Goal: Information Seeking & Learning: Learn about a topic

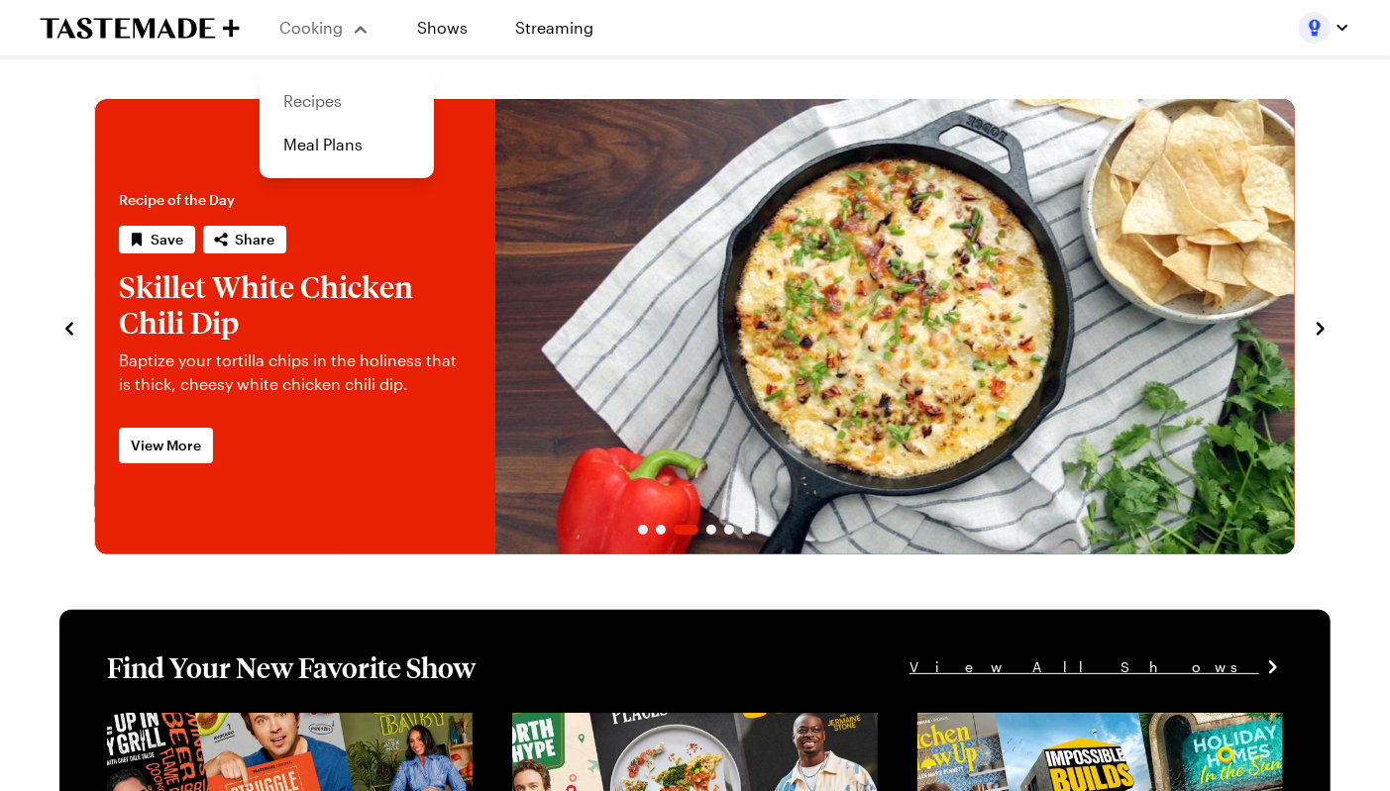
click at [331, 97] on link "Recipes" at bounding box center [346, 101] width 151 height 44
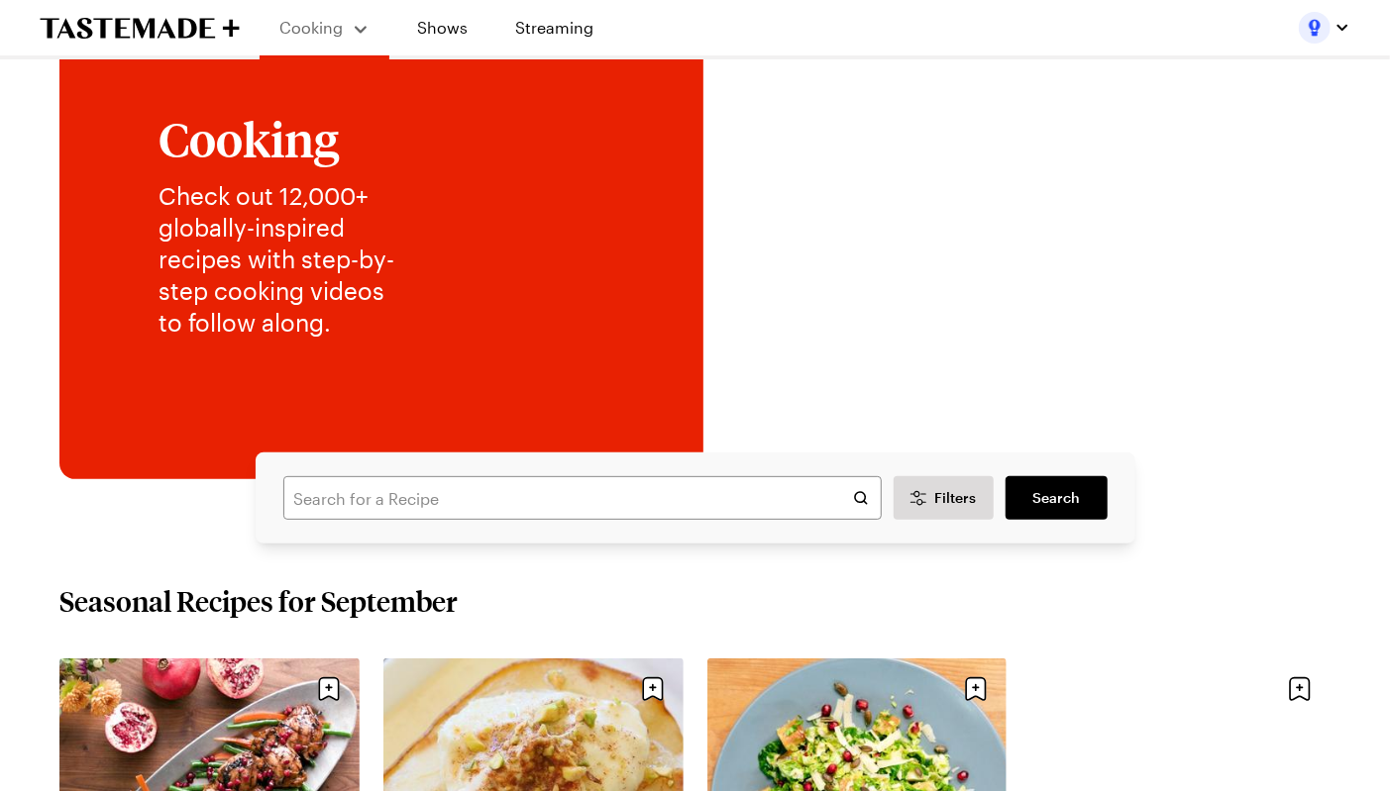
scroll to position [129, 0]
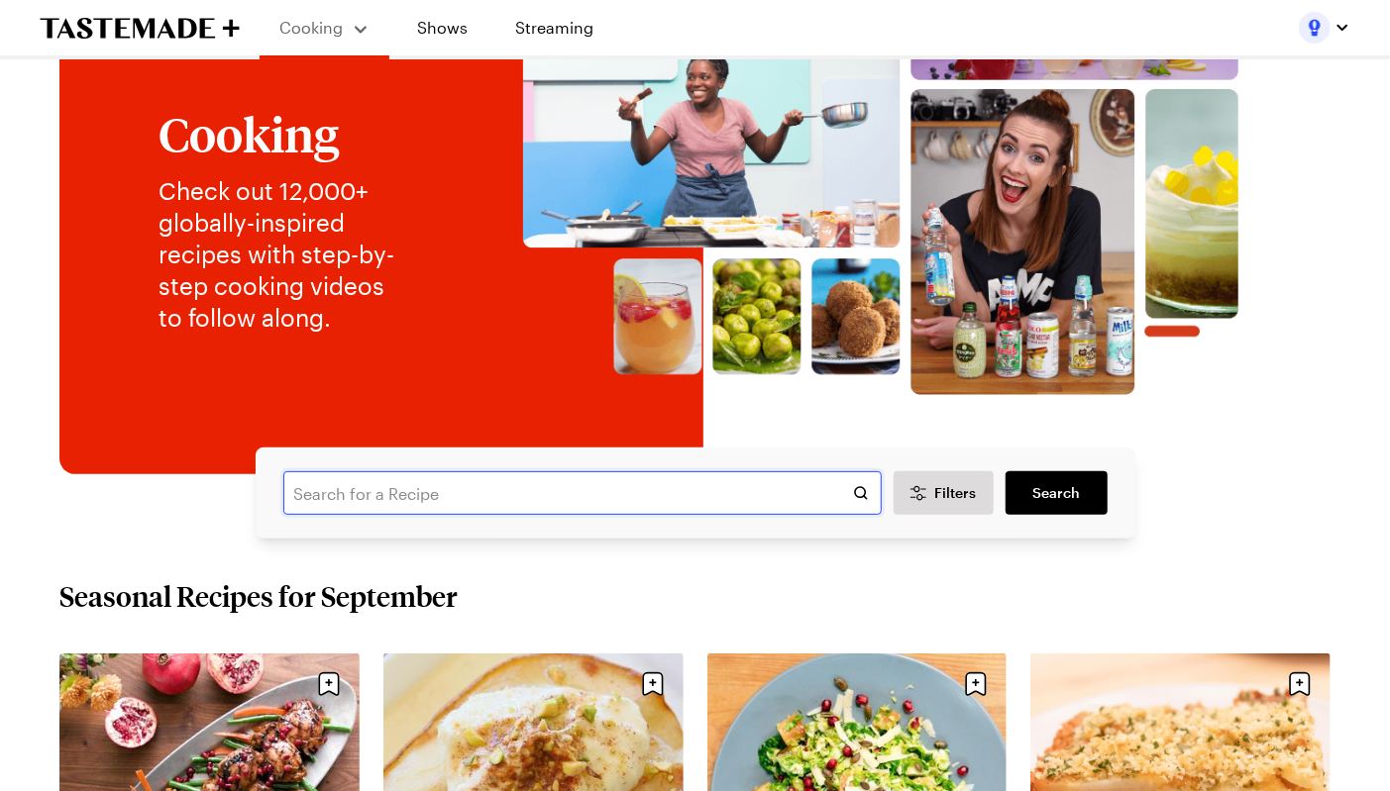
click at [320, 497] on input "text" at bounding box center [582, 494] width 598 height 44
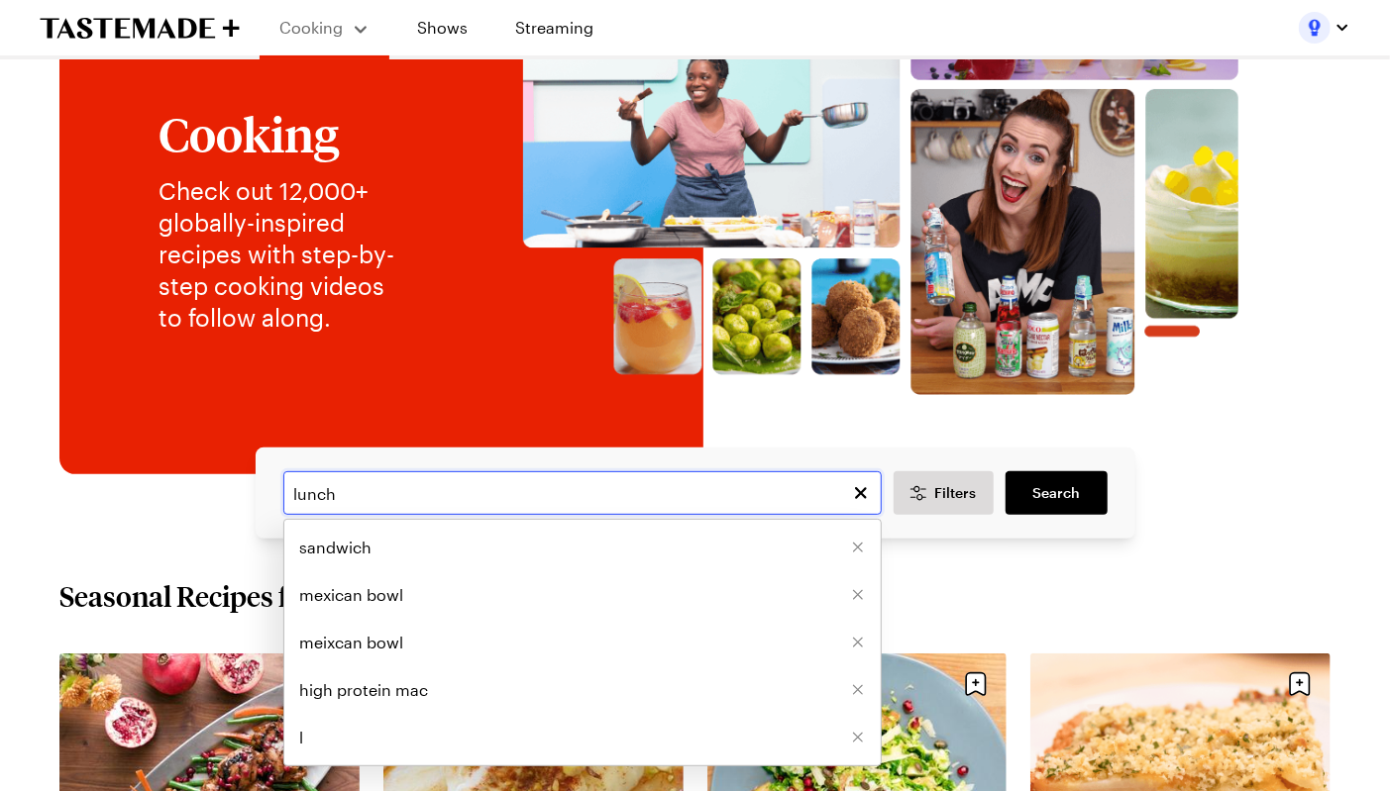
type input "lunch"
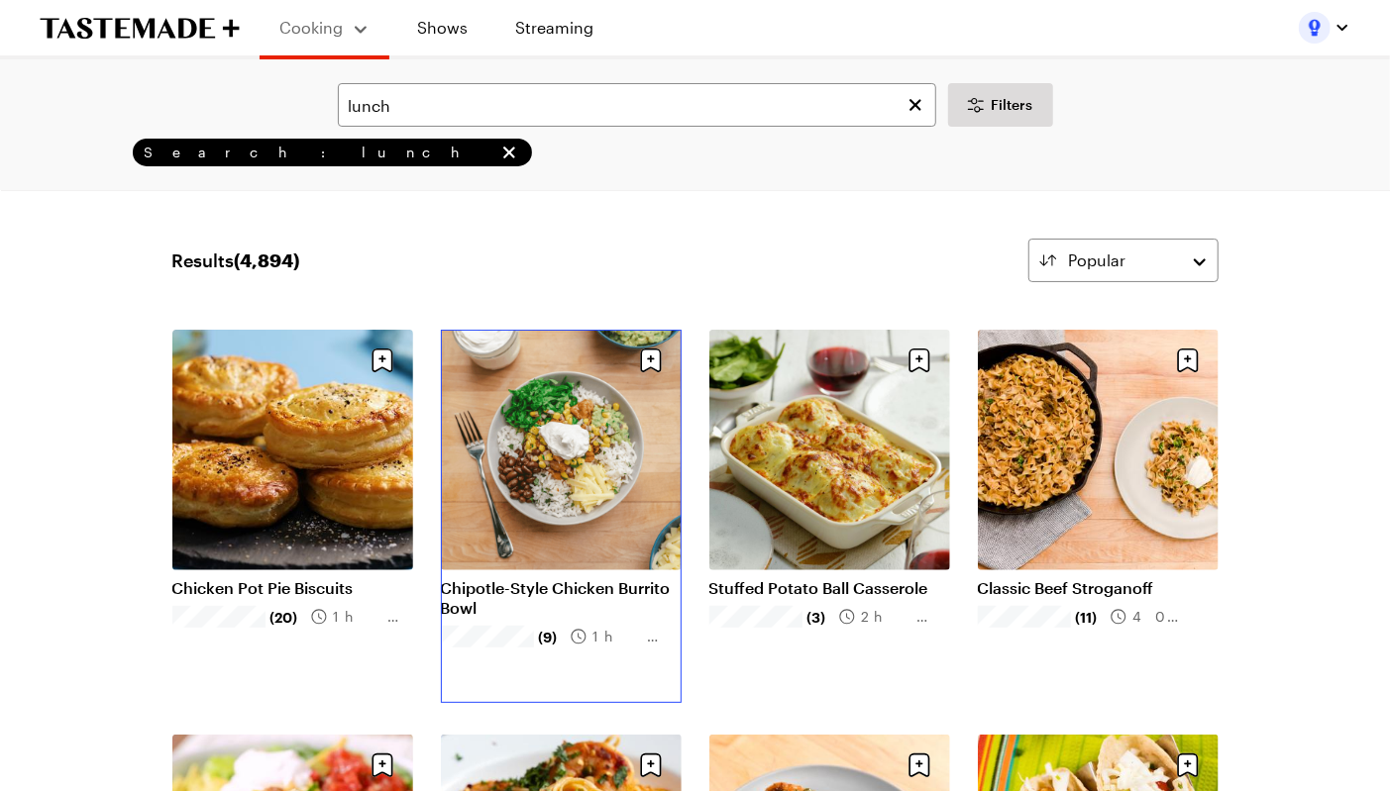
click at [539, 578] on link "Chipotle-Style Chicken Burrito Bowl" at bounding box center [561, 598] width 241 height 40
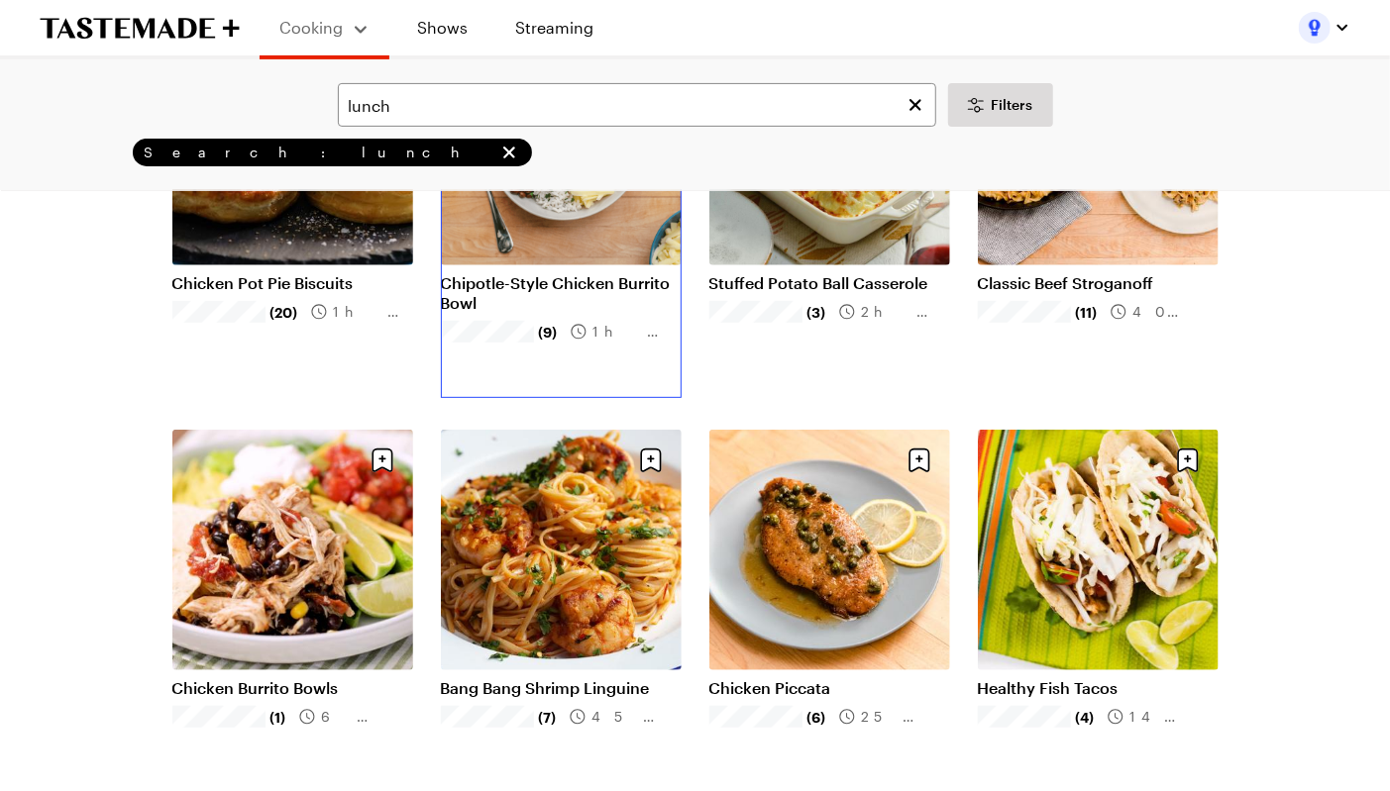
scroll to position [337, 0]
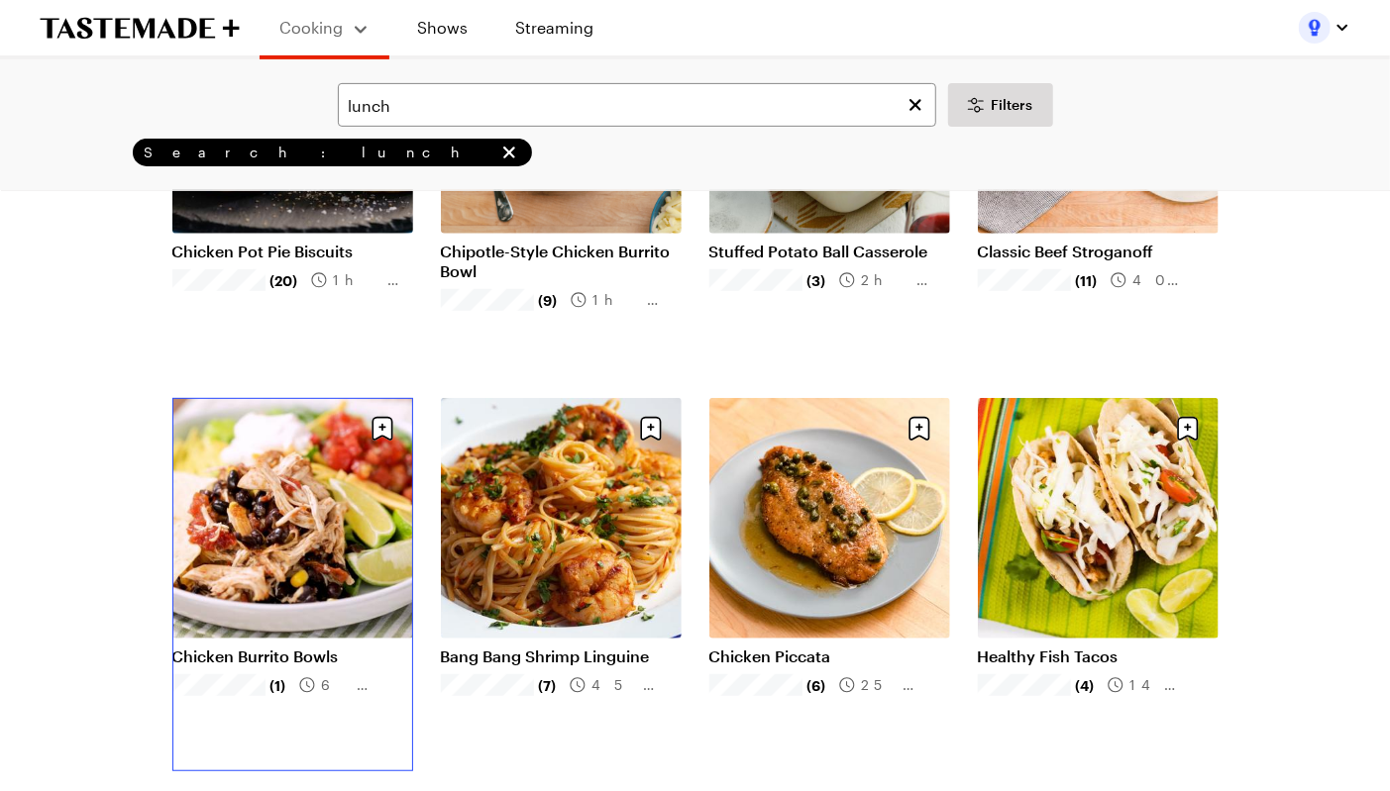
click at [222, 647] on link "Chicken Burrito Bowls" at bounding box center [292, 657] width 241 height 20
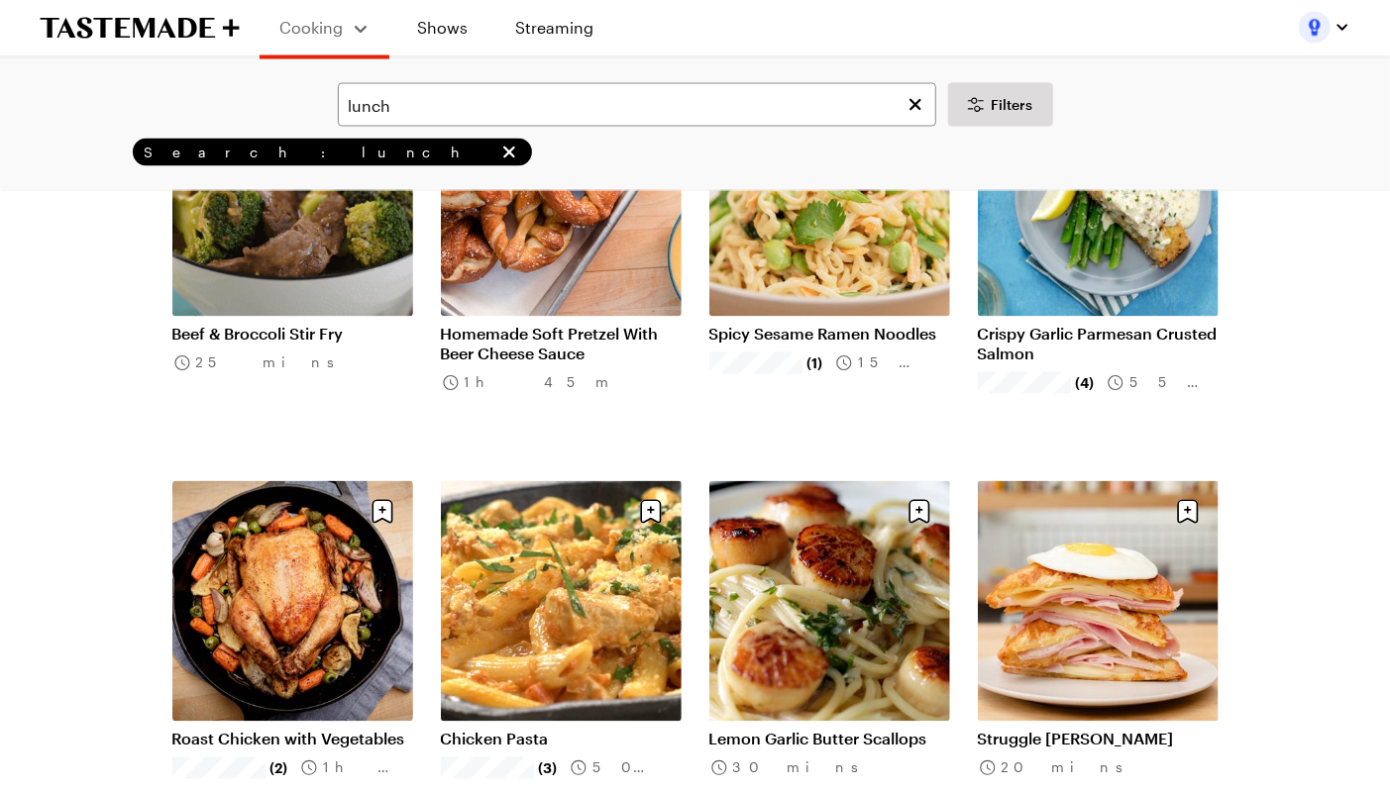
scroll to position [1876, 0]
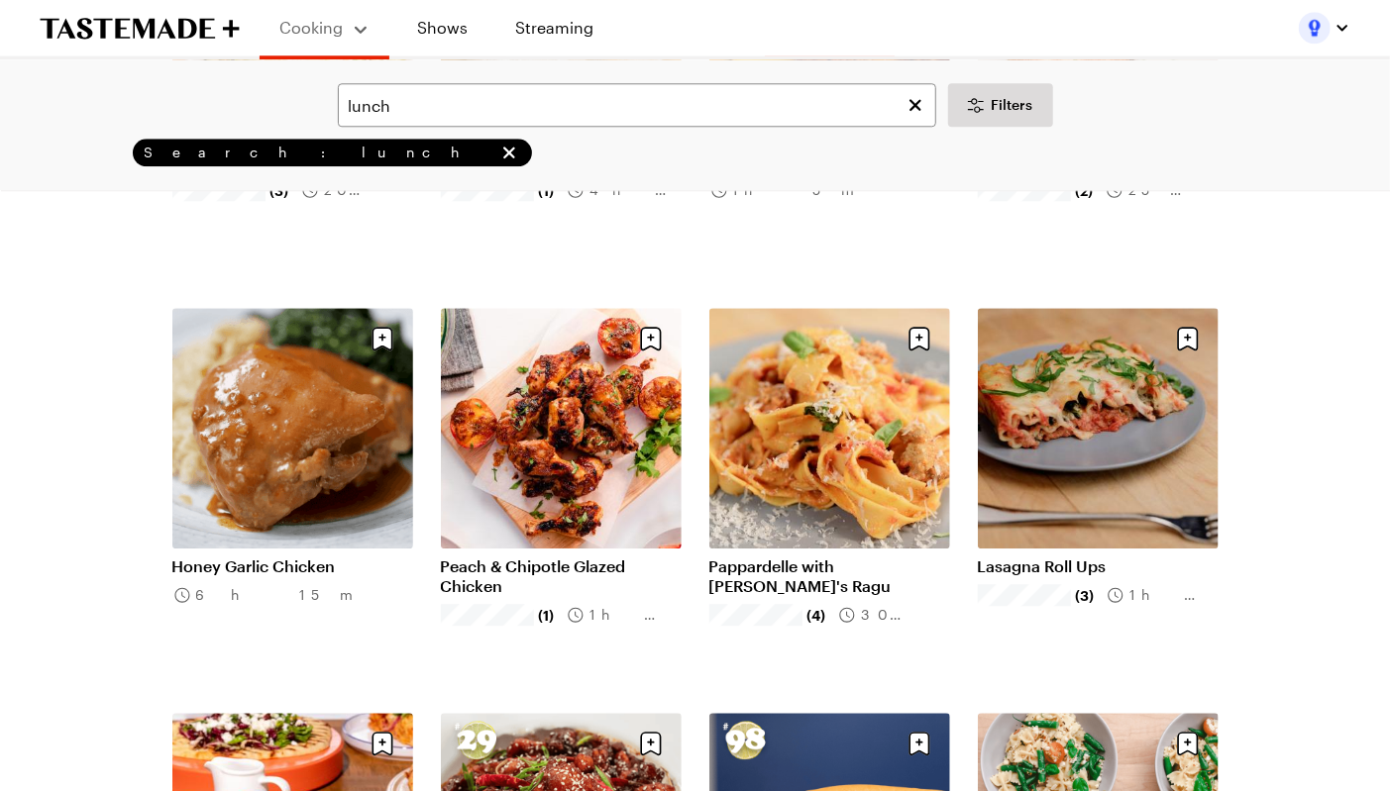
scroll to position [2863, 0]
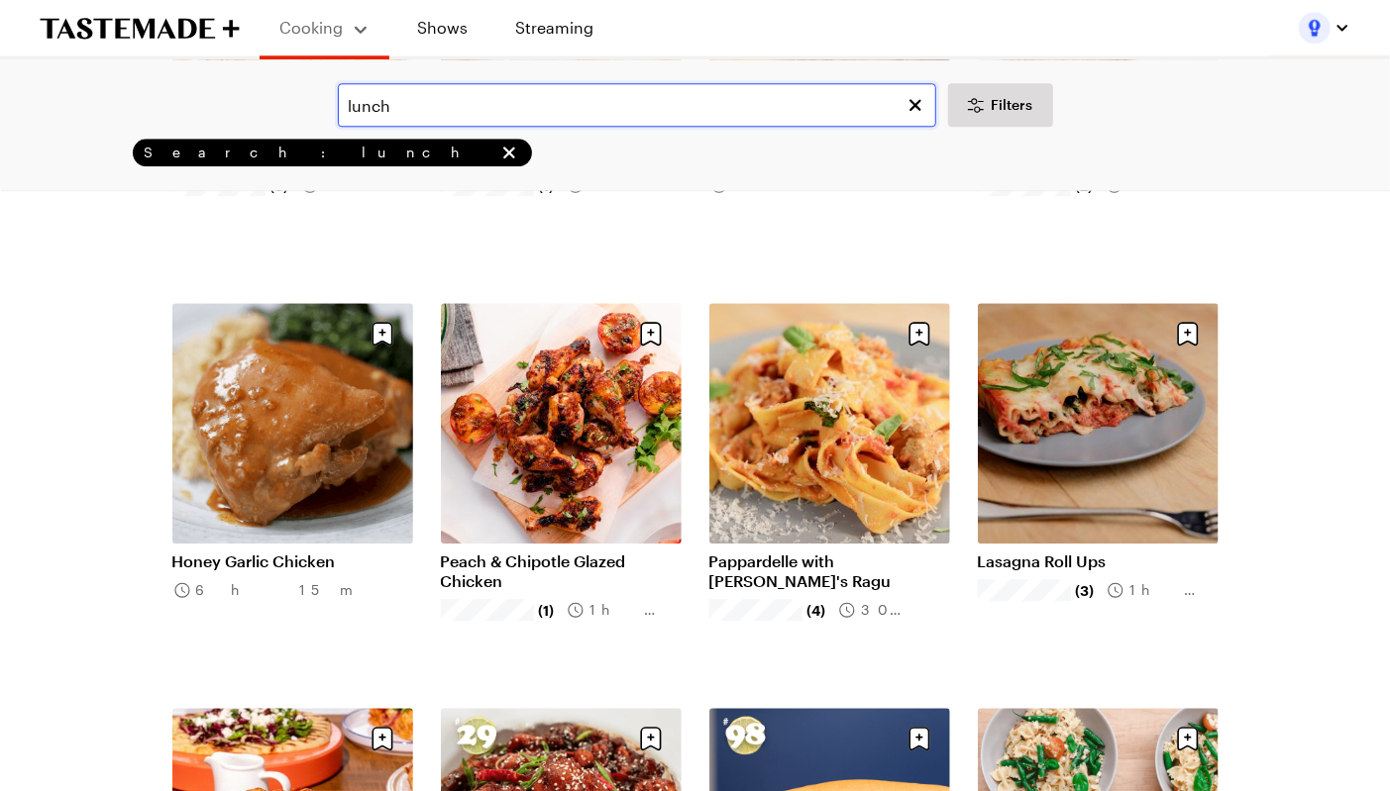
click at [529, 94] on input "lunch" at bounding box center [637, 105] width 598 height 44
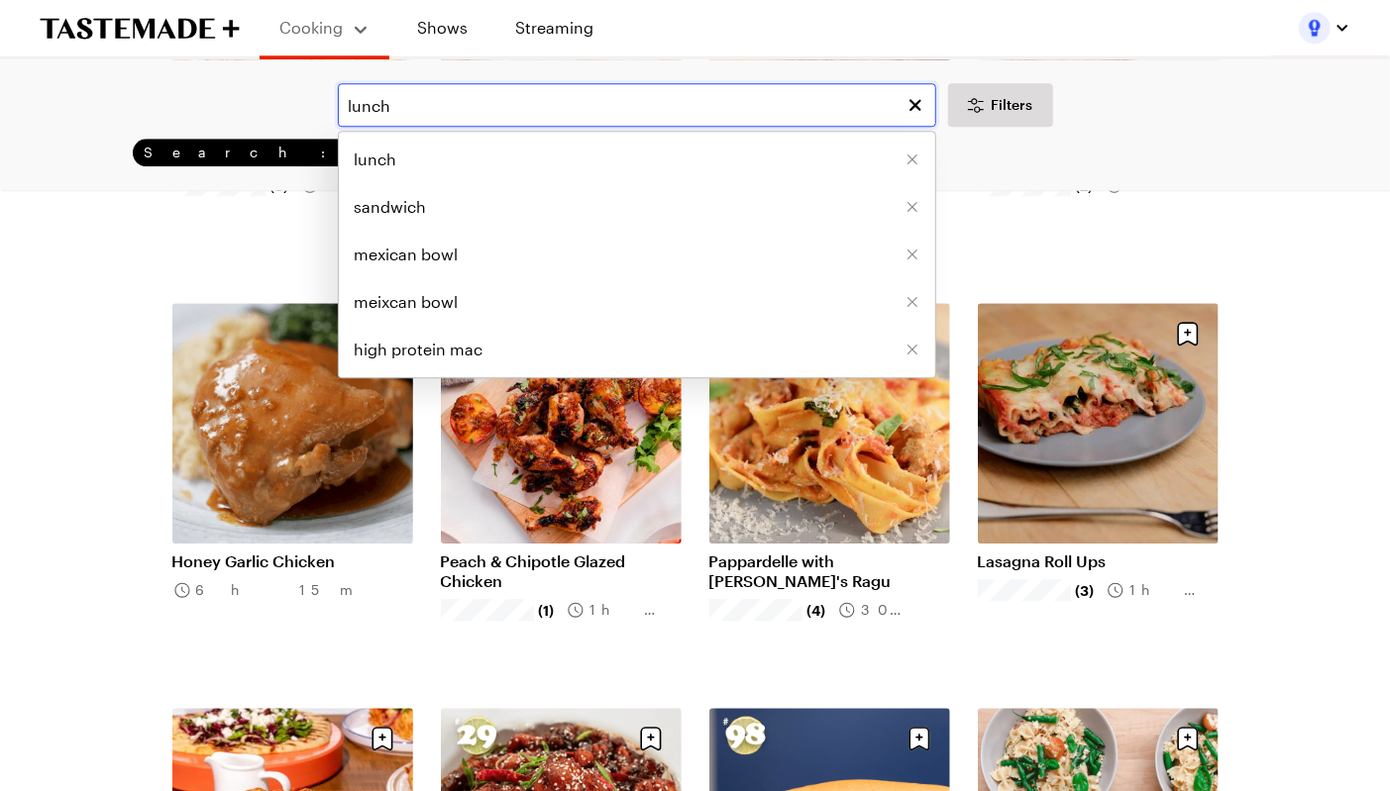
click at [529, 94] on input "lunch" at bounding box center [637, 105] width 598 height 44
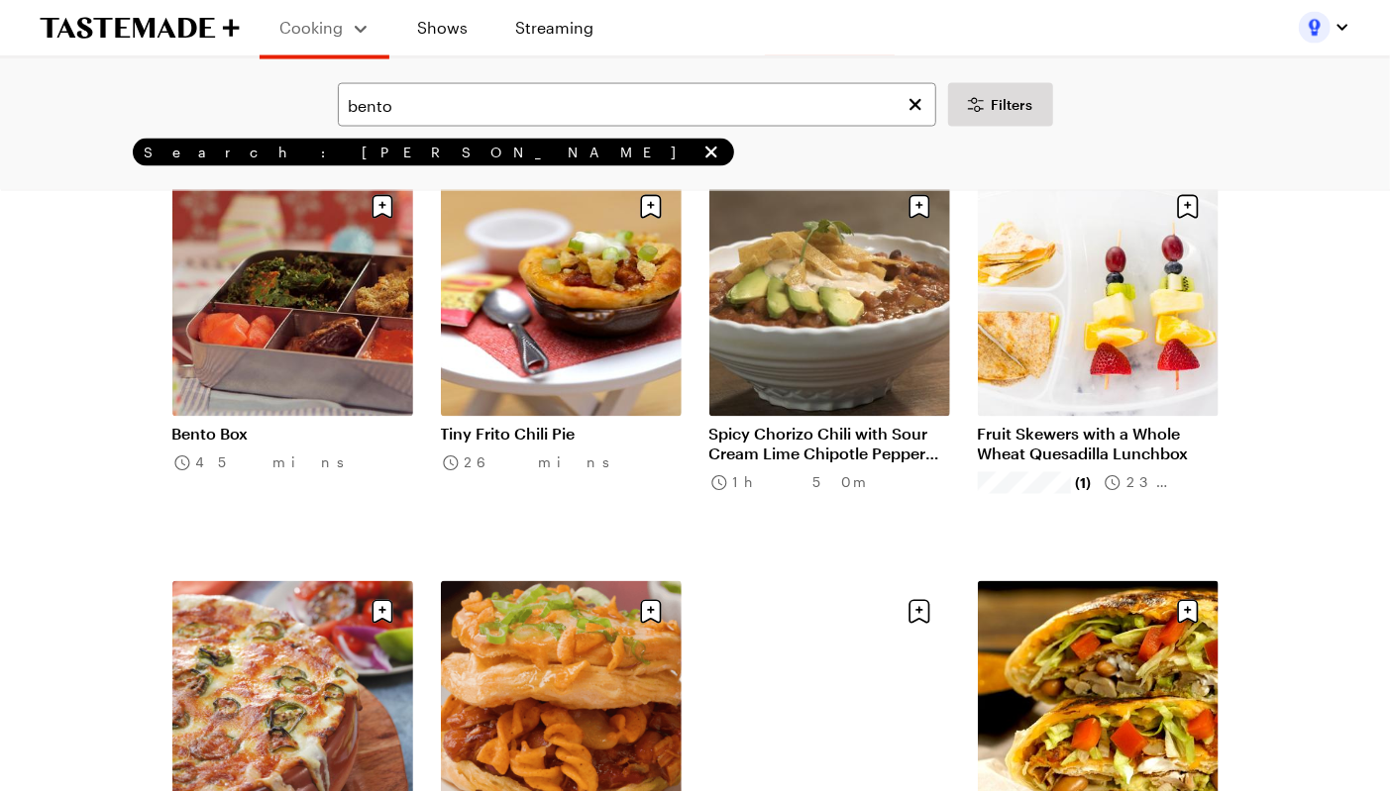
scroll to position [1776, 0]
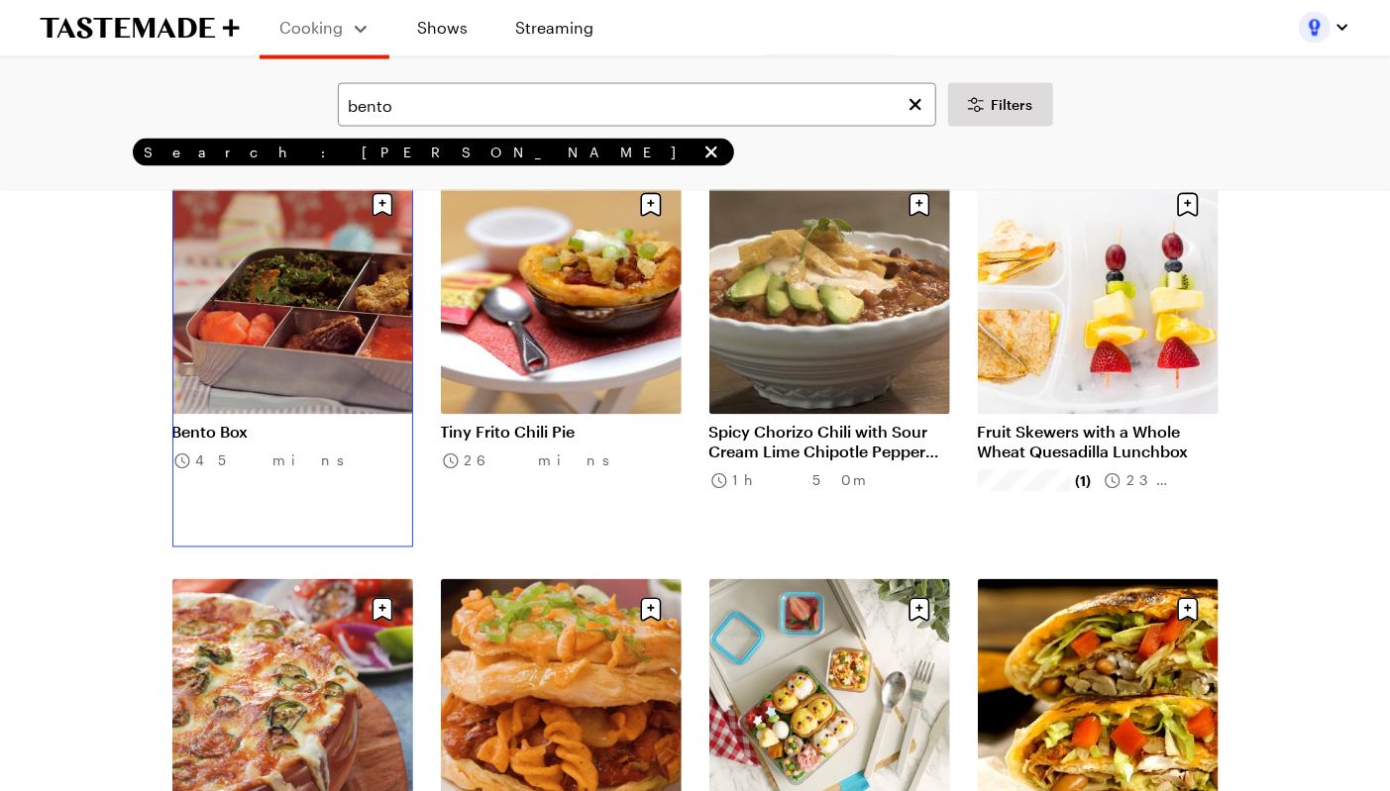
click at [229, 423] on link "Bento Box" at bounding box center [292, 433] width 241 height 20
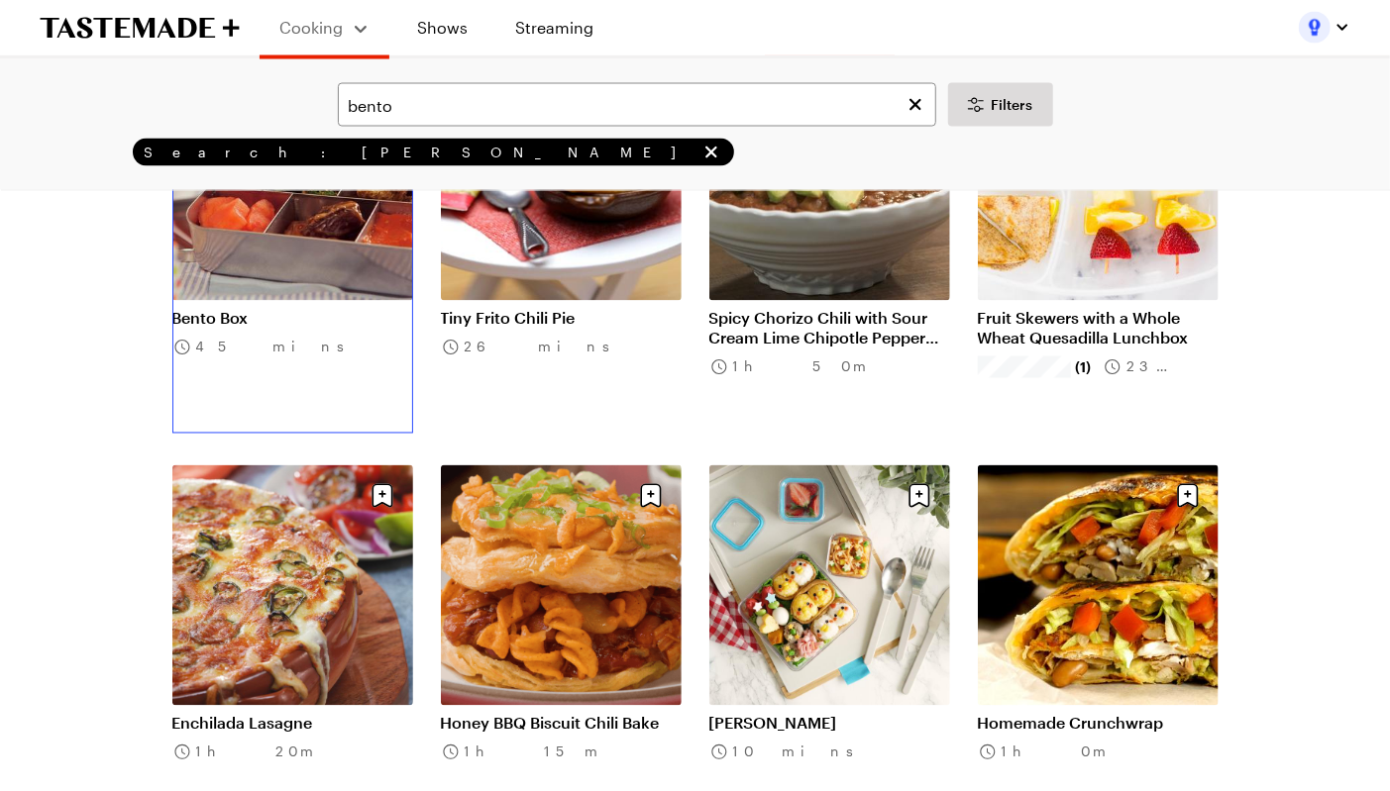
scroll to position [1897, 0]
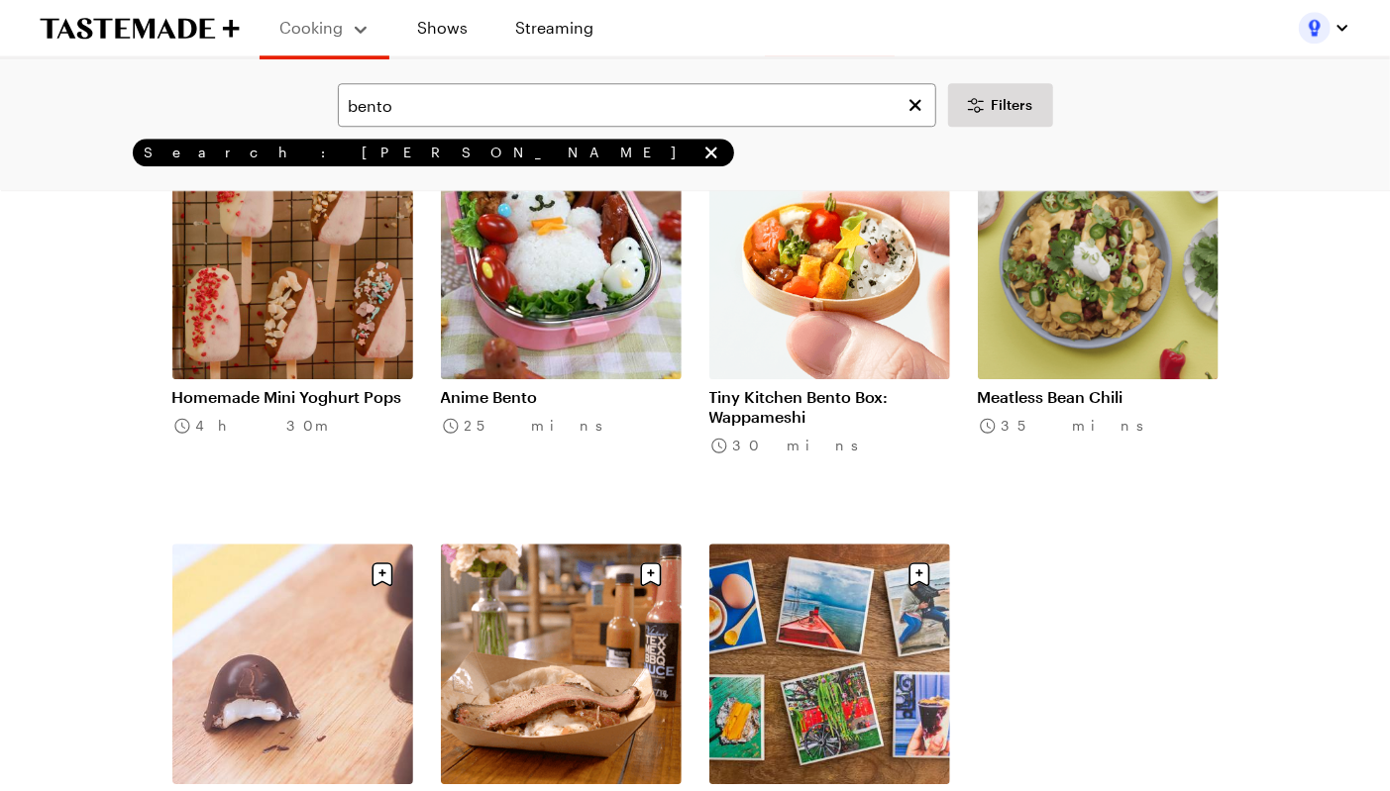
scroll to position [3177, 0]
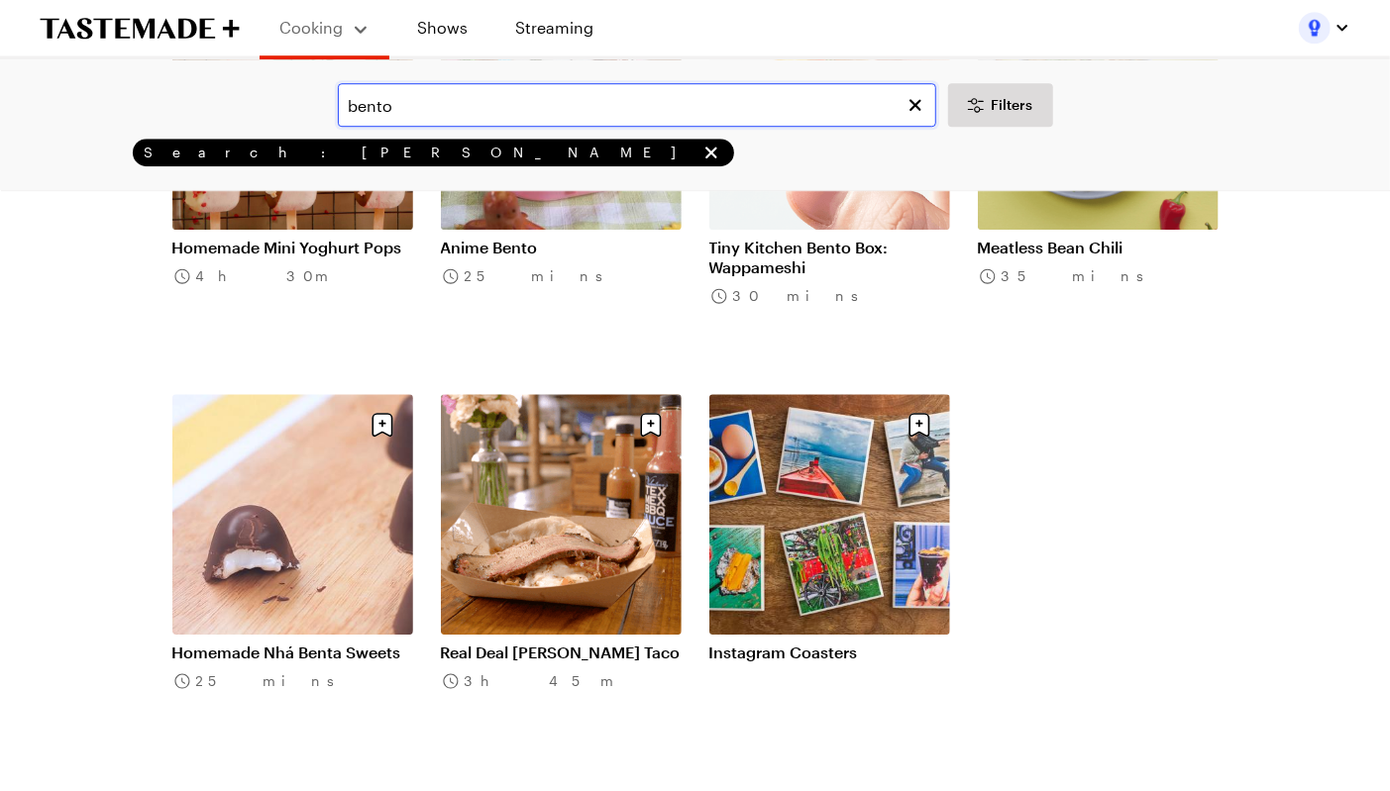
click at [472, 103] on input "bento" at bounding box center [637, 105] width 598 height 44
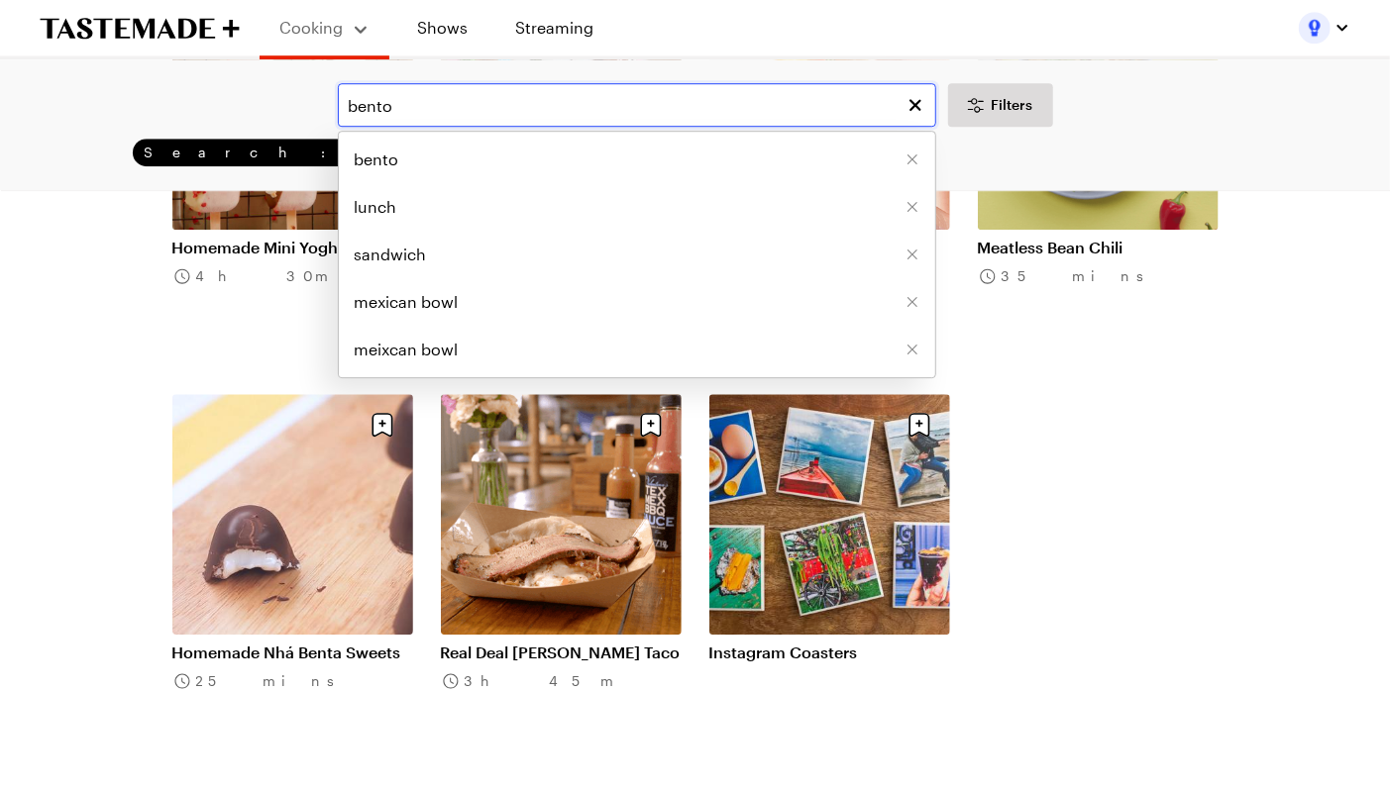
click at [472, 103] on input "bento" at bounding box center [637, 105] width 598 height 44
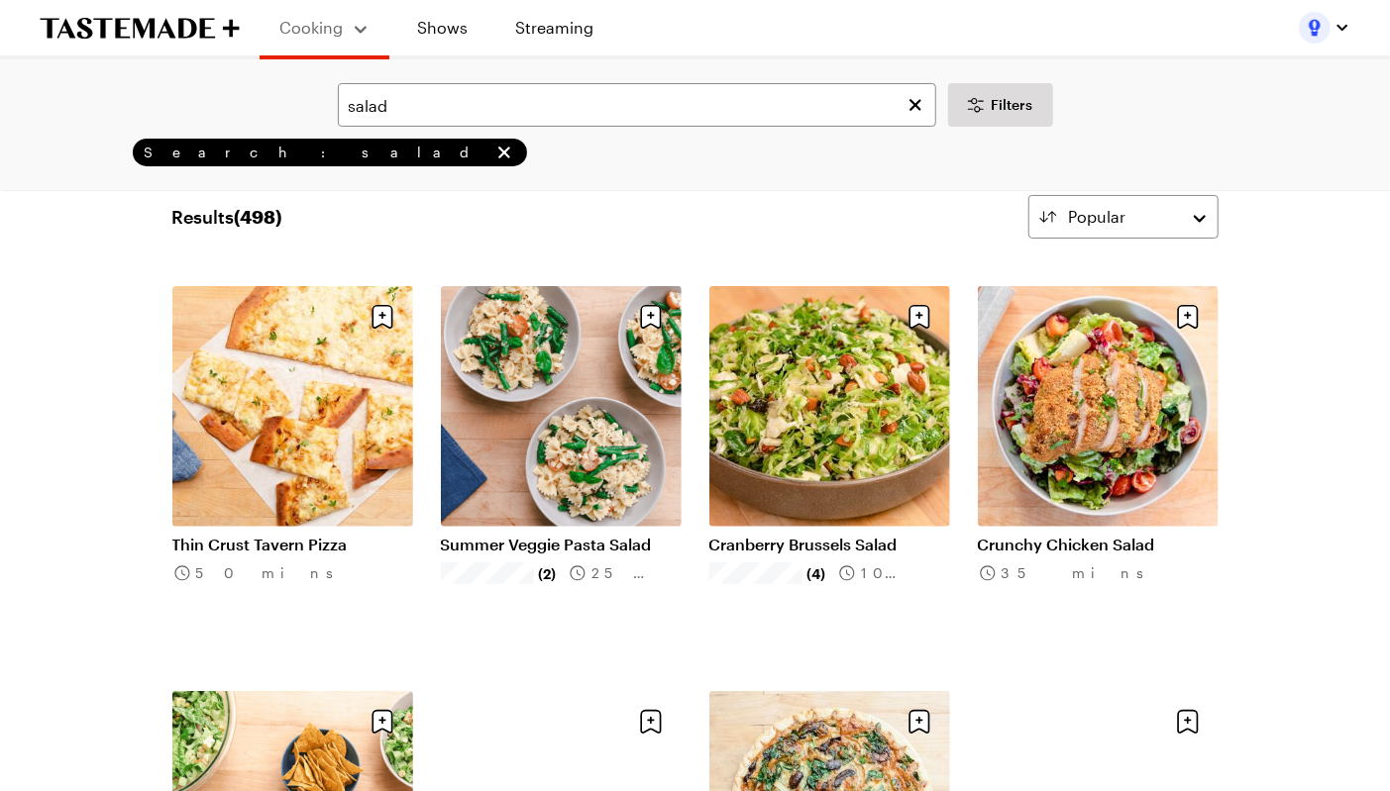
scroll to position [56, 0]
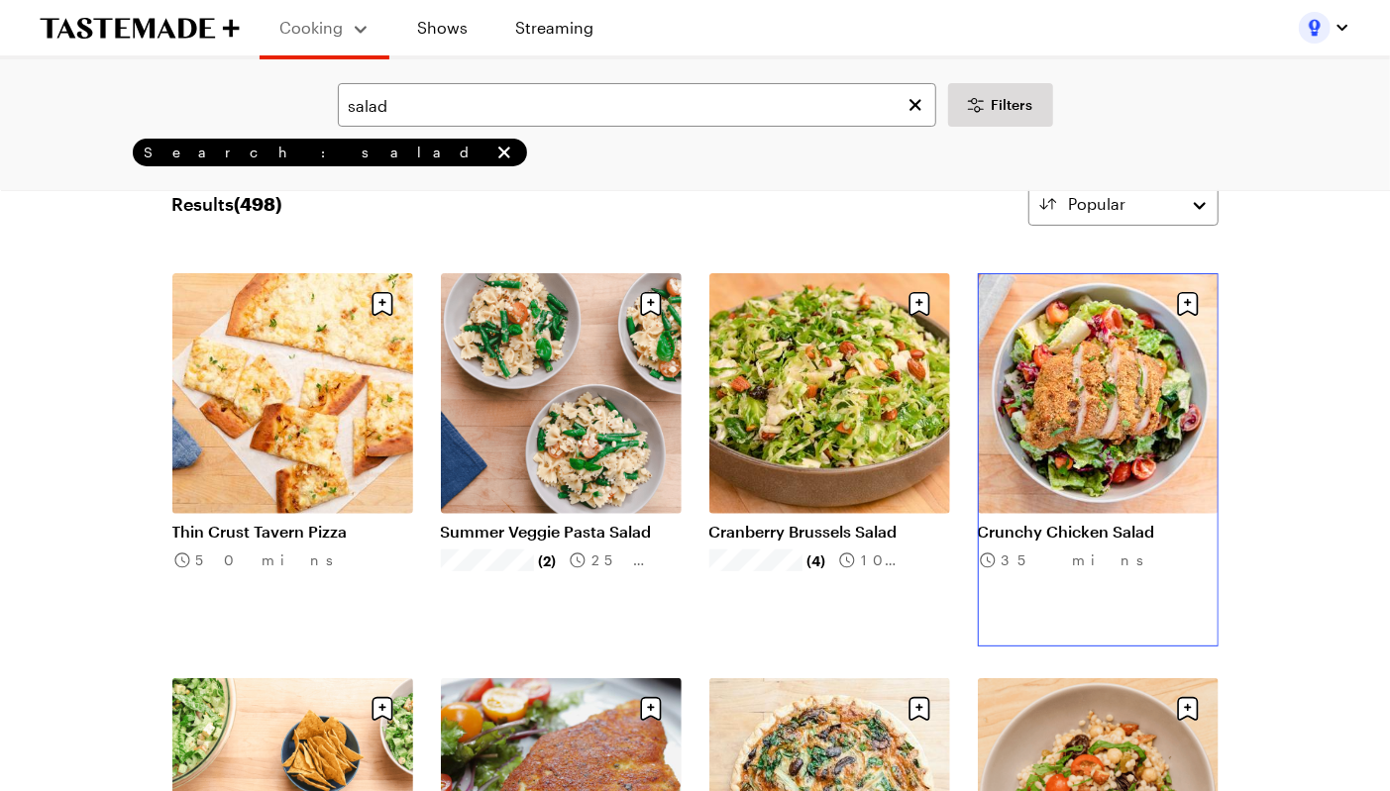
click at [1127, 522] on link "Crunchy Chicken Salad" at bounding box center [1098, 532] width 241 height 20
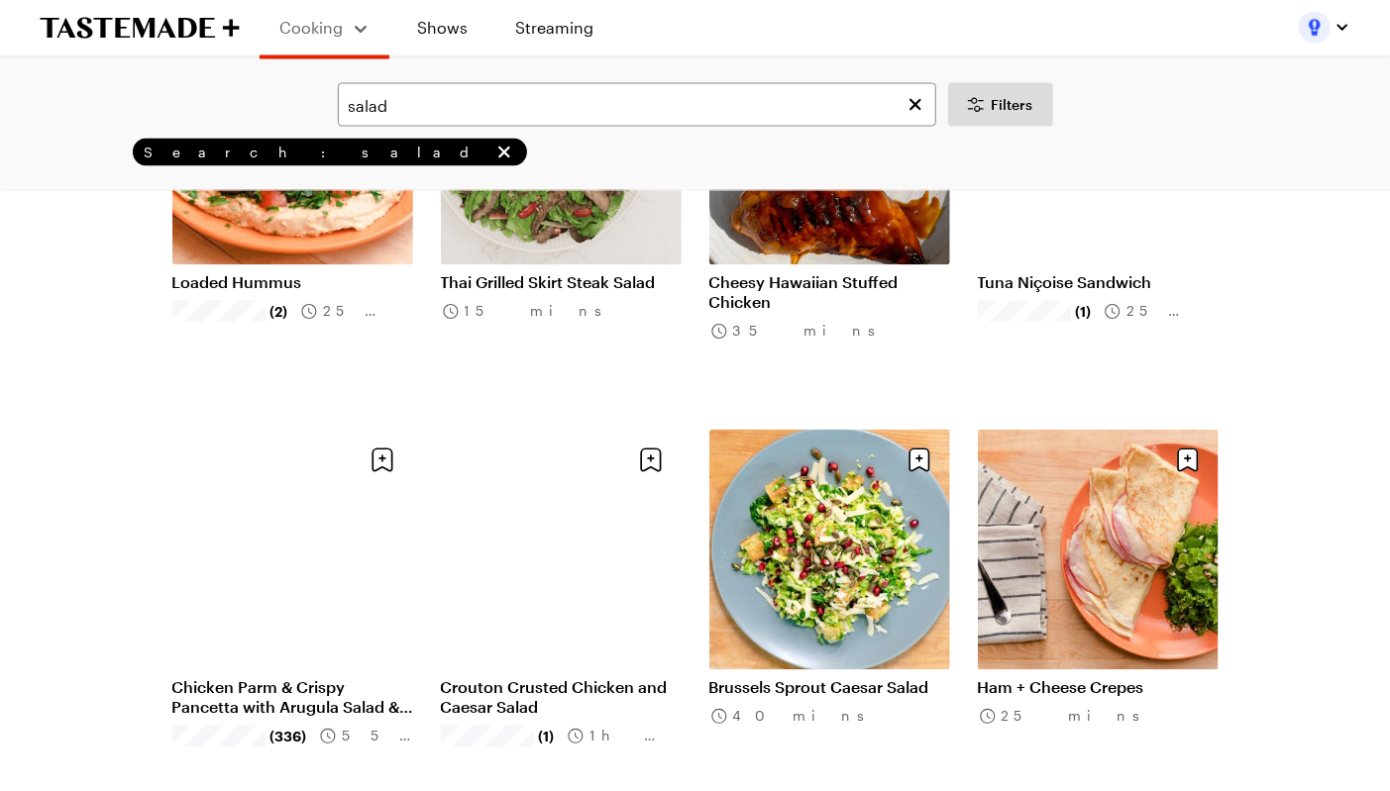
scroll to position [1954, 0]
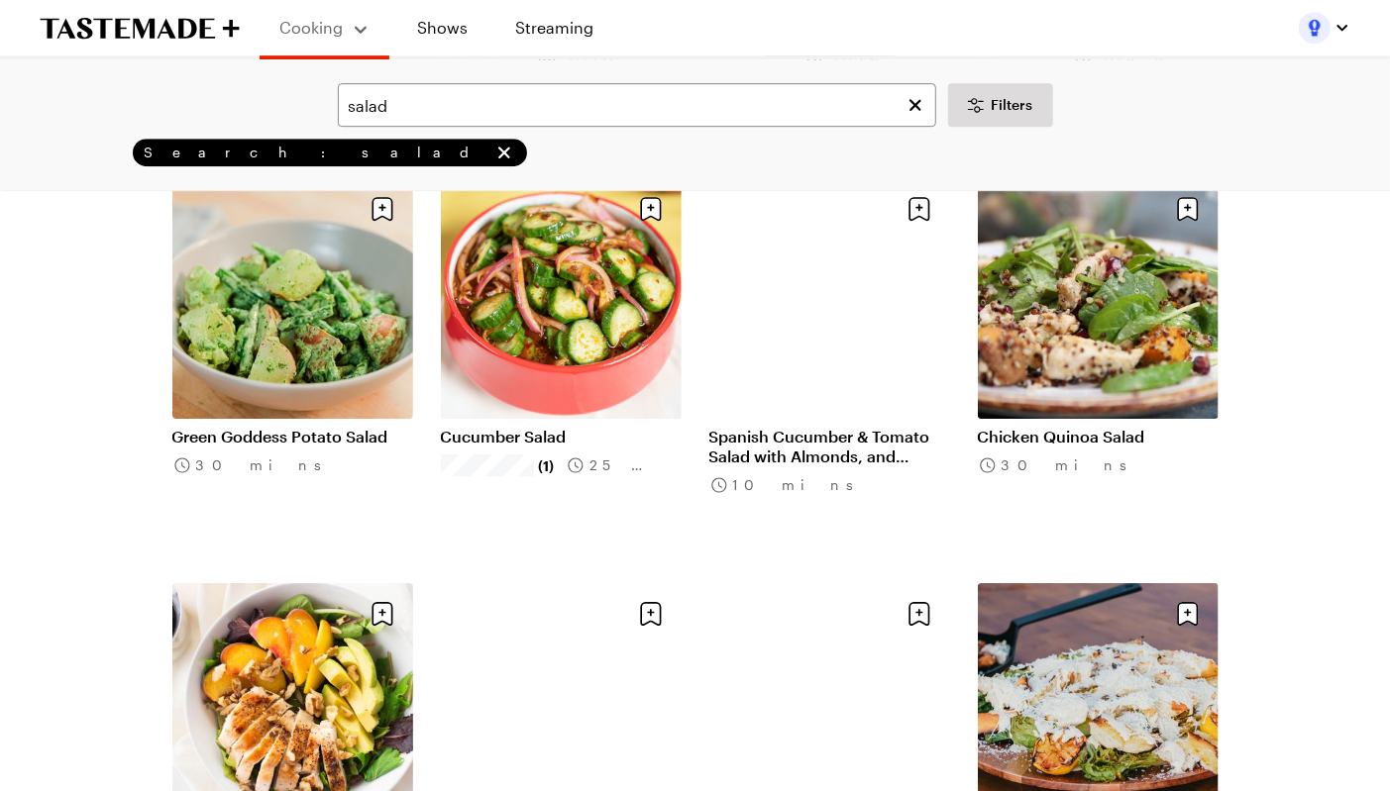
scroll to position [3531, 0]
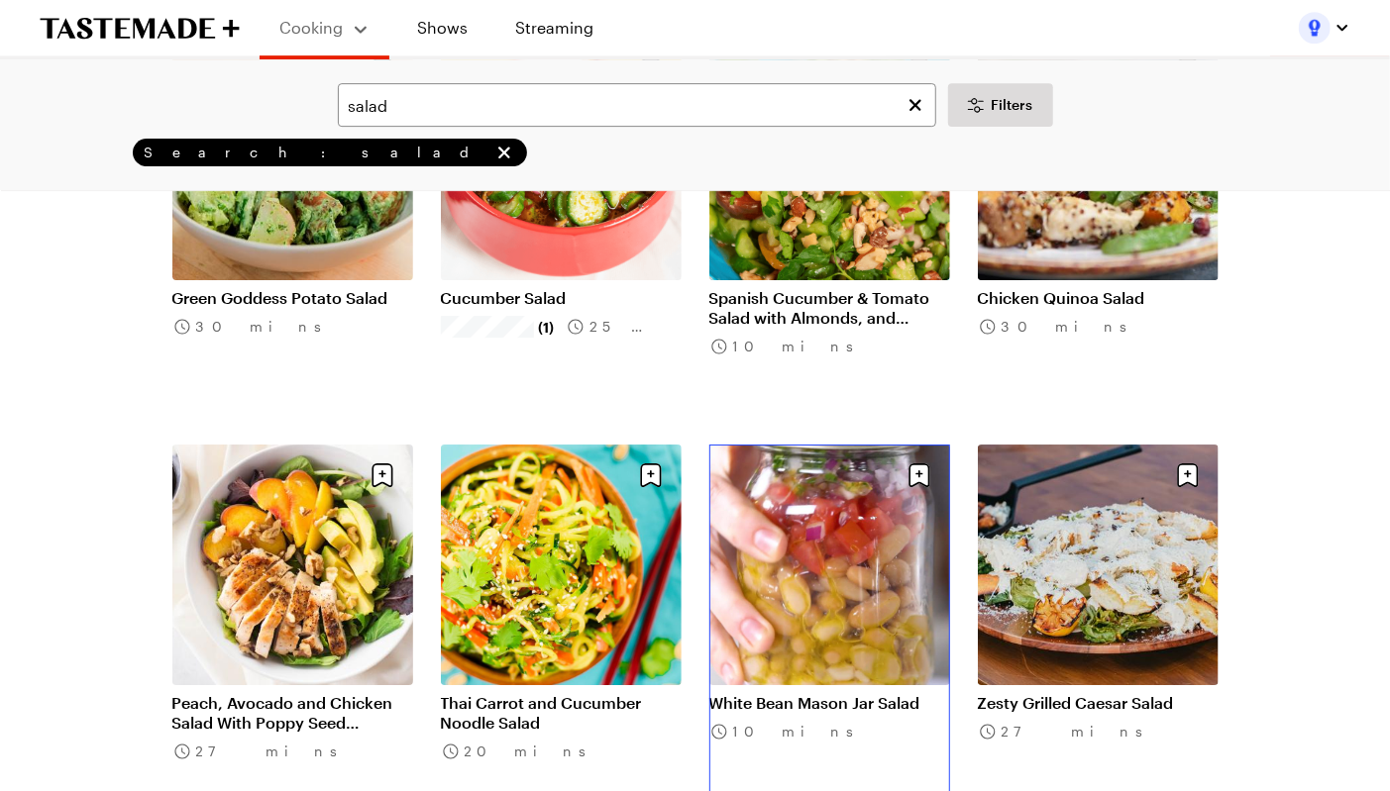
click at [766, 693] on link "White Bean Mason Jar Salad" at bounding box center [829, 703] width 241 height 20
click at [247, 693] on link "Peach, Avocado and Chicken Salad With Poppy Seed Dressing" at bounding box center [292, 713] width 241 height 40
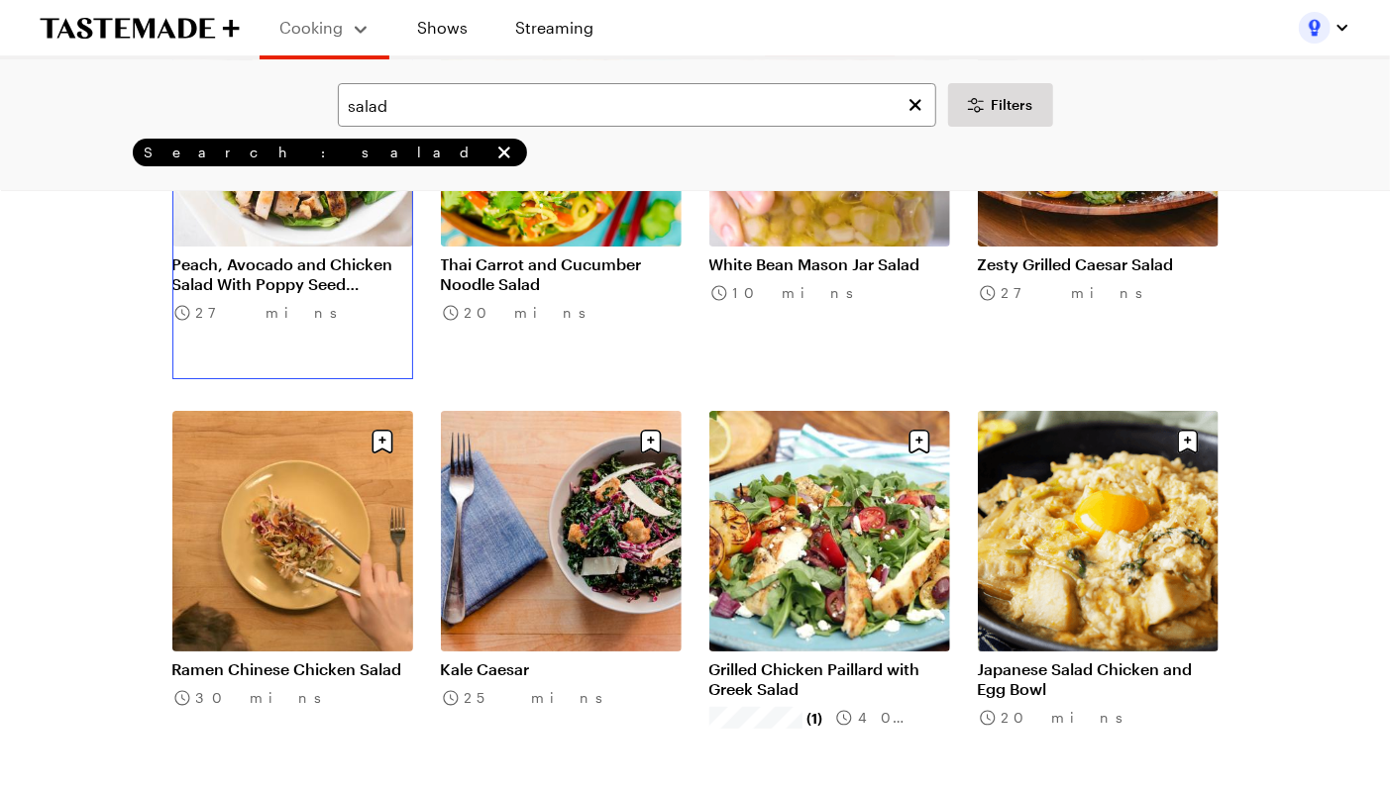
scroll to position [3972, 0]
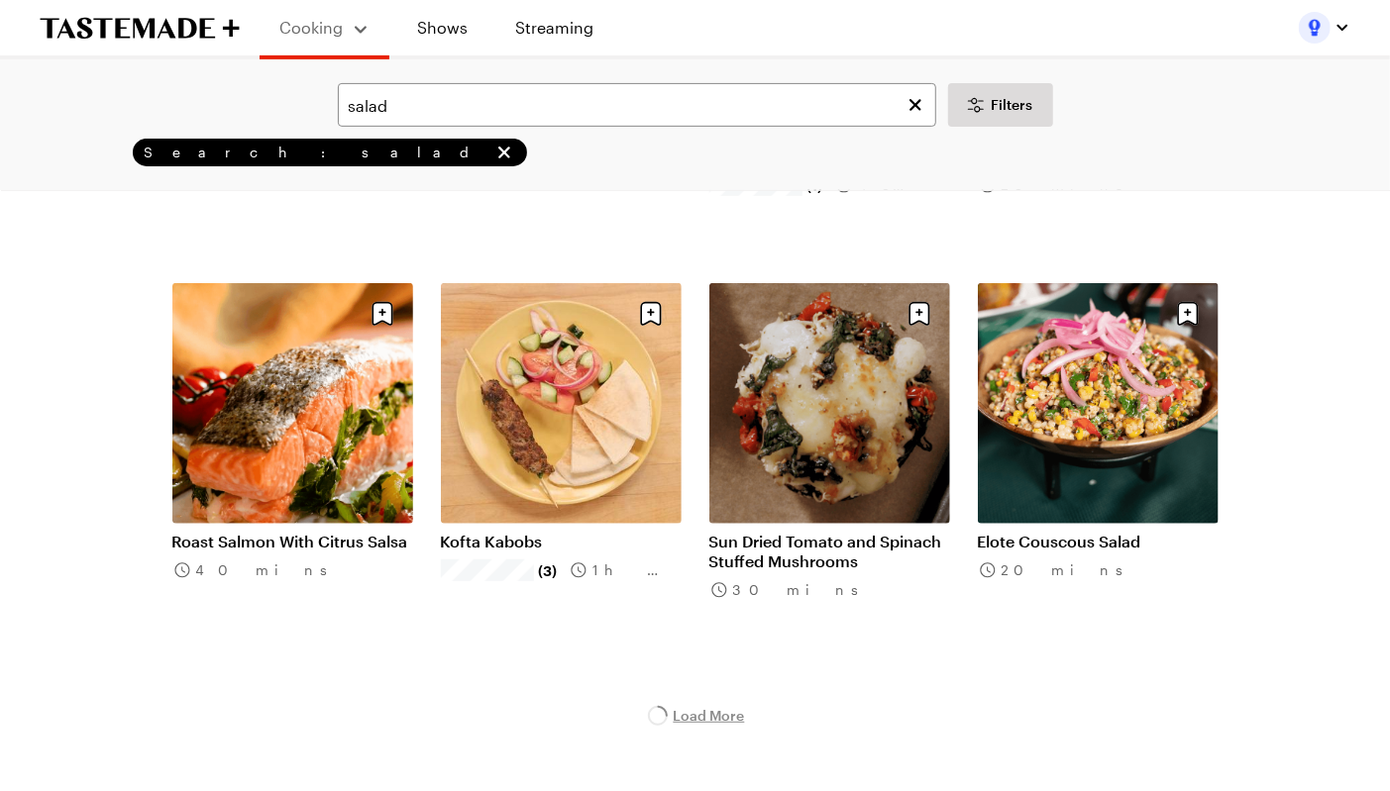
scroll to position [4505, 0]
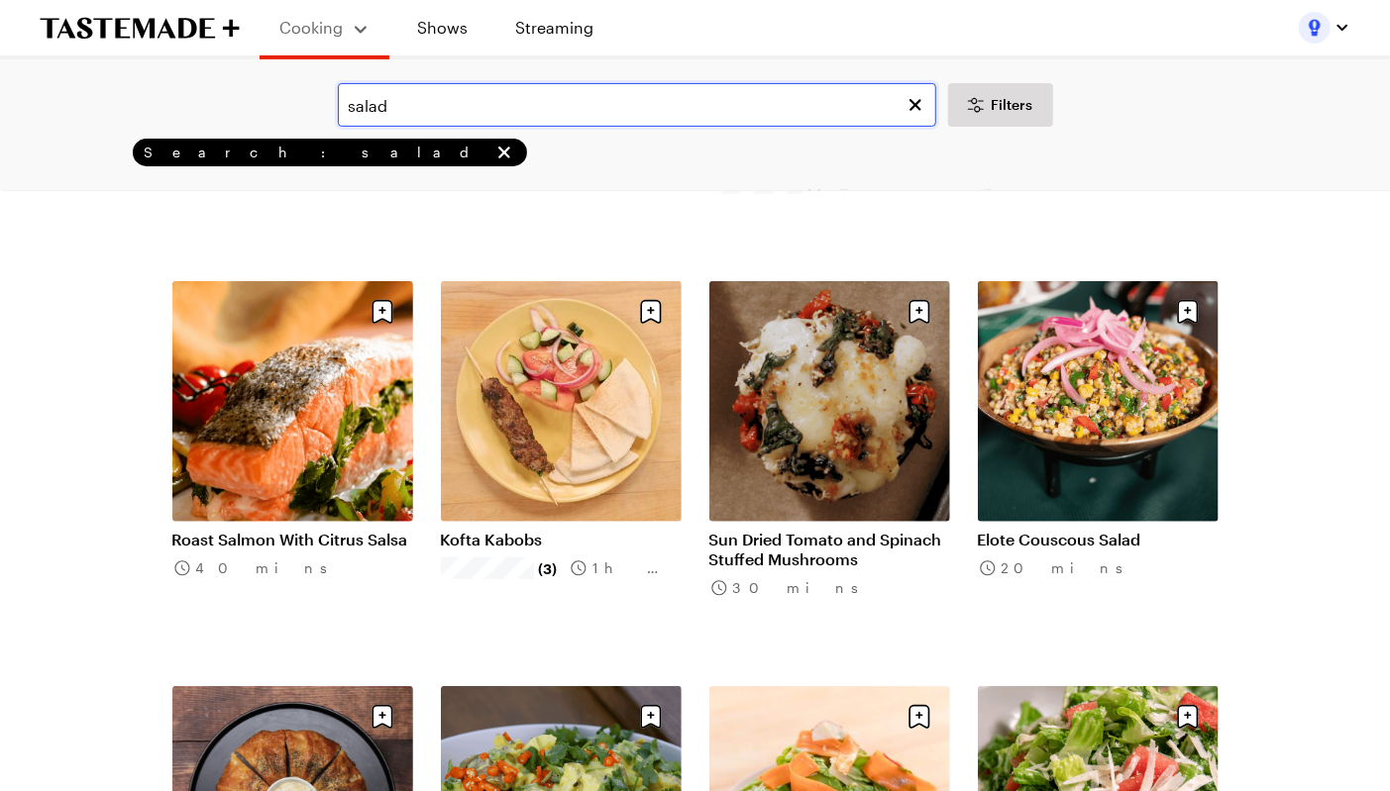
click at [364, 105] on input "salad" at bounding box center [637, 105] width 598 height 44
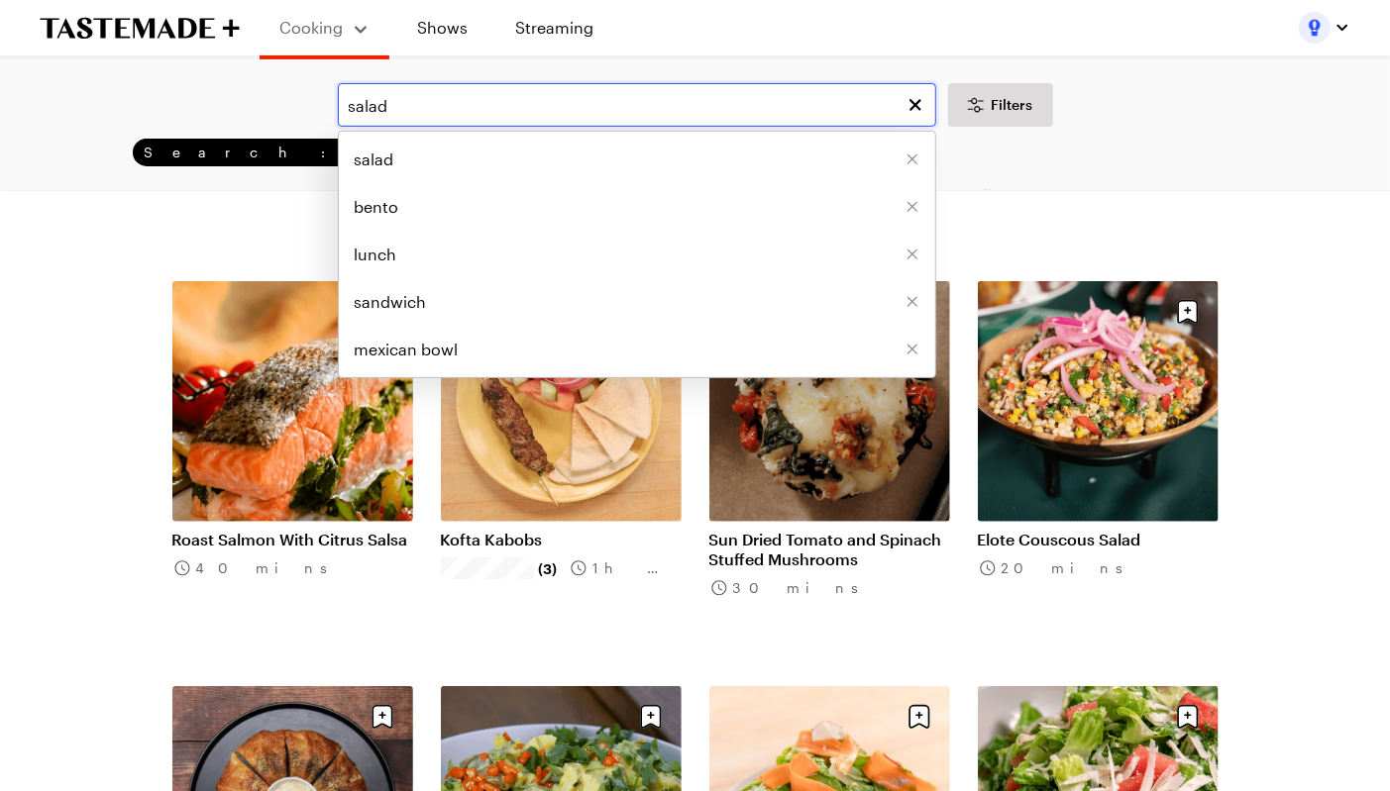
click at [364, 105] on input "salad" at bounding box center [637, 105] width 598 height 44
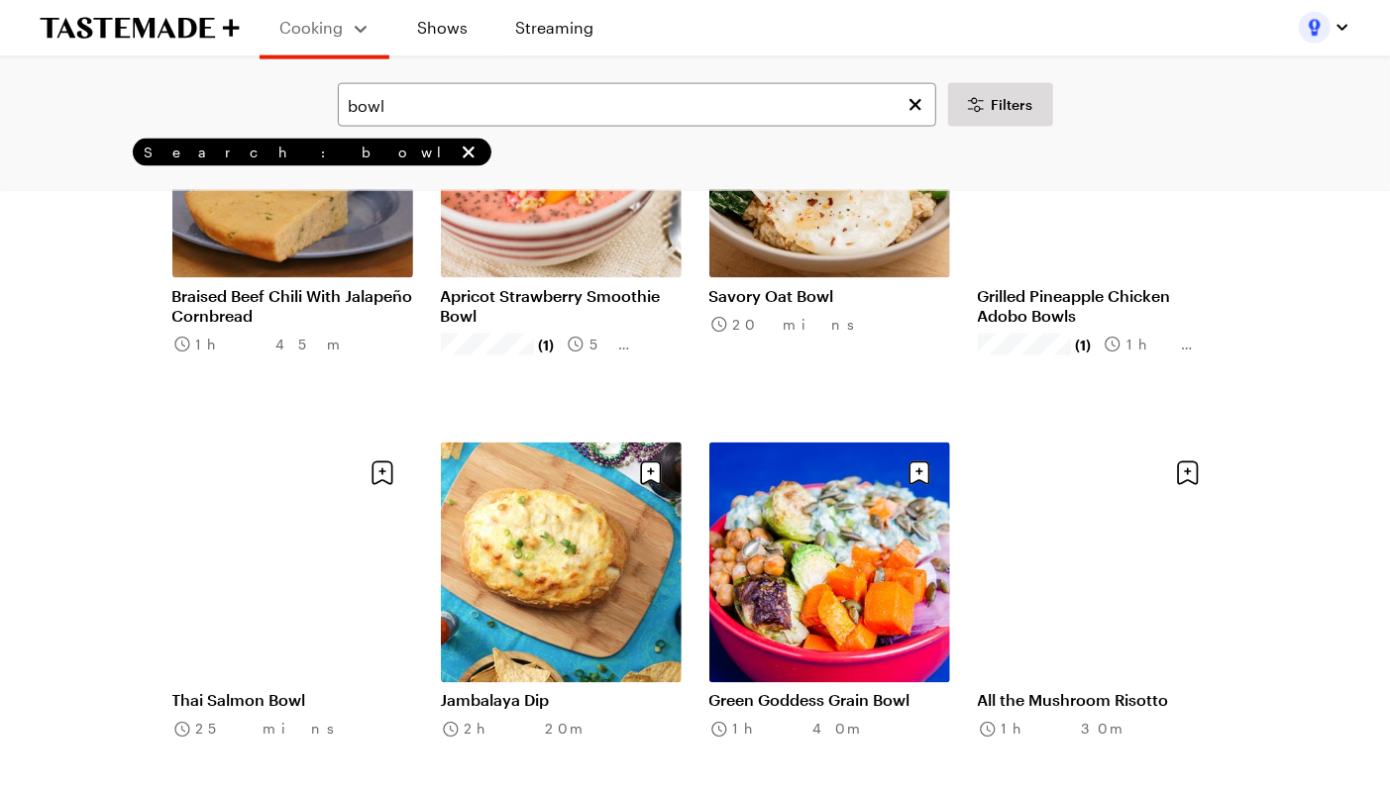
scroll to position [1510, 0]
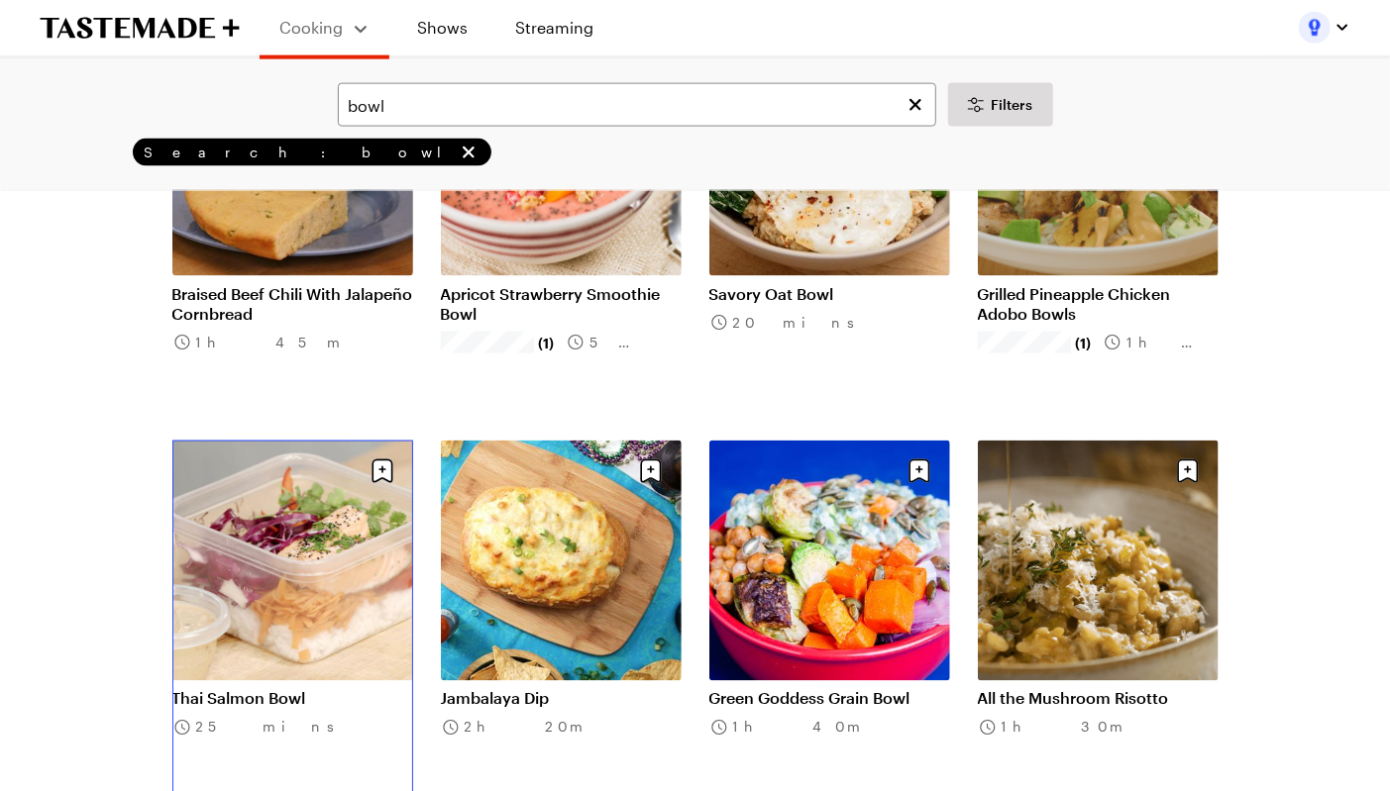
click at [243, 689] on link "Thai Salmon Bowl" at bounding box center [292, 699] width 241 height 20
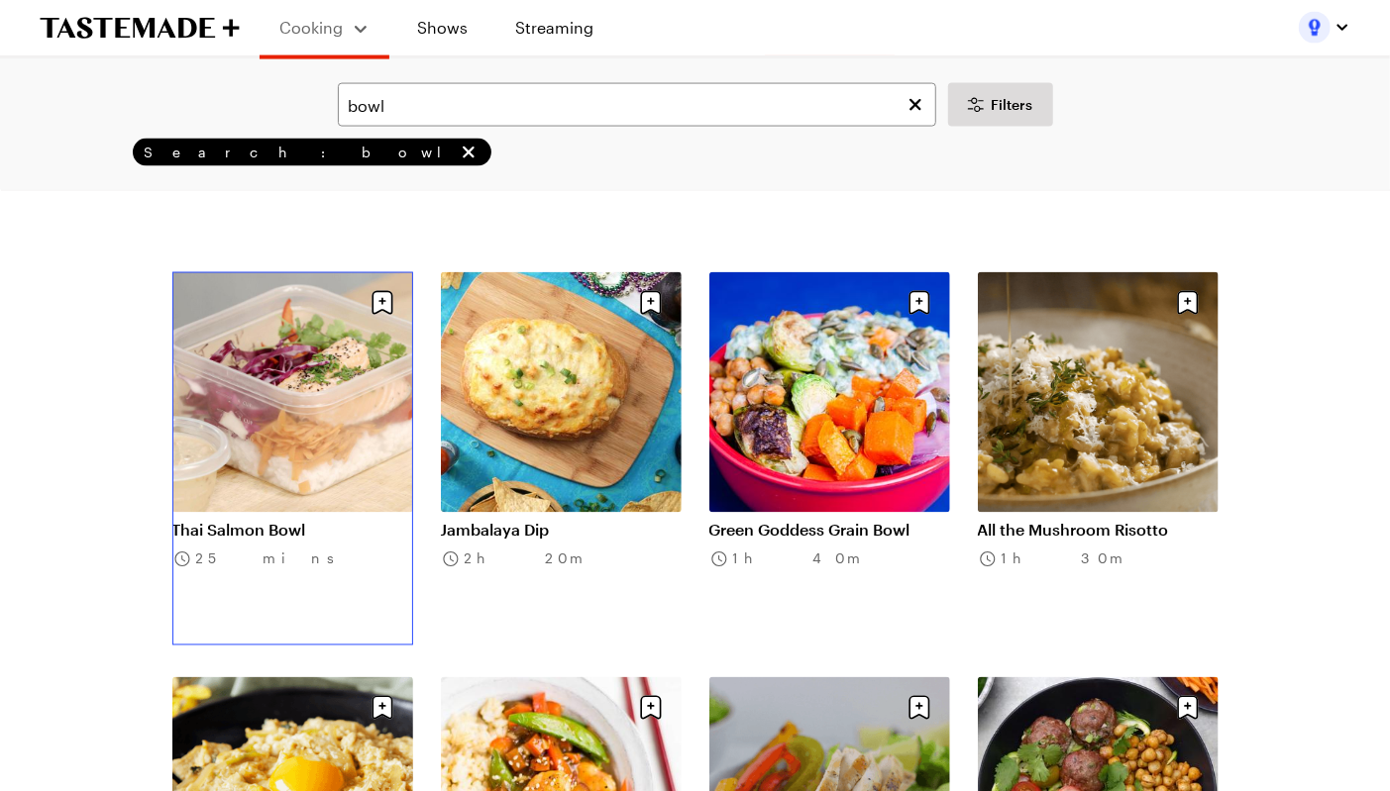
scroll to position [1729, 0]
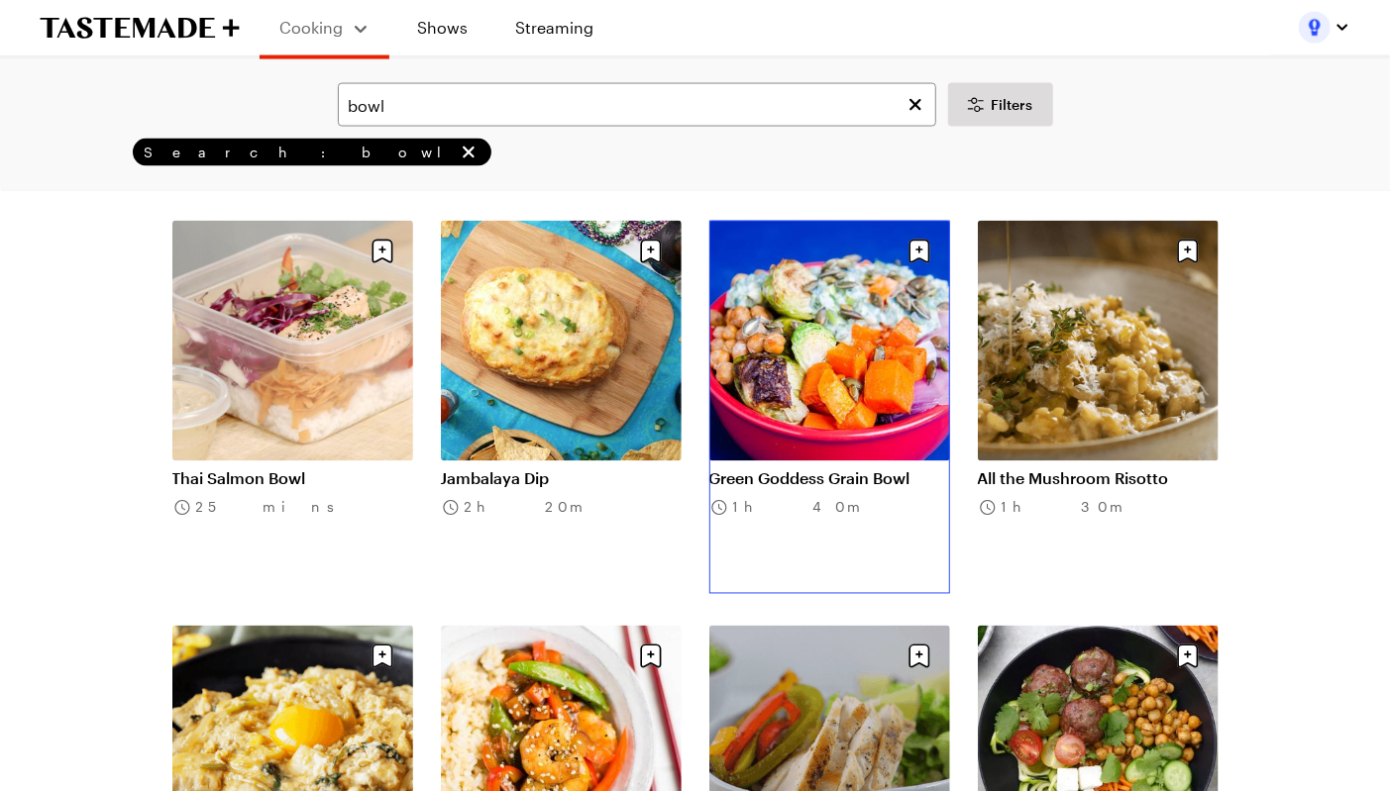
click at [796, 470] on link "Green Goddess Grain Bowl" at bounding box center [829, 480] width 241 height 20
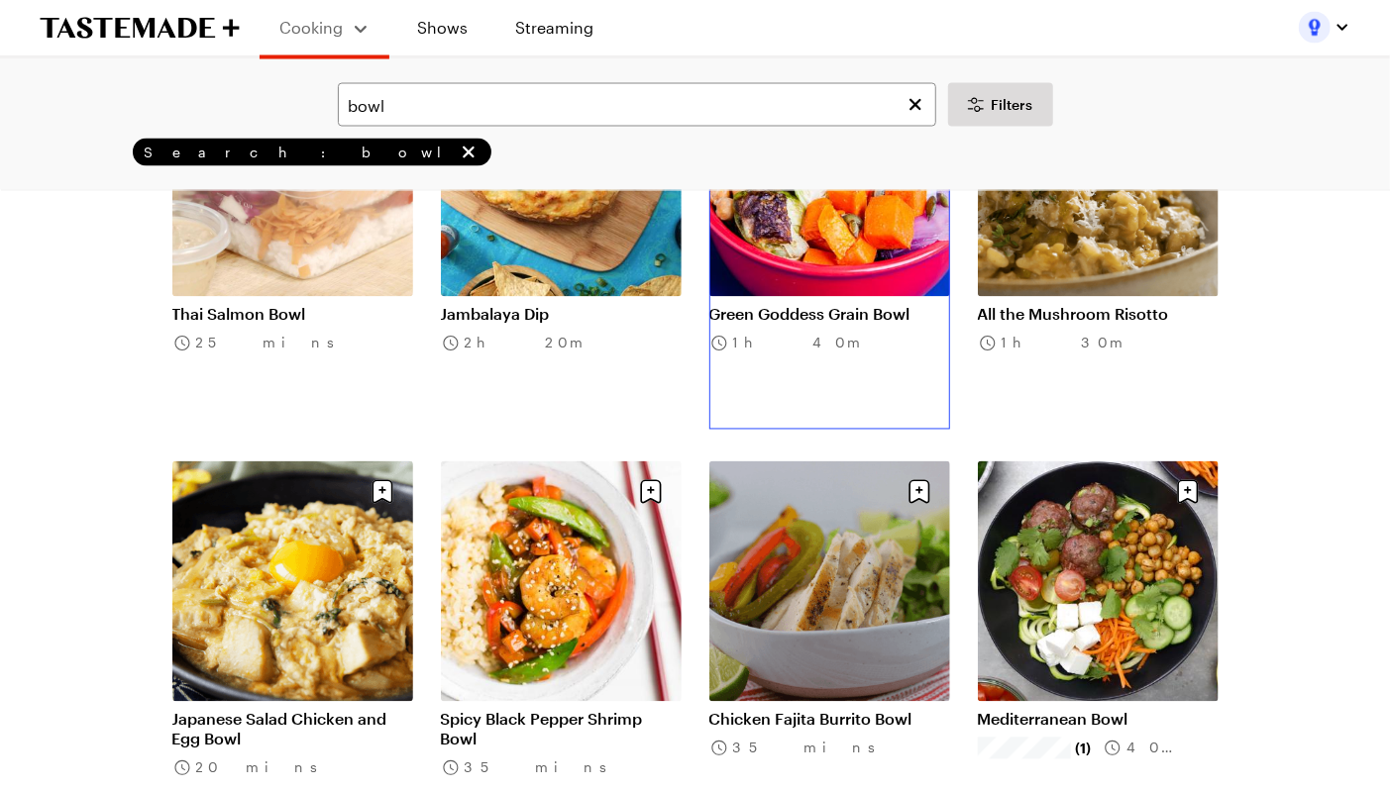
scroll to position [1979, 0]
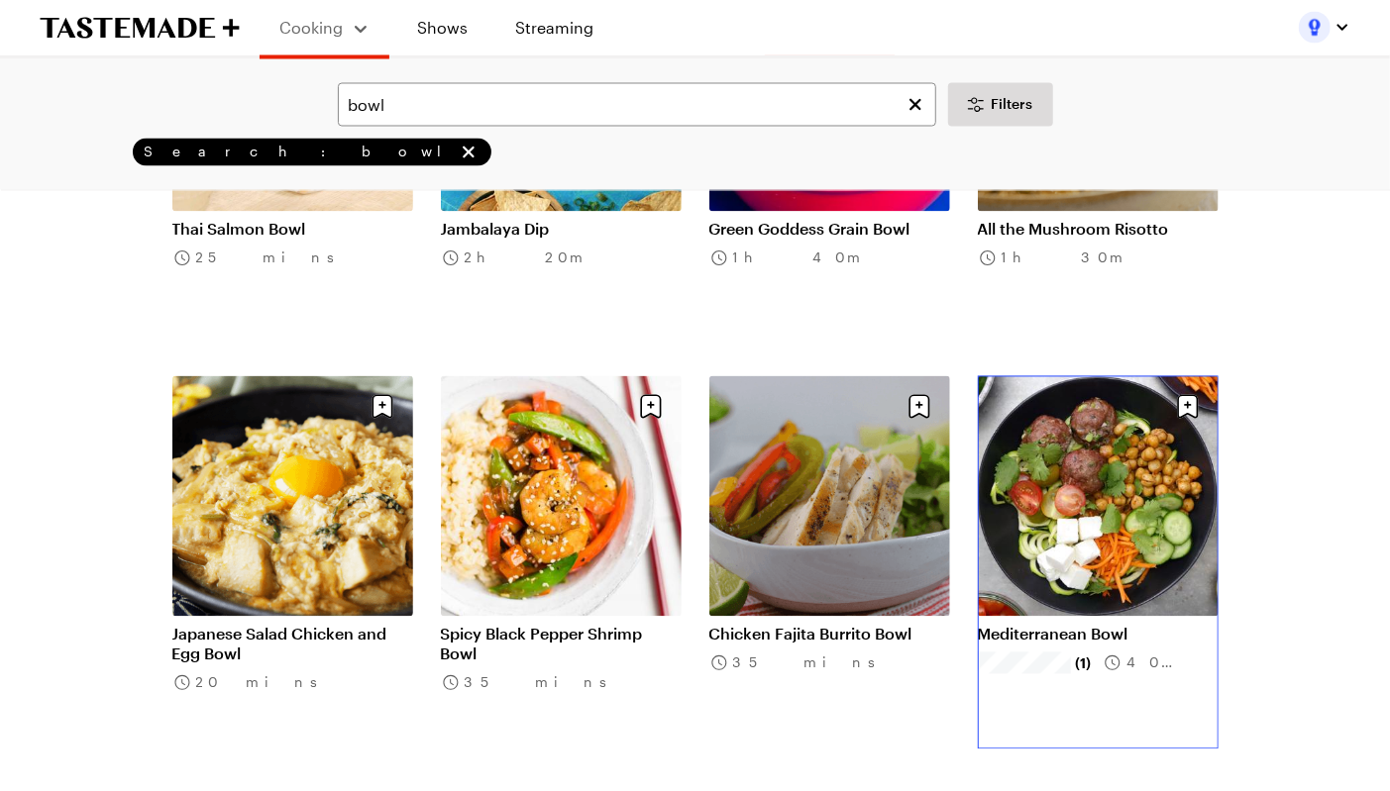
click at [1037, 625] on link "Mediterranean Bowl" at bounding box center [1098, 635] width 241 height 20
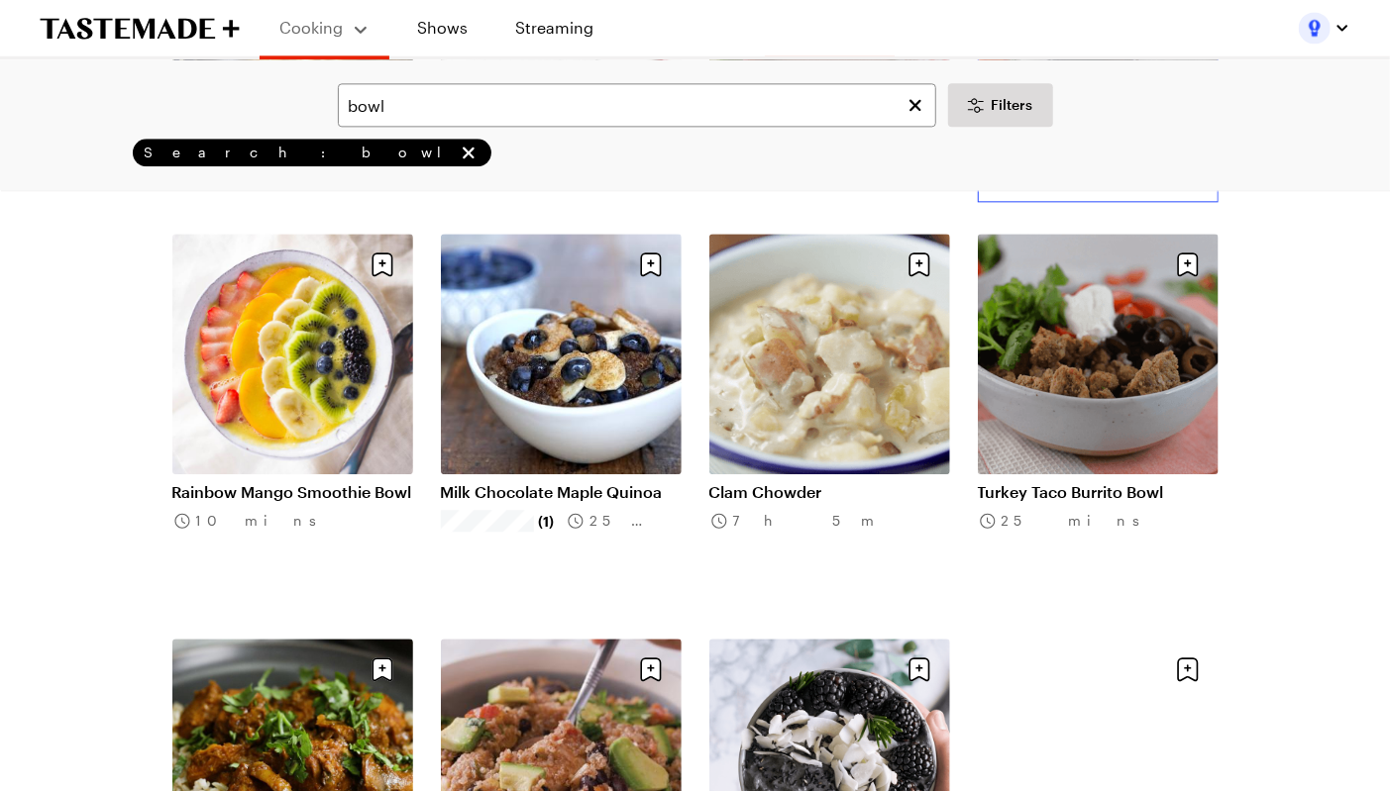
scroll to position [2546, 0]
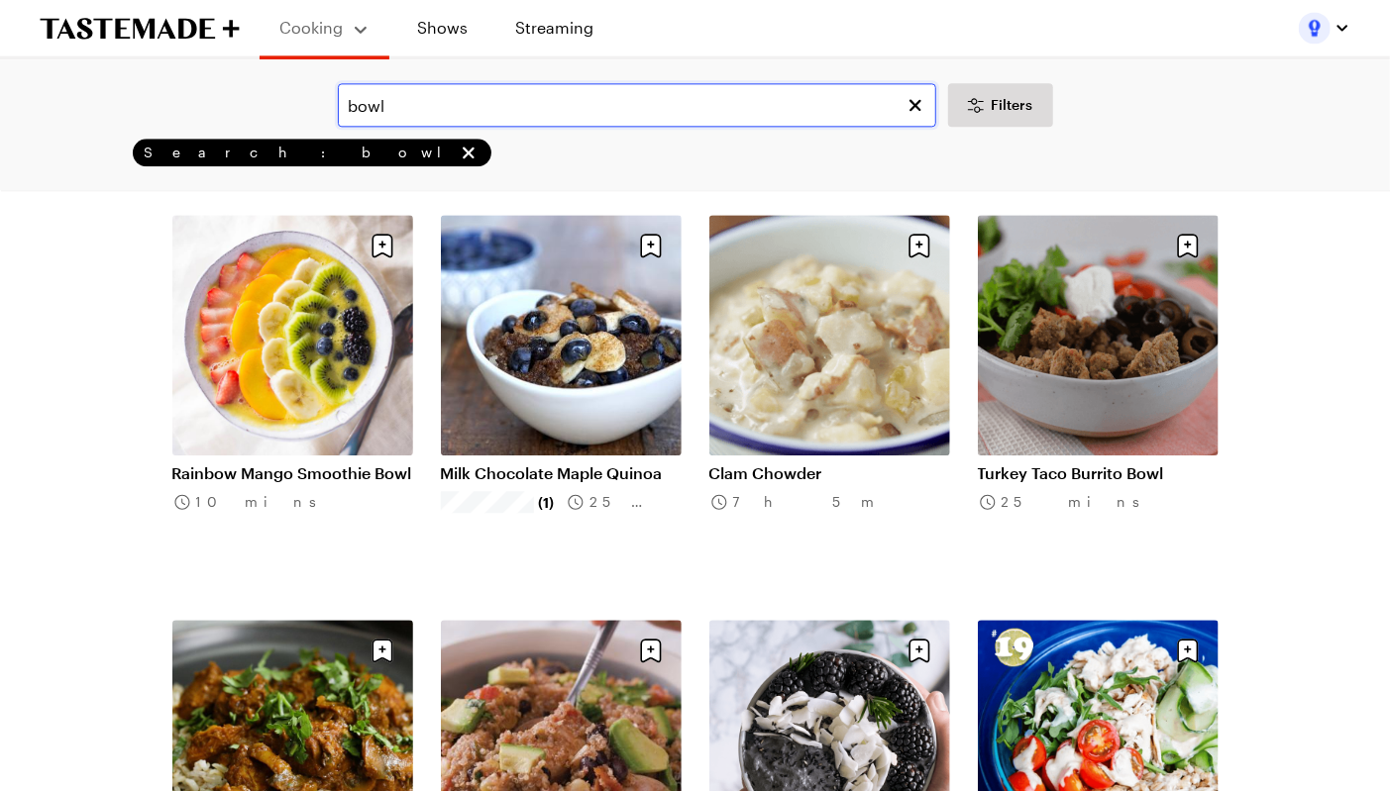
click at [365, 102] on input "bowl" at bounding box center [637, 105] width 598 height 44
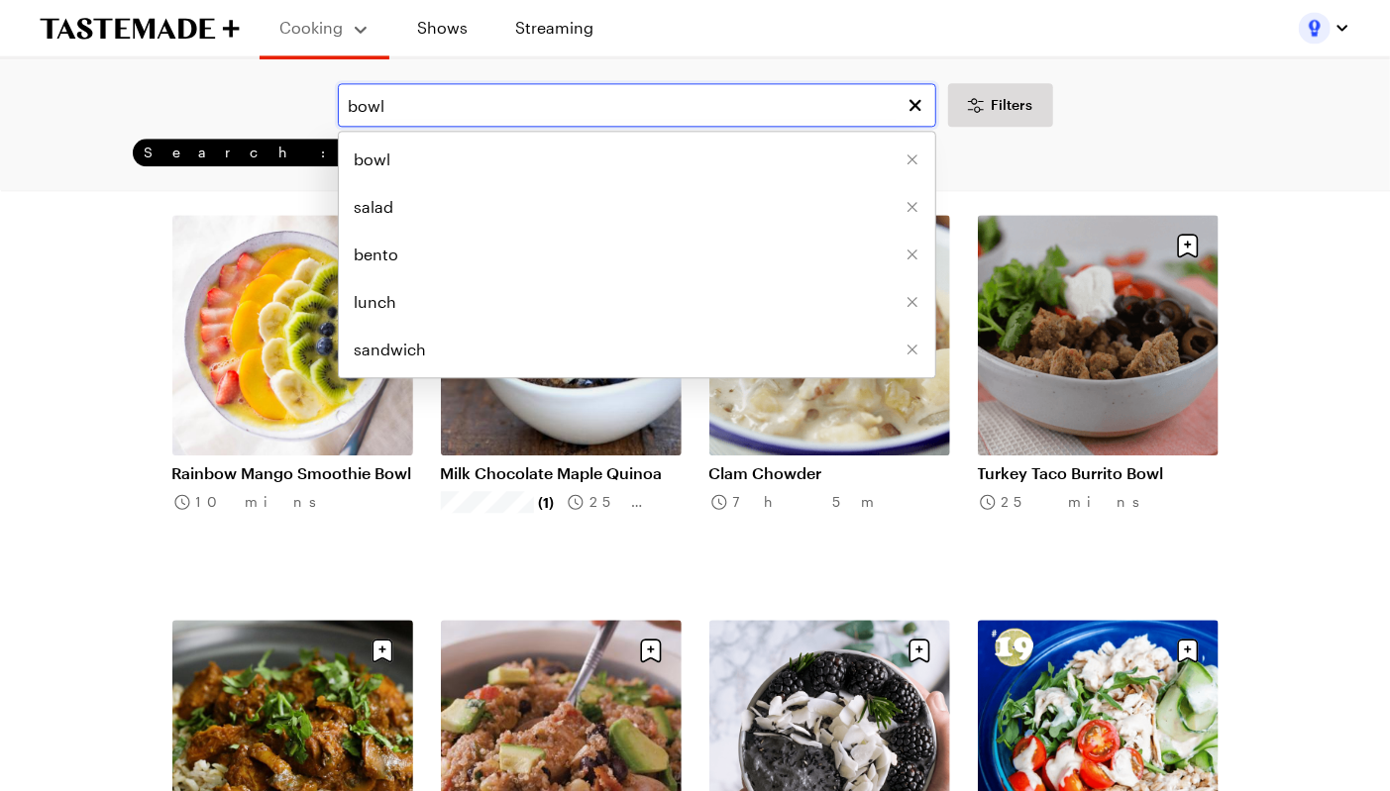
click at [365, 102] on input "bowl" at bounding box center [637, 105] width 598 height 44
type input "wrap"
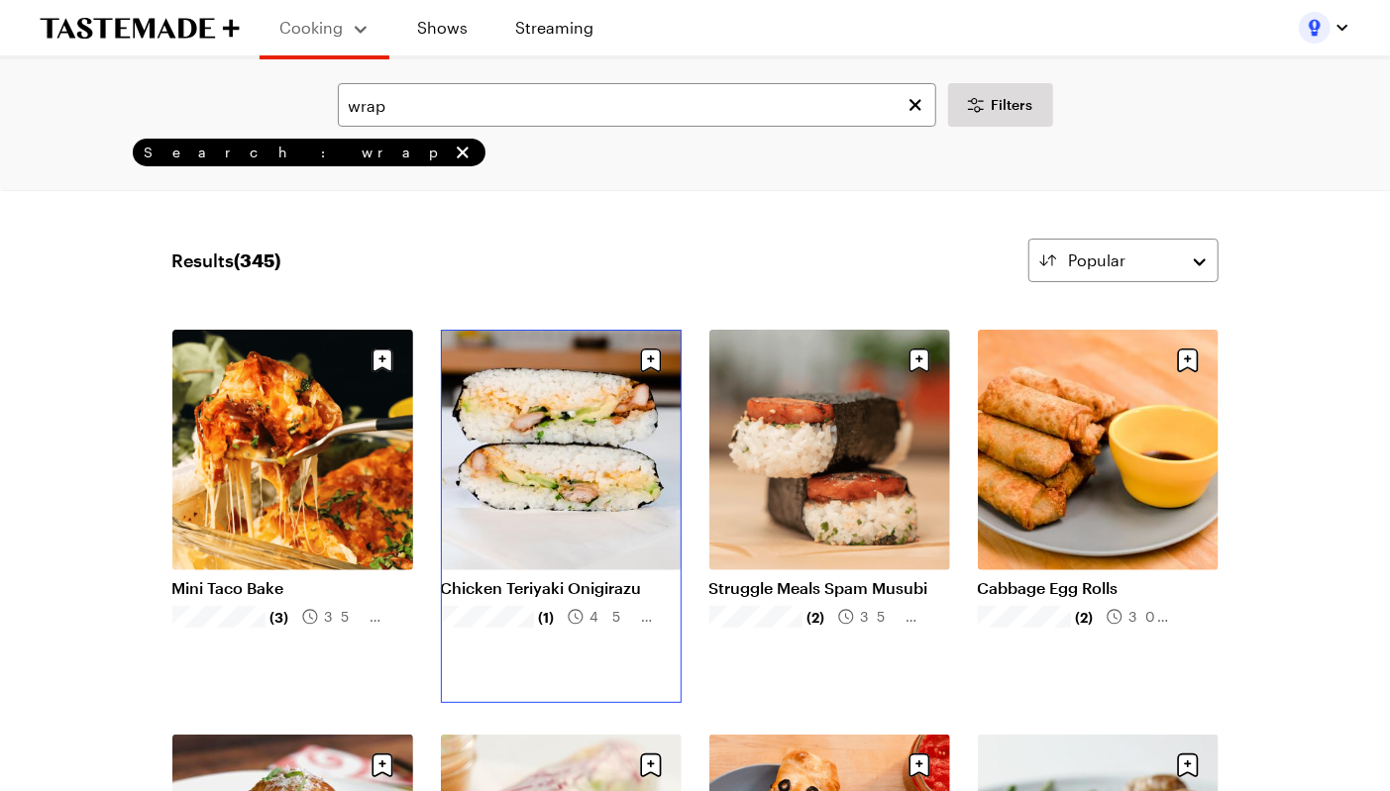
click at [523, 578] on link "Chicken Teriyaki Onigirazu" at bounding box center [561, 588] width 241 height 20
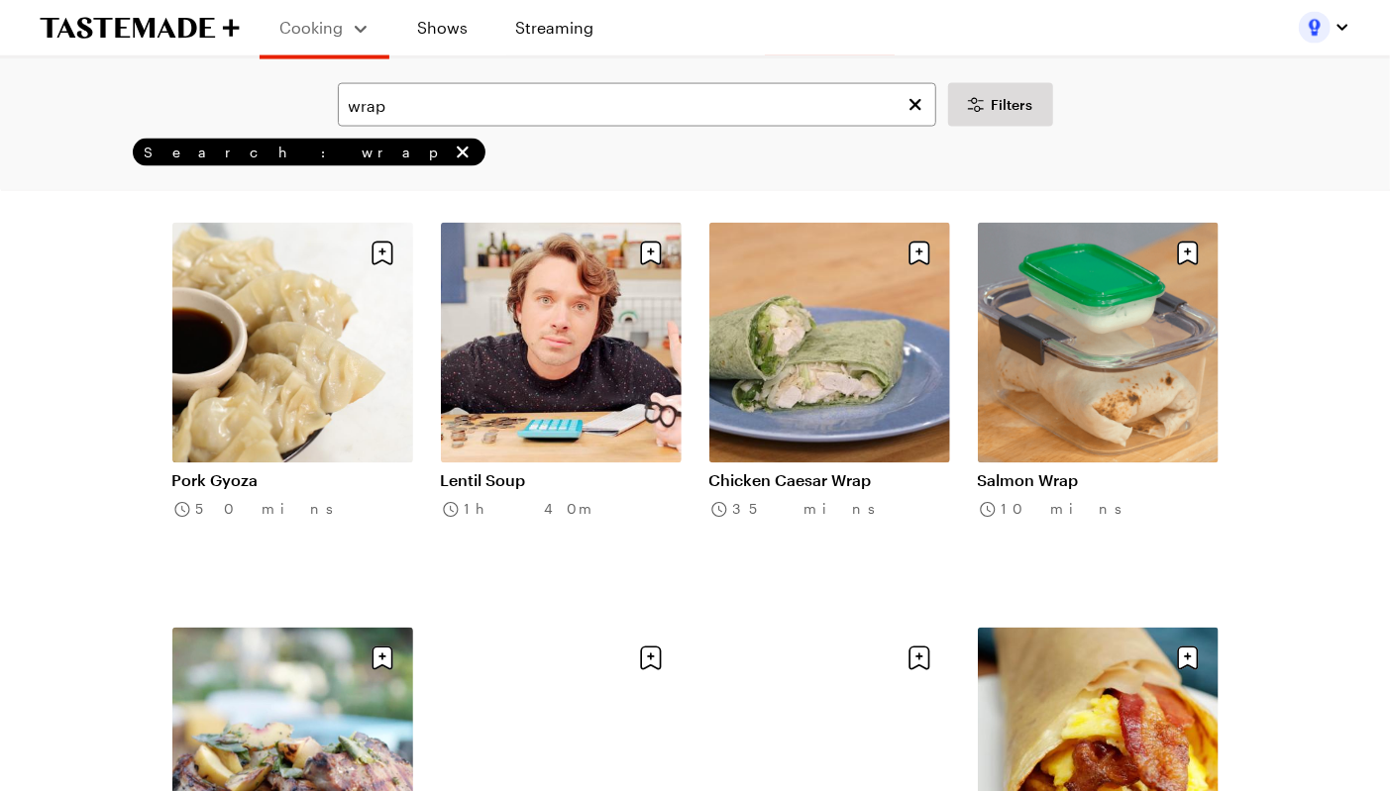
scroll to position [1729, 0]
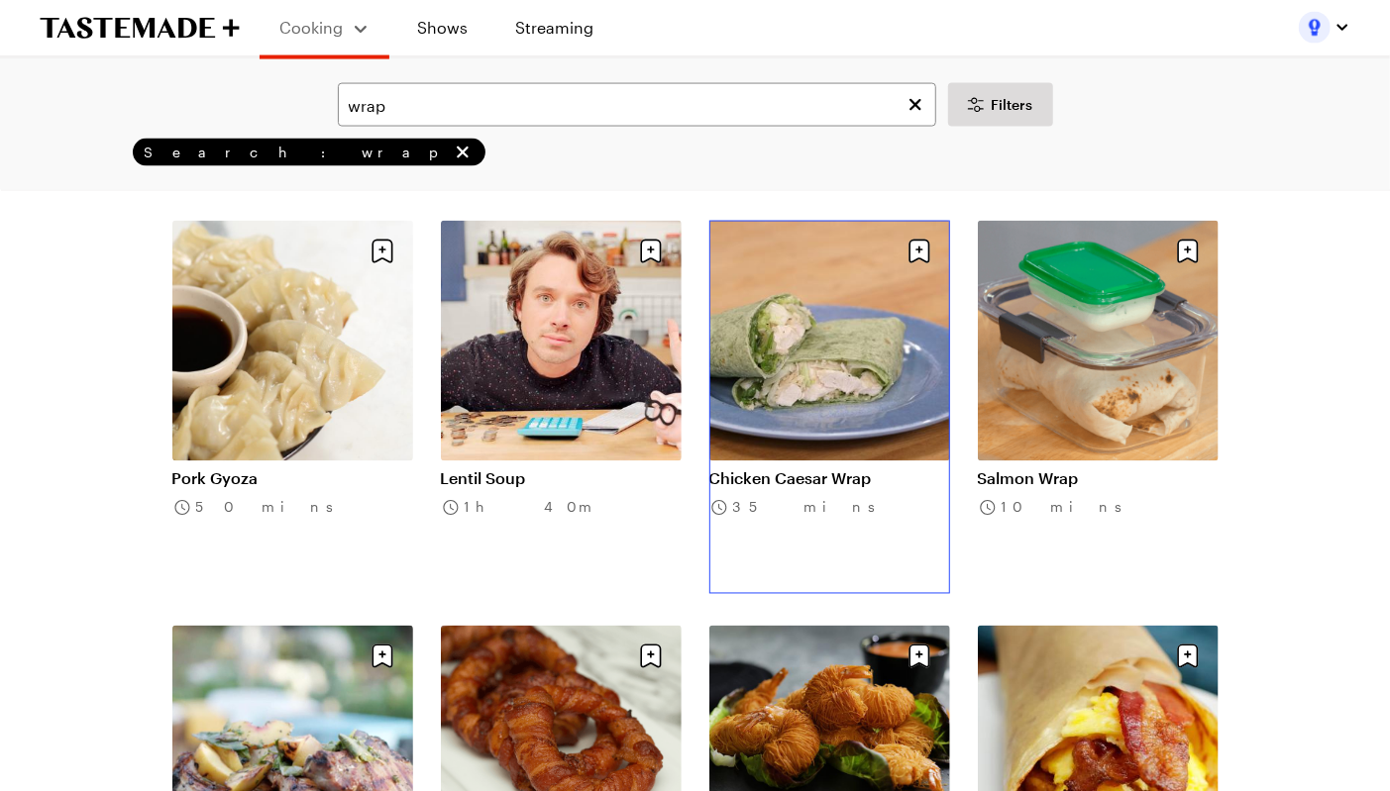
click at [785, 470] on link "Chicken Caesar Wrap" at bounding box center [829, 480] width 241 height 20
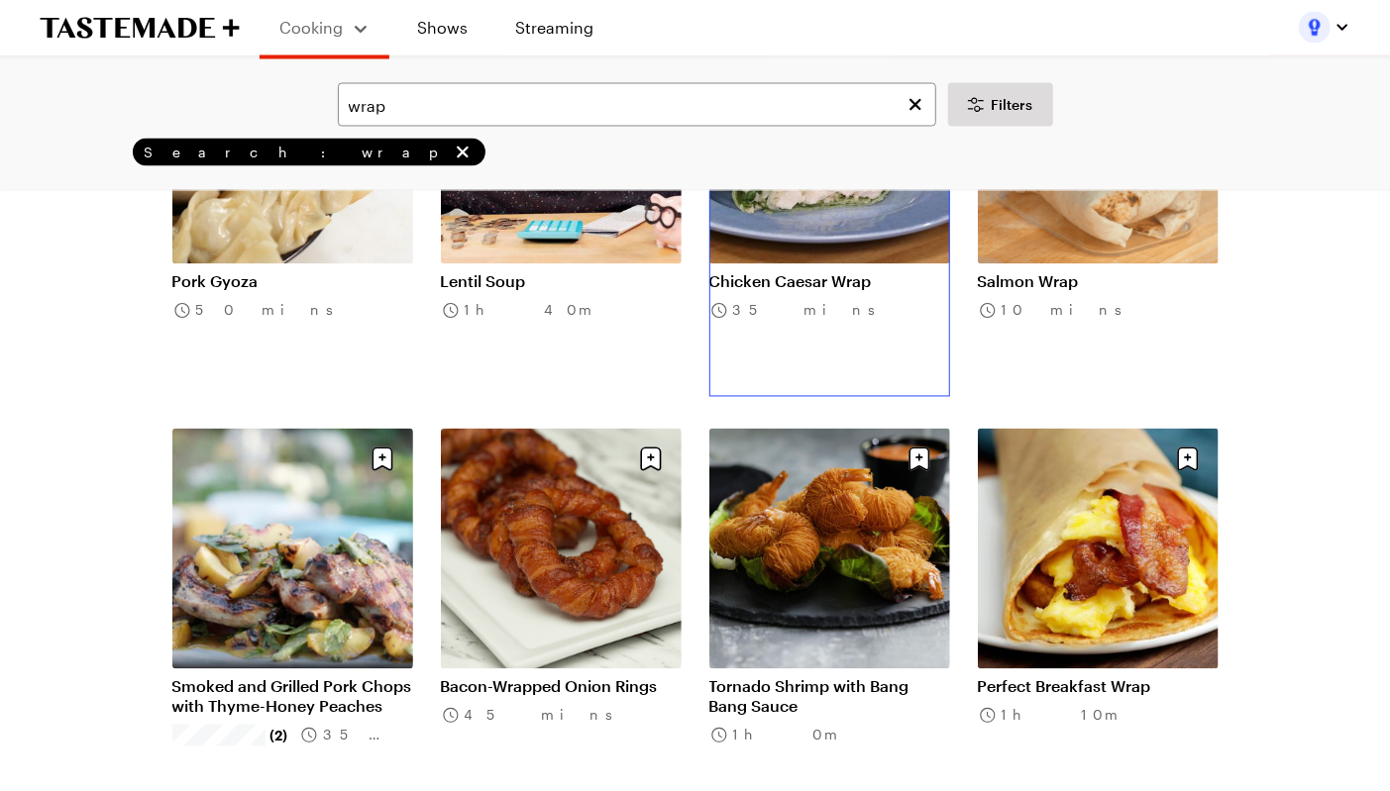
scroll to position [1928, 0]
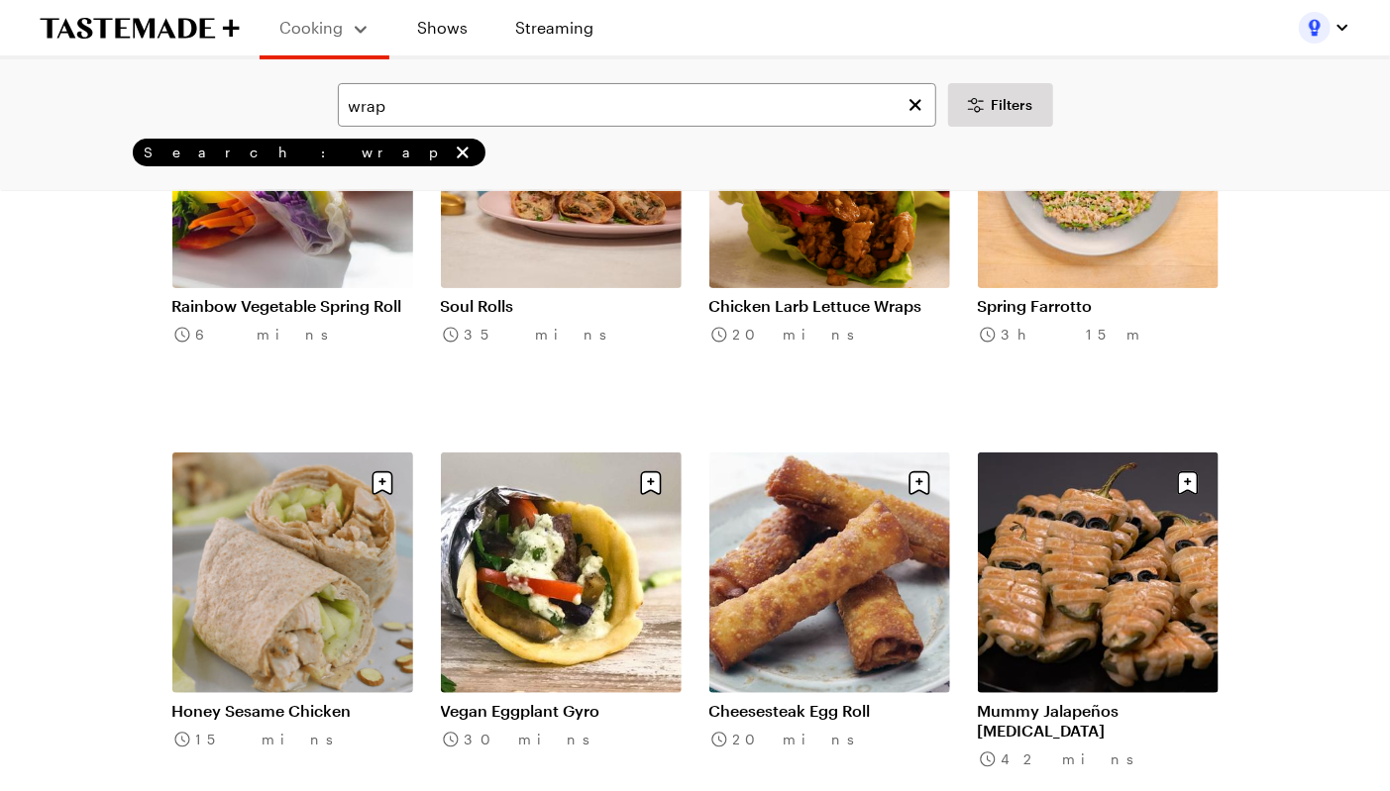
scroll to position [4372, 0]
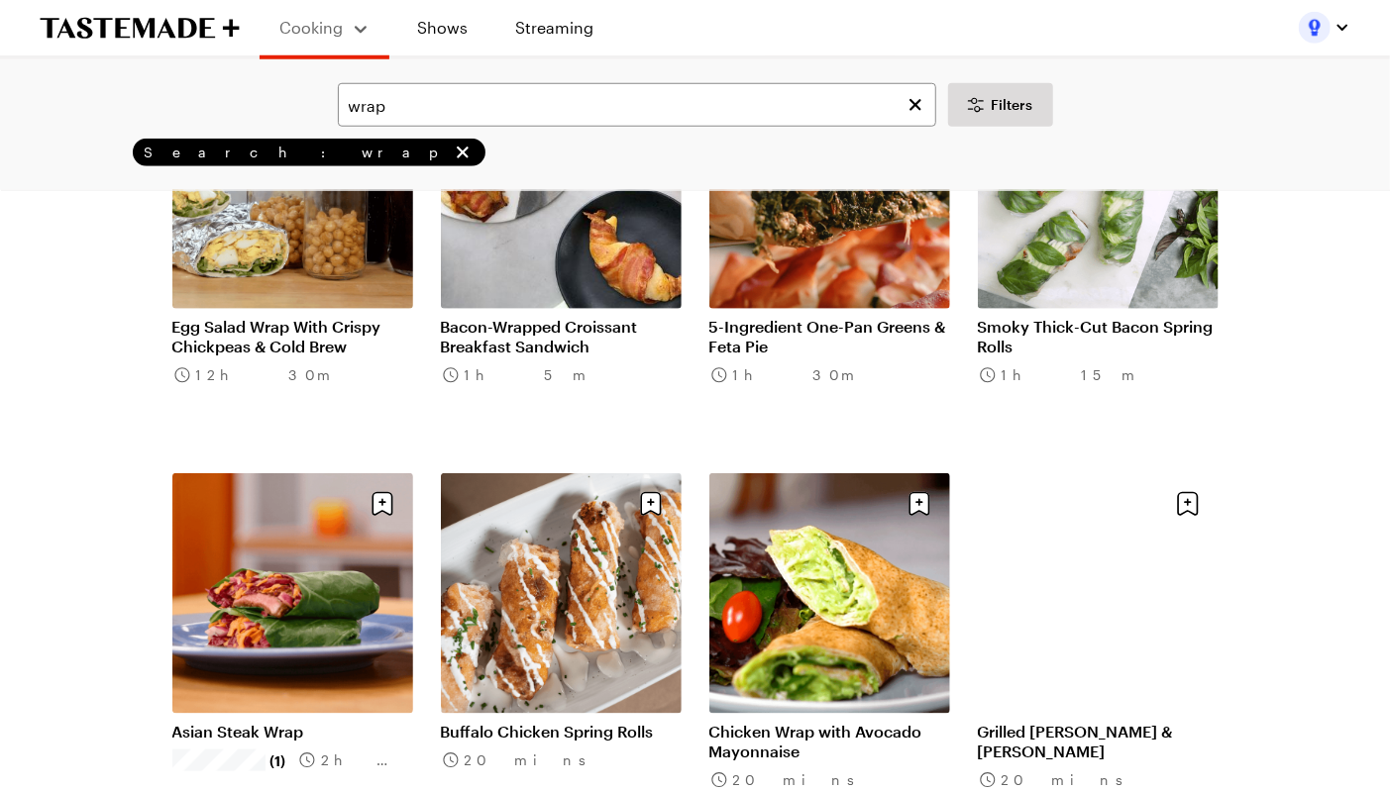
scroll to position [5134, 0]
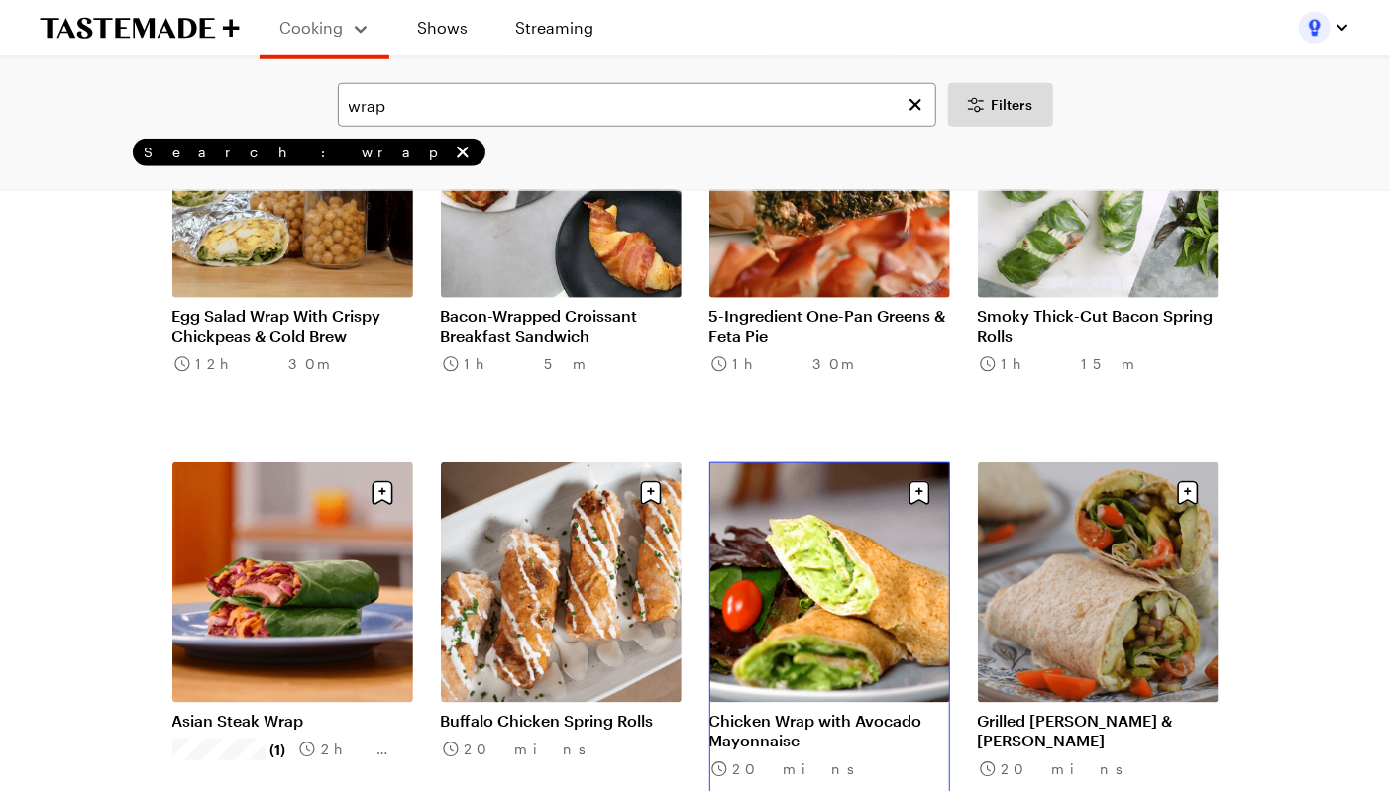
click at [764, 711] on link "Chicken Wrap with Avocado Mayonnaise" at bounding box center [829, 731] width 241 height 40
click at [272, 711] on link "Asian Steak Wrap" at bounding box center [292, 721] width 241 height 20
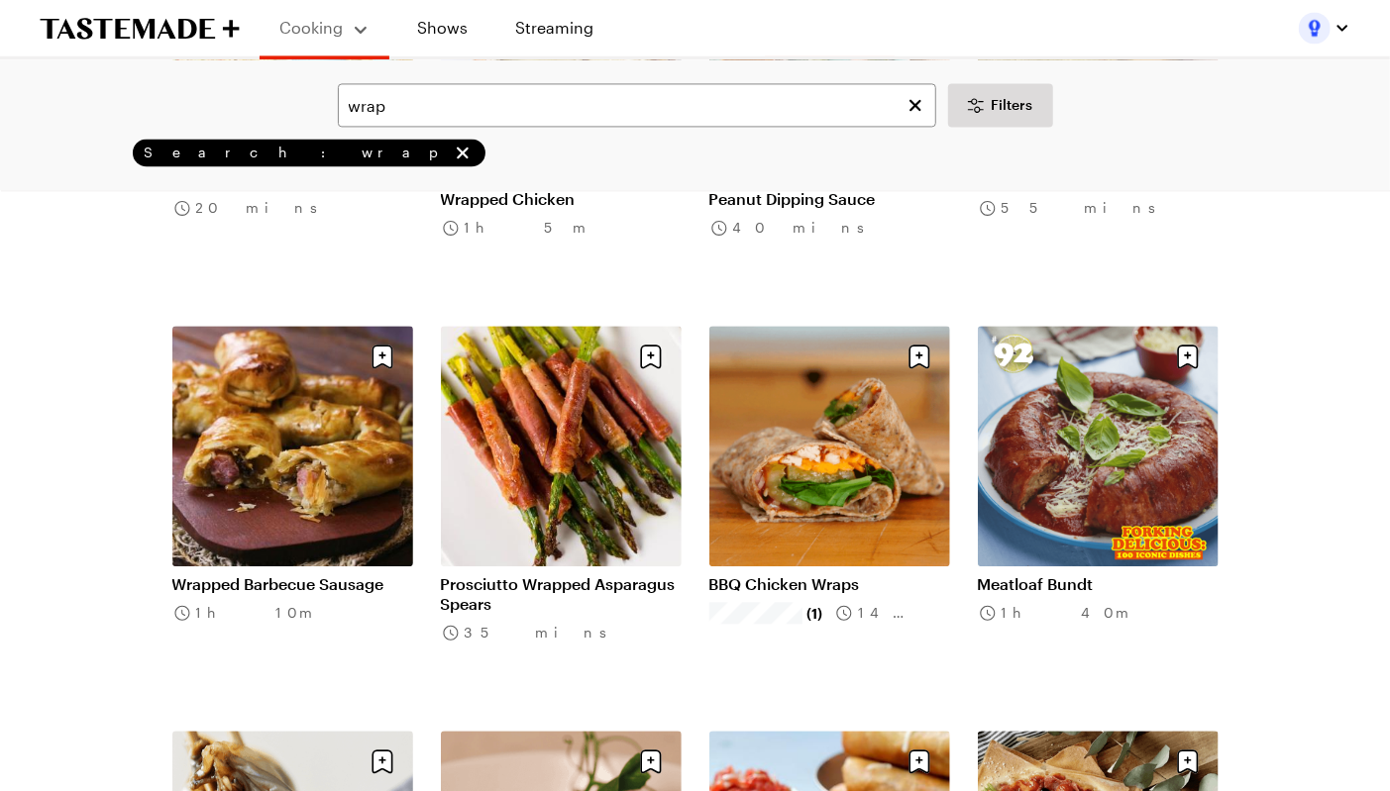
scroll to position [6490, 0]
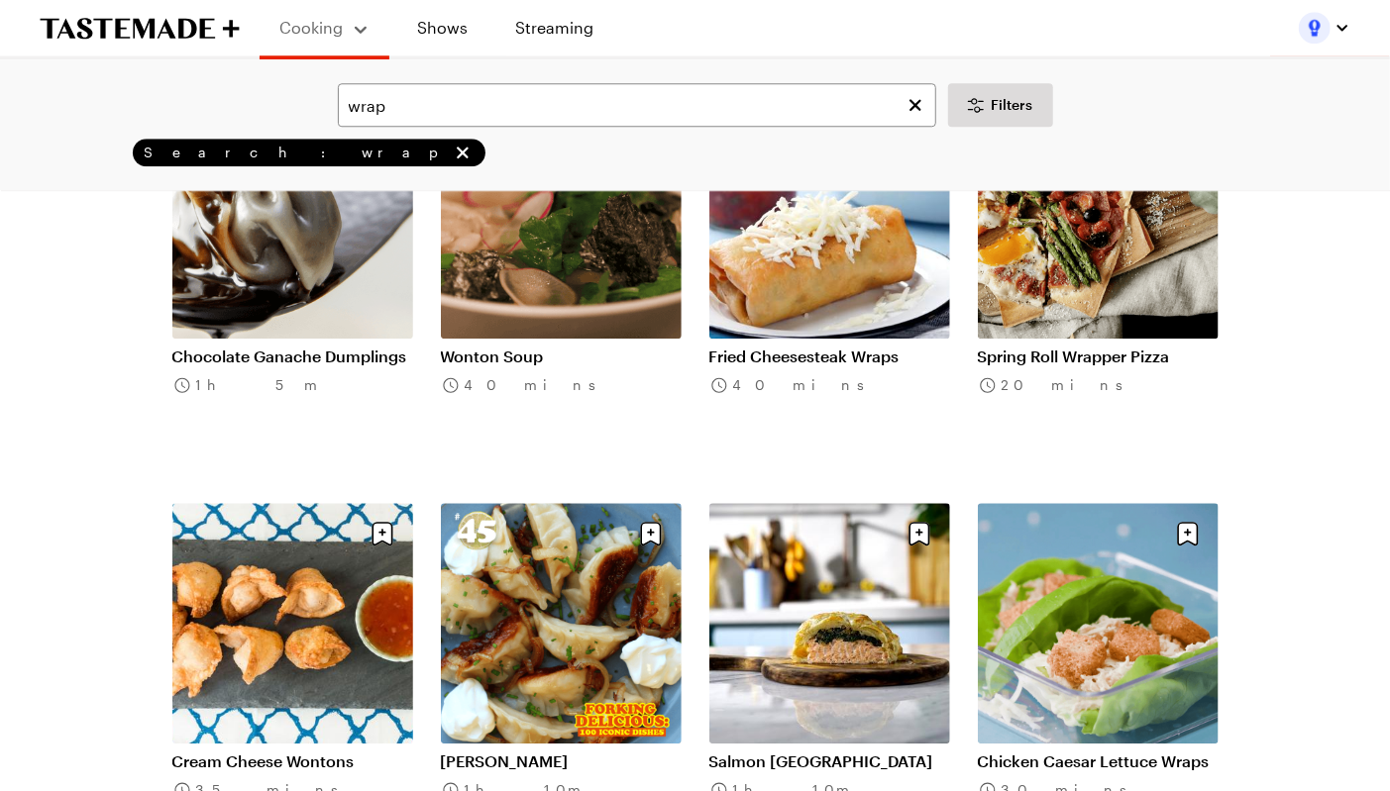
scroll to position [7125, 0]
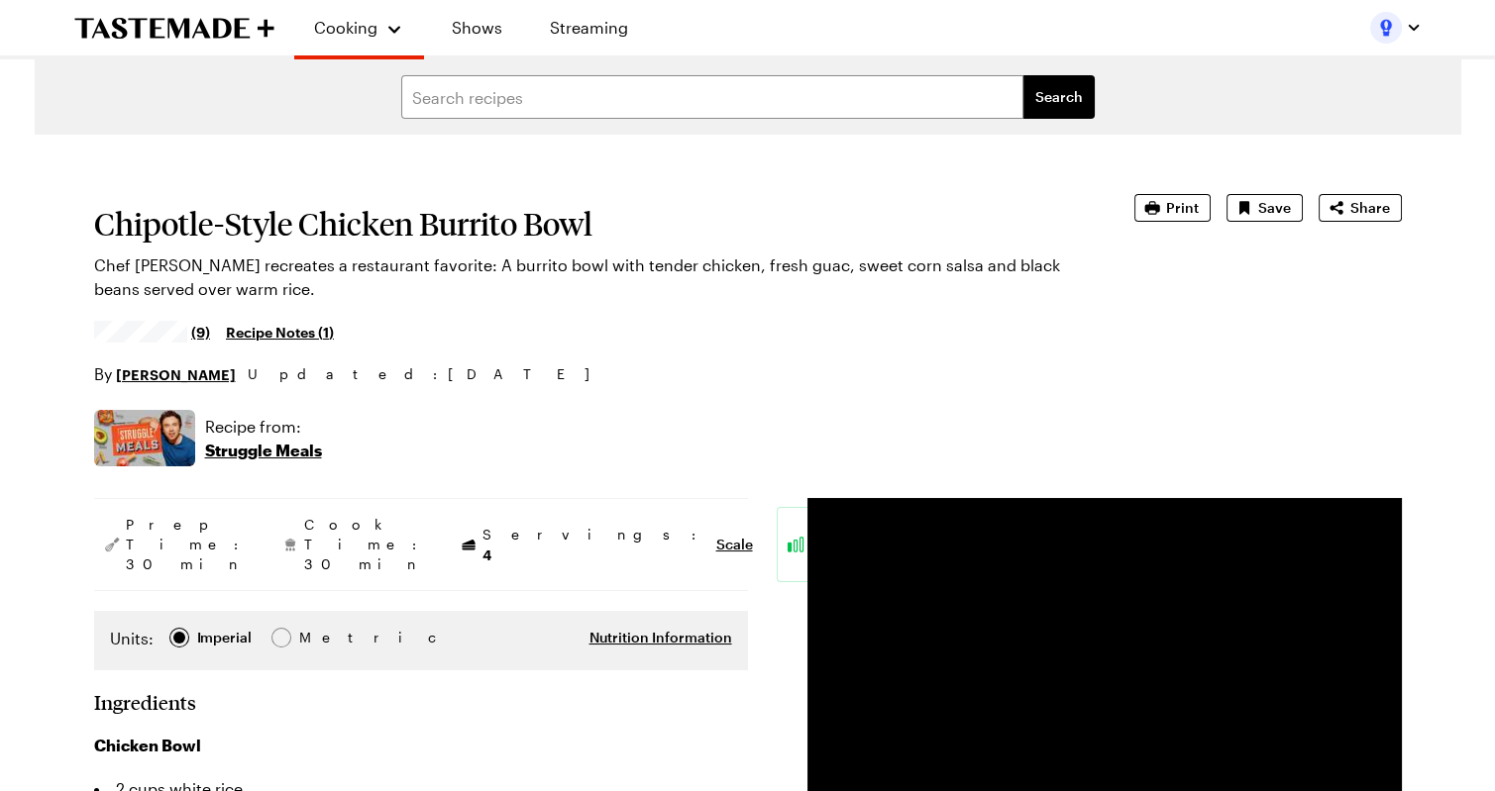
type textarea "x"
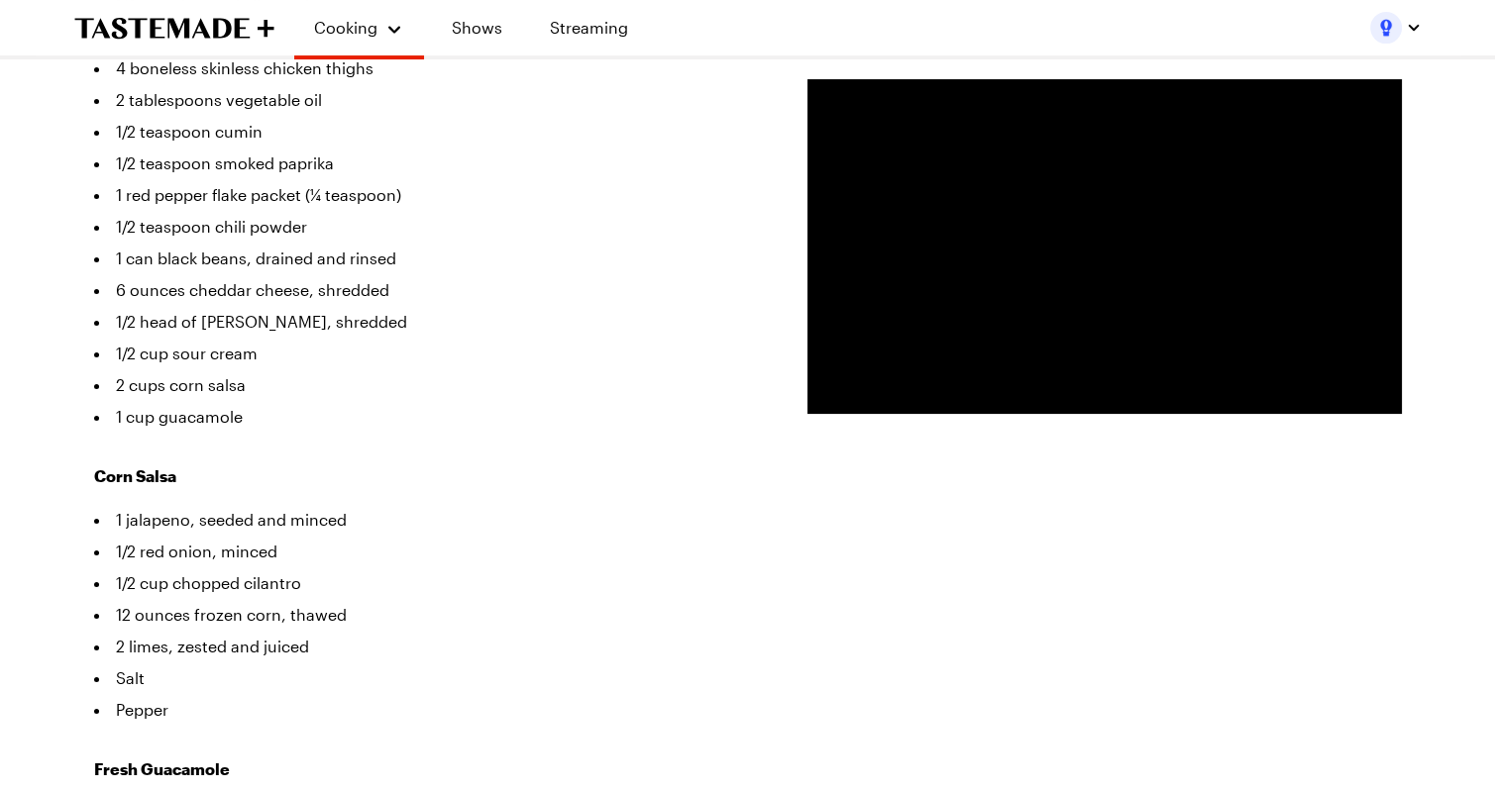
scroll to position [836, 0]
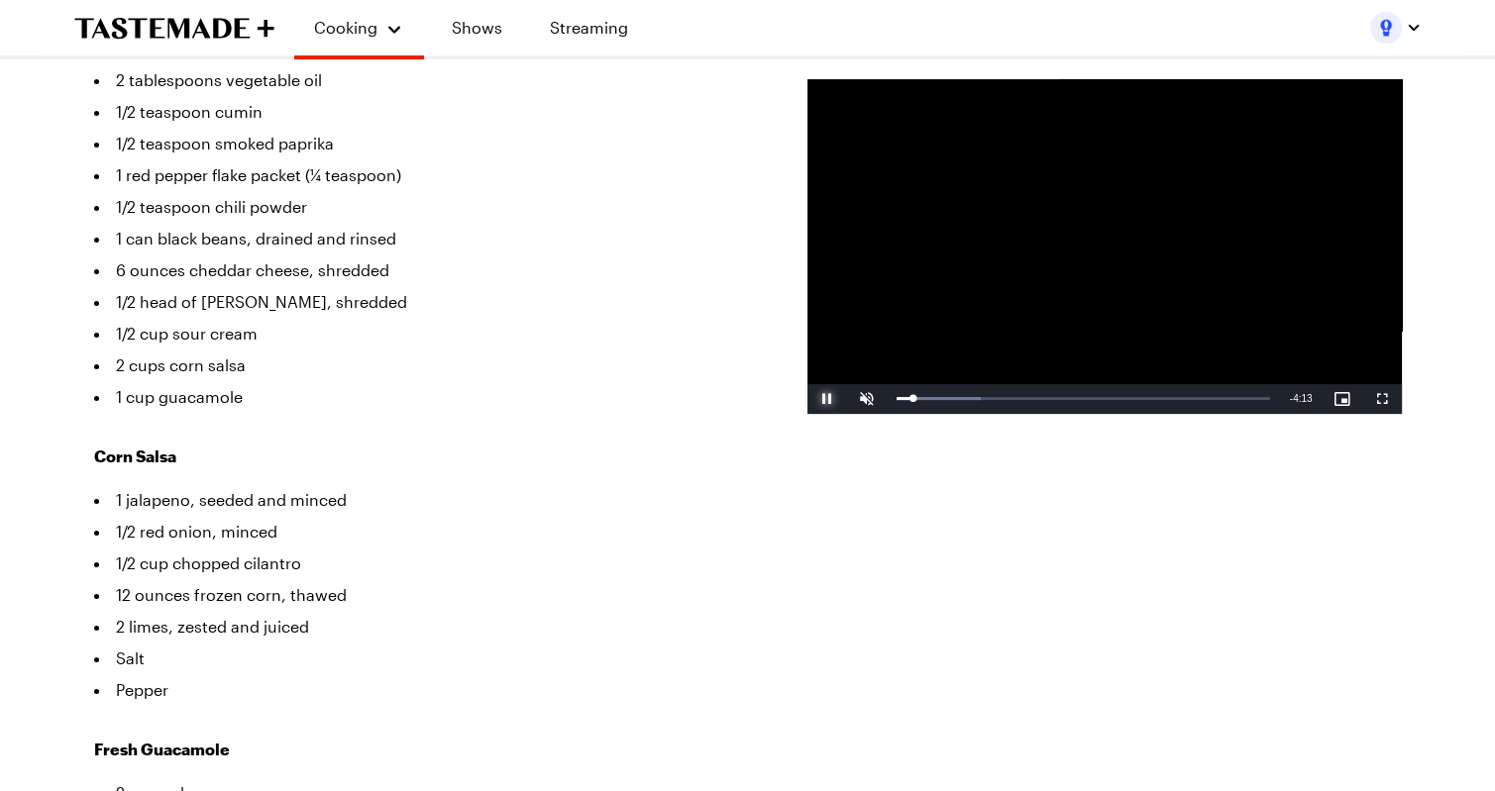
click at [825, 399] on span "Video Player" at bounding box center [827, 399] width 40 height 0
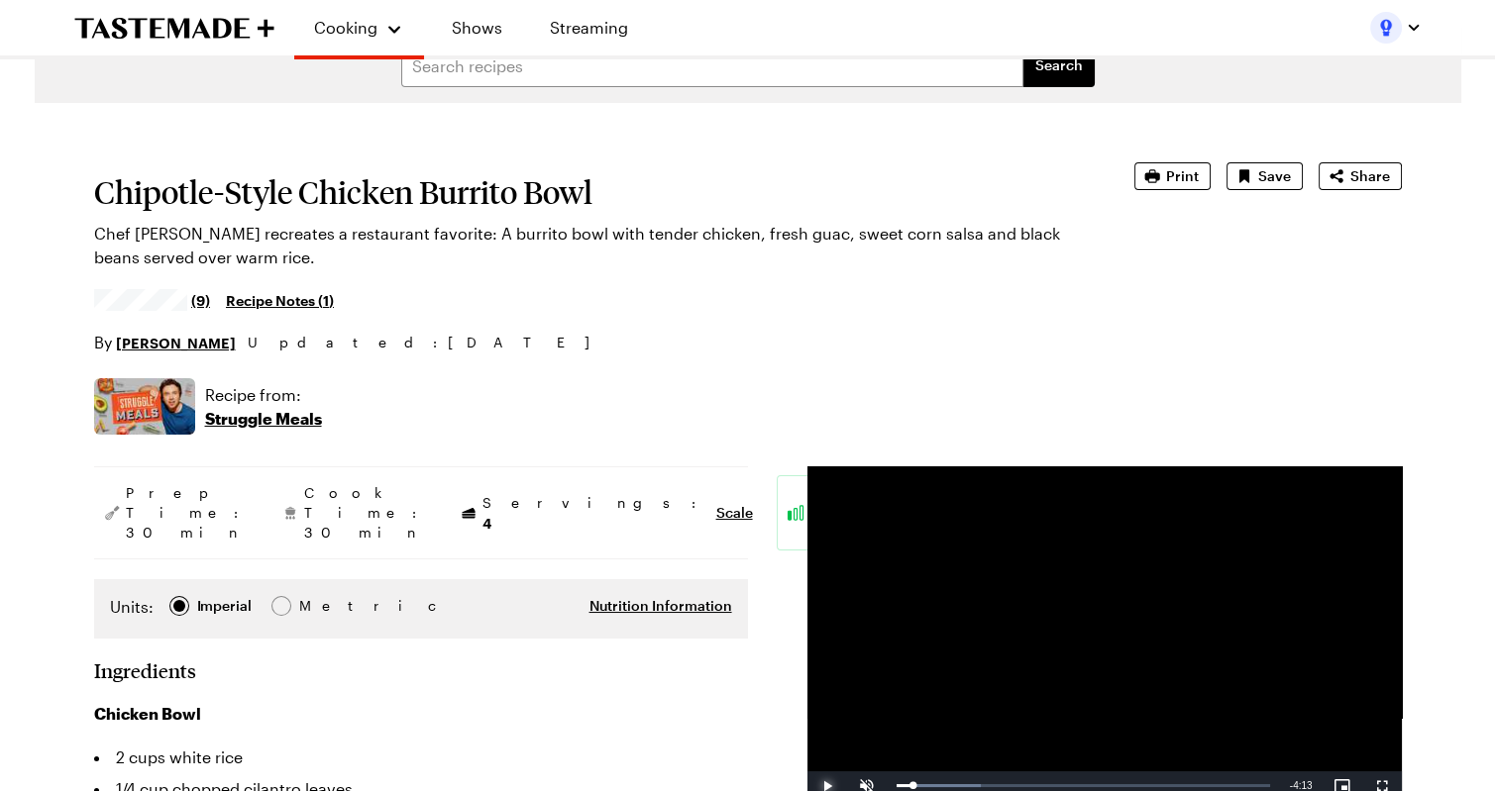
scroll to position [0, 0]
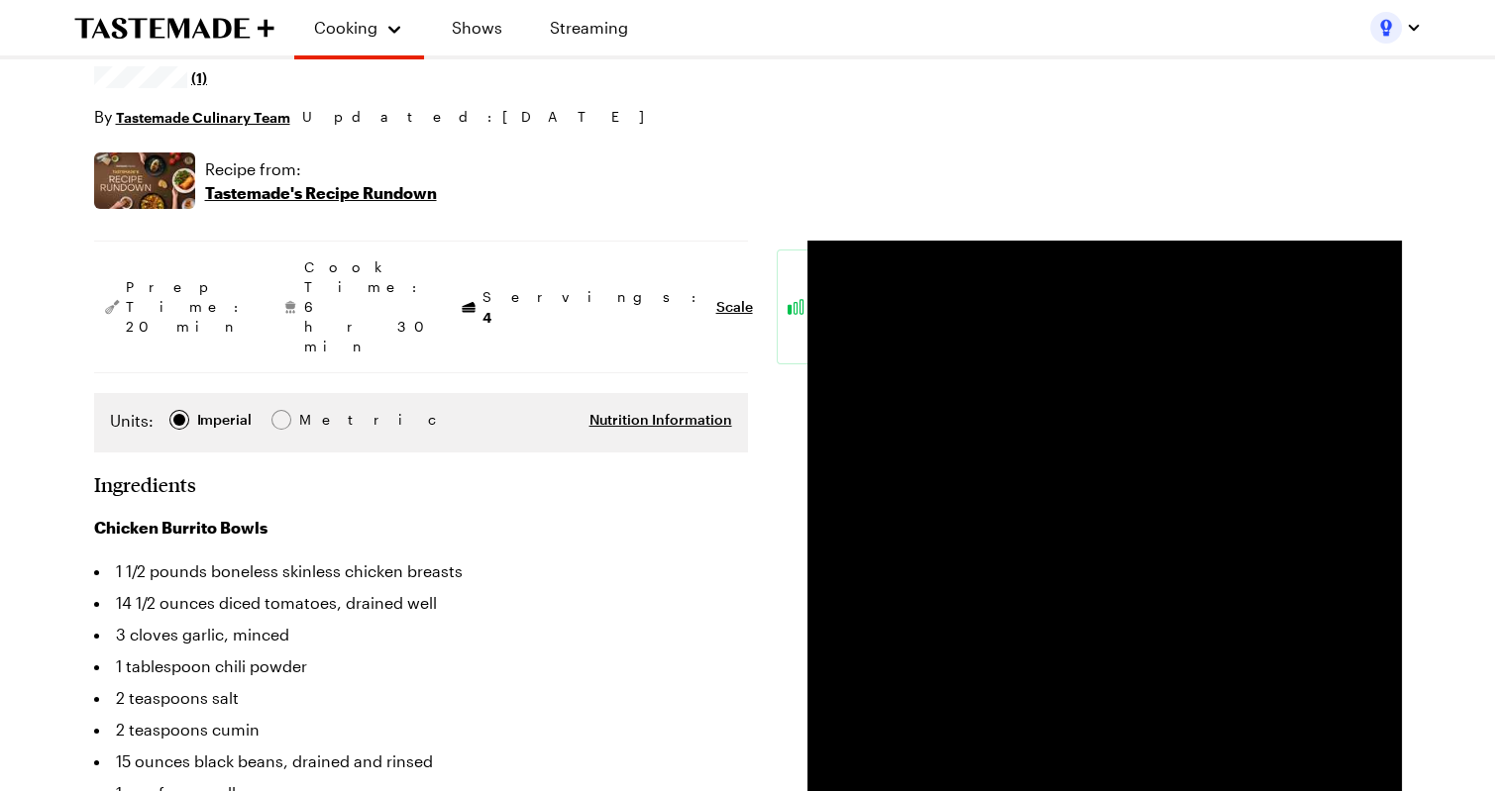
type textarea "x"
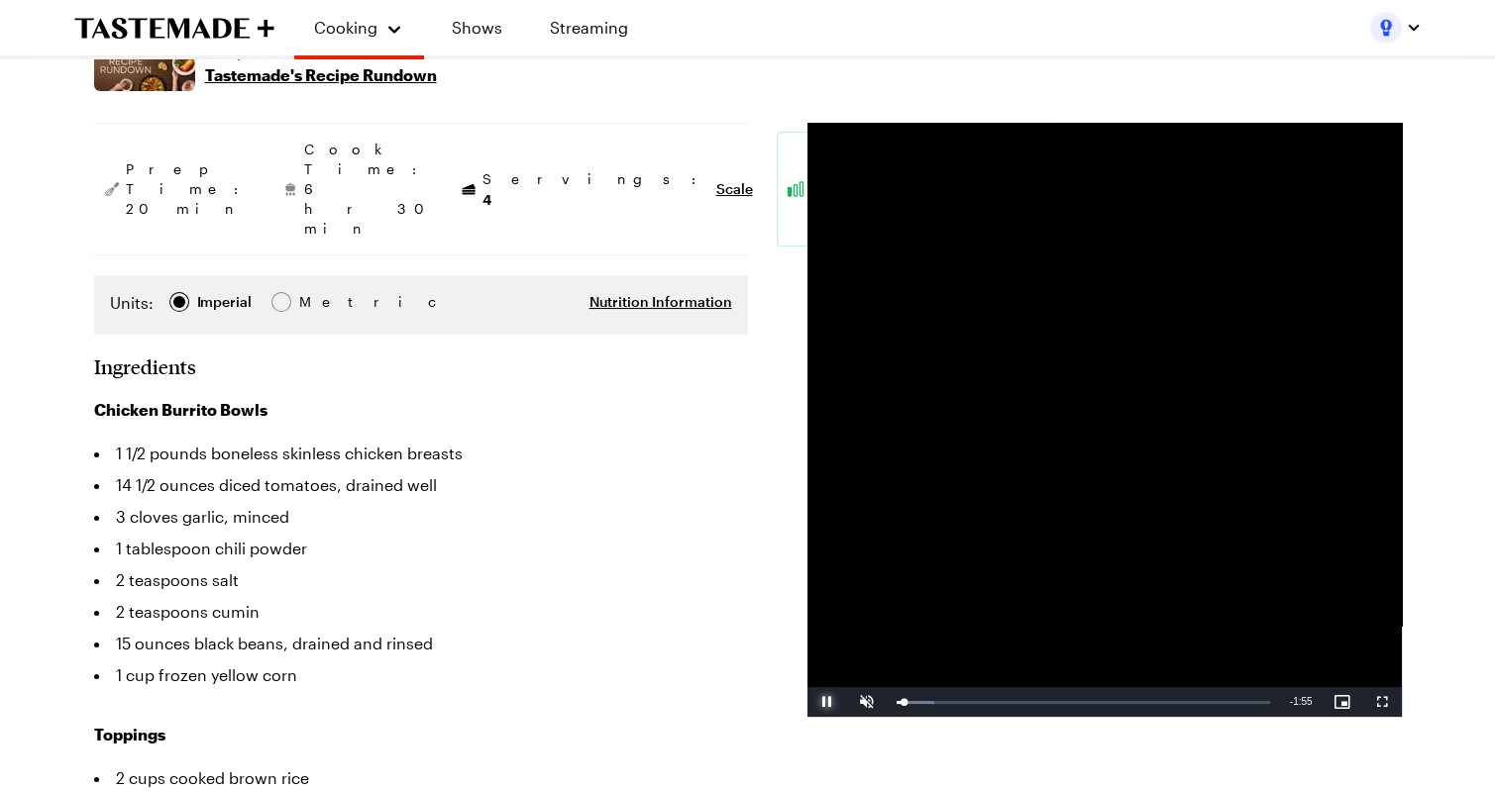
click at [823, 702] on span "Video Player" at bounding box center [827, 702] width 40 height 0
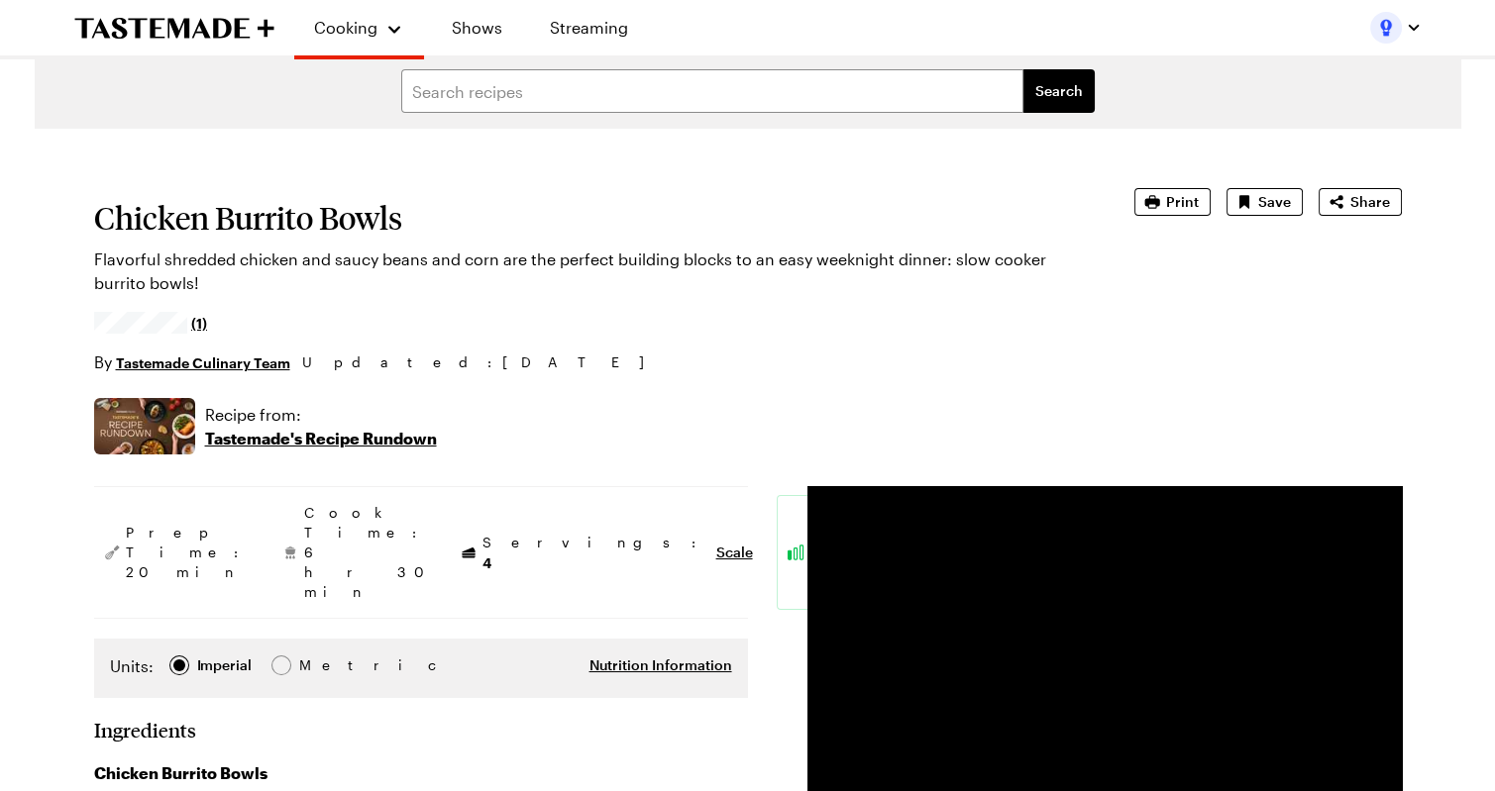
scroll to position [0, 0]
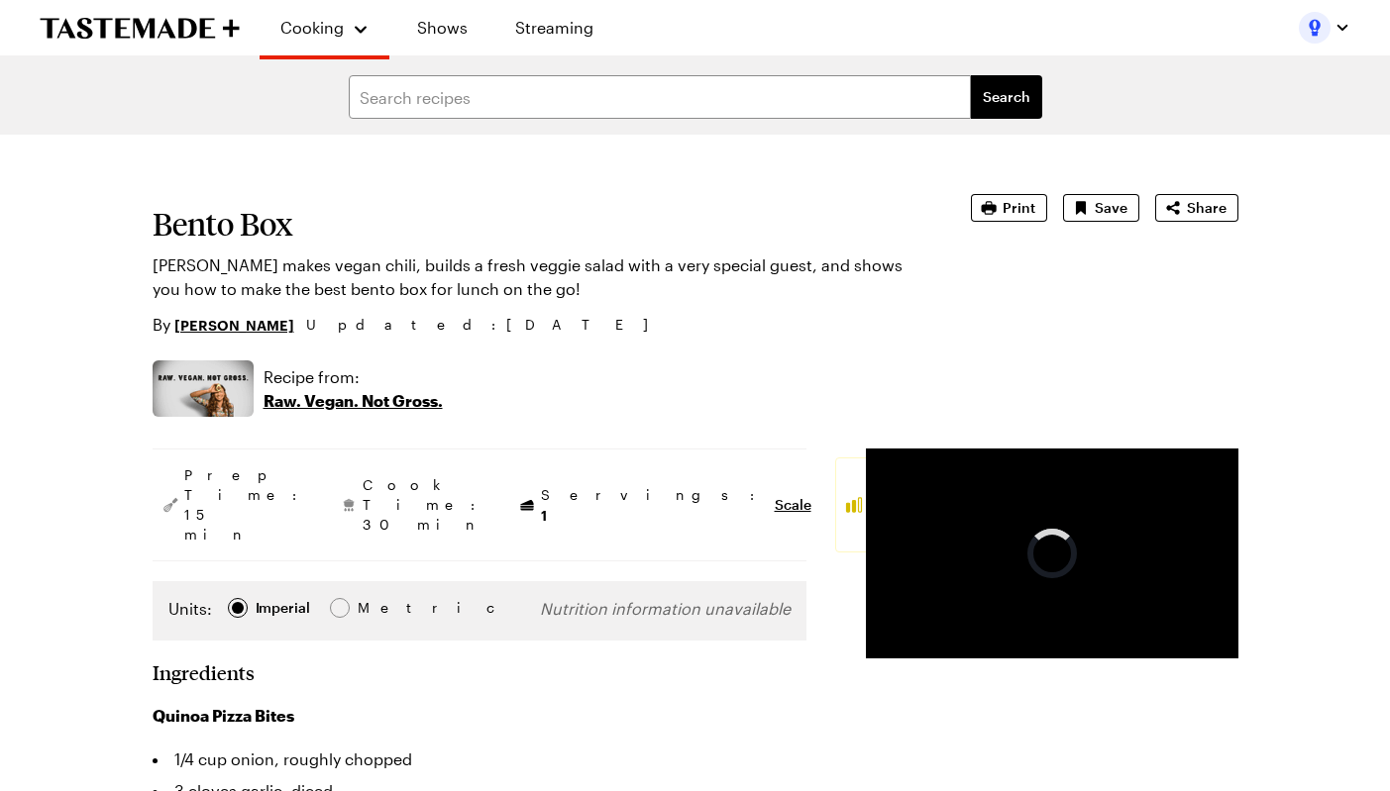
type textarea "x"
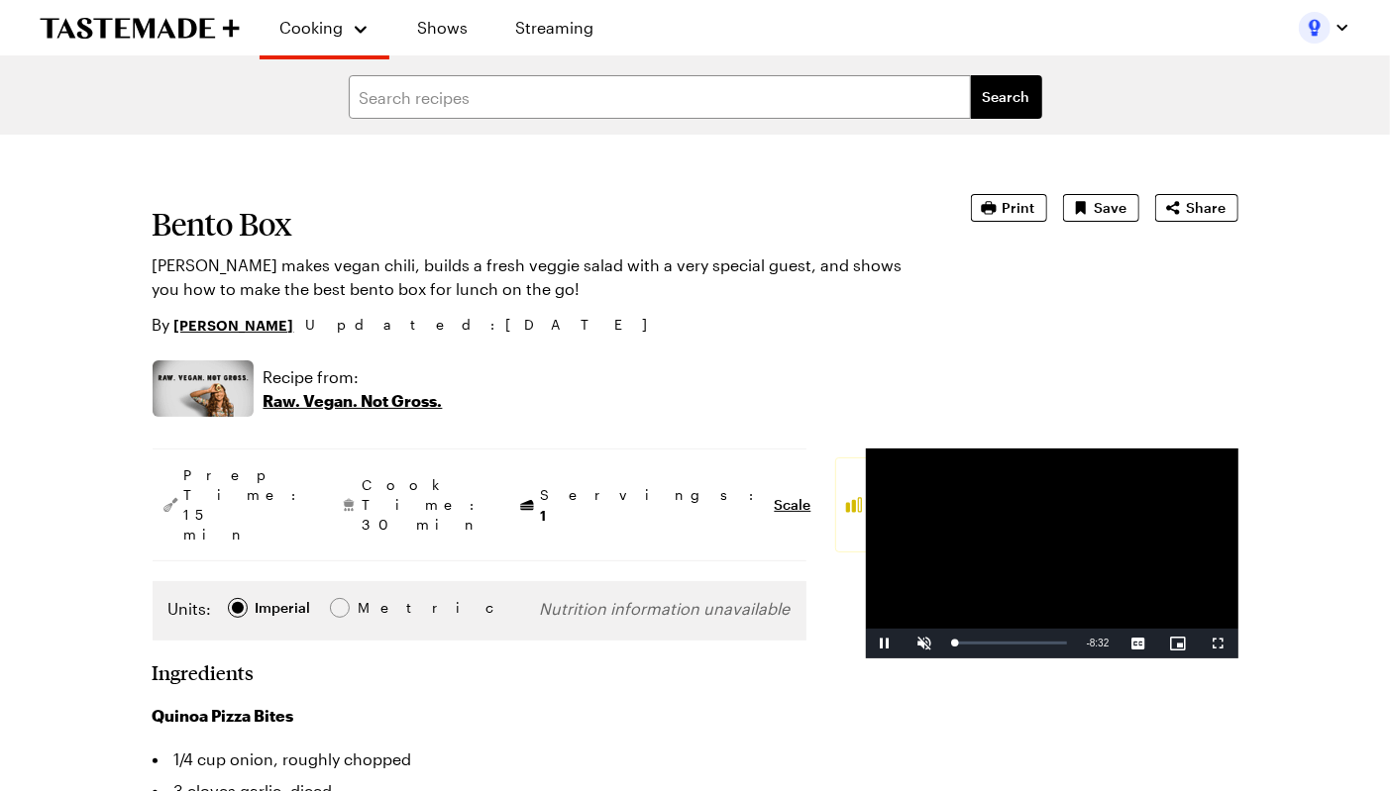
scroll to position [61, 0]
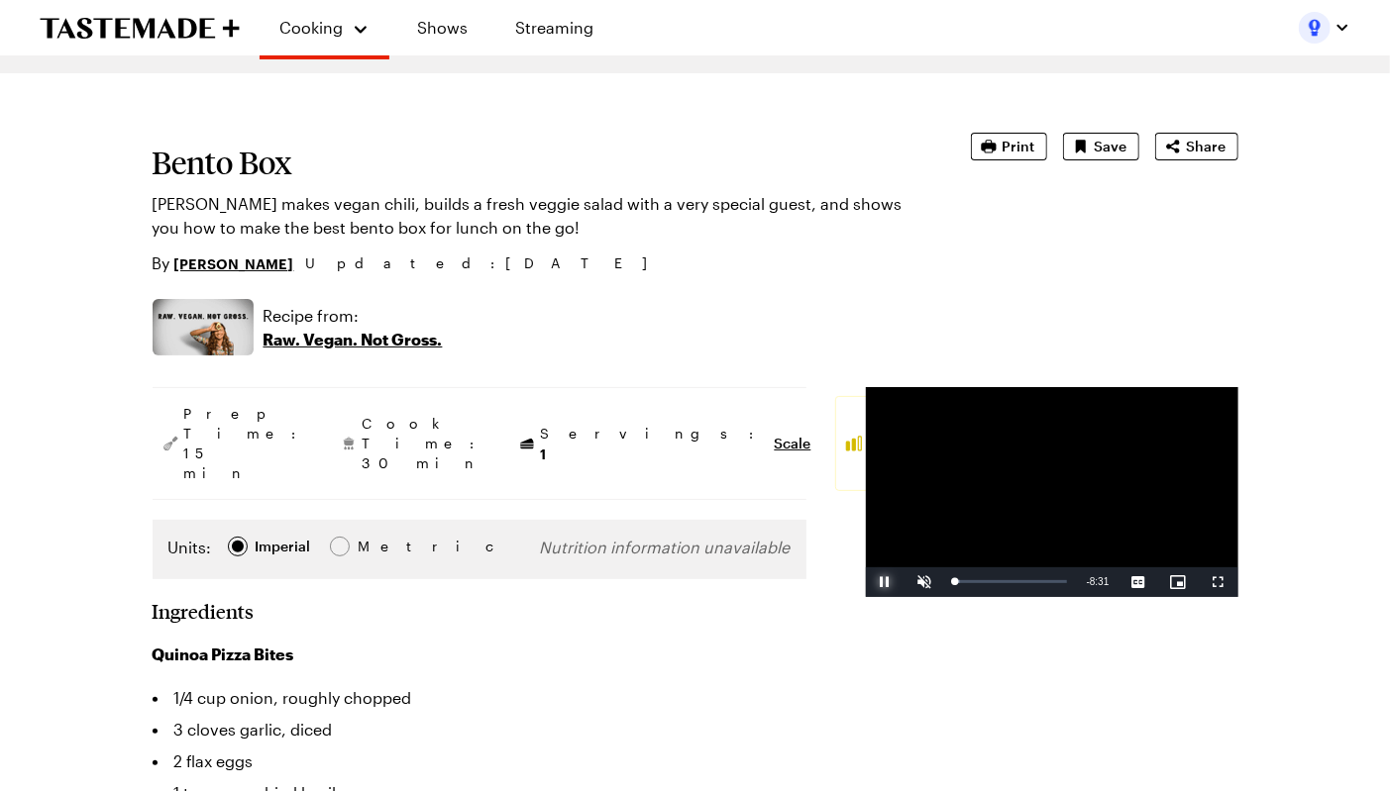
click at [866, 582] on span "Video Player" at bounding box center [886, 582] width 40 height 0
click at [955, 584] on div "Loaded : 6.98% 1:14 0:01" at bounding box center [1011, 581] width 112 height 5
click at [955, 584] on div "Loaded : 0.00% 3:47 1:33" at bounding box center [1011, 581] width 112 height 5
click at [1204, 584] on div "8:24" at bounding box center [1204, 581] width 1 height 5
click at [866, 582] on span "Video Player" at bounding box center [886, 582] width 40 height 0
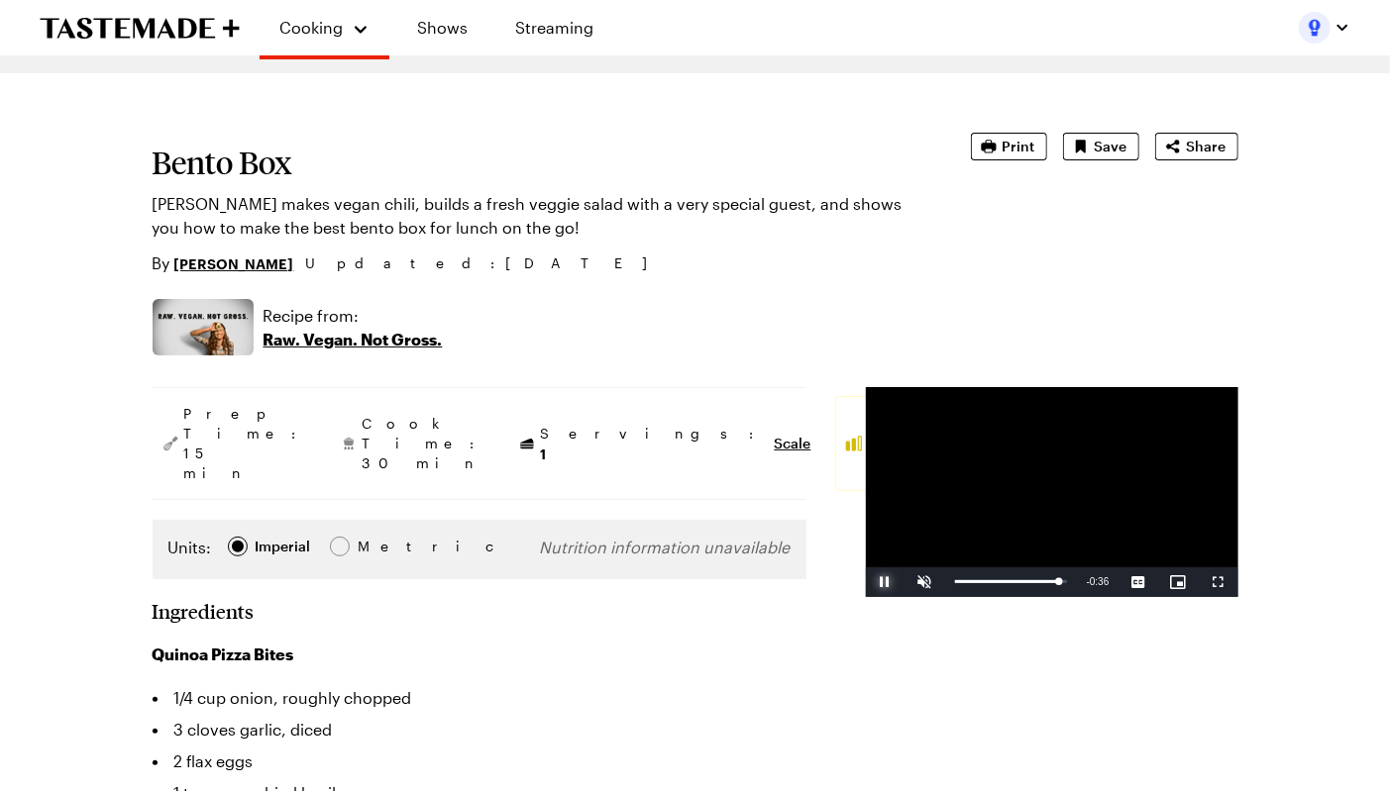
click at [866, 582] on span "Video Player" at bounding box center [886, 582] width 40 height 0
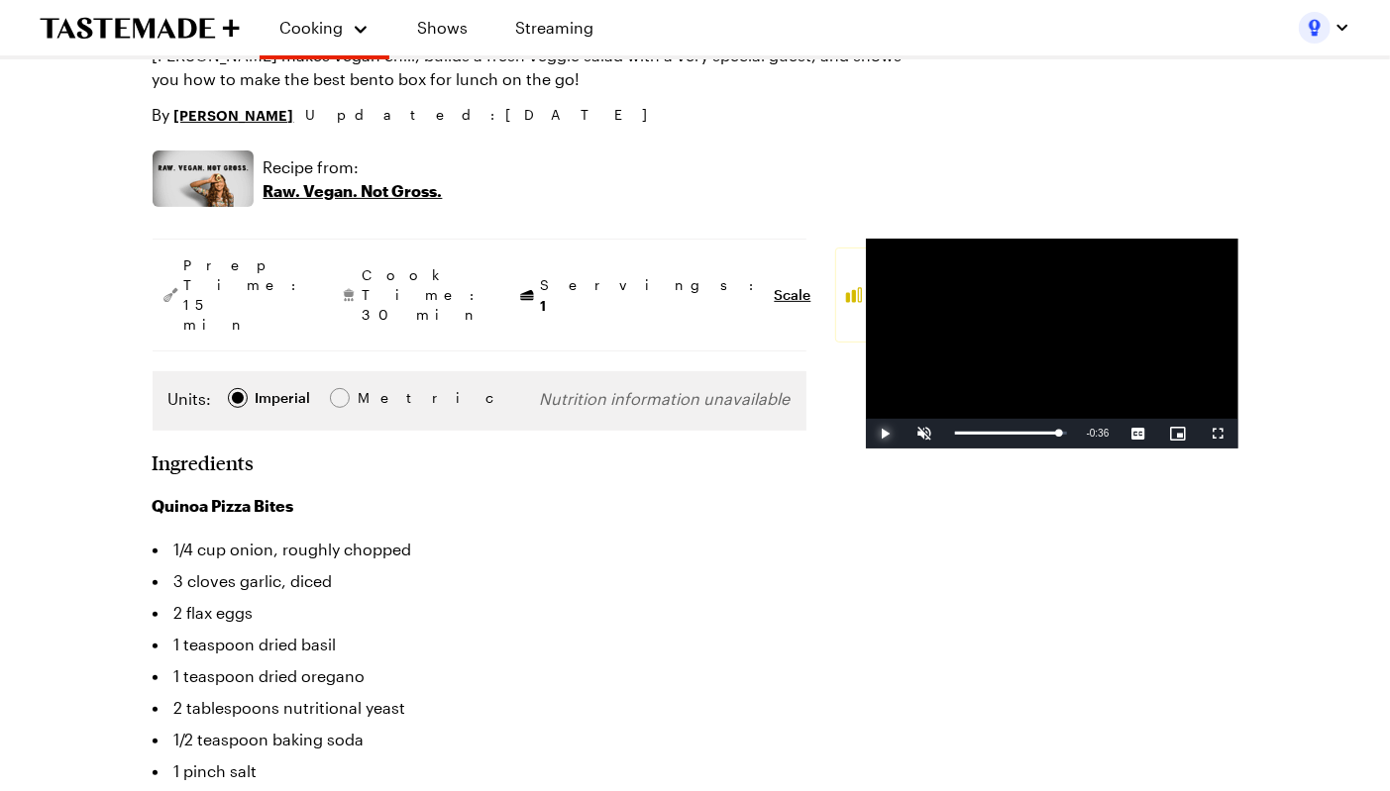
scroll to position [343, 0]
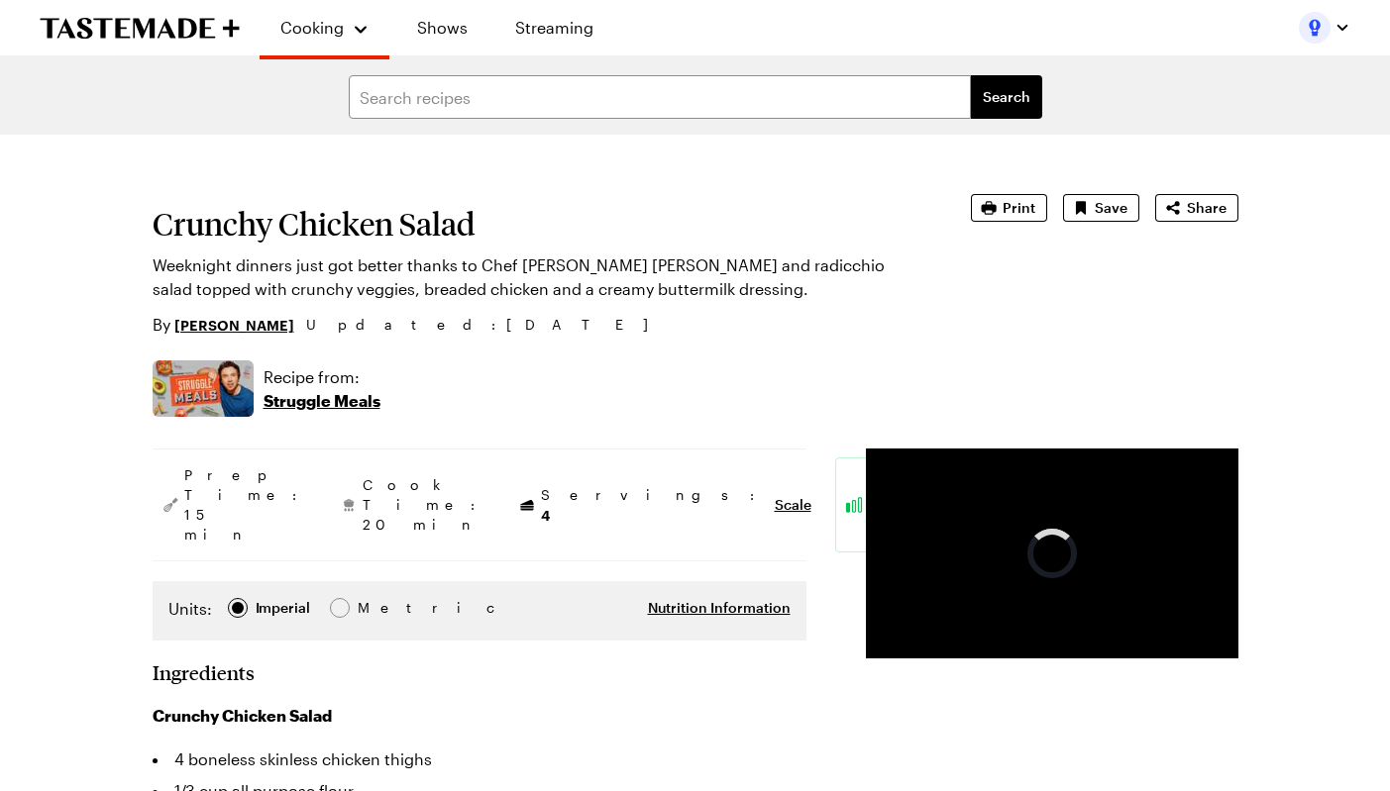
type textarea "x"
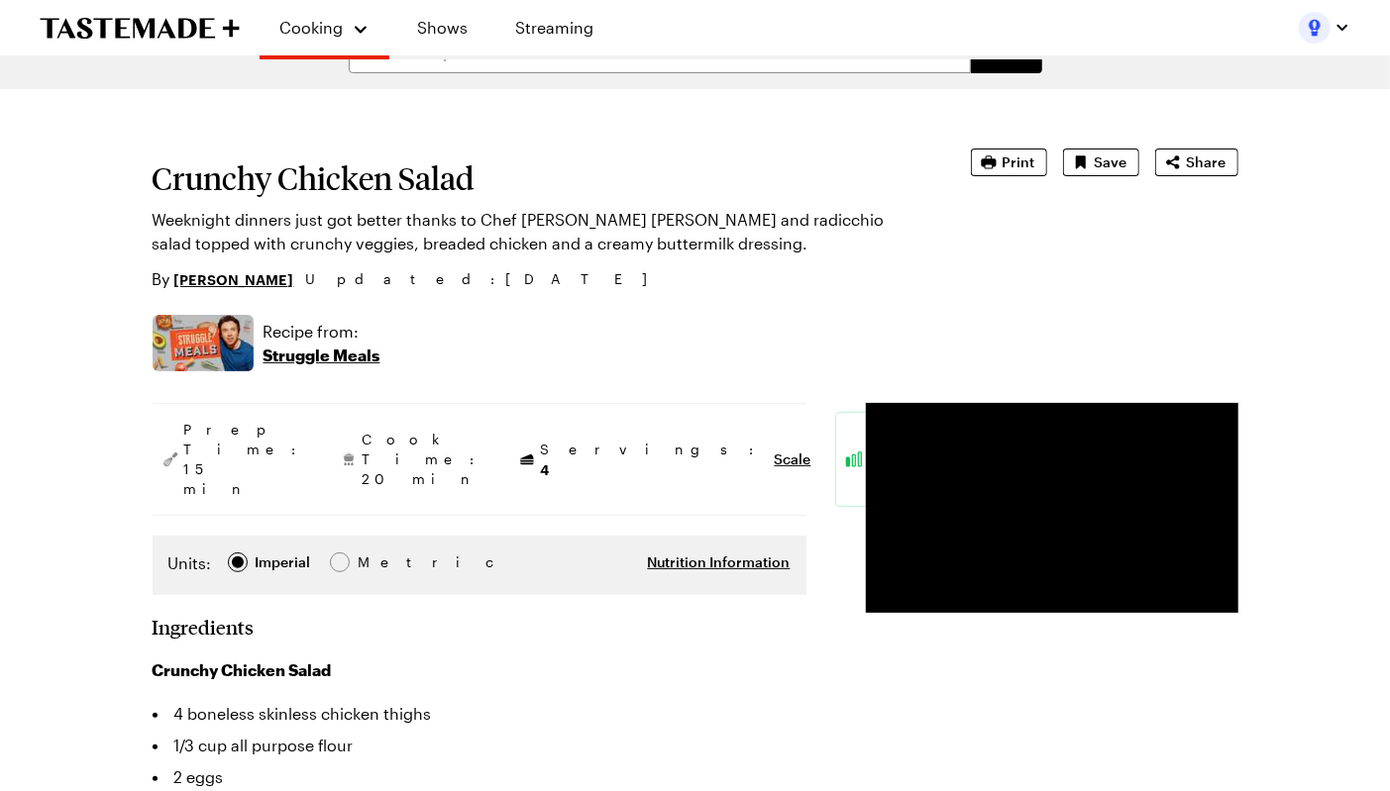
scroll to position [54, 0]
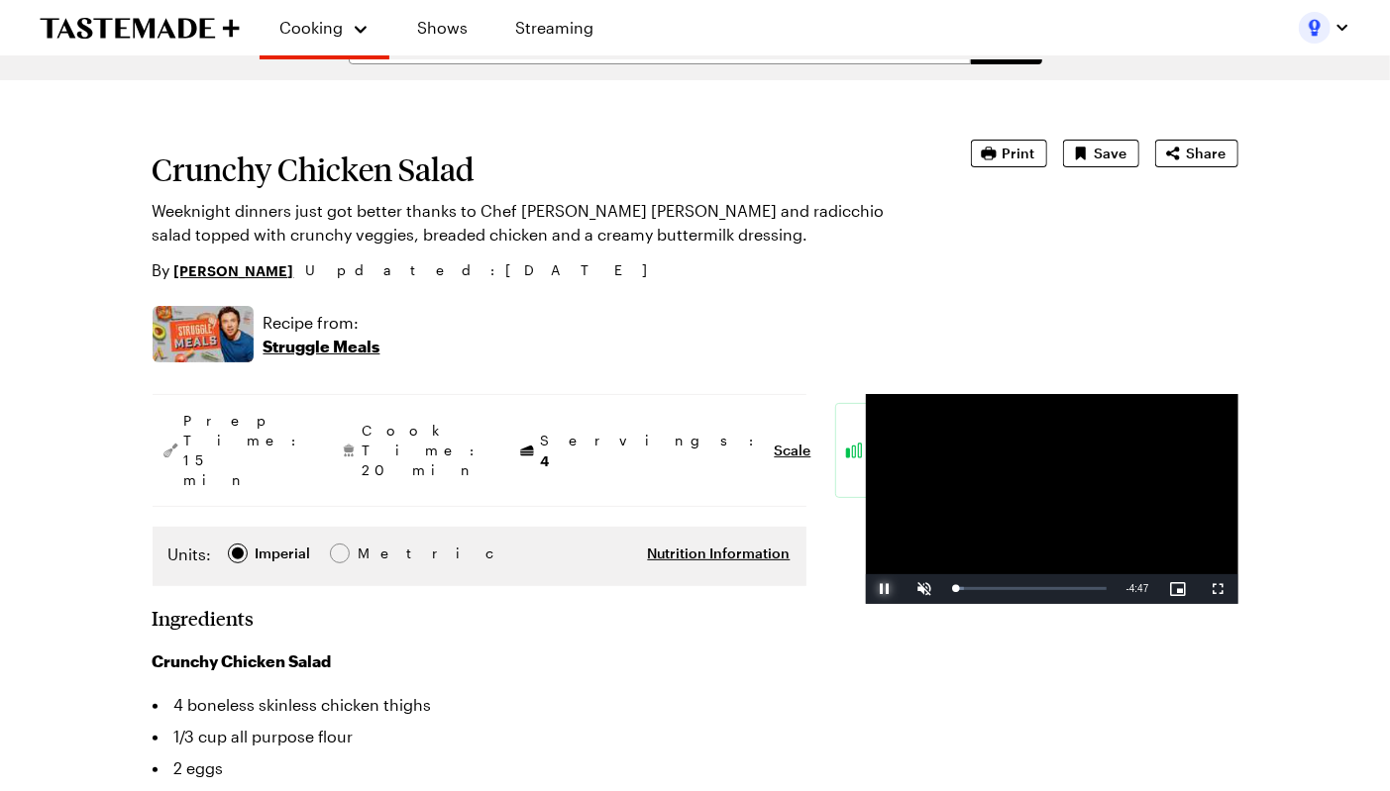
click at [866, 589] on span "Video Player" at bounding box center [886, 589] width 40 height 0
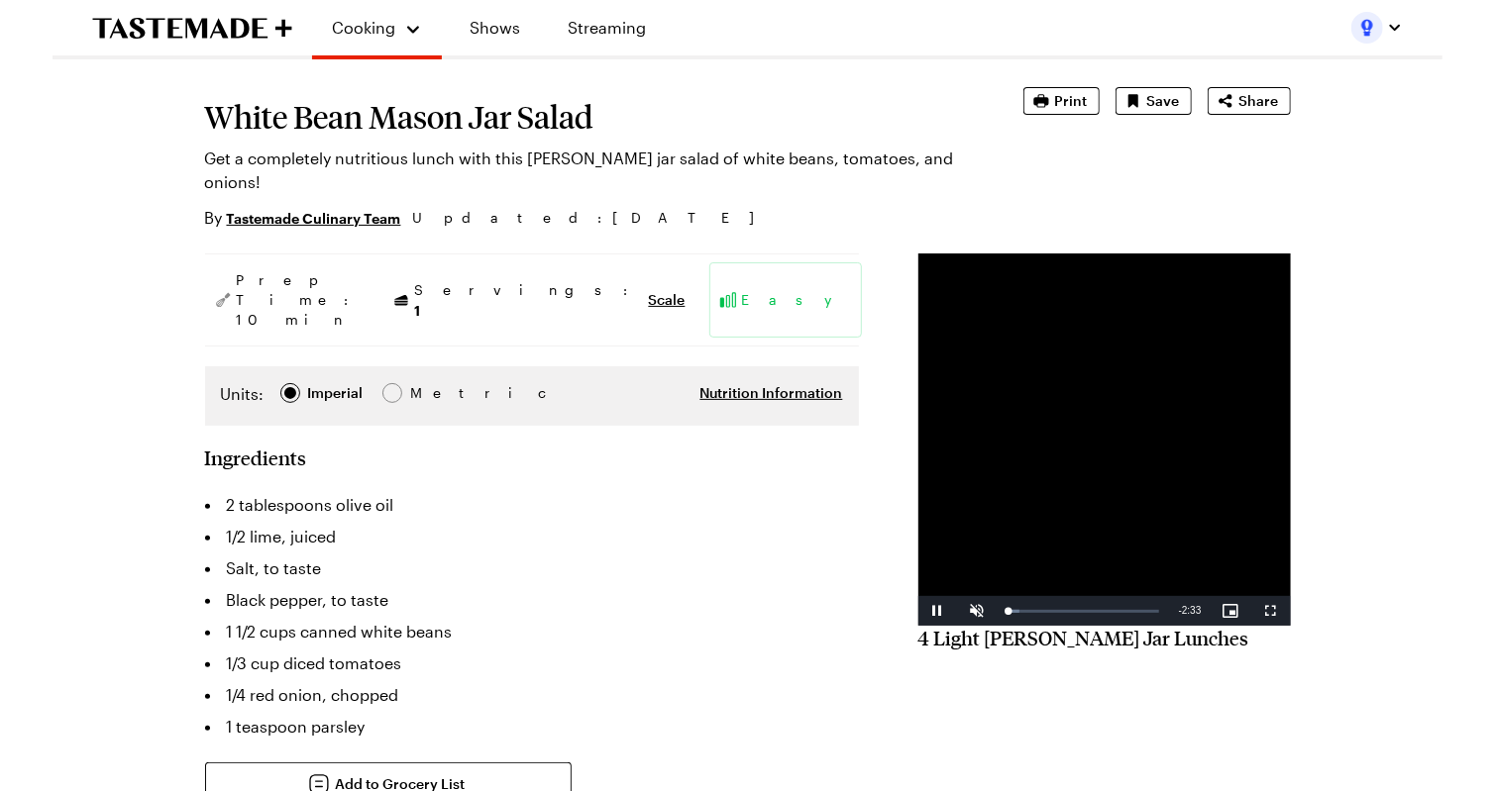
scroll to position [131, 0]
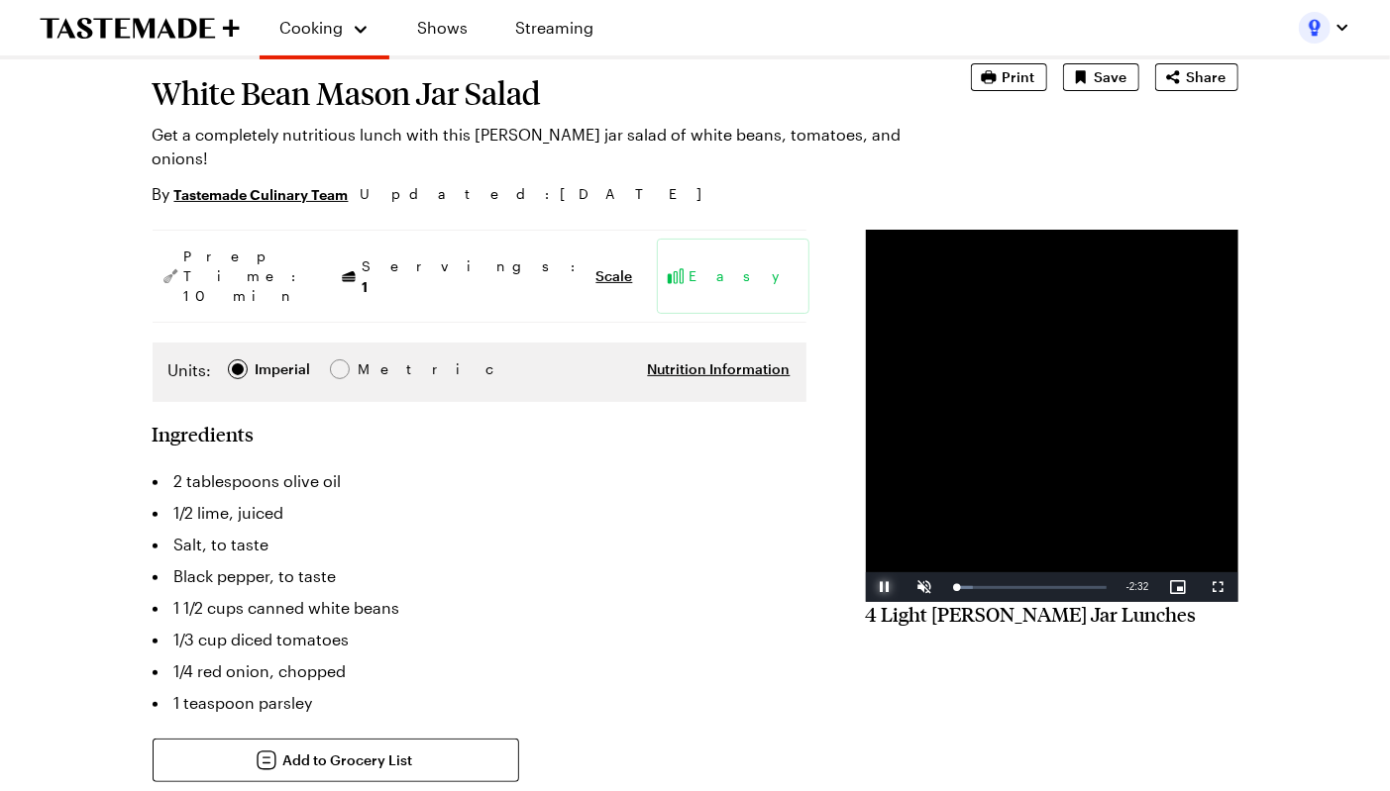
click at [866, 587] on span "Video Player" at bounding box center [886, 587] width 40 height 0
type textarea "x"
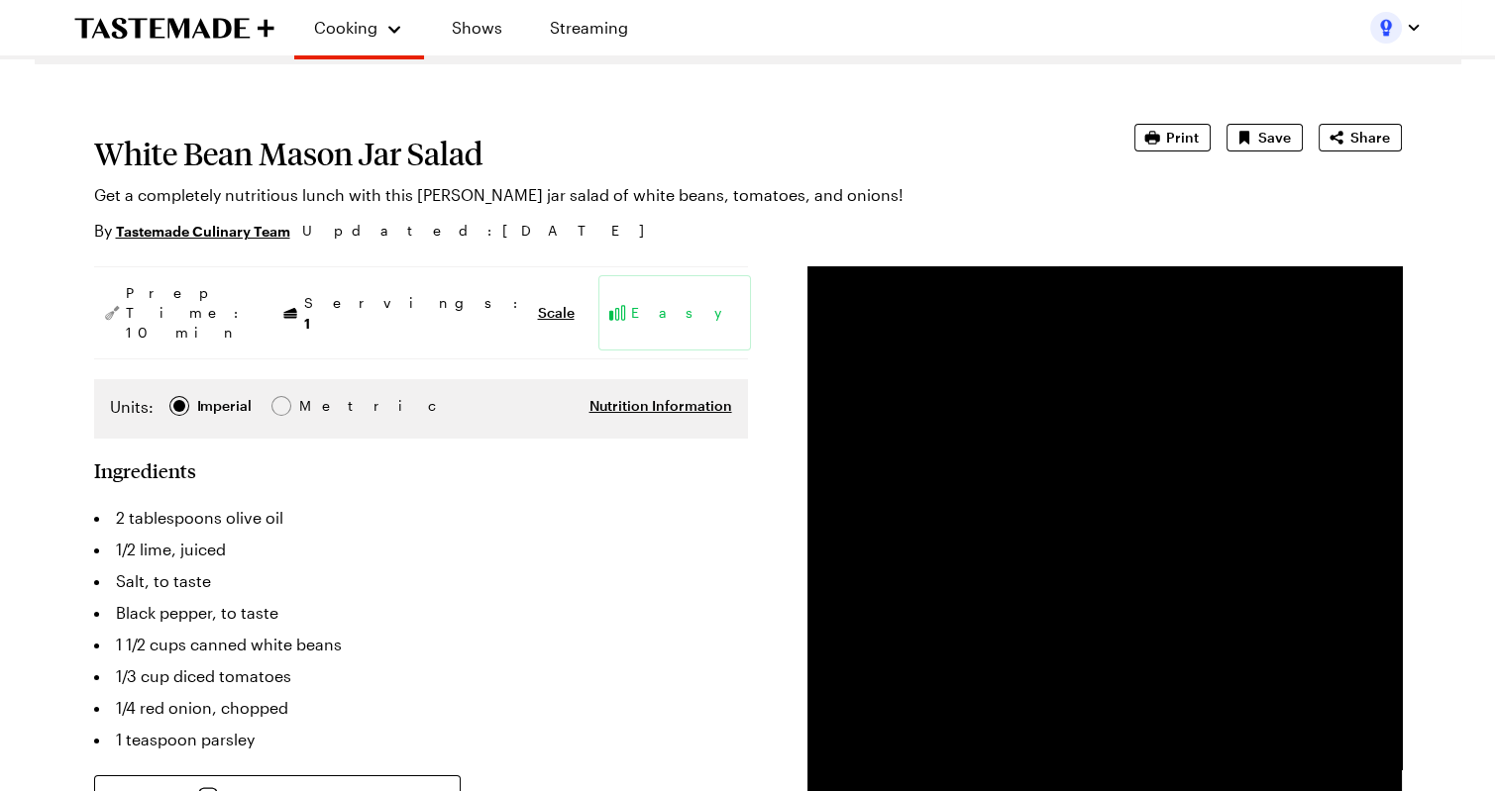
scroll to position [0, 0]
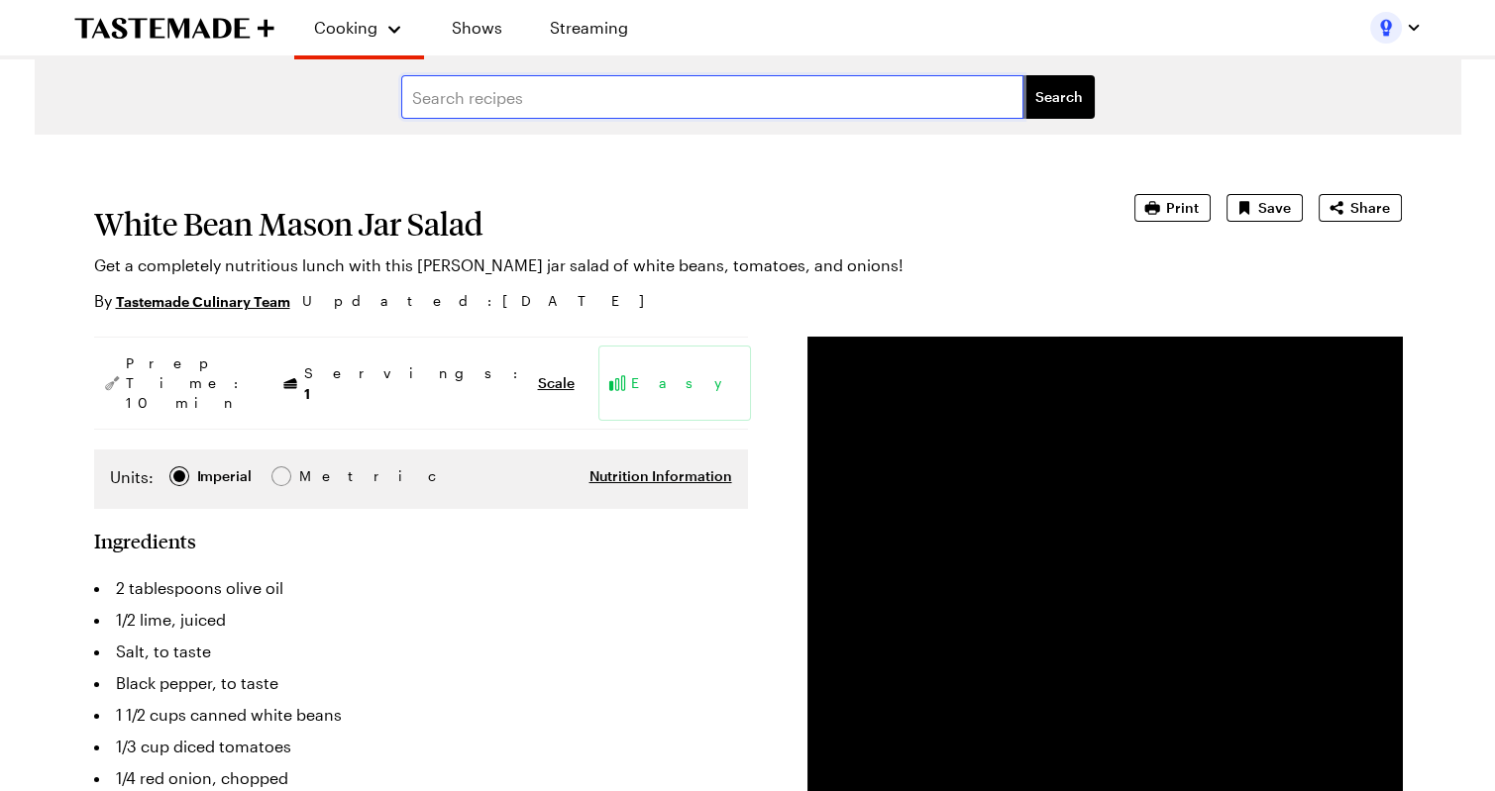
click at [477, 81] on input "text" at bounding box center [712, 97] width 622 height 44
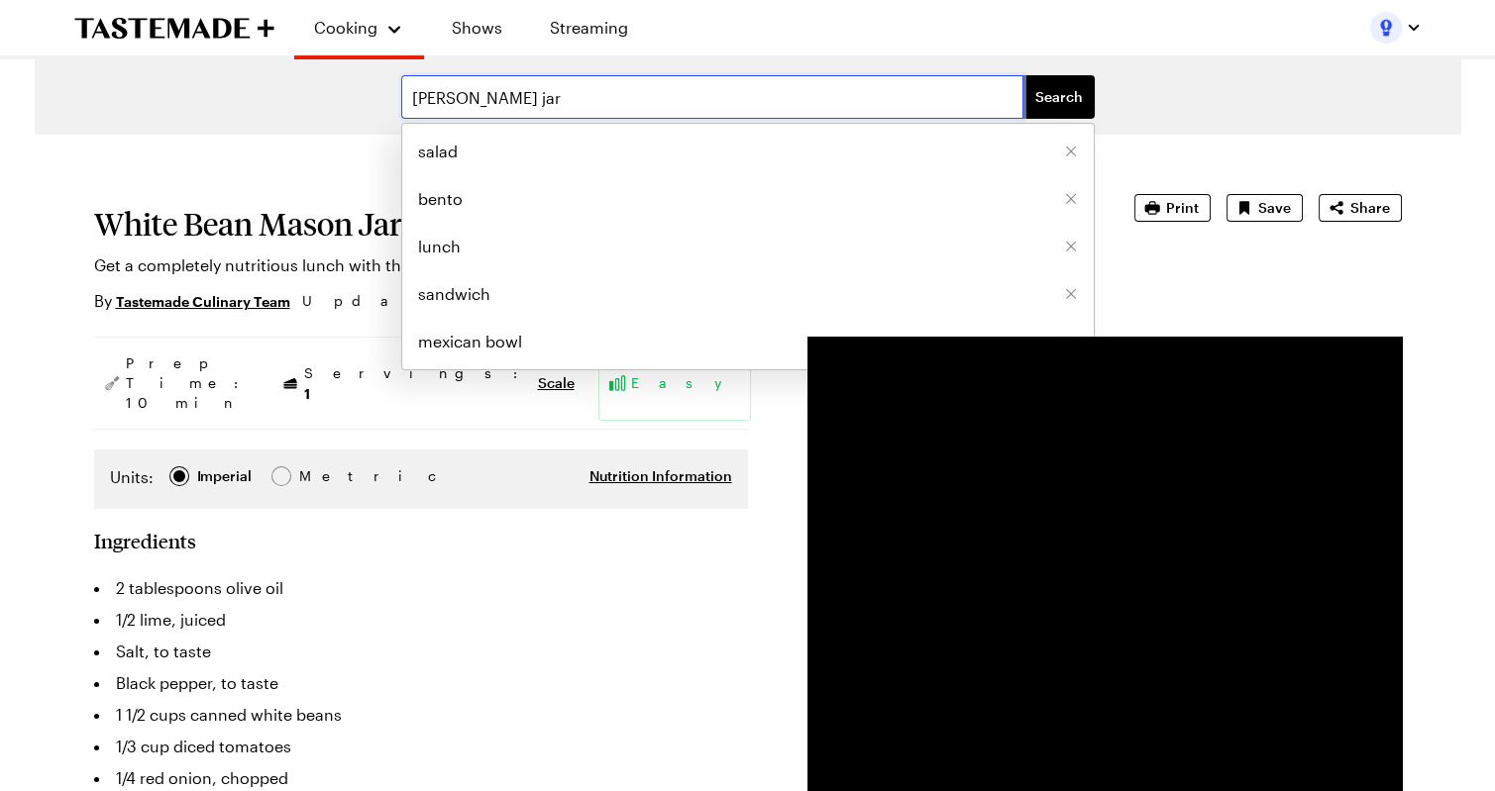
type input "mason jar"
click at [1023, 75] on button "Search" at bounding box center [1058, 97] width 71 height 44
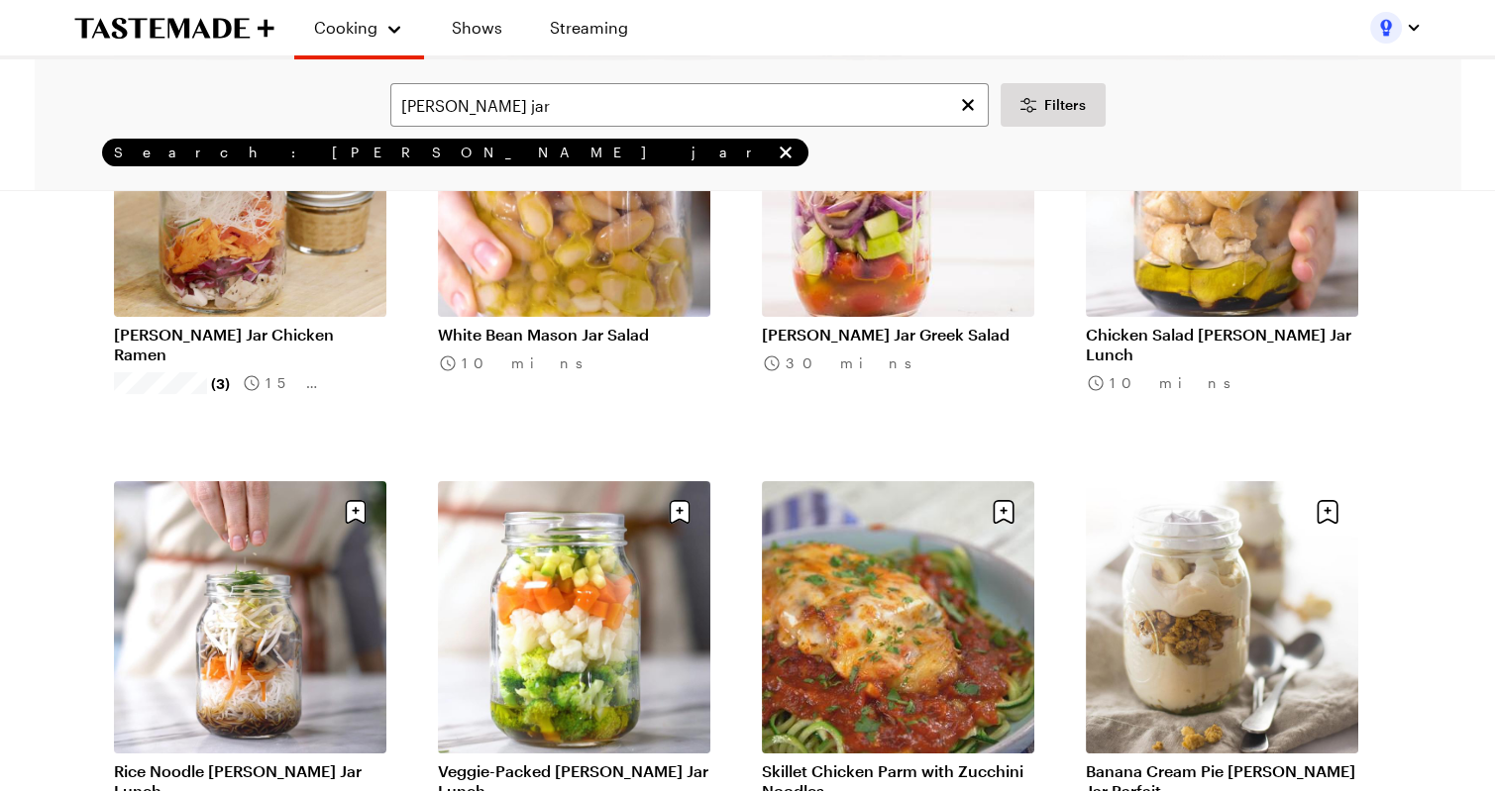
scroll to position [386, 0]
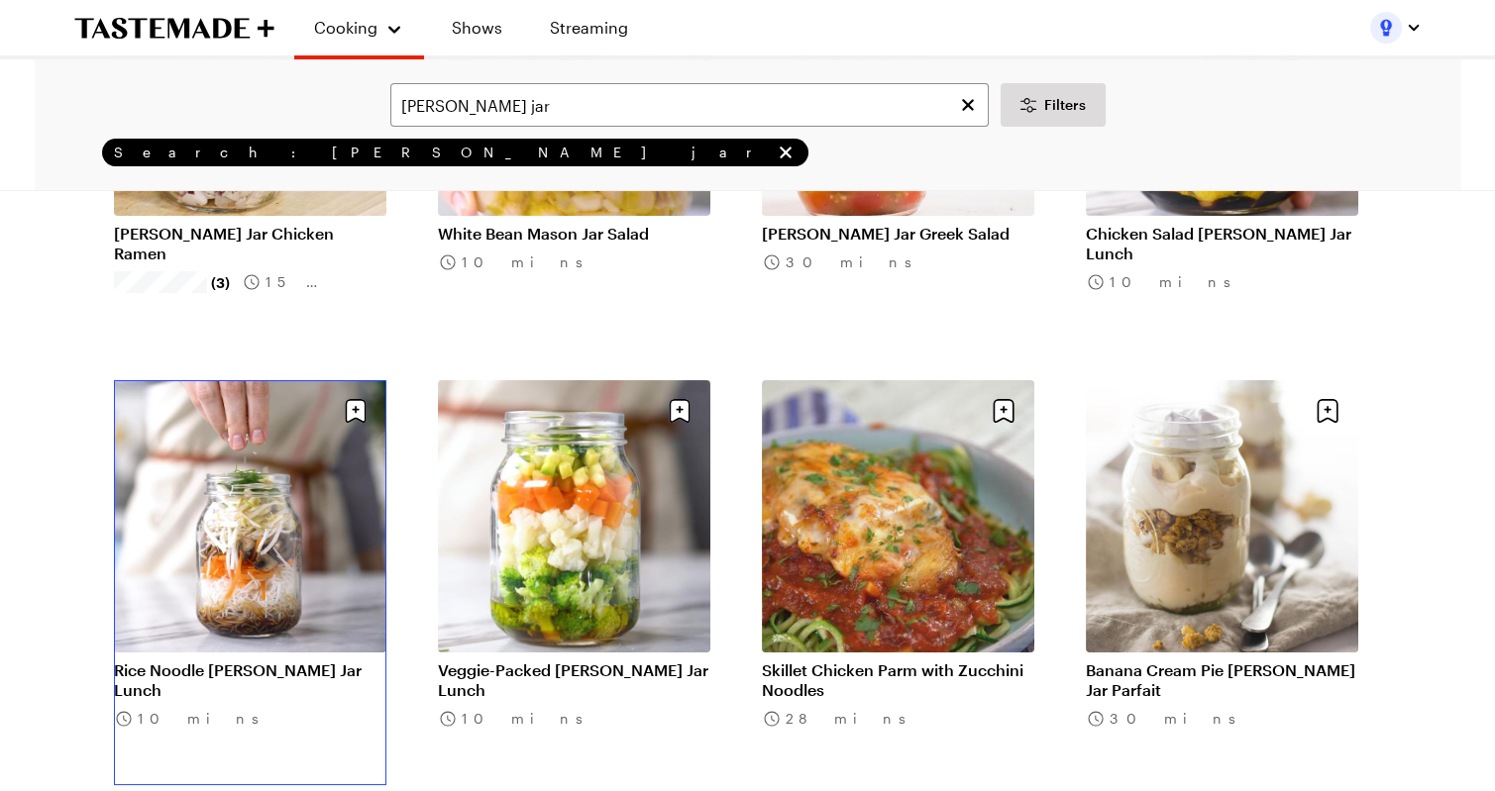
click at [180, 661] on link "Rice Noodle Mason Jar Lunch" at bounding box center [250, 681] width 272 height 40
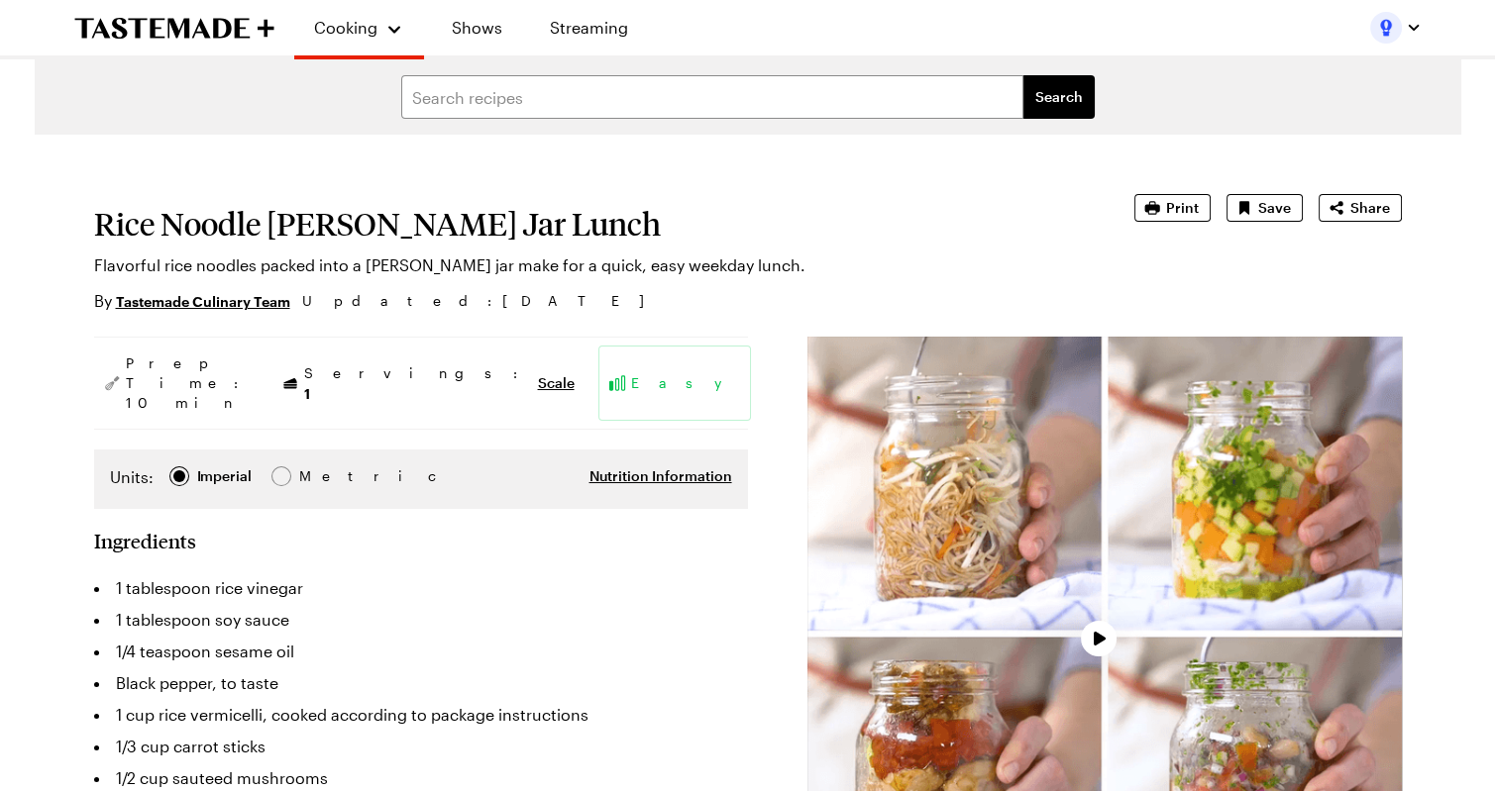
type textarea "x"
click at [328, 233] on h1 "Rice Noodle Mason Jar Lunch" at bounding box center [586, 224] width 985 height 36
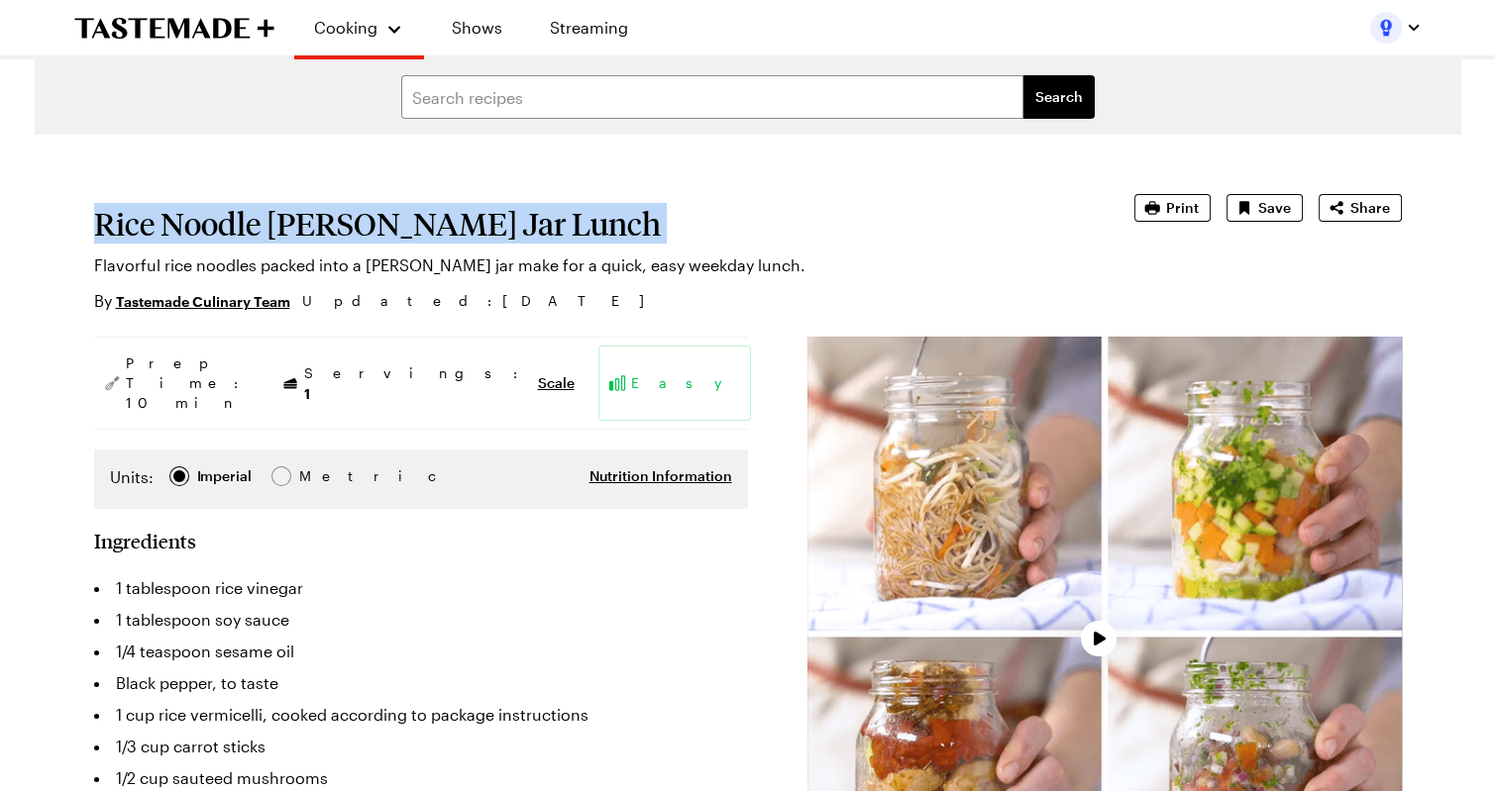
click at [328, 233] on h1 "Rice Noodle Mason Jar Lunch" at bounding box center [586, 224] width 985 height 36
copy h1 "Rice Noodle Mason Jar Lunch"
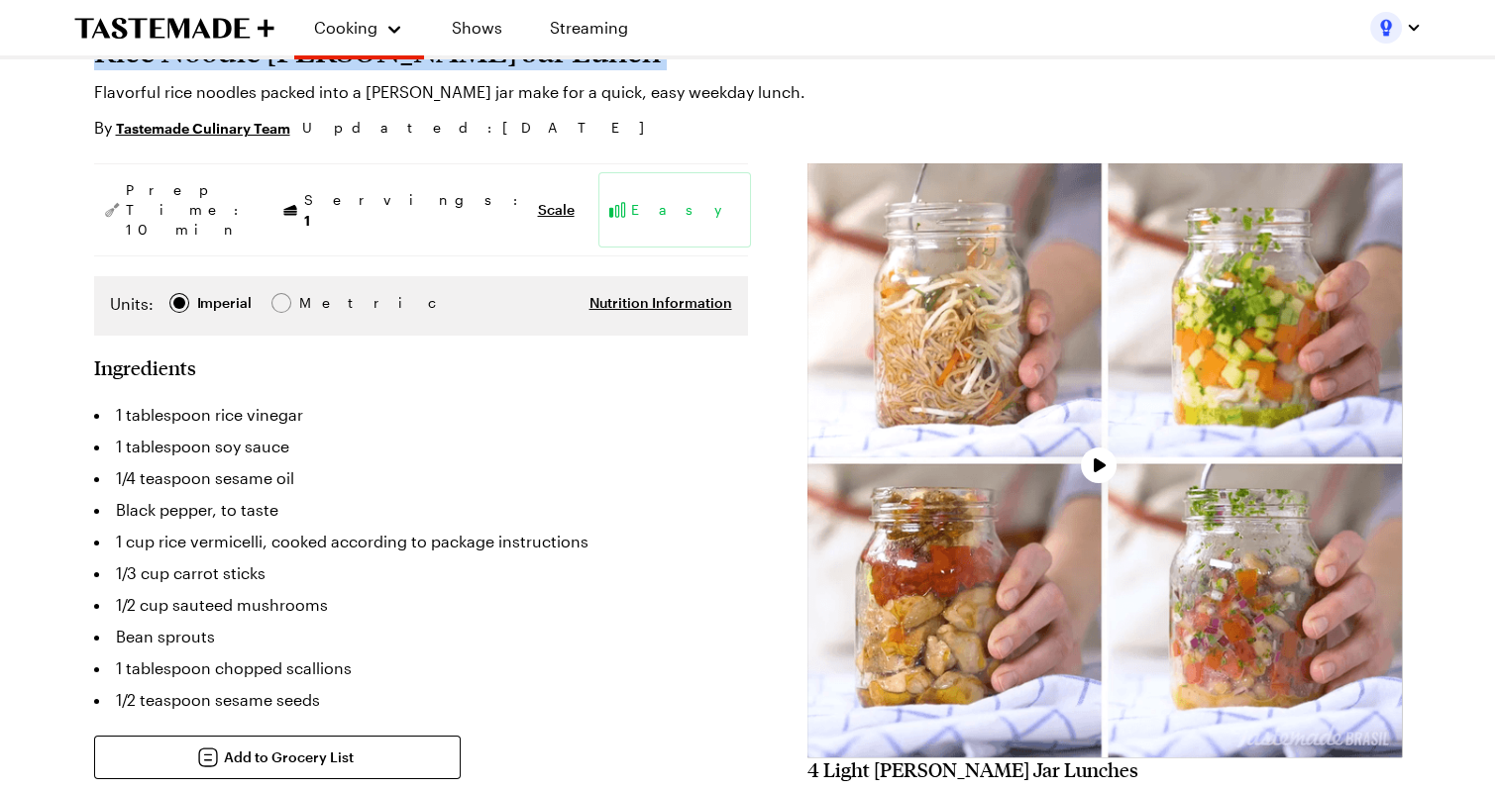
scroll to position [172, 0]
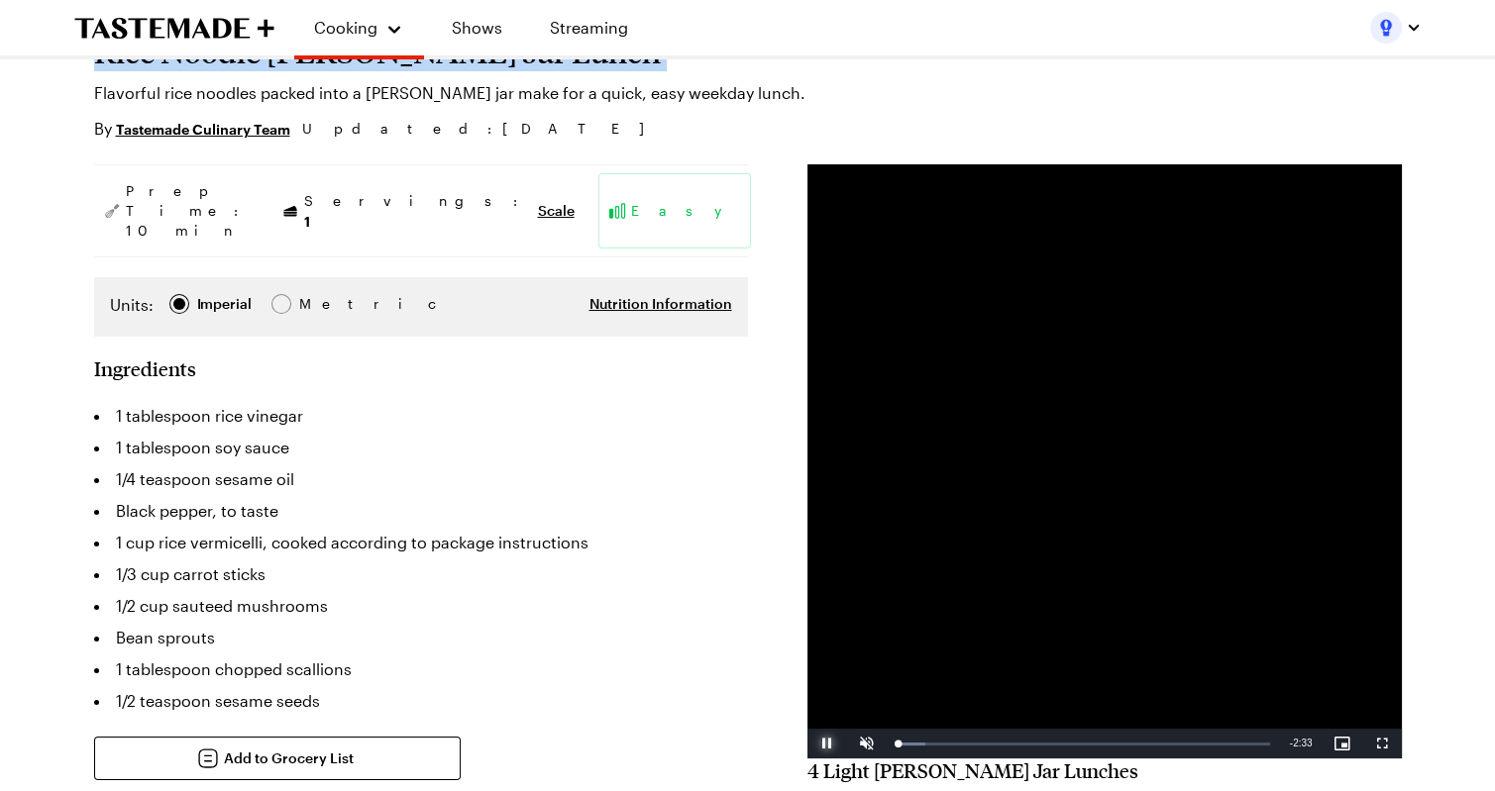
click at [822, 744] on span "Video Player" at bounding box center [827, 744] width 40 height 0
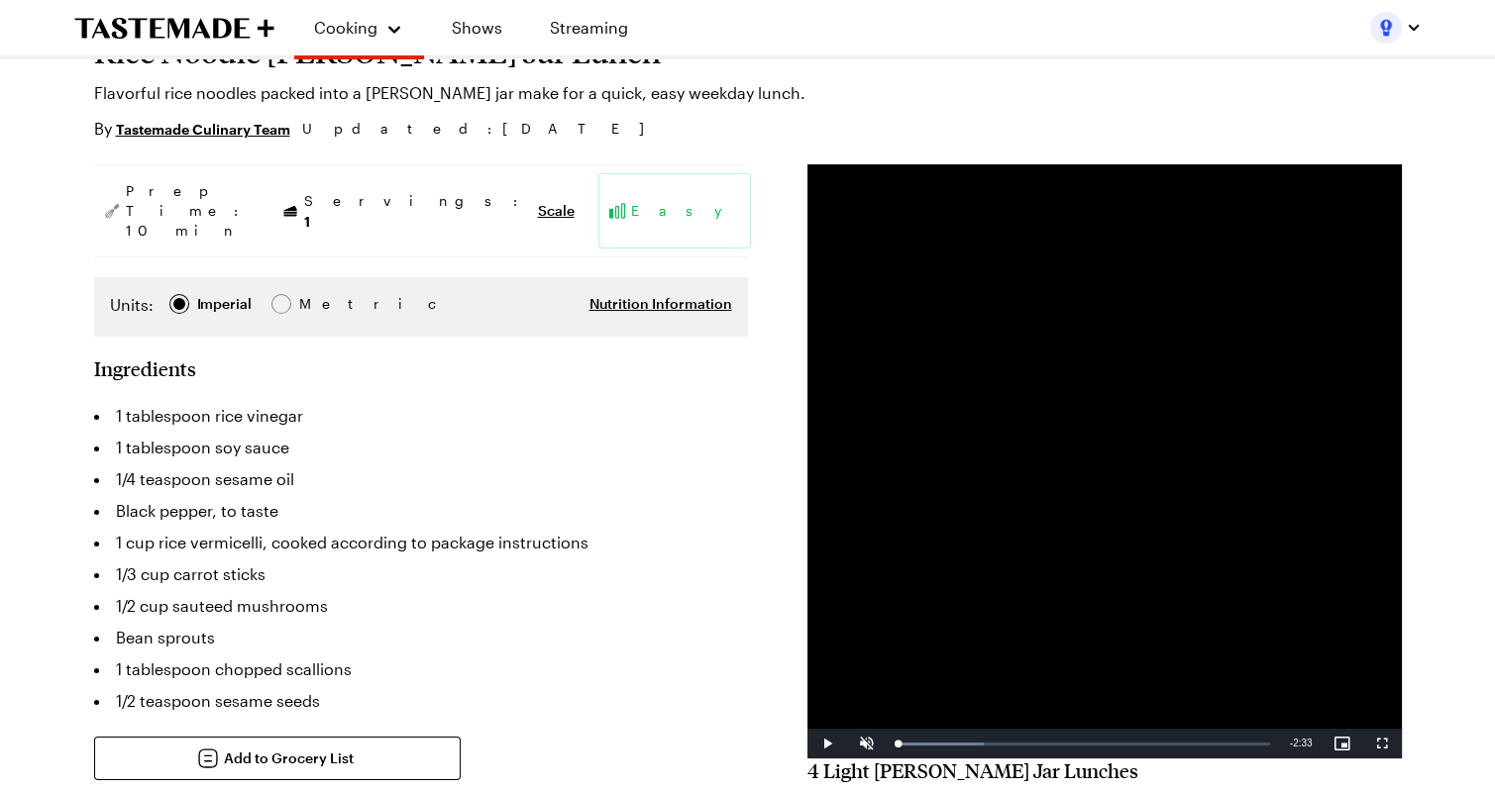
click at [512, 101] on p "Flavorful rice noodles packed into a mason jar make for a quick, easy weekday l…" at bounding box center [586, 93] width 985 height 24
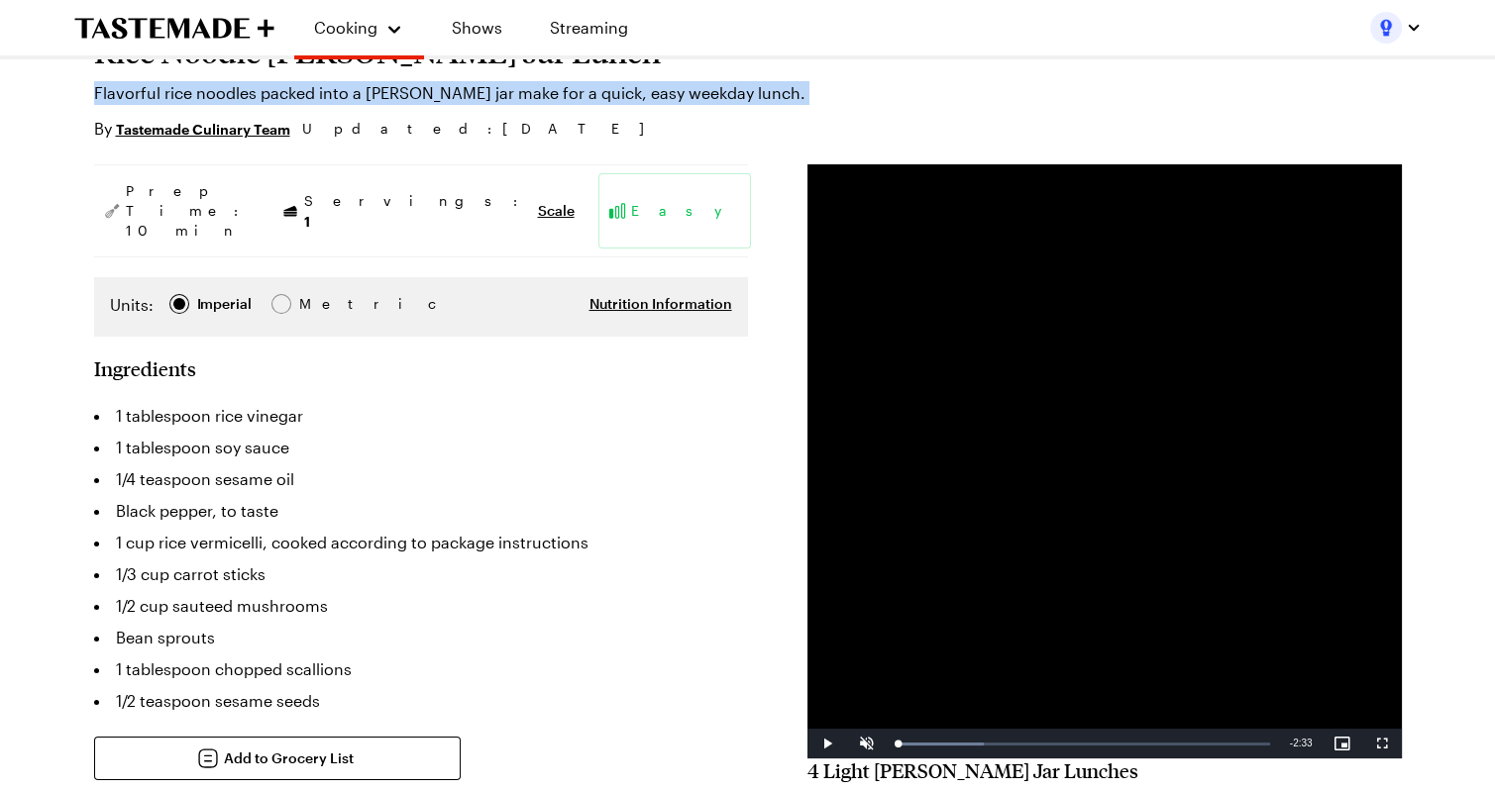
click at [512, 101] on p "Flavorful rice noodles packed into a mason jar make for a quick, easy weekday l…" at bounding box center [586, 93] width 985 height 24
copy p "Flavorful rice noodles packed into a mason jar make for a quick, easy weekday l…"
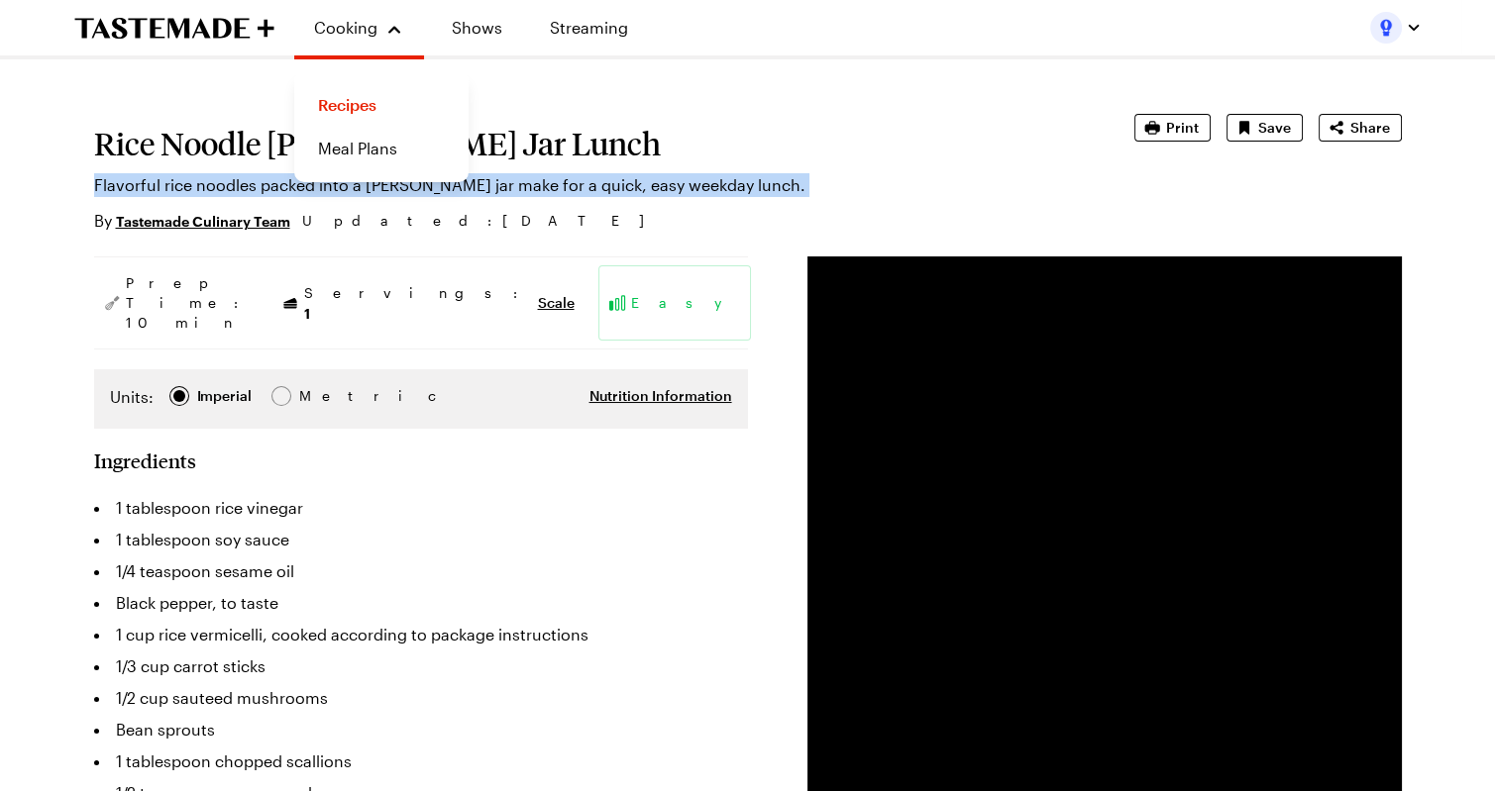
scroll to position [71, 0]
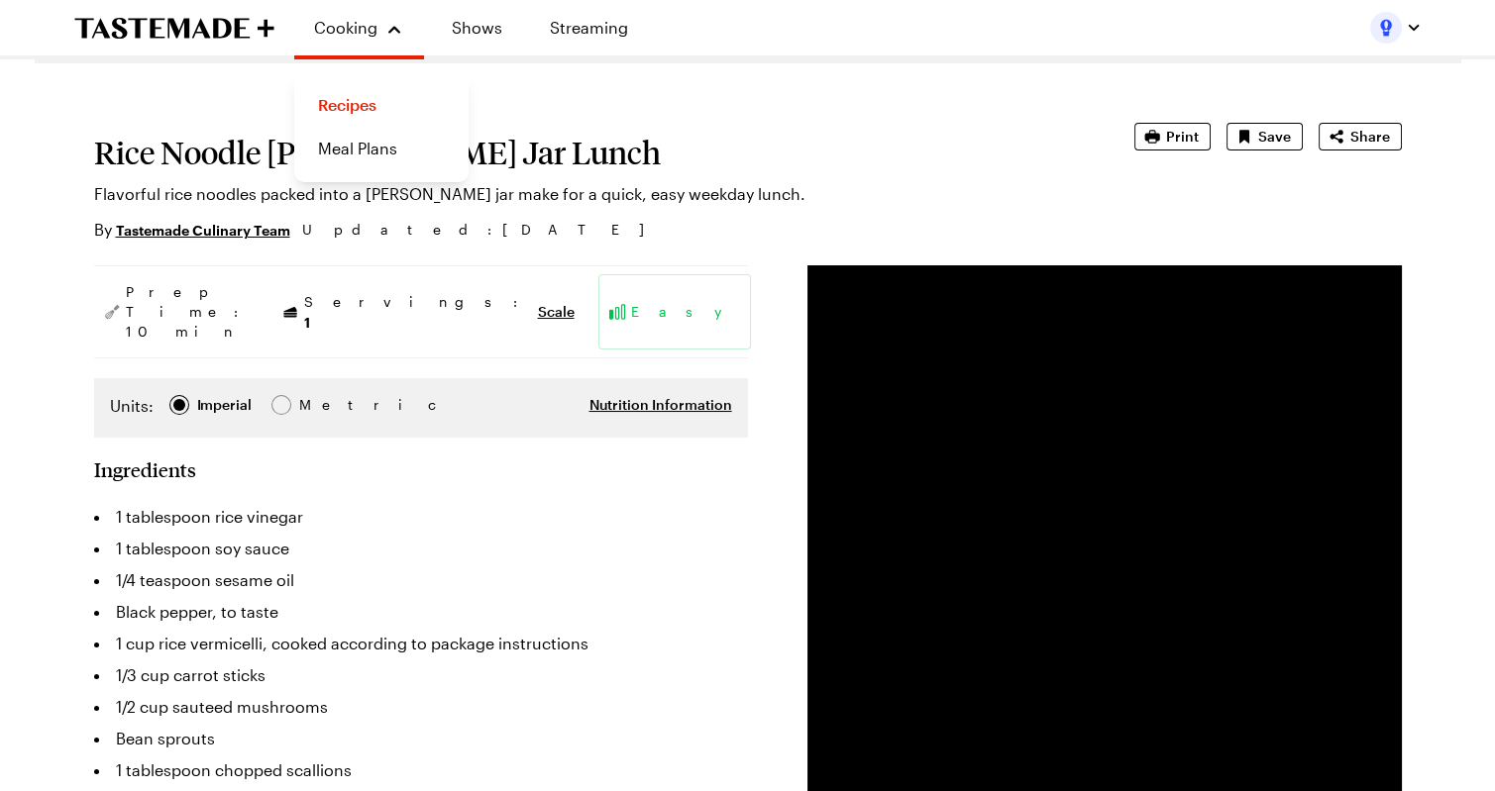
click at [188, 157] on h1 "Rice Noodle Mason Jar Lunch" at bounding box center [586, 153] width 985 height 36
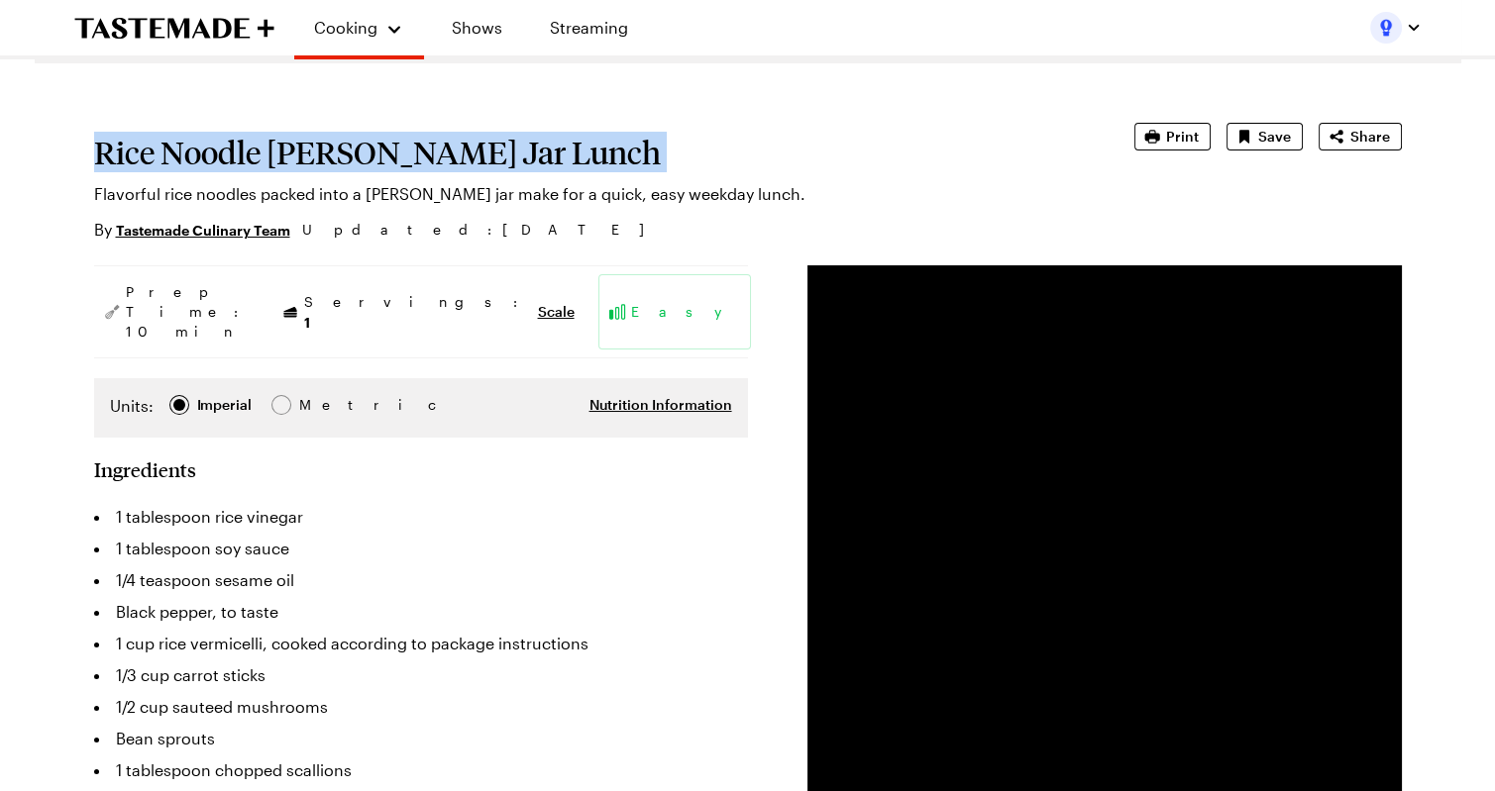
click at [188, 157] on h1 "Rice Noodle Mason Jar Lunch" at bounding box center [586, 153] width 985 height 36
copy h1 "Rice Noodle Mason Jar Lunch"
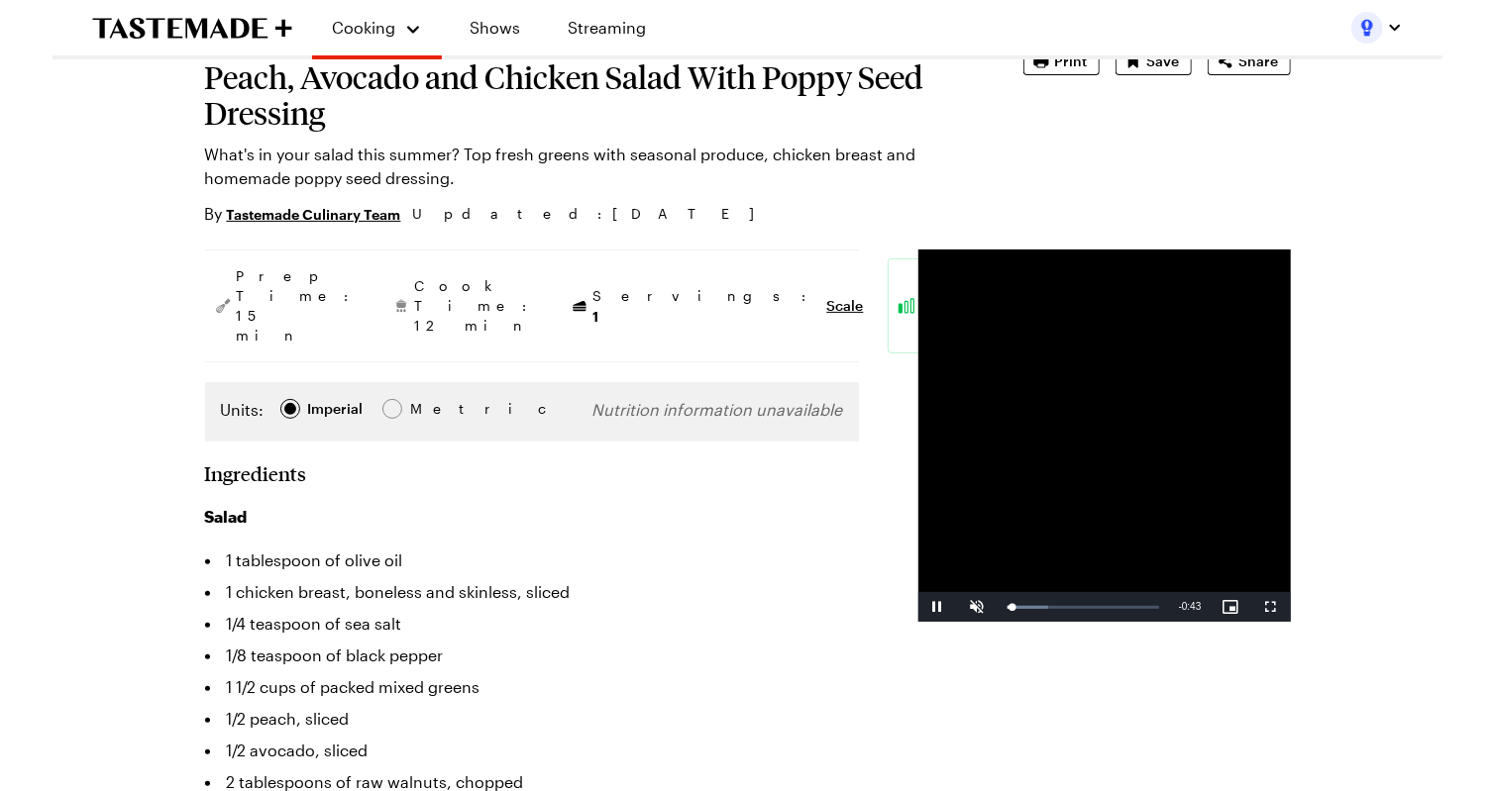
scroll to position [163, 0]
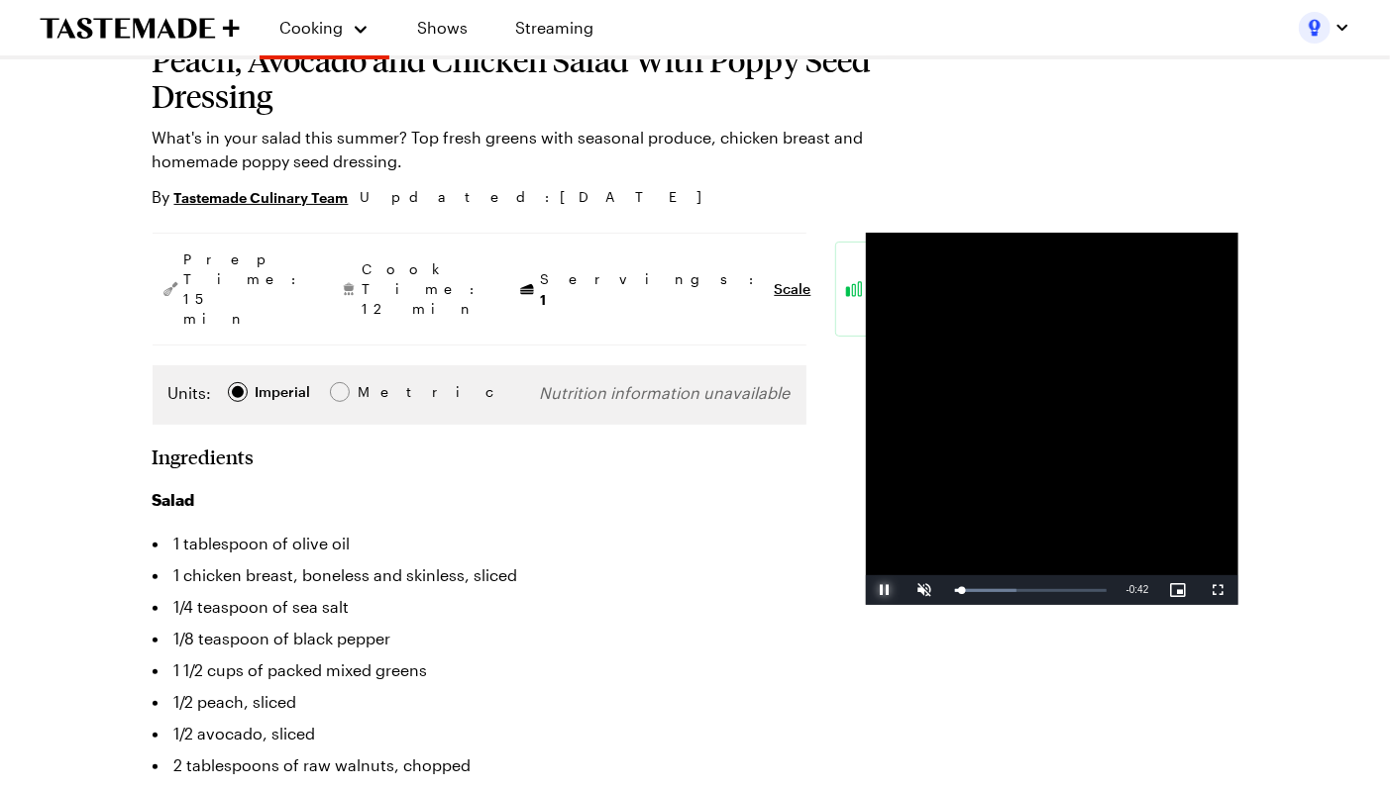
click at [866, 590] on span "Video Player" at bounding box center [886, 590] width 40 height 0
type textarea "x"
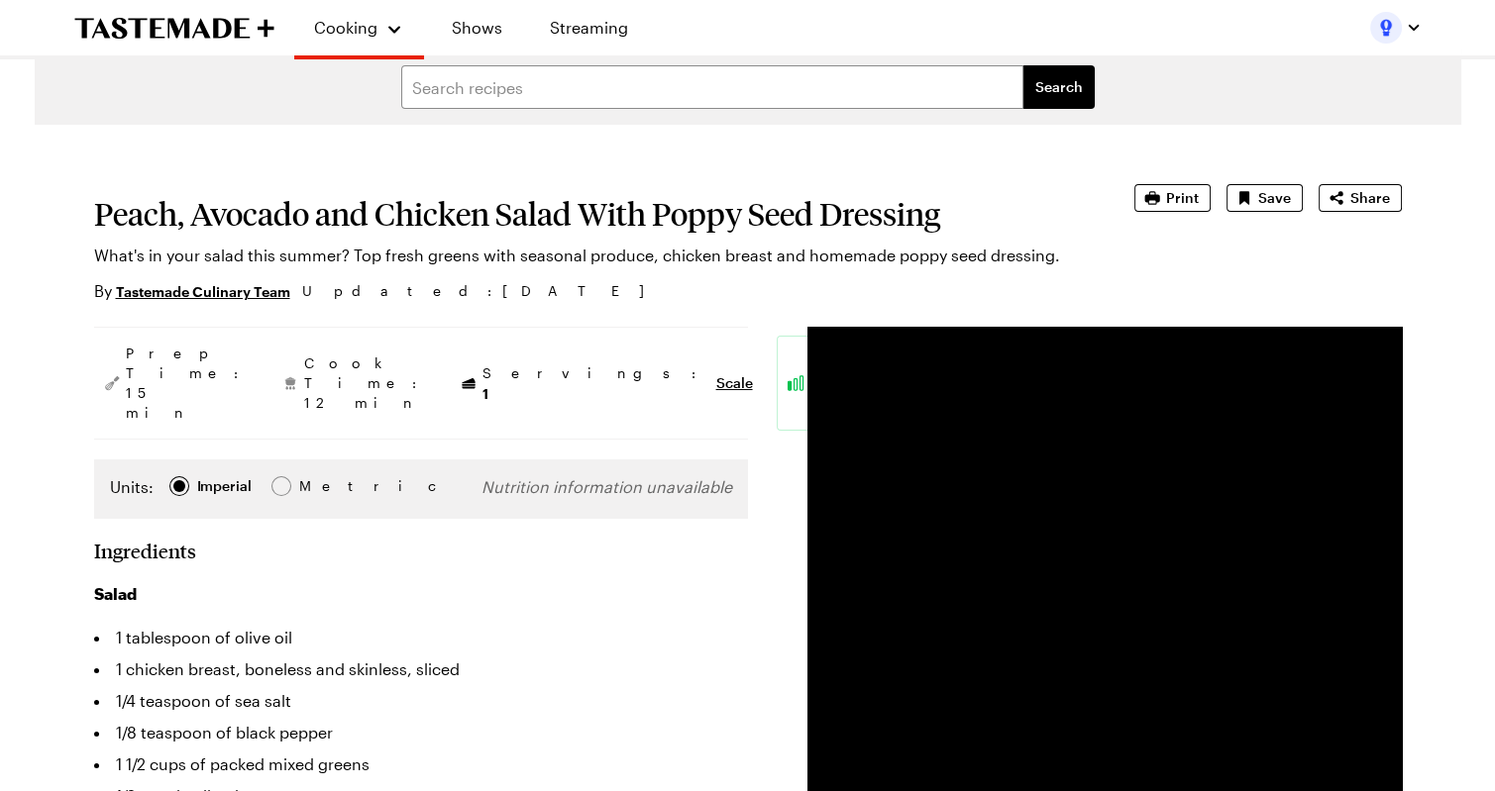
scroll to position [6, 0]
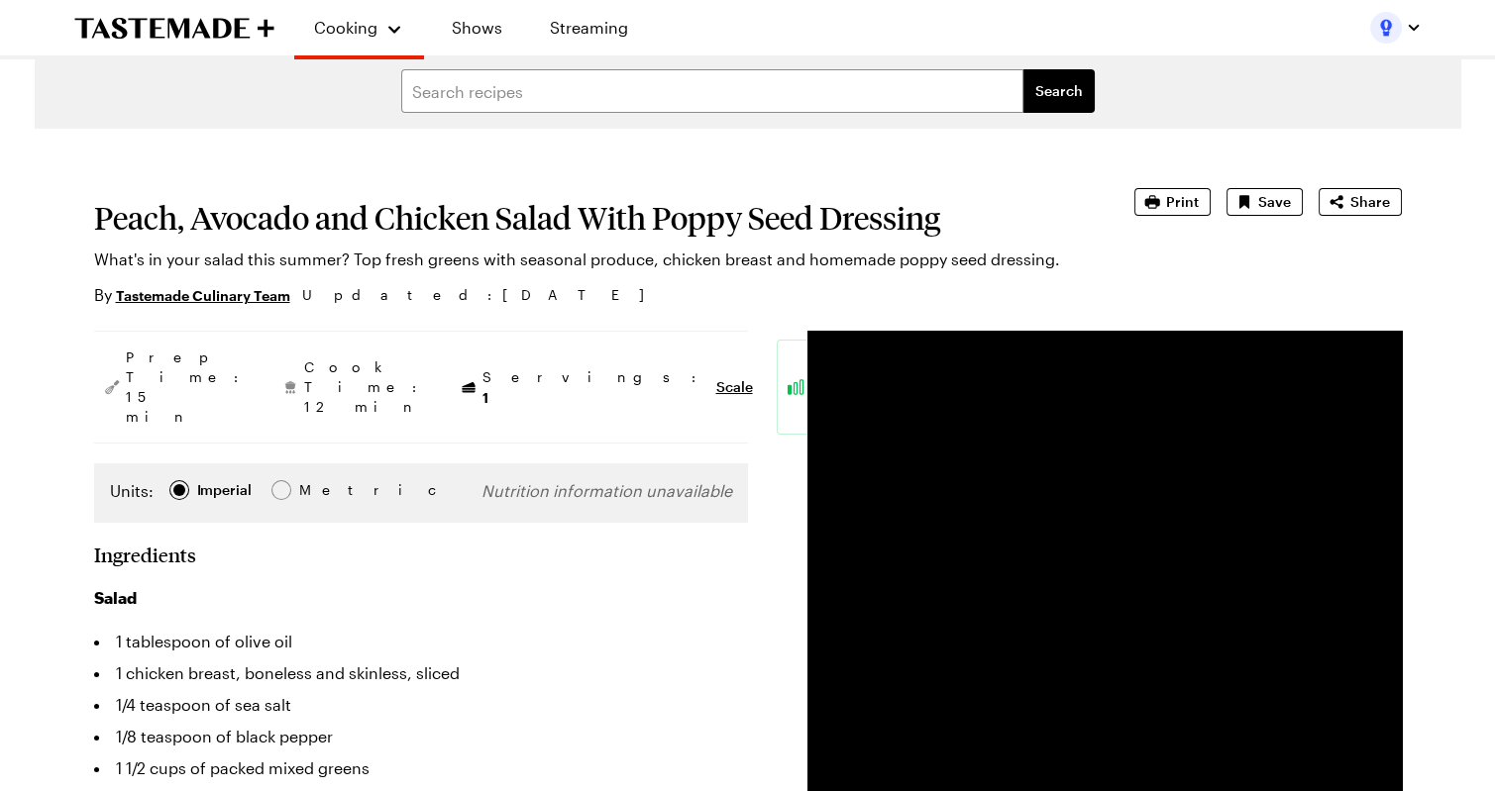
click at [387, 219] on h1 "Peach, Avocado and Chicken Salad With Poppy Seed Dressing" at bounding box center [586, 218] width 985 height 36
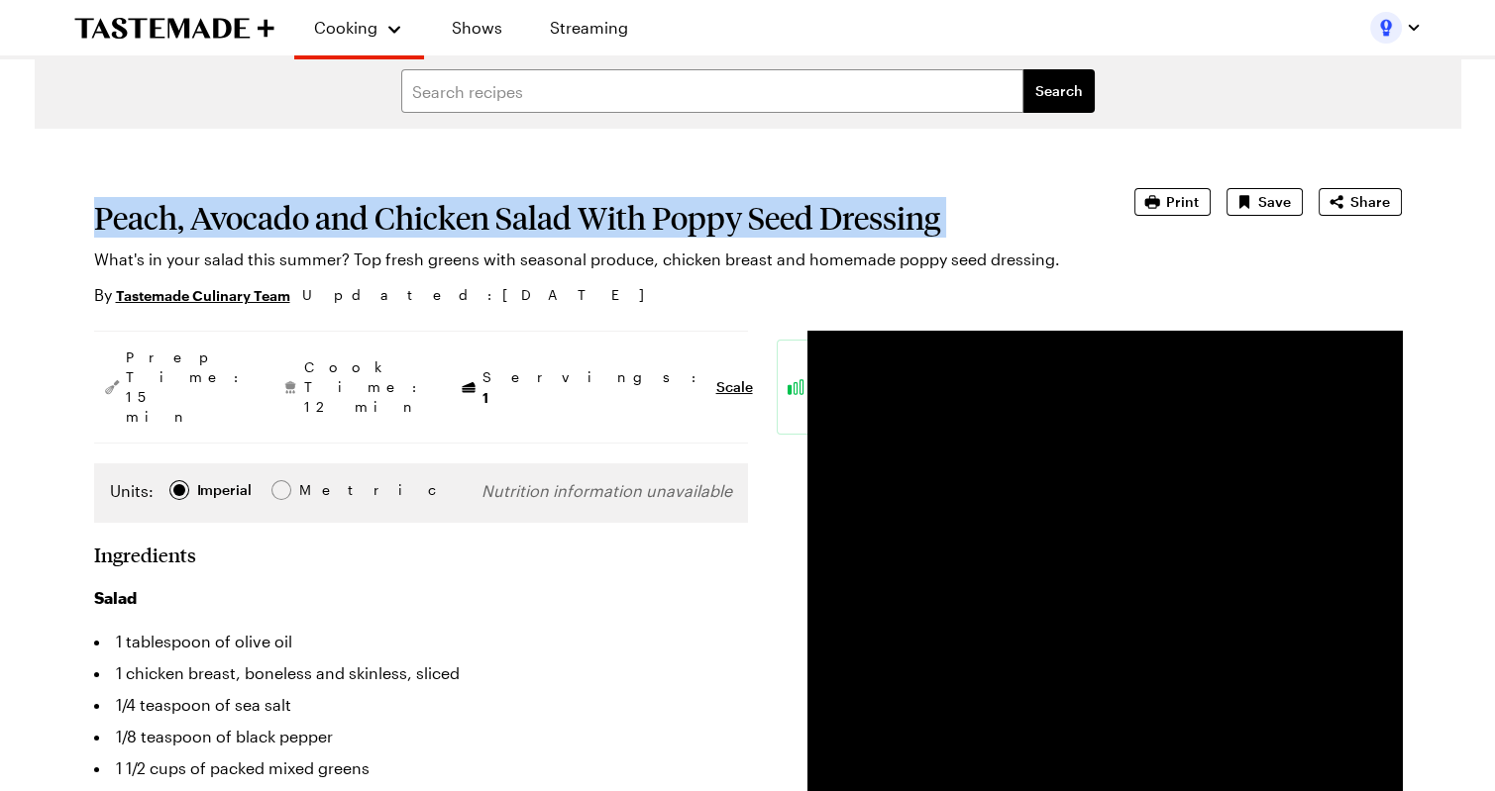
click at [387, 219] on h1 "Peach, Avocado and Chicken Salad With Poppy Seed Dressing" at bounding box center [586, 218] width 985 height 36
copy h1 "Peach, Avocado and Chicken Salad With Poppy Seed Dressing"
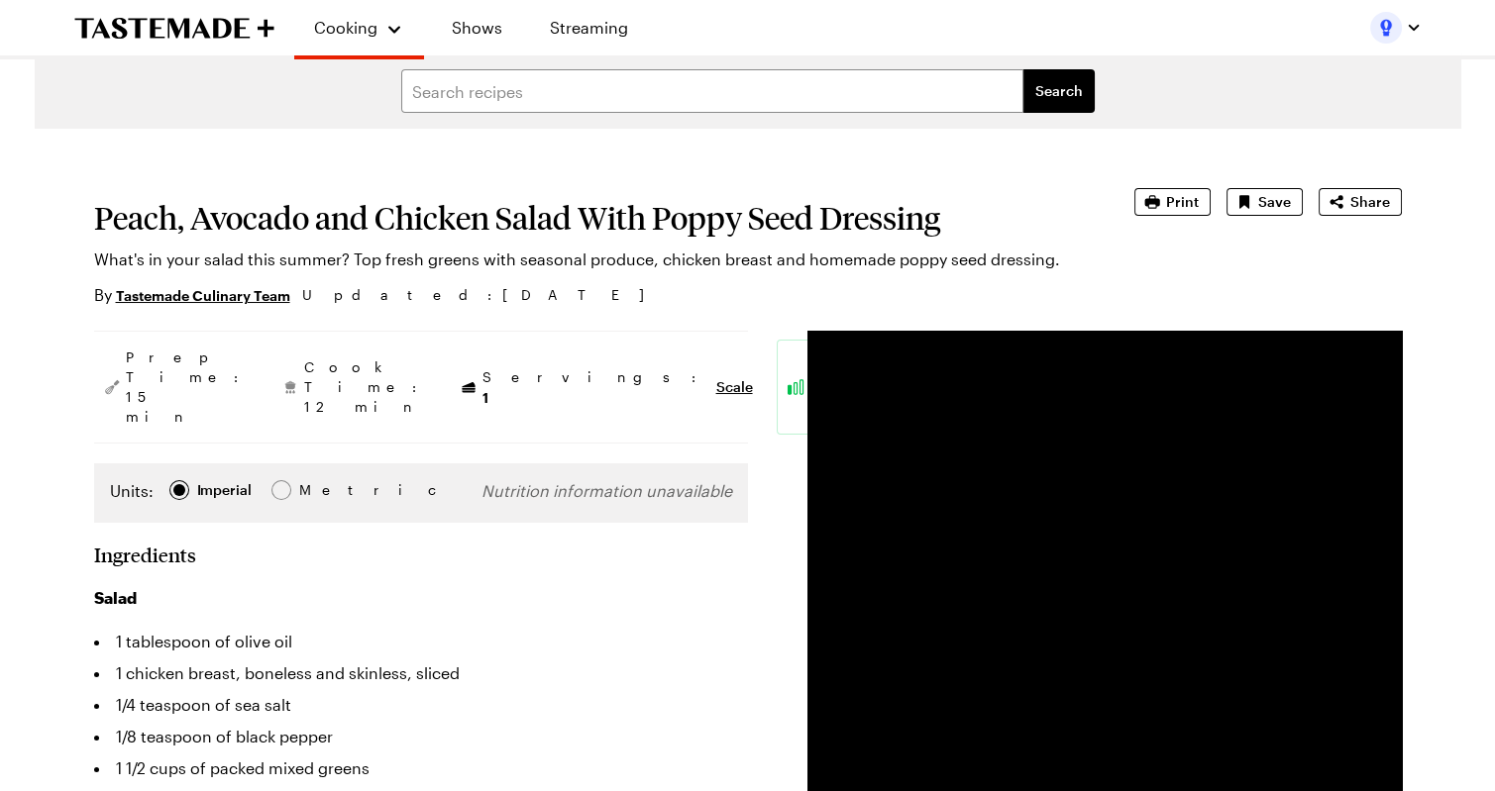
click at [284, 261] on p "What's in your salad this summer? Top fresh greens with seasonal produce, chick…" at bounding box center [586, 260] width 985 height 24
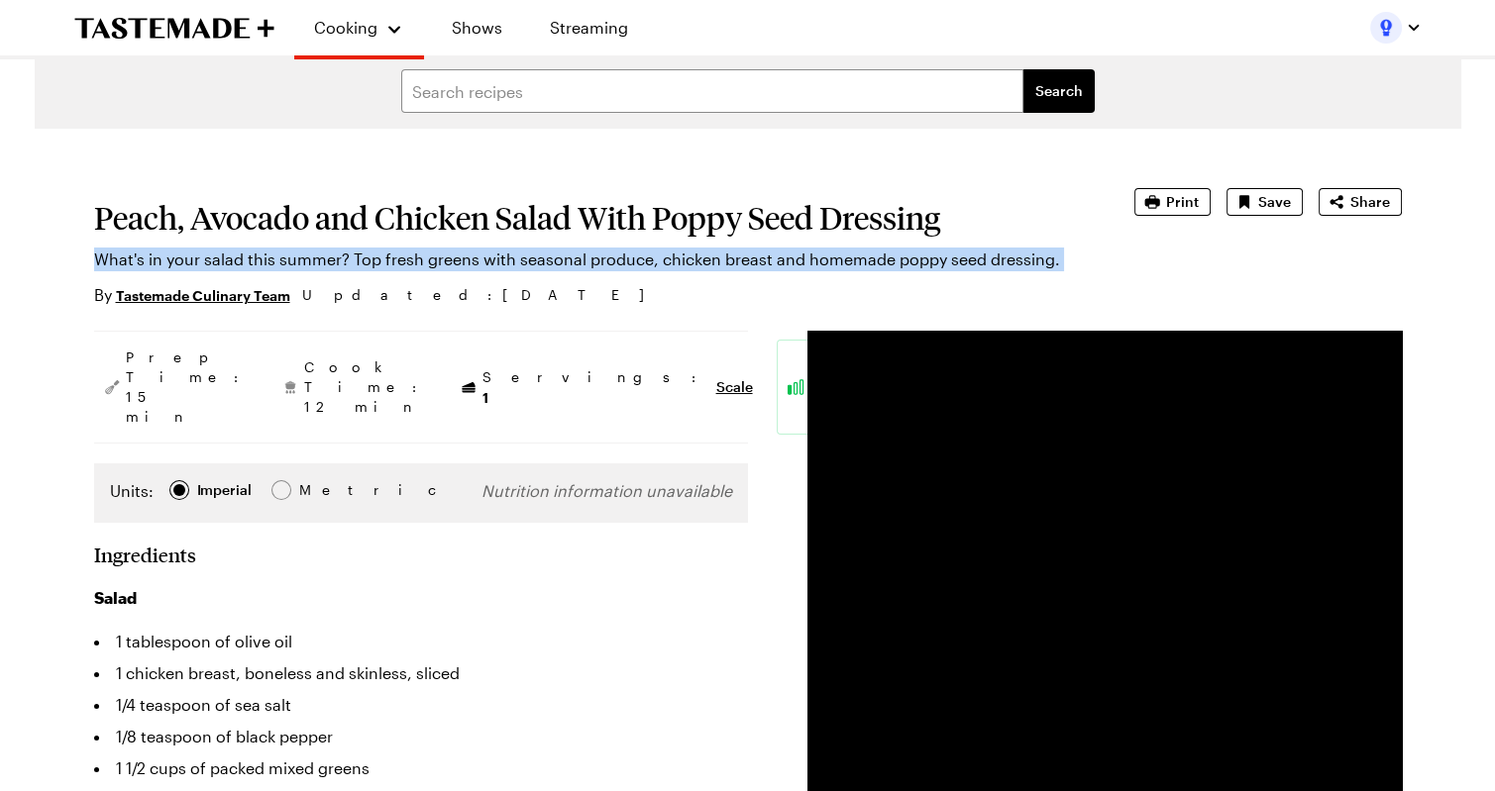
click at [284, 261] on p "What's in your salad this summer? Top fresh greens with seasonal produce, chick…" at bounding box center [586, 260] width 985 height 24
copy p "What's in your salad this summer? Top fresh greens with seasonal produce, chick…"
click at [352, 260] on p "What's in your salad this summer? Top fresh greens with seasonal produce, chick…" at bounding box center [586, 260] width 985 height 24
drag, startPoint x: 350, startPoint y: 260, endPoint x: 1052, endPoint y: 261, distance: 702.3
click at [1052, 261] on p "What's in your salad this summer? Top fresh greens with seasonal produce, chick…" at bounding box center [586, 260] width 985 height 24
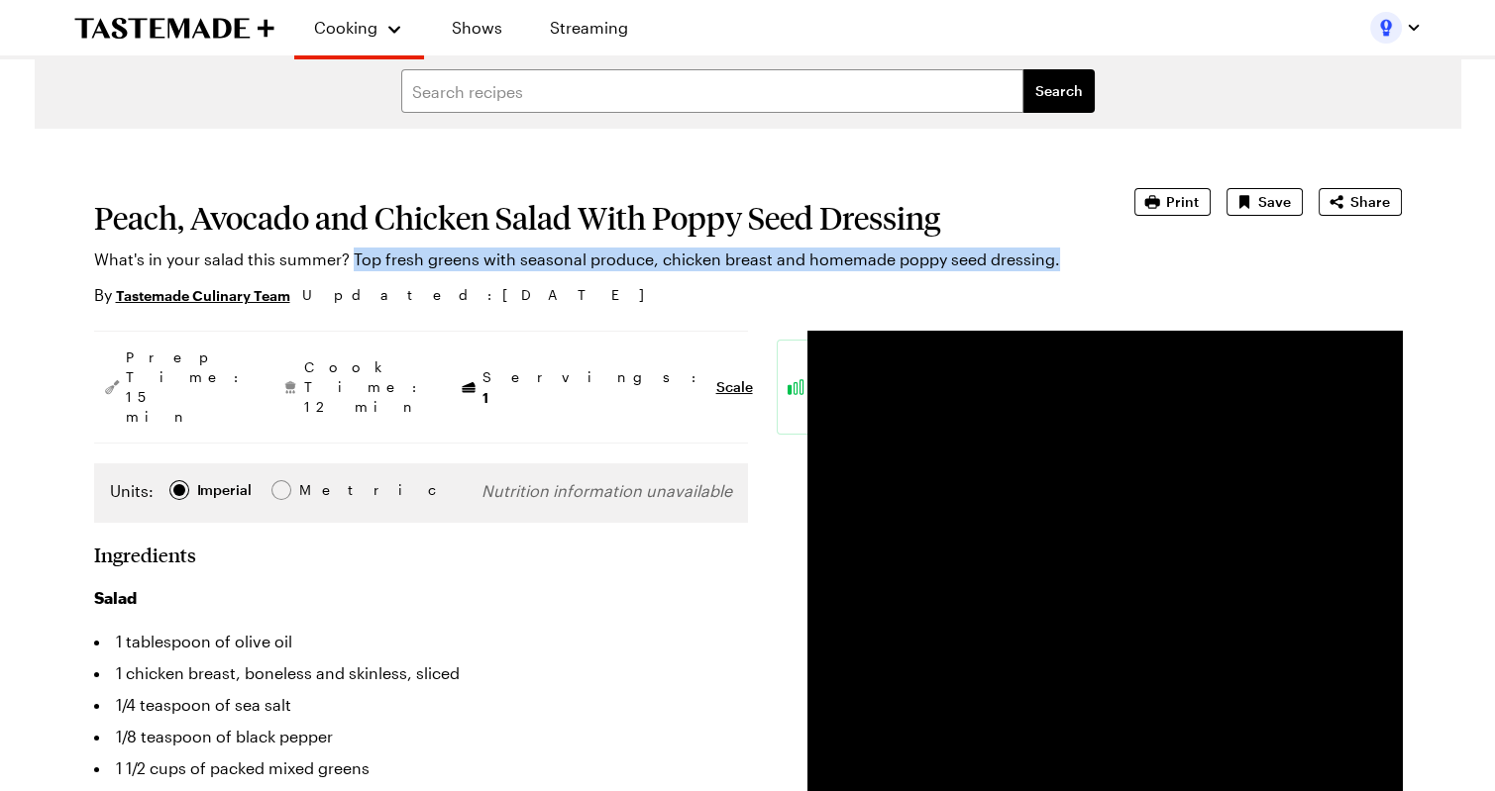
copy p "Top fresh greens with seasonal produce, chicken breast and homemade poppy seed …"
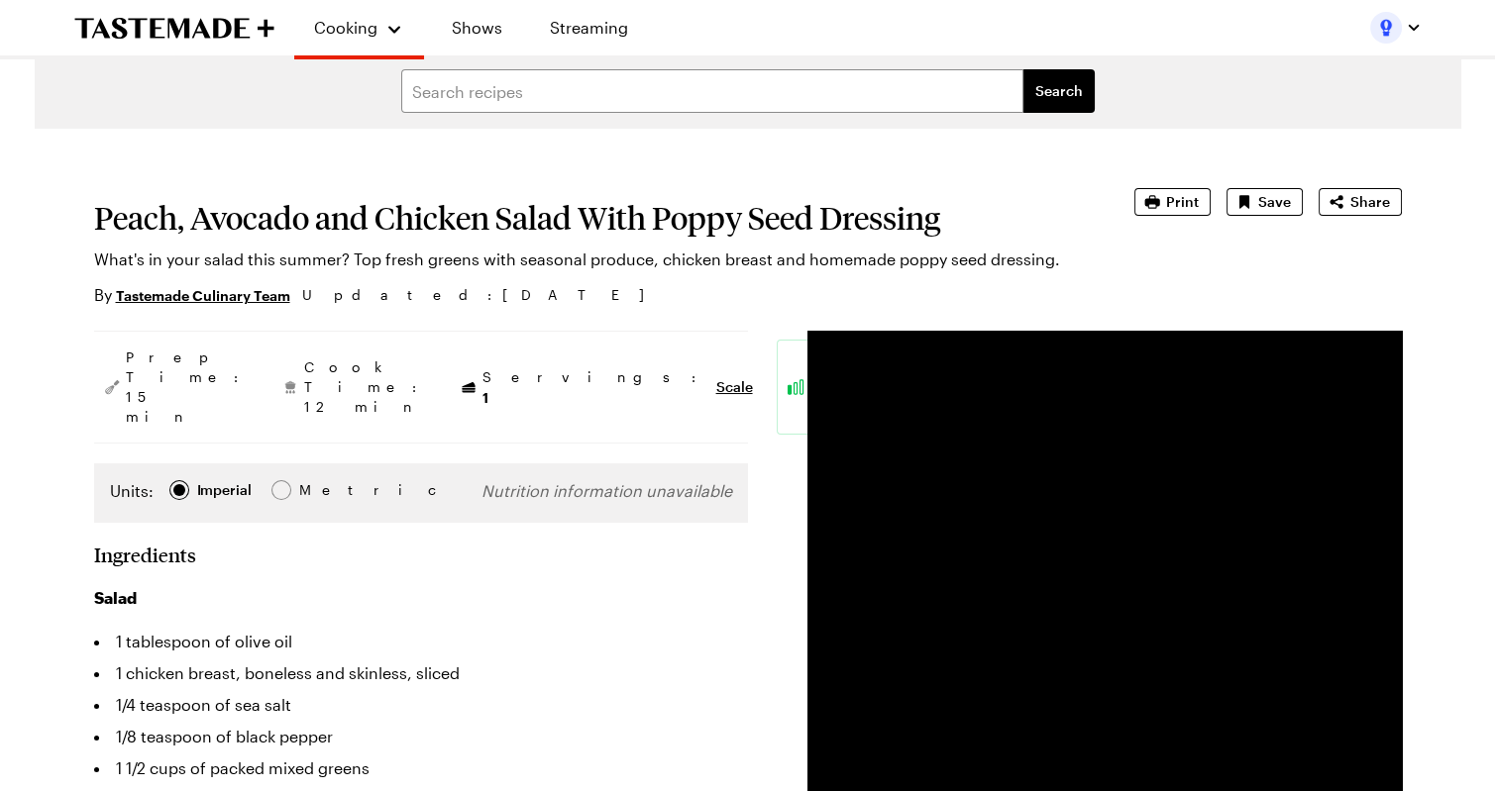
click at [467, 201] on h1 "Peach, Avocado and Chicken Salad With Poppy Seed Dressing" at bounding box center [586, 218] width 985 height 36
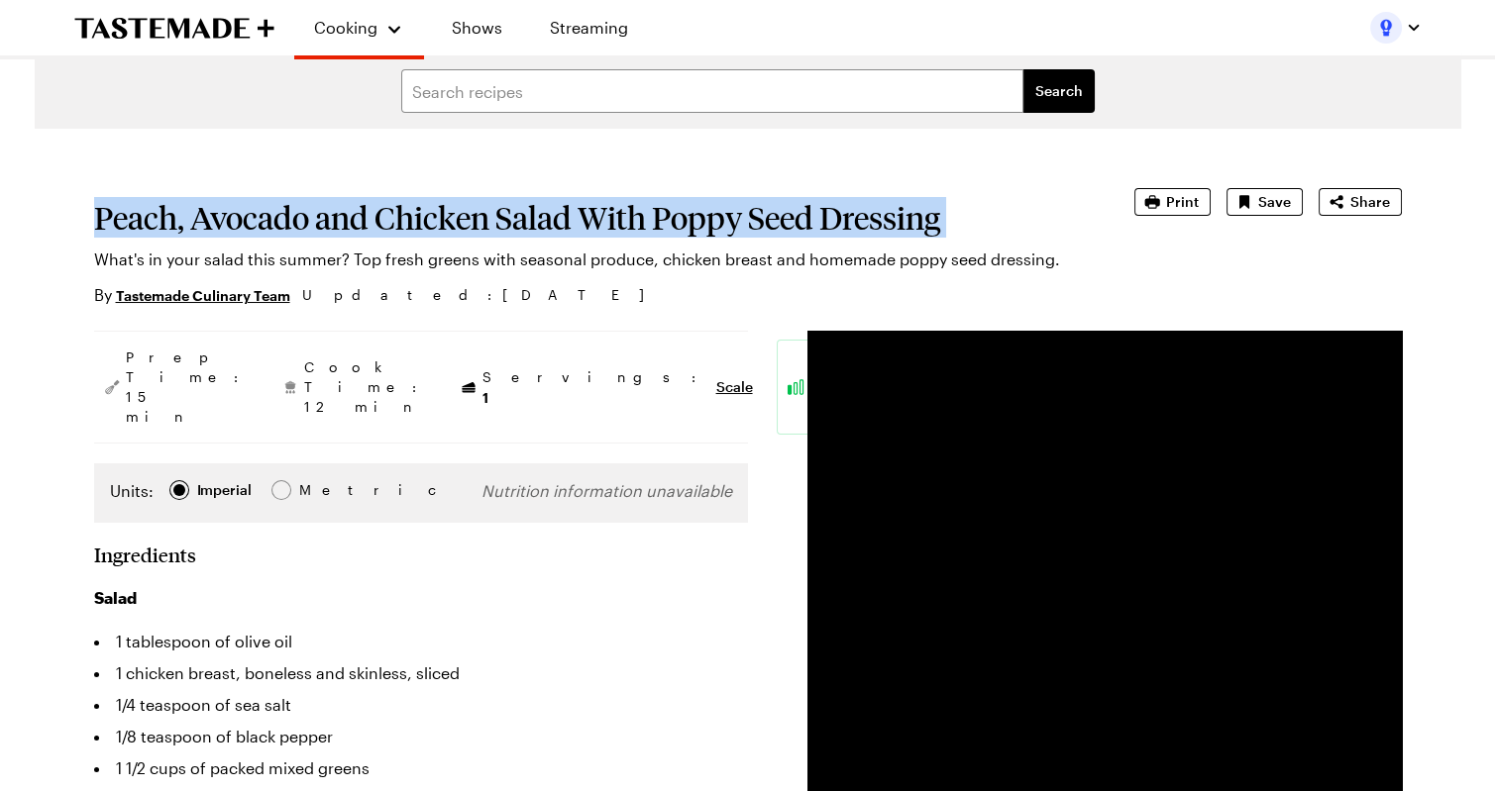
click at [467, 201] on h1 "Peach, Avocado and Chicken Salad With Poppy Seed Dressing" at bounding box center [586, 218] width 985 height 36
copy h1 "Peach, Avocado and Chicken Salad With Poppy Seed Dressing"
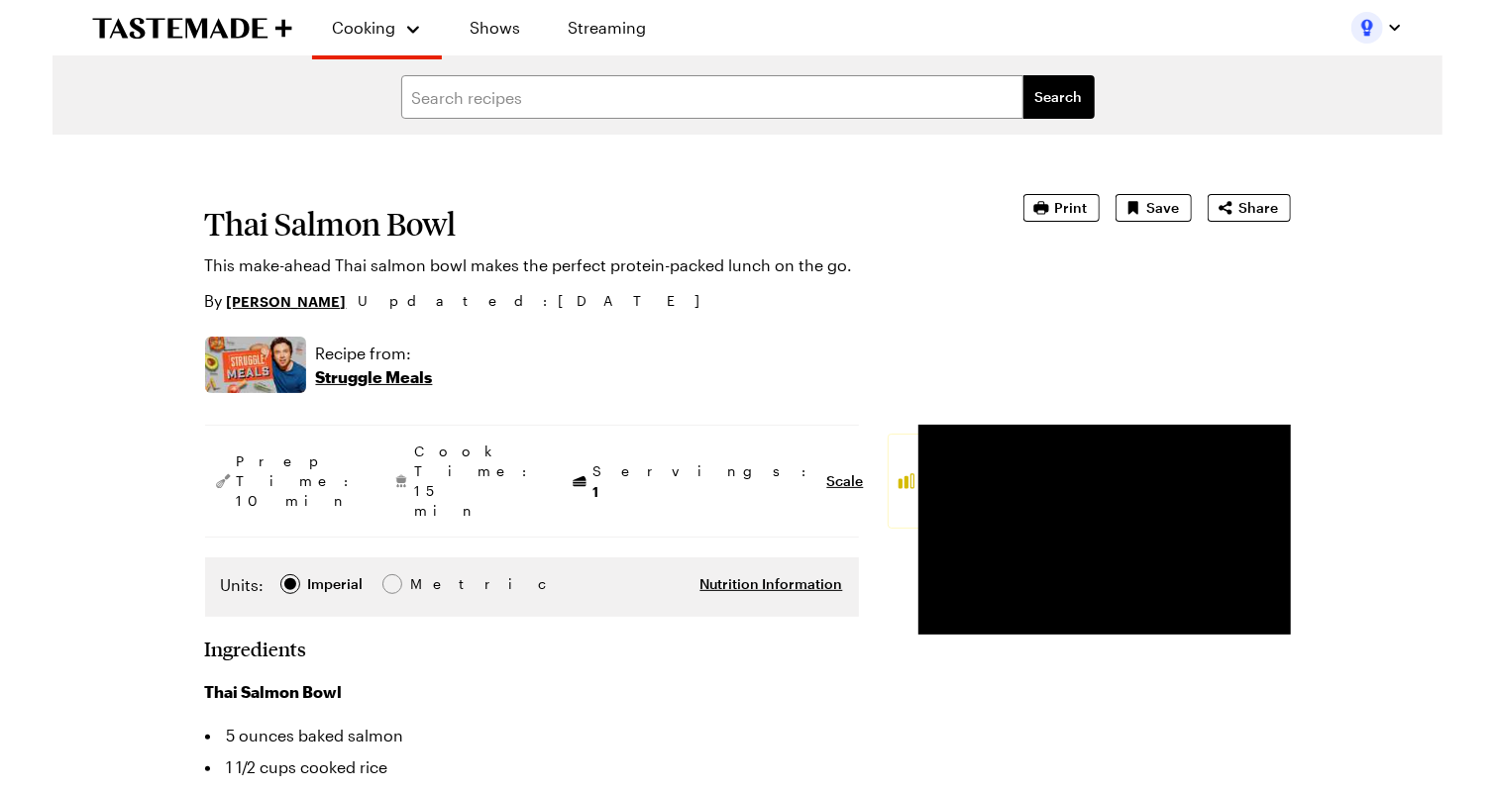
scroll to position [55, 0]
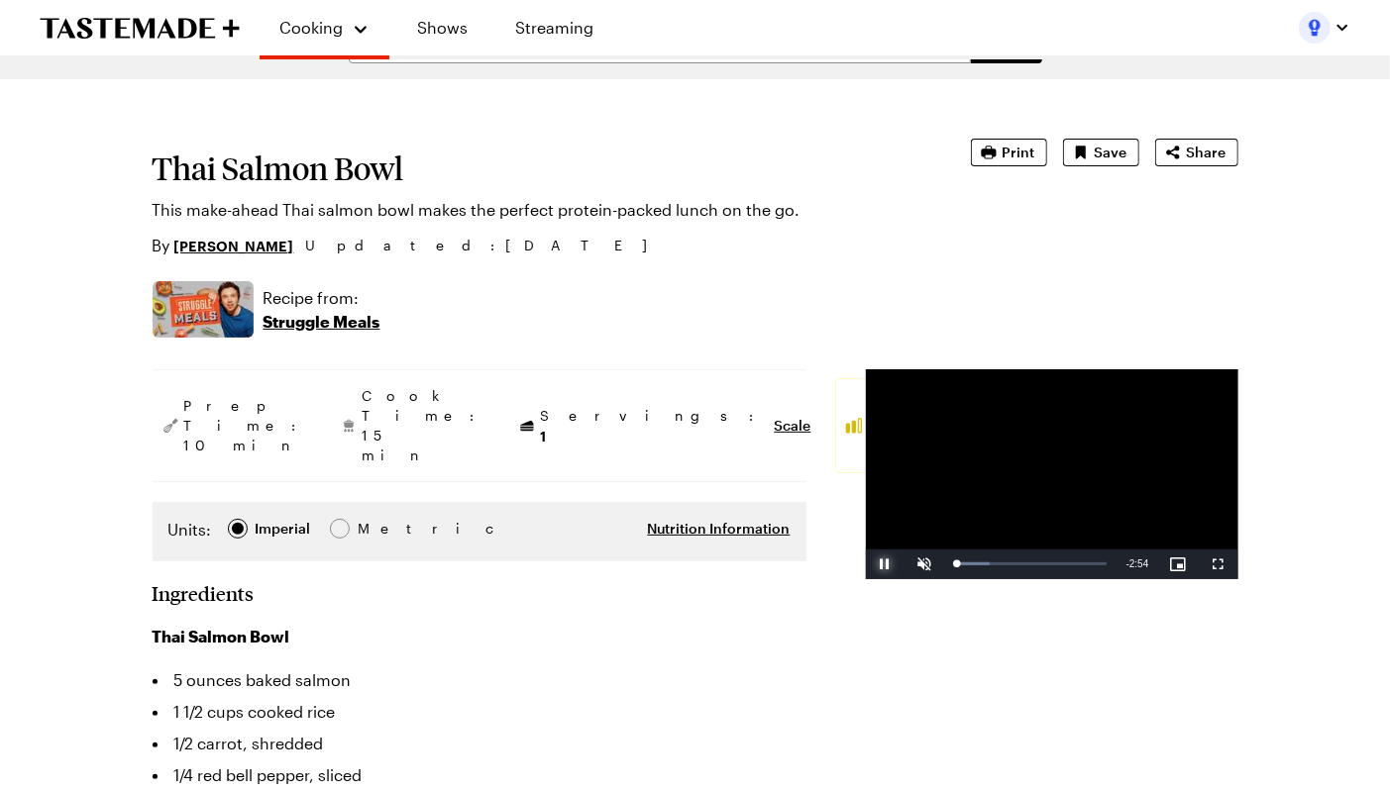
click at [866, 565] on span "Video Player" at bounding box center [886, 565] width 40 height 0
type textarea "x"
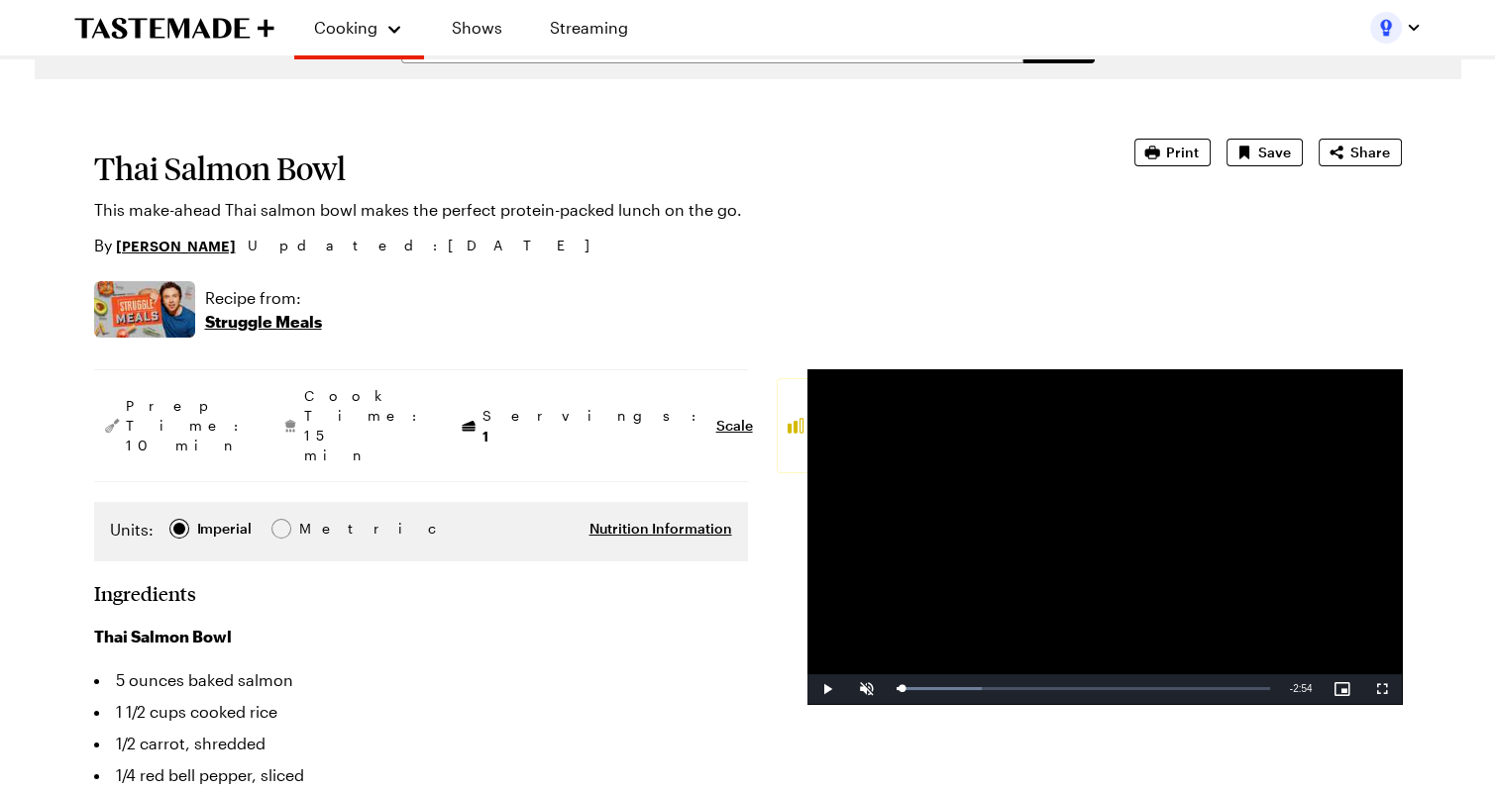
click at [269, 169] on h1 "Thai Salmon Bowl" at bounding box center [586, 169] width 985 height 36
copy h1 "Thai Salmon Bowl"
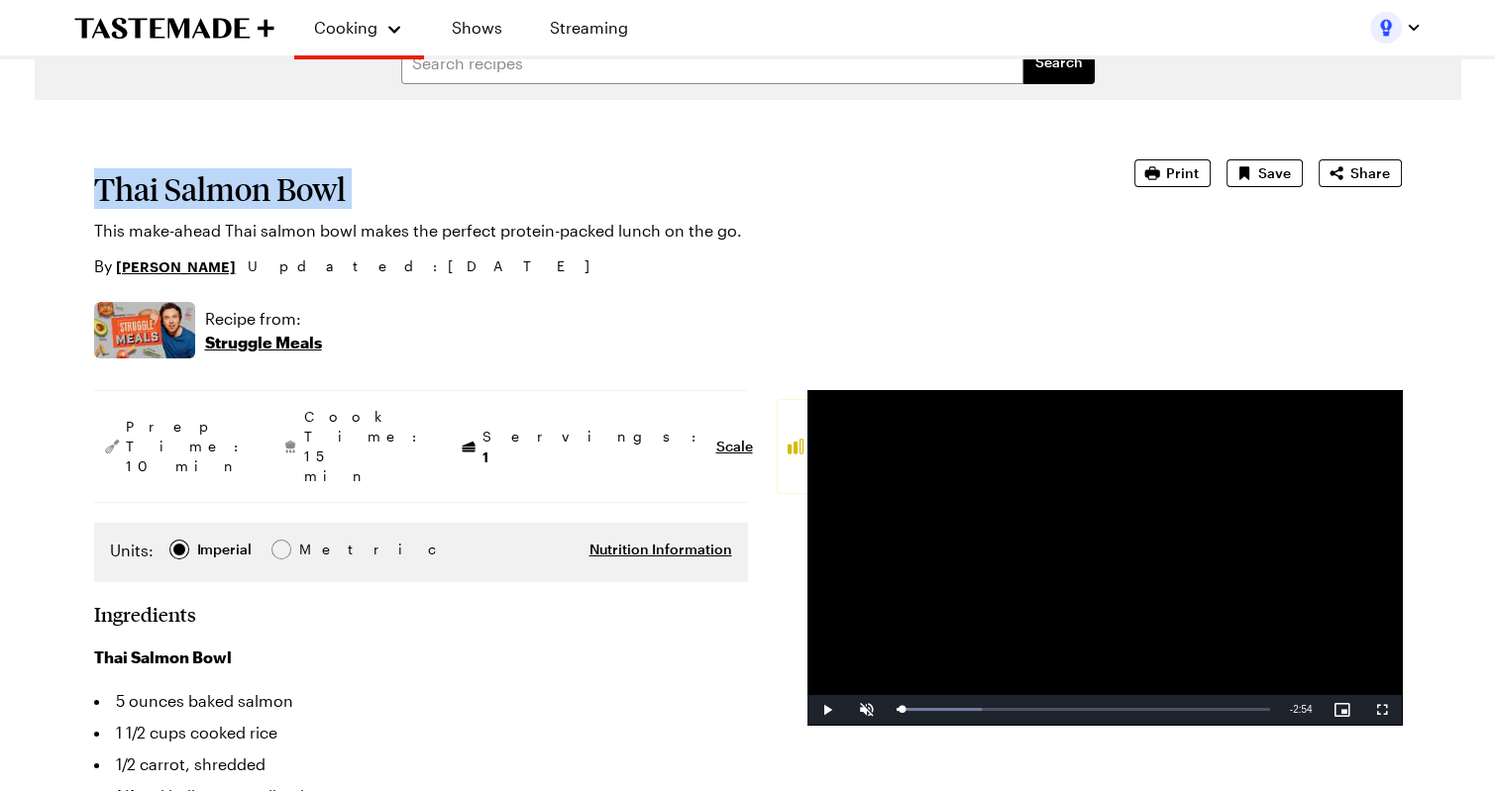
scroll to position [24, 0]
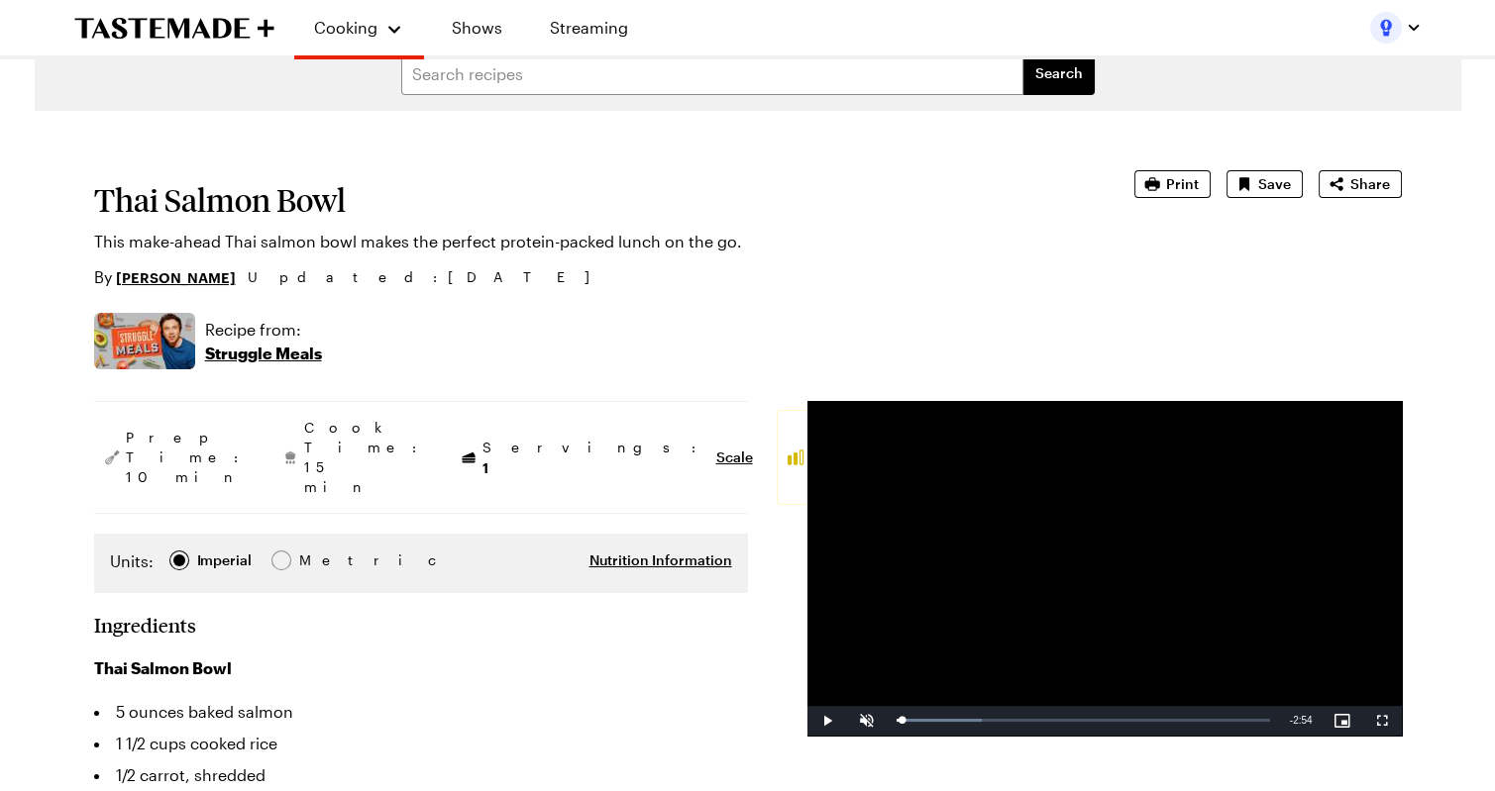
click at [341, 247] on p "This make-ahead Thai salmon bowl makes the perfect protein-packed lunch on the …" at bounding box center [586, 242] width 985 height 24
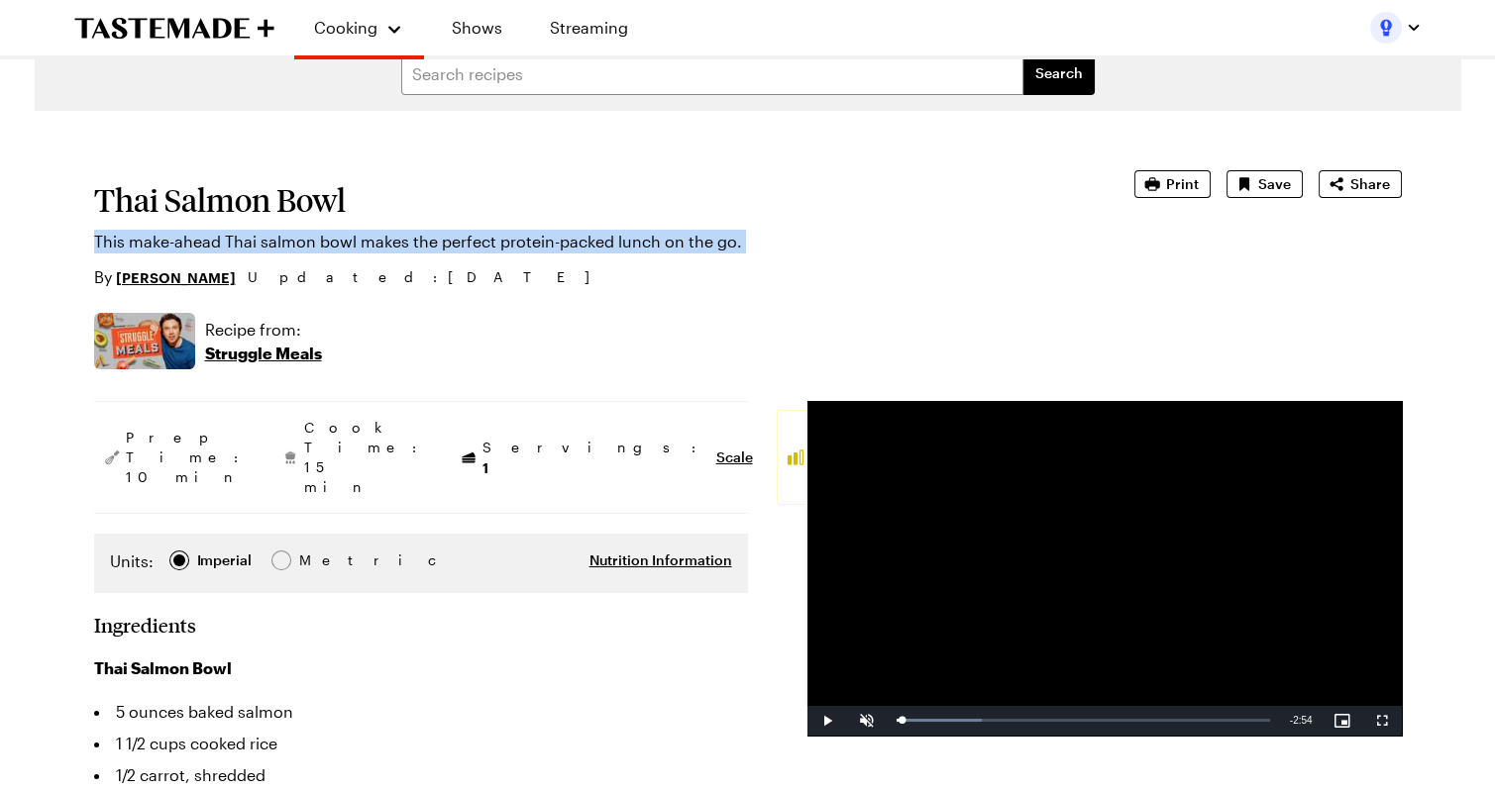
click at [341, 247] on p "This make-ahead Thai salmon bowl makes the perfect protein-packed lunch on the …" at bounding box center [586, 242] width 985 height 24
copy p "This make-ahead Thai salmon bowl makes the perfect protein-packed lunch on the …"
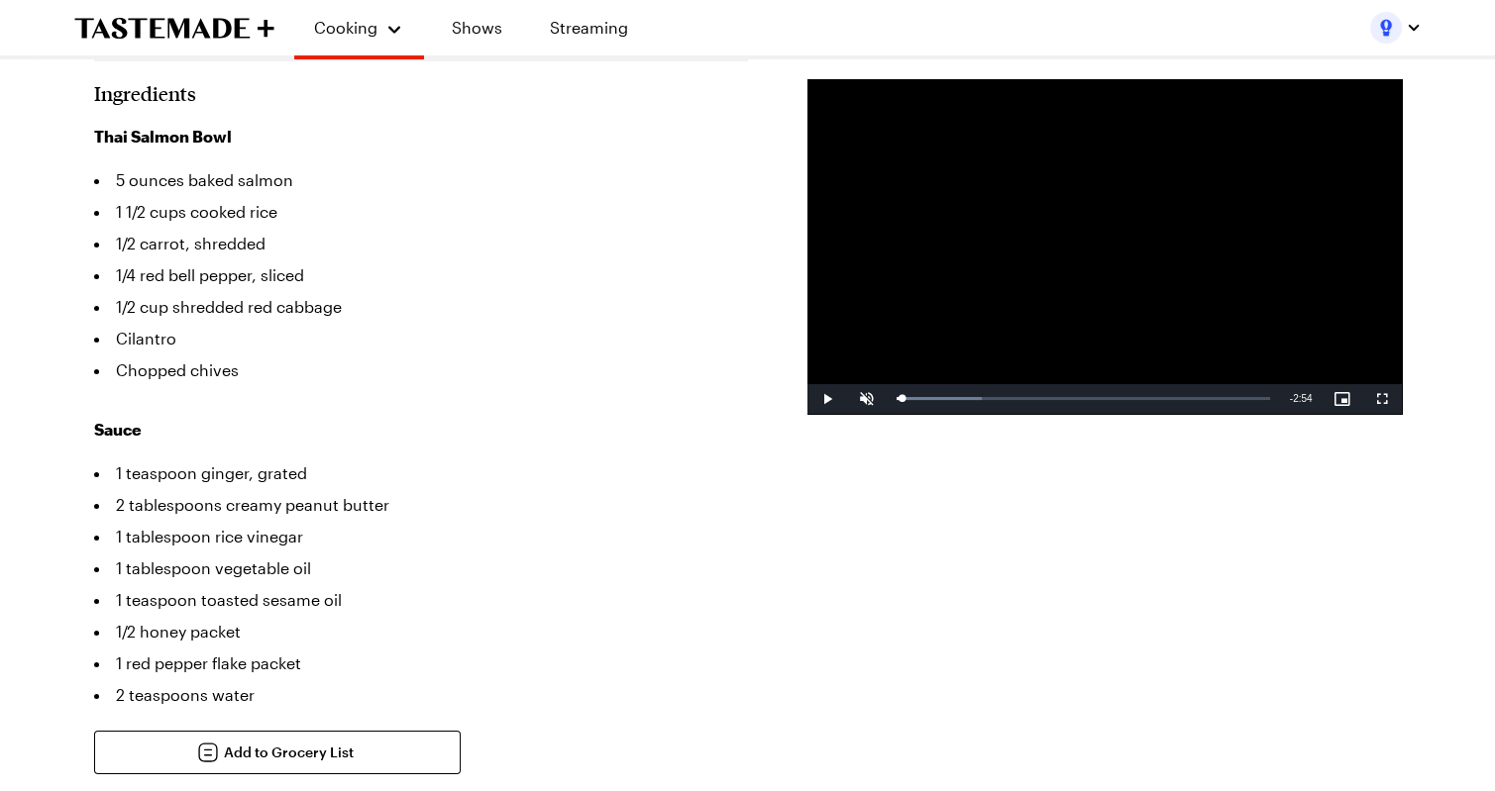
scroll to position [542, 0]
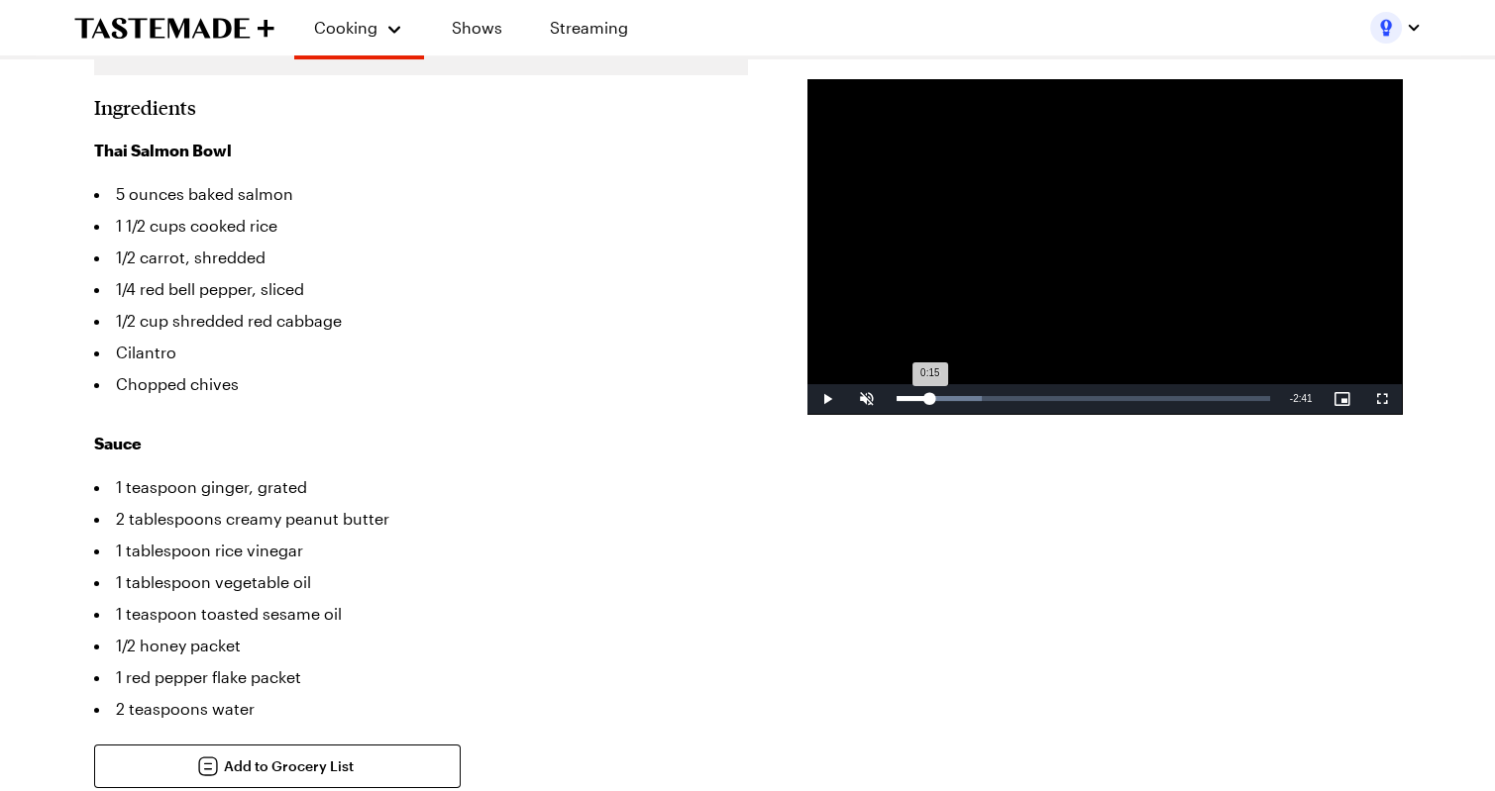
click at [929, 390] on div "Loaded : 22.93% 0:15 0:15" at bounding box center [1083, 399] width 393 height 30
click at [951, 390] on div "Loaded : 22.93% 0:20 0:15" at bounding box center [1083, 399] width 393 height 30
click at [973, 391] on div "Loaded : 28.36% 0:36 0:26" at bounding box center [1083, 399] width 393 height 30
click at [1007, 392] on div "Loaded : 34.08% 0:38 0:36" at bounding box center [1083, 399] width 393 height 30
click at [1040, 390] on div "Loaded : 45.50% 1:05 0:52" at bounding box center [1083, 399] width 393 height 30
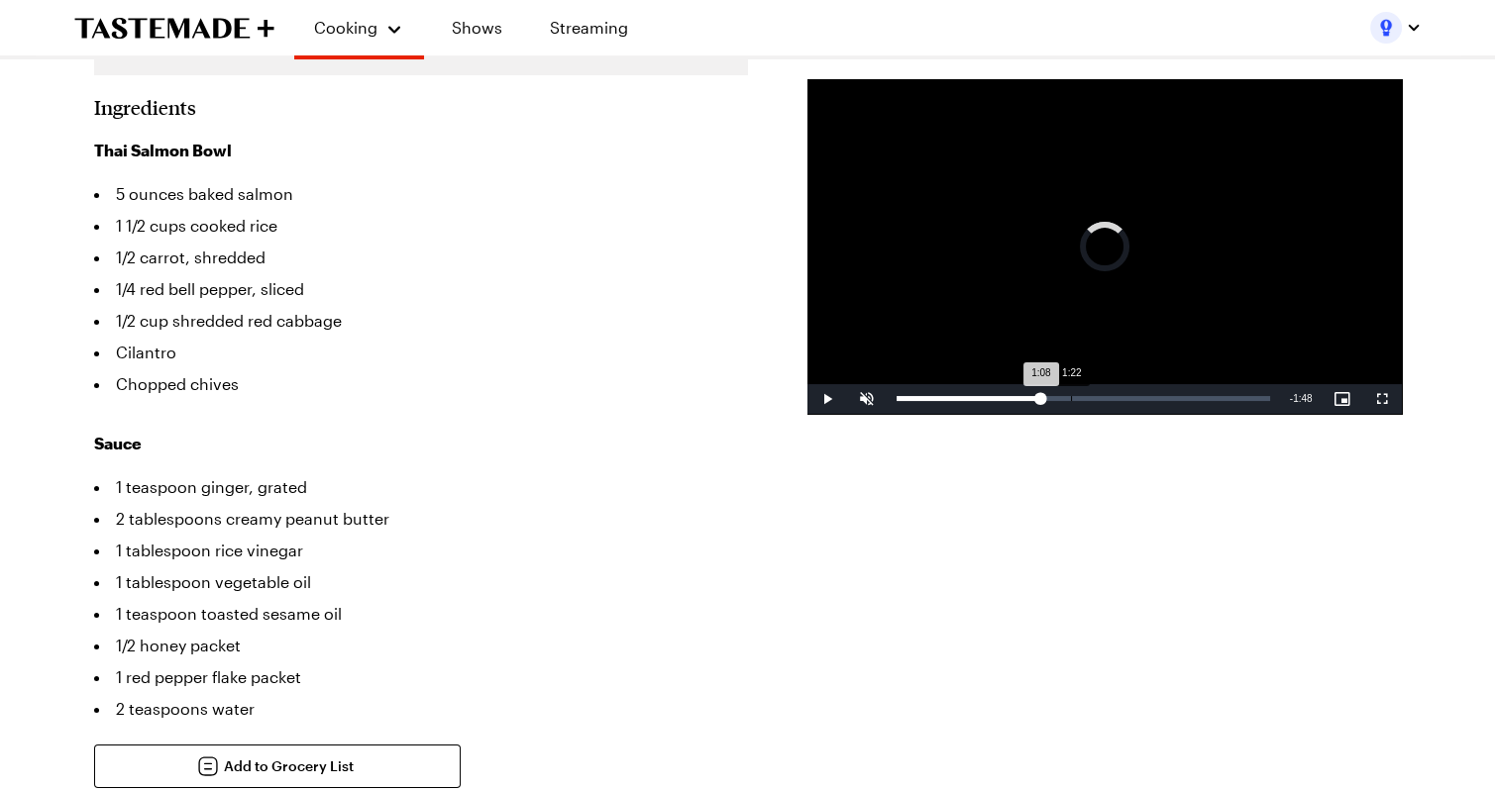
click at [1070, 390] on div "Loaded : 0.00% 1:22 1:08" at bounding box center [1083, 399] width 393 height 30
click at [1103, 390] on div "Loaded : 0.00% 1:37 1:22" at bounding box center [1083, 399] width 393 height 30
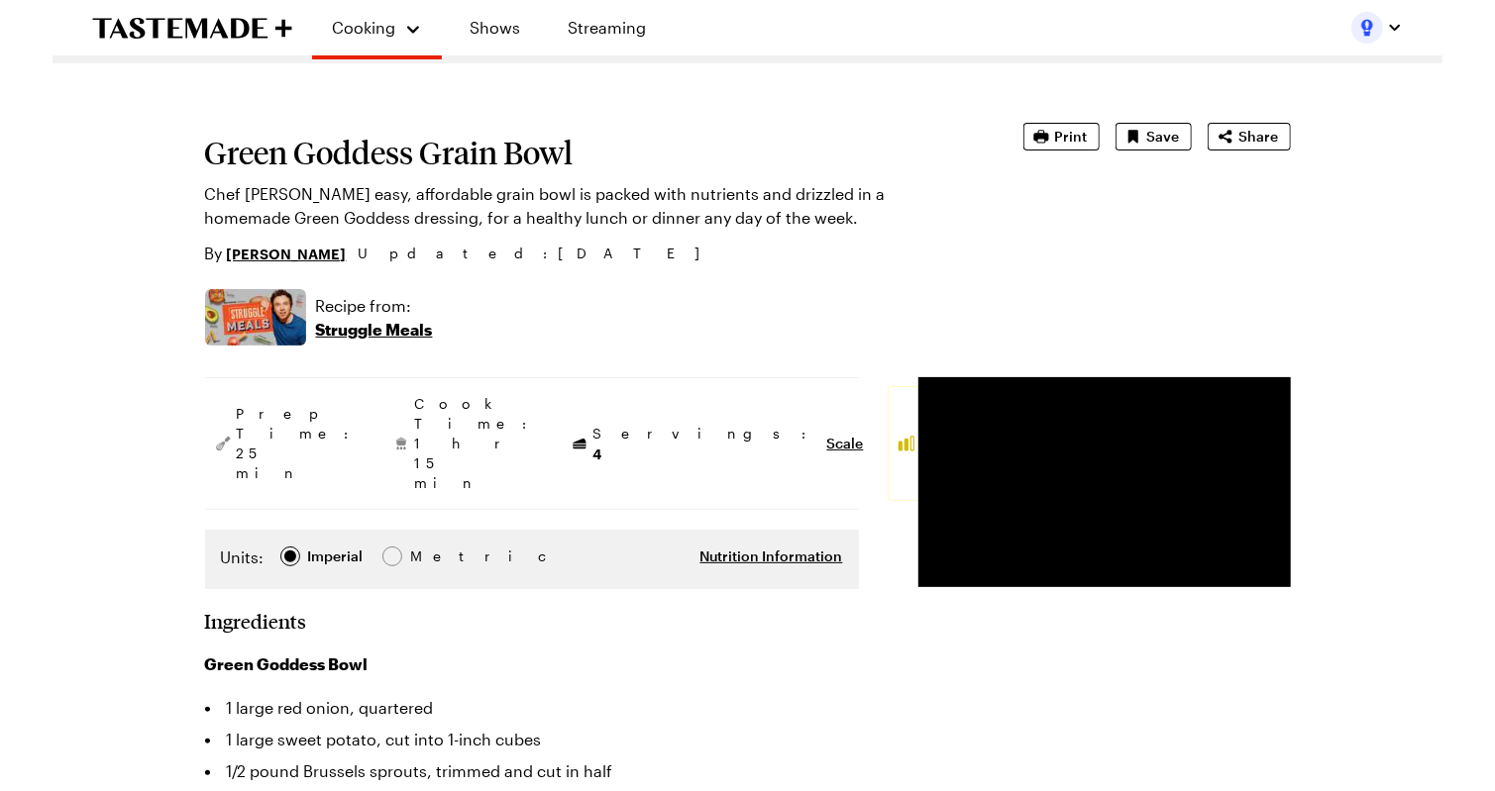
scroll to position [80, 0]
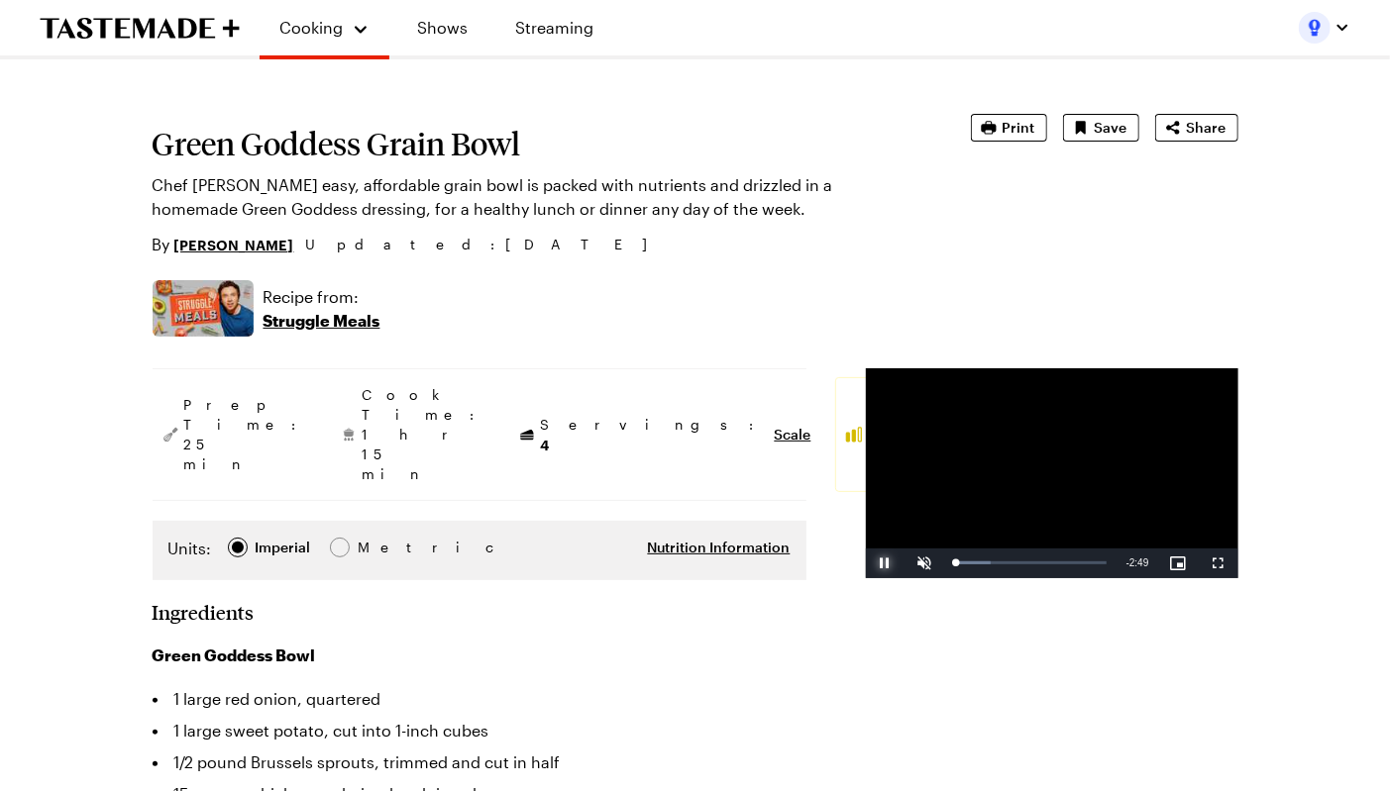
click at [866, 564] on span "Video Player" at bounding box center [886, 564] width 40 height 0
type textarea "x"
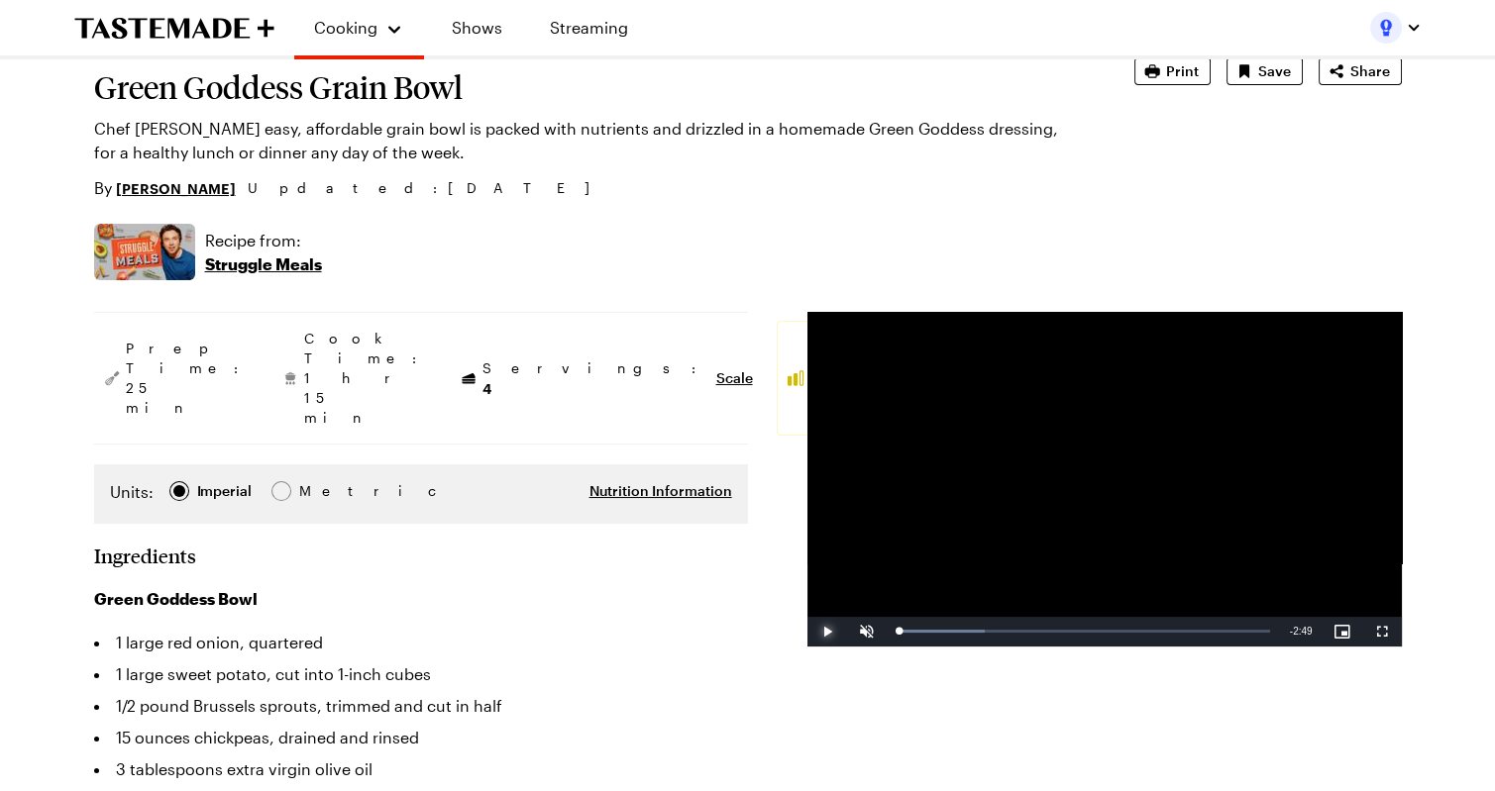
scroll to position [0, 0]
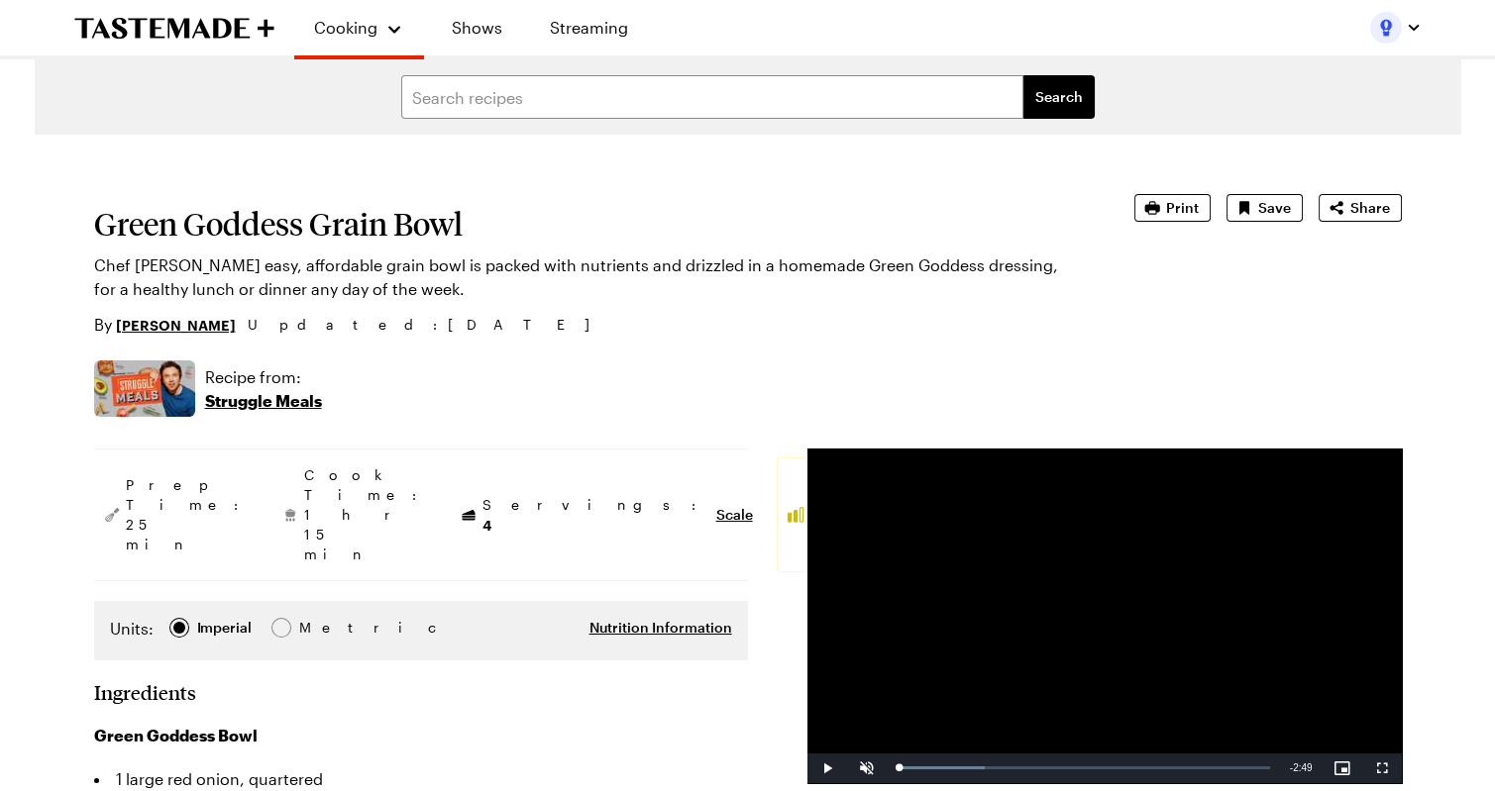
click at [267, 232] on h1 "Green Goddess Grain Bowl" at bounding box center [586, 224] width 985 height 36
click at [267, 233] on h1 "Green Goddess Grain Bowl" at bounding box center [586, 224] width 985 height 36
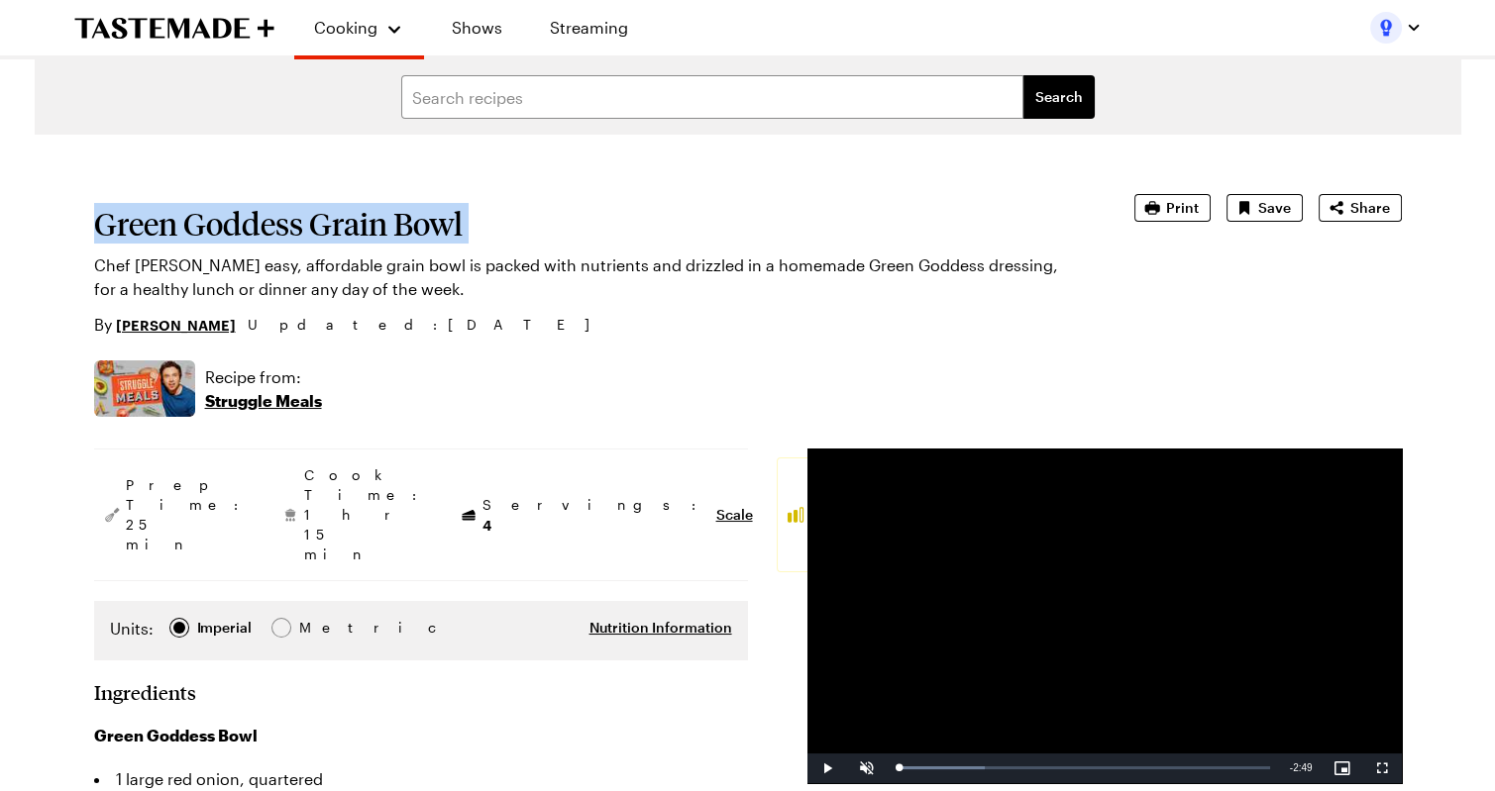
click at [267, 233] on h1 "Green Goddess Grain Bowl" at bounding box center [586, 224] width 985 height 36
copy h1 "Green Goddess Grain Bowl"
drag, startPoint x: 453, startPoint y: 292, endPoint x: 263, endPoint y: 265, distance: 191.1
click at [263, 265] on p "Chef Frankie Celenza's easy, affordable grain bowl is packed with nutrients and…" at bounding box center [586, 278] width 985 height 48
copy p "easy, affordable grain bowl is packed with nutrients and drizzled in a homemade…"
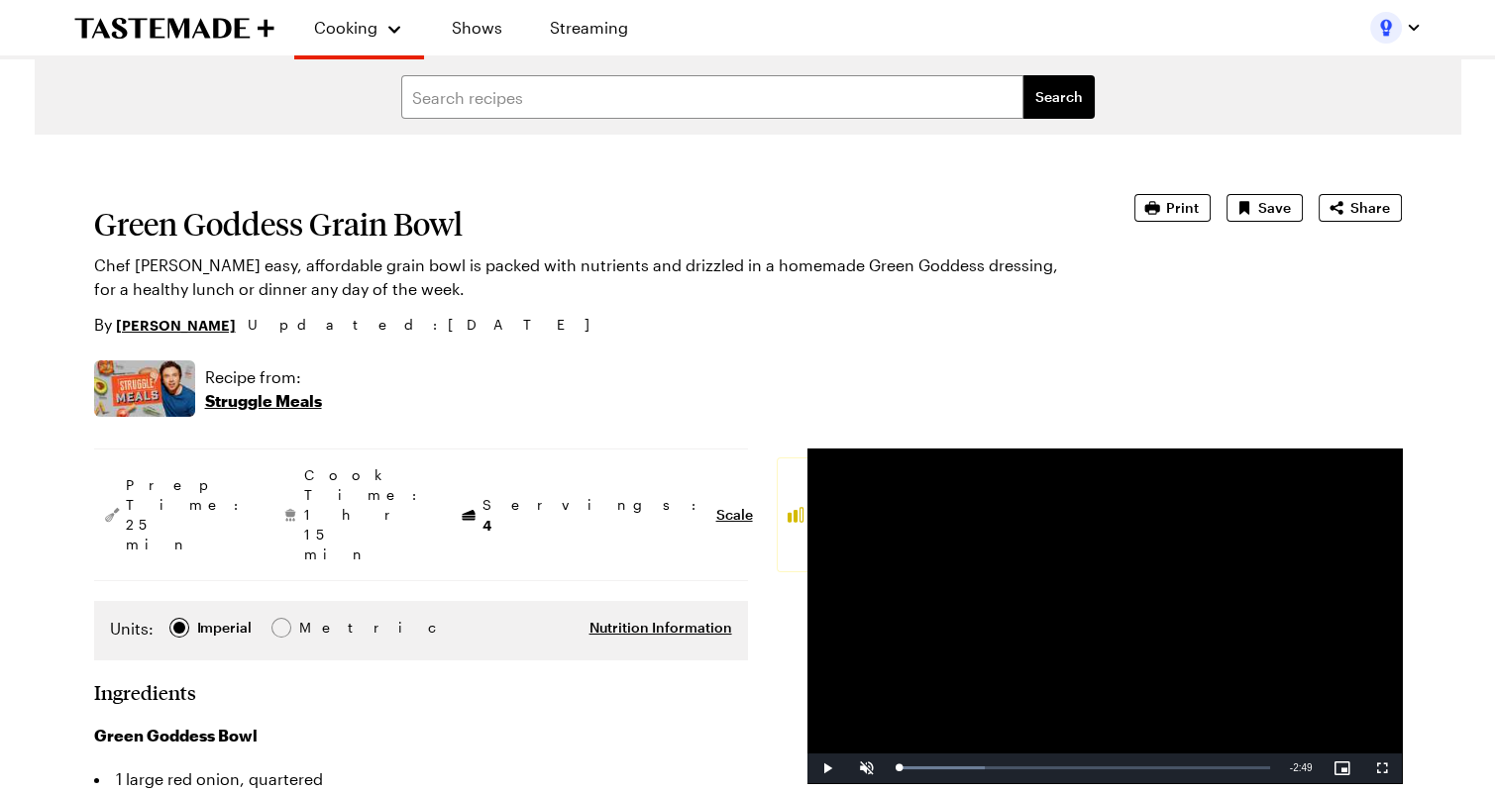
click at [261, 224] on h1 "Green Goddess Grain Bowl" at bounding box center [586, 224] width 985 height 36
click at [262, 224] on h1 "Green Goddess Grain Bowl" at bounding box center [586, 224] width 985 height 36
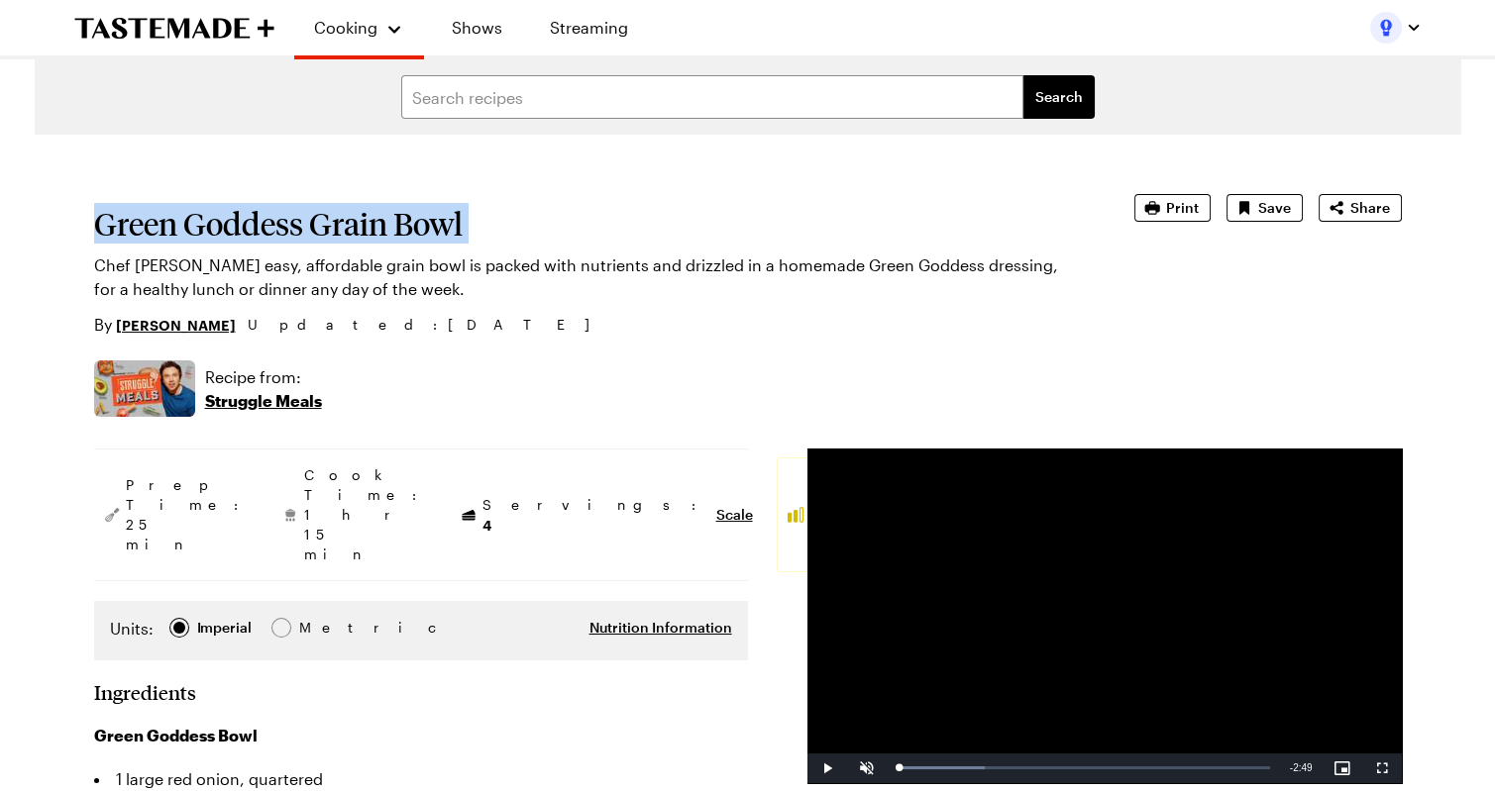
click at [262, 224] on h1 "Green Goddess Grain Bowl" at bounding box center [586, 224] width 985 height 36
copy h1 "Green Goddess Grain Bowl"
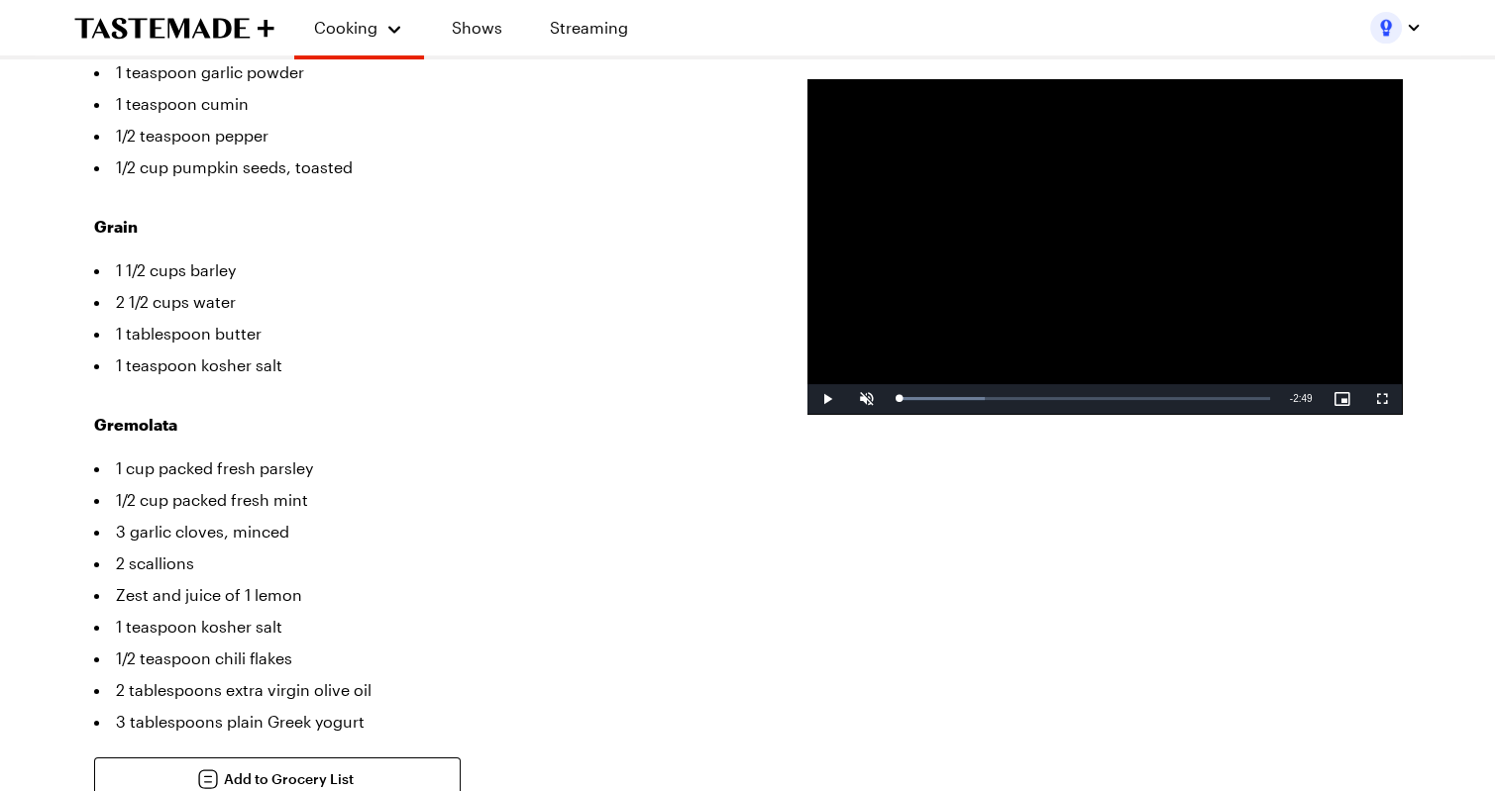
scroll to position [898, 0]
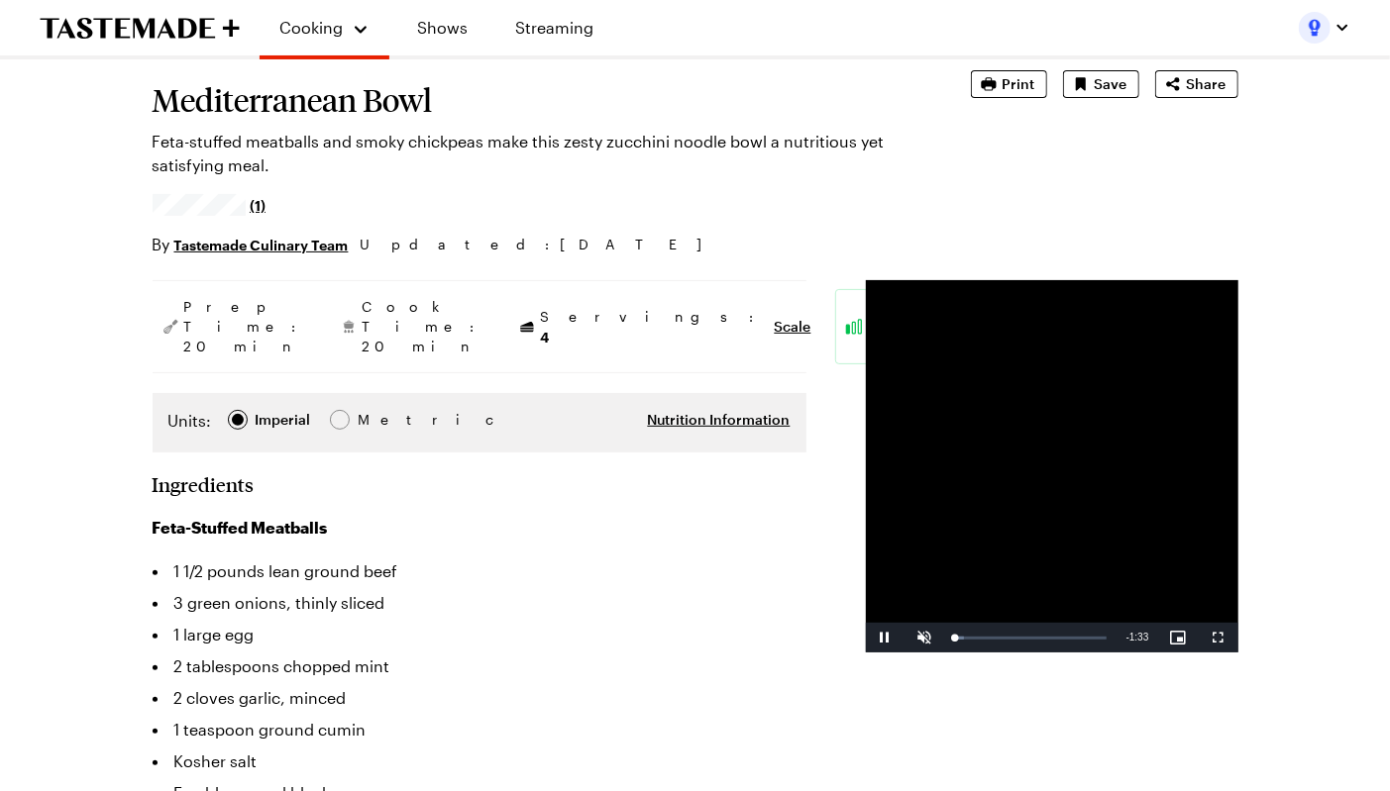
type textarea "x"
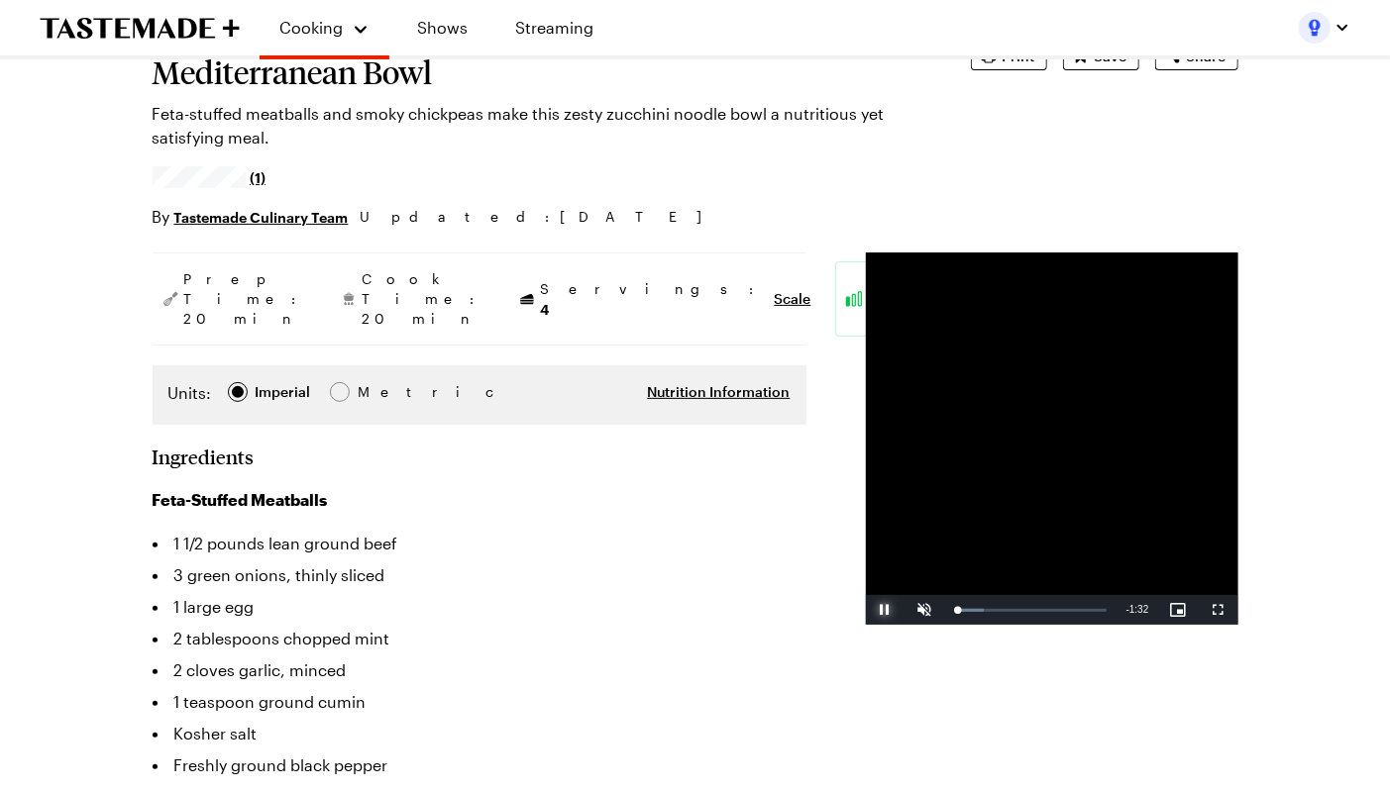
click at [866, 610] on span "Video Player" at bounding box center [886, 610] width 40 height 0
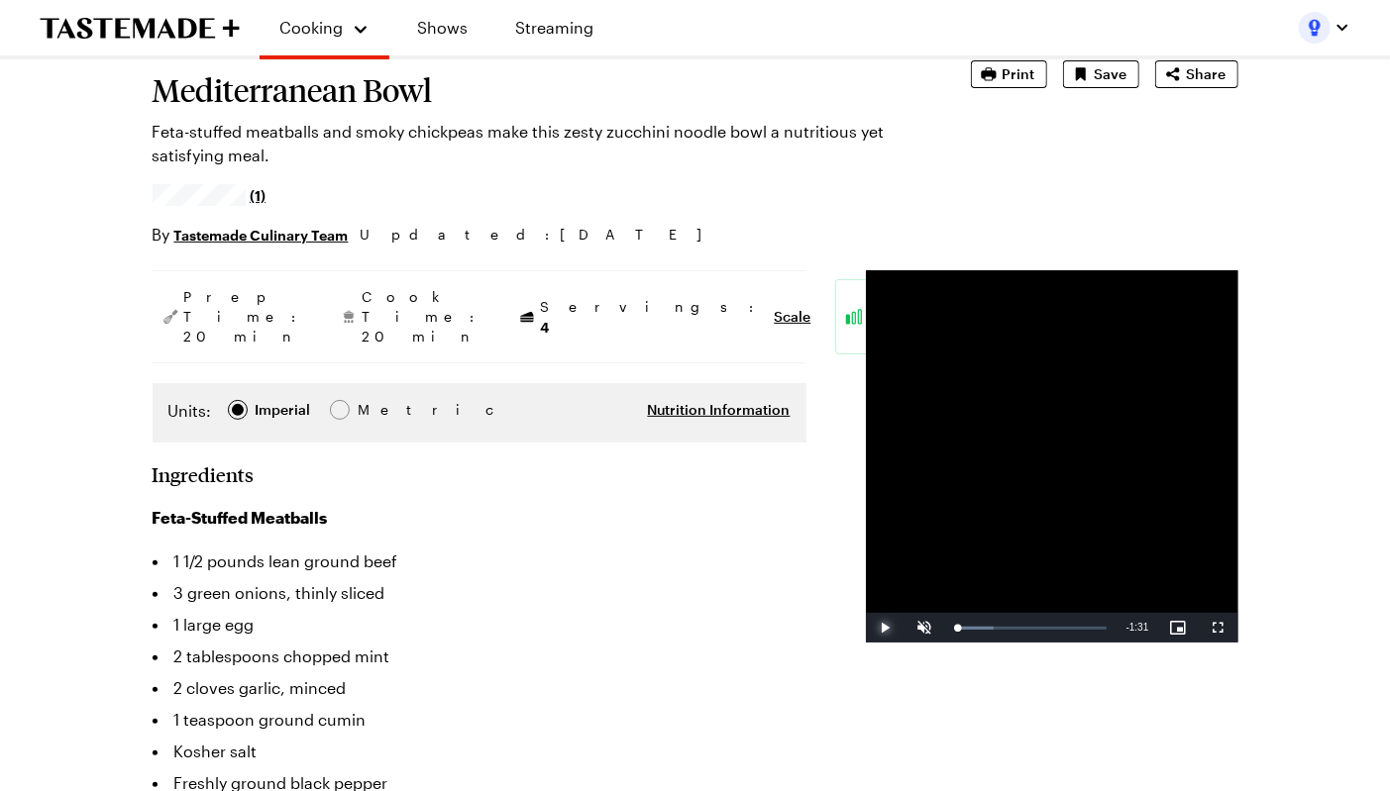
scroll to position [129, 0]
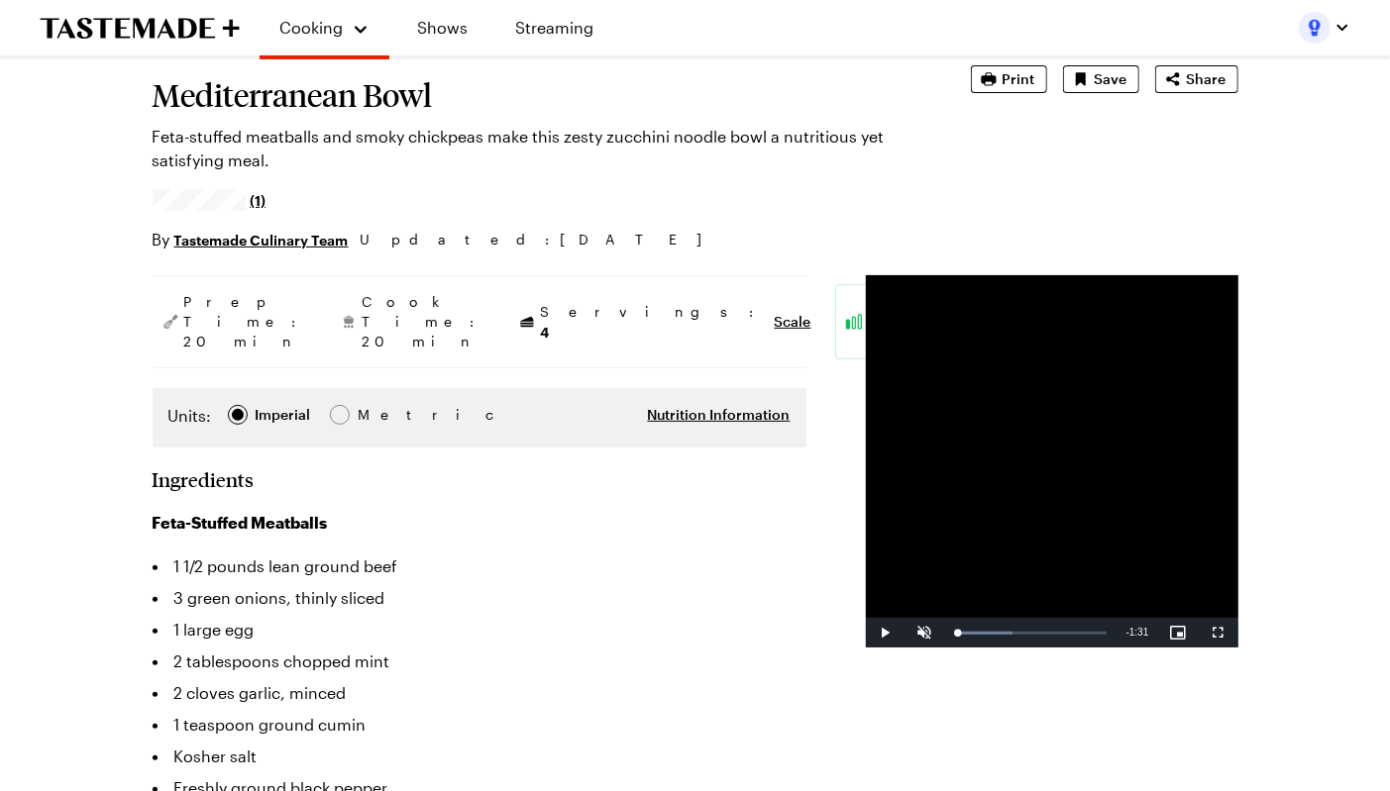
click at [302, 85] on h1 "Mediterranean Bowl" at bounding box center [534, 95] width 763 height 36
copy h1 "Mediterranean Bowl"
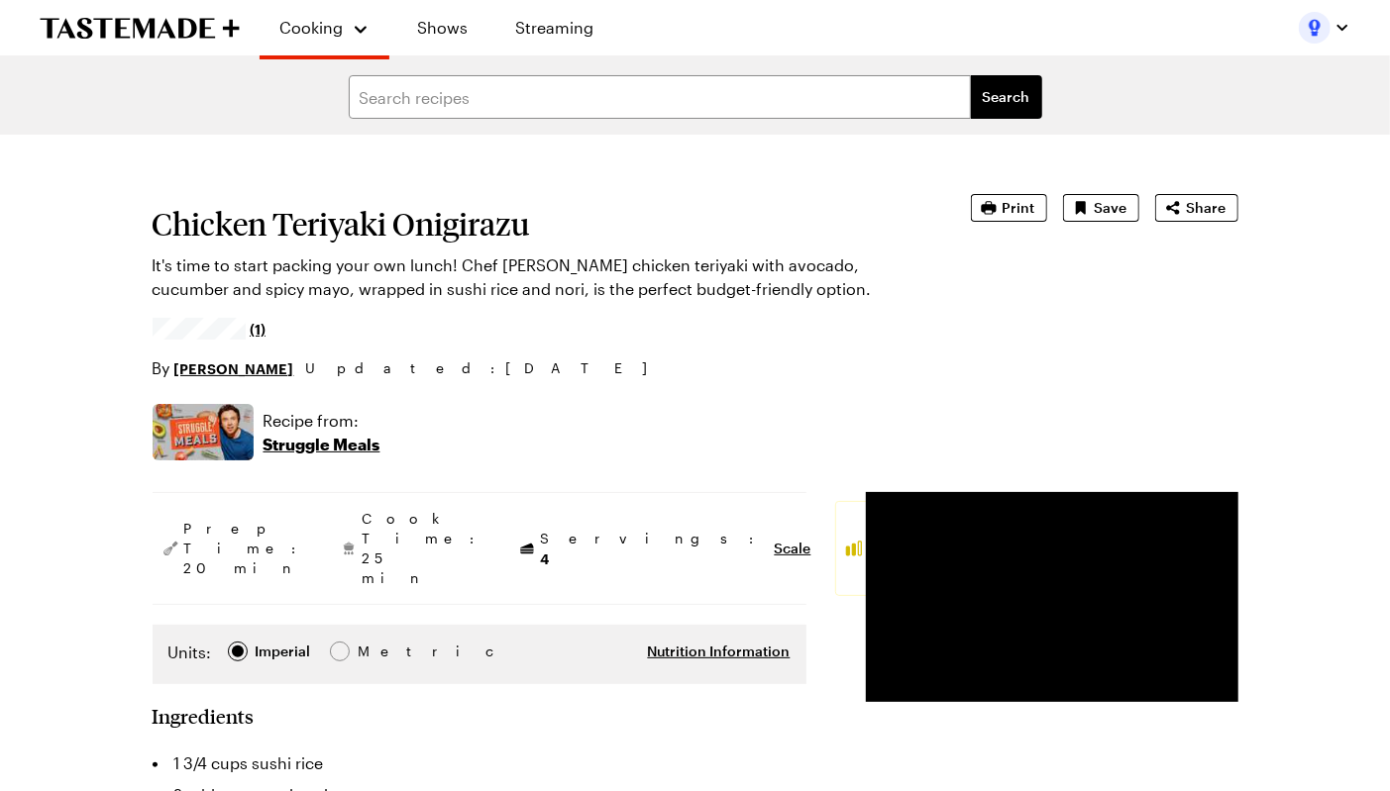
type textarea "x"
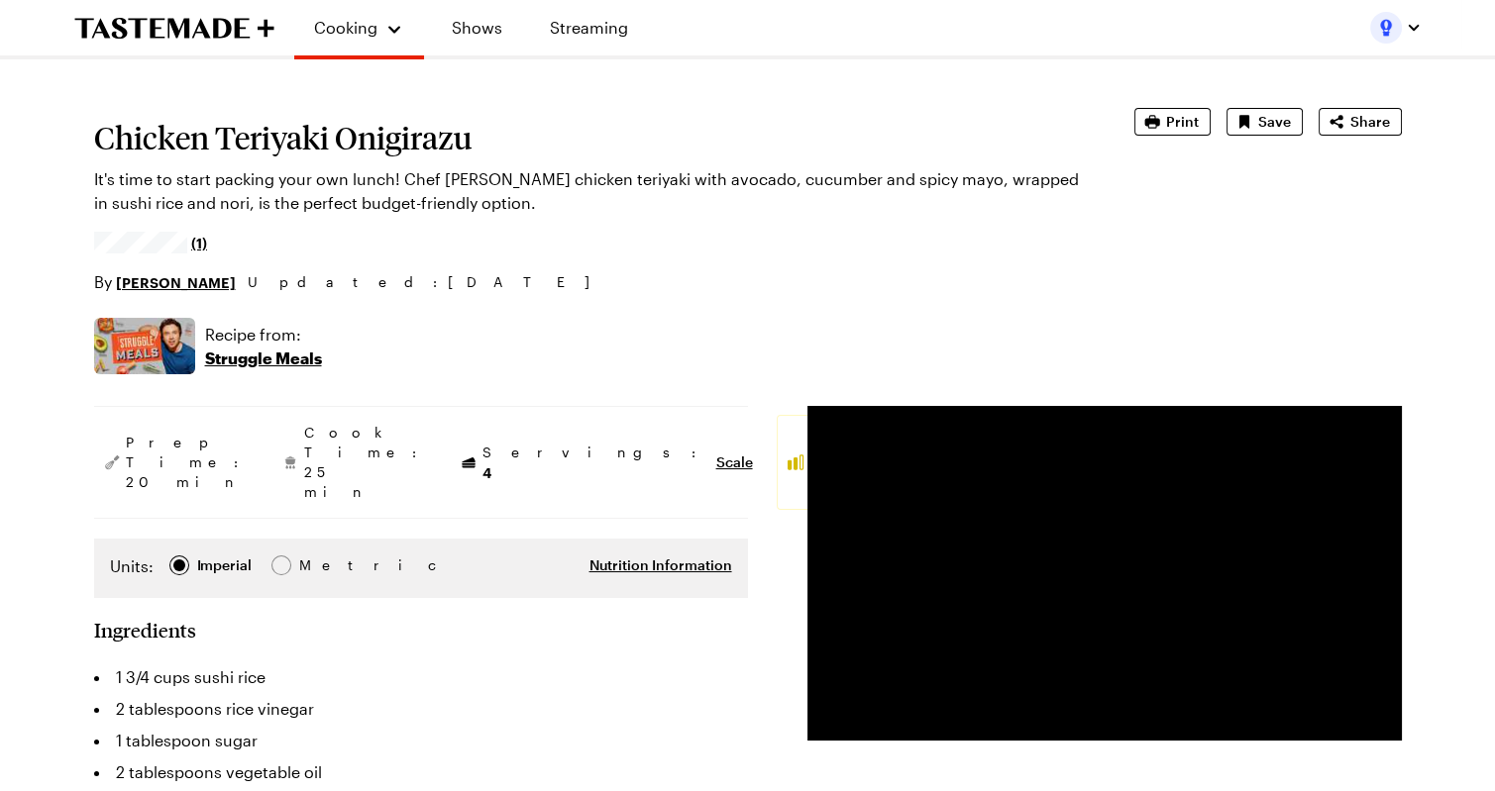
scroll to position [104, 0]
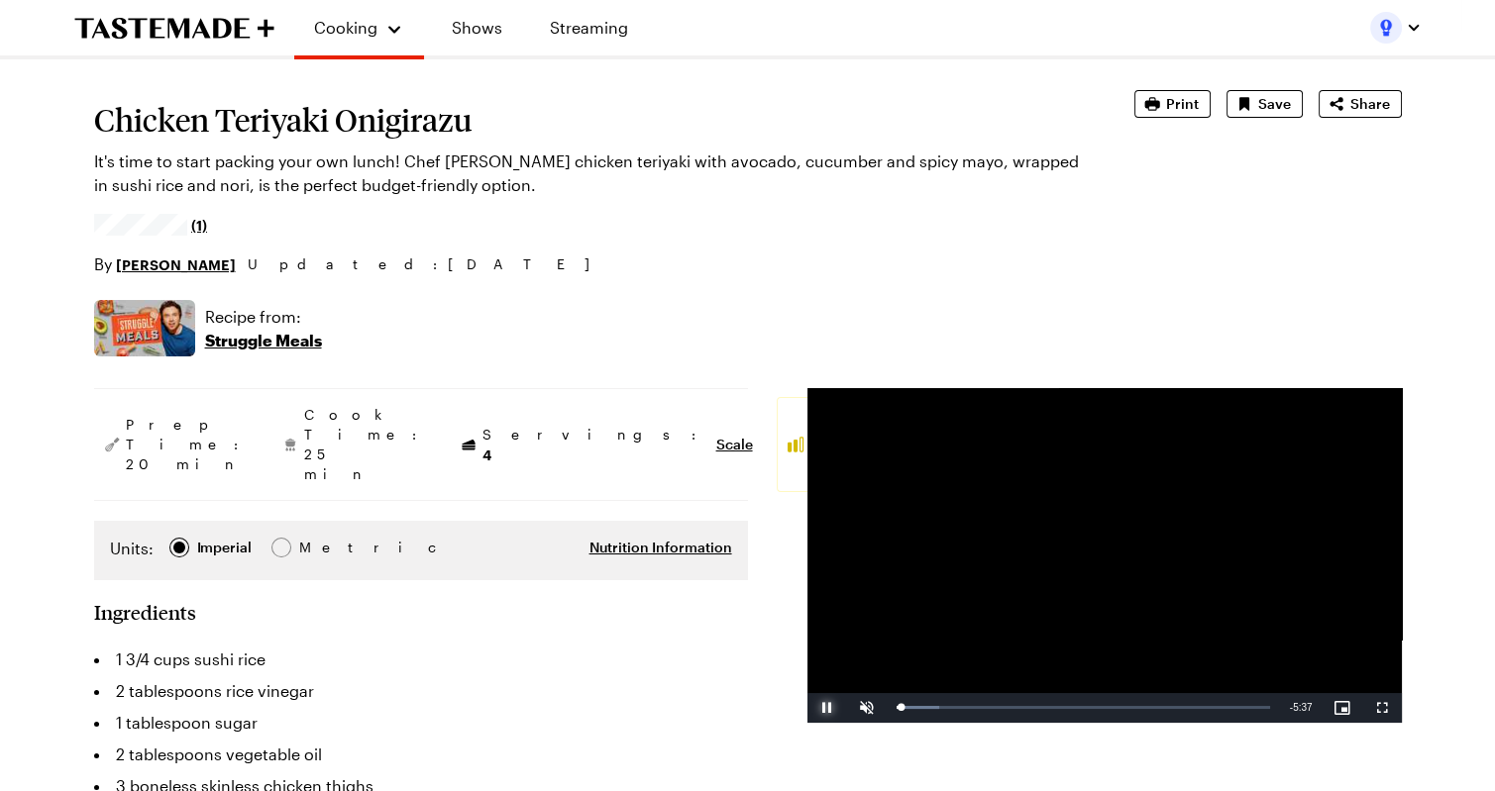
click at [824, 708] on span "Video Player" at bounding box center [827, 708] width 40 height 0
click at [413, 128] on h1 "Chicken Teriyaki Onigirazu" at bounding box center [586, 120] width 985 height 36
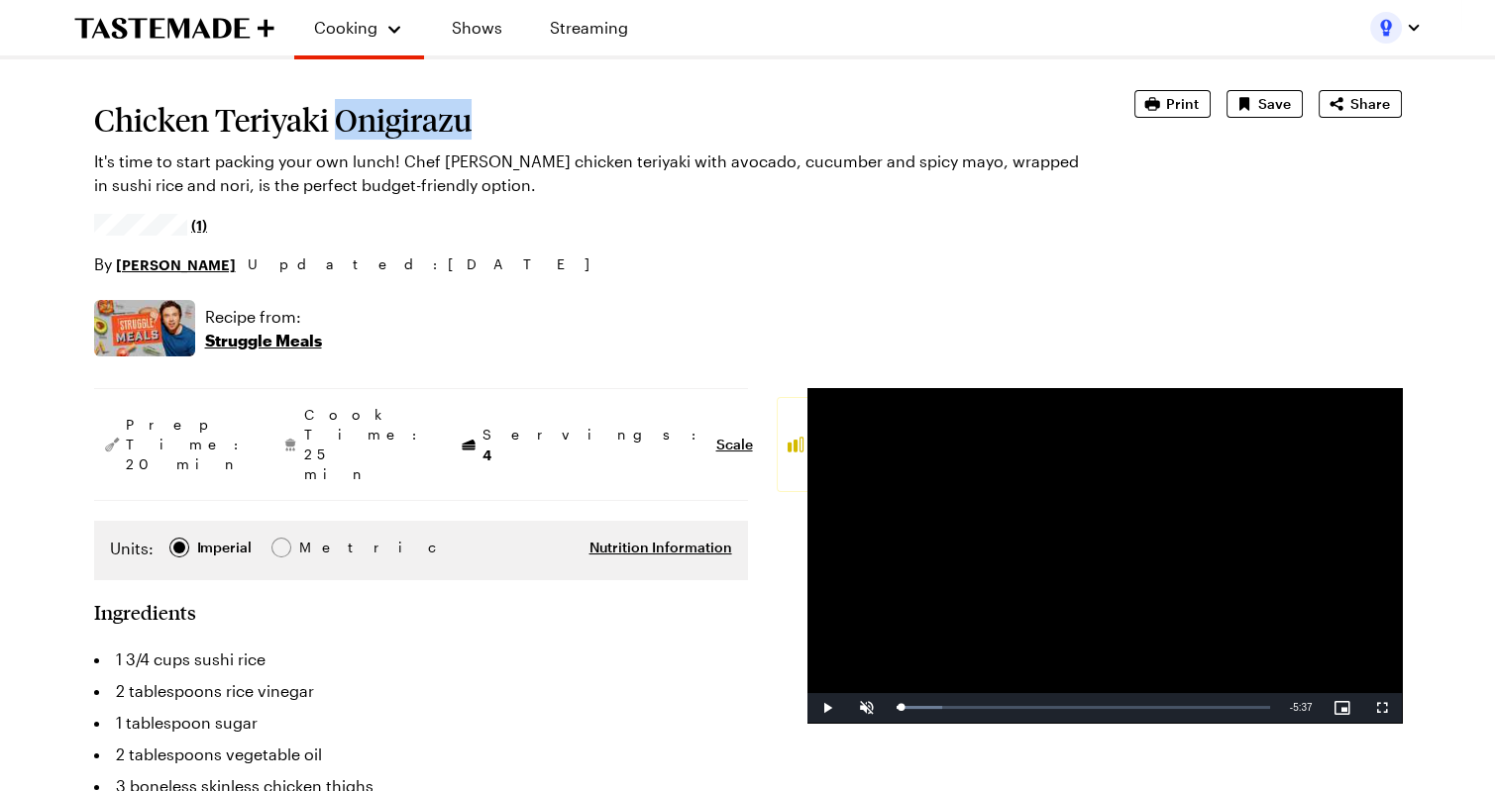
click at [413, 128] on h1 "Chicken Teriyaki Onigirazu" at bounding box center [586, 120] width 985 height 36
copy h1 "Chicken Teriyaki Onigirazu"
click at [557, 191] on p "It's time to start packing your own lunch! Chef Frankie Celenza's chicken teriy…" at bounding box center [586, 174] width 985 height 48
drag, startPoint x: 566, startPoint y: 185, endPoint x: 570, endPoint y: 157, distance: 28.0
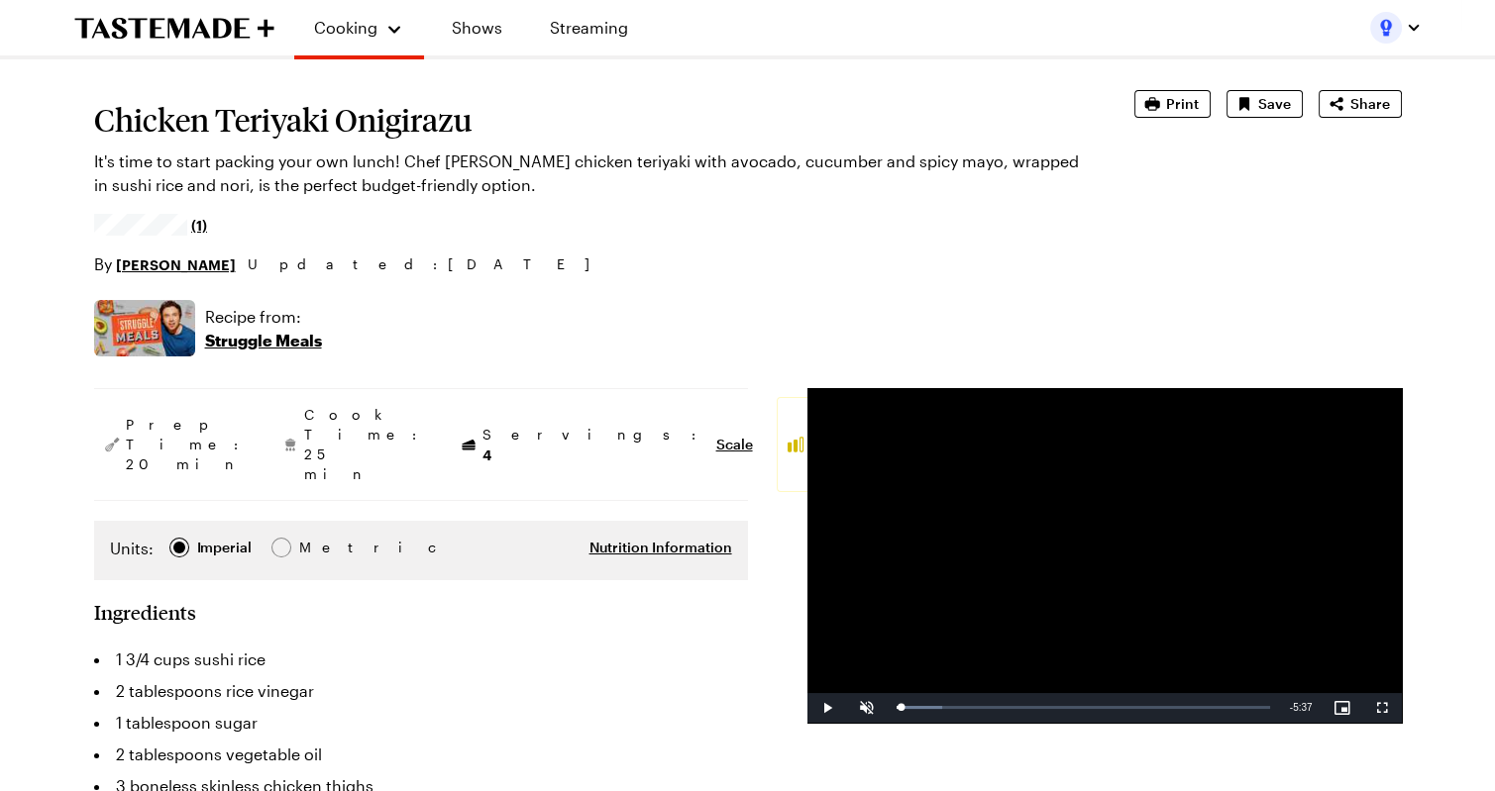
click at [570, 157] on p "It's time to start packing your own lunch! Chef Frankie Celenza's chicken teriy…" at bounding box center [586, 174] width 985 height 48
copy p "chicken teriyaki with avocado, cucumber and spicy mayo, wrapped in sushi rice a…"
click at [164, 109] on h1 "Chicken Teriyaki Onigirazu" at bounding box center [586, 120] width 985 height 36
click at [164, 110] on h1 "Chicken Teriyaki Onigirazu" at bounding box center [586, 120] width 985 height 36
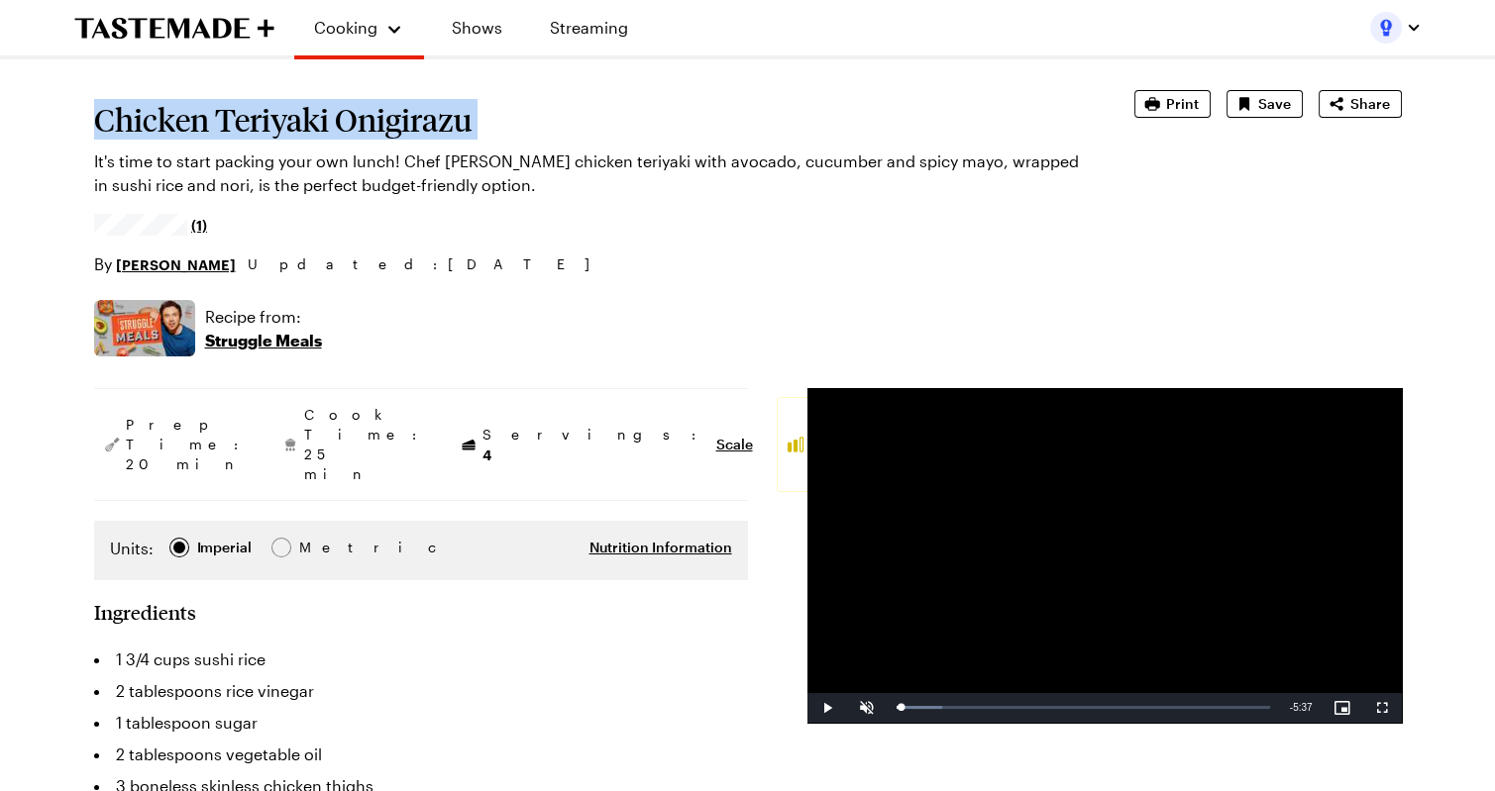
click at [164, 110] on h1 "Chicken Teriyaki Onigirazu" at bounding box center [586, 120] width 985 height 36
copy h1 "Chicken Teriyaki Onigirazu"
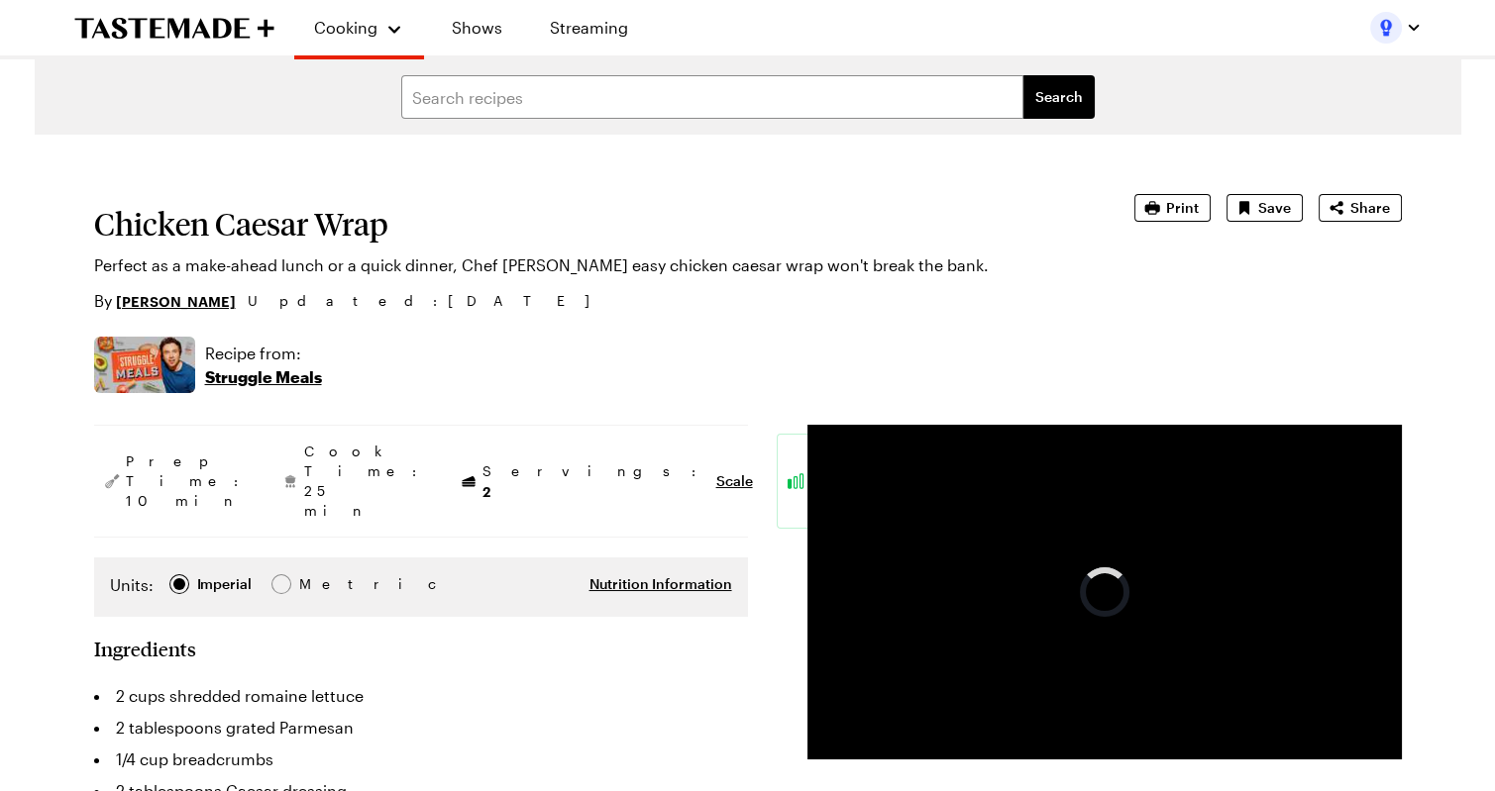
type textarea "x"
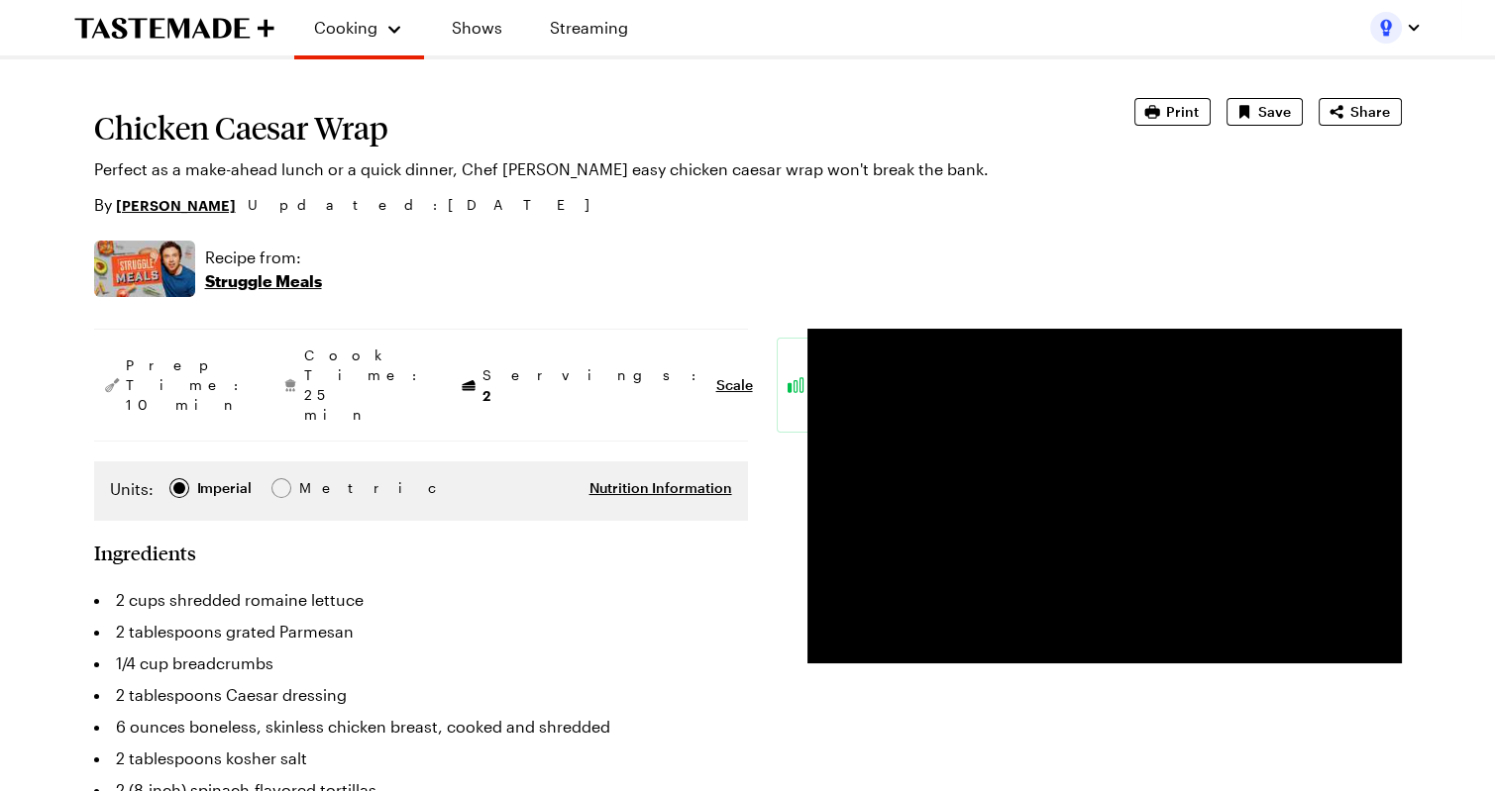
scroll to position [105, 0]
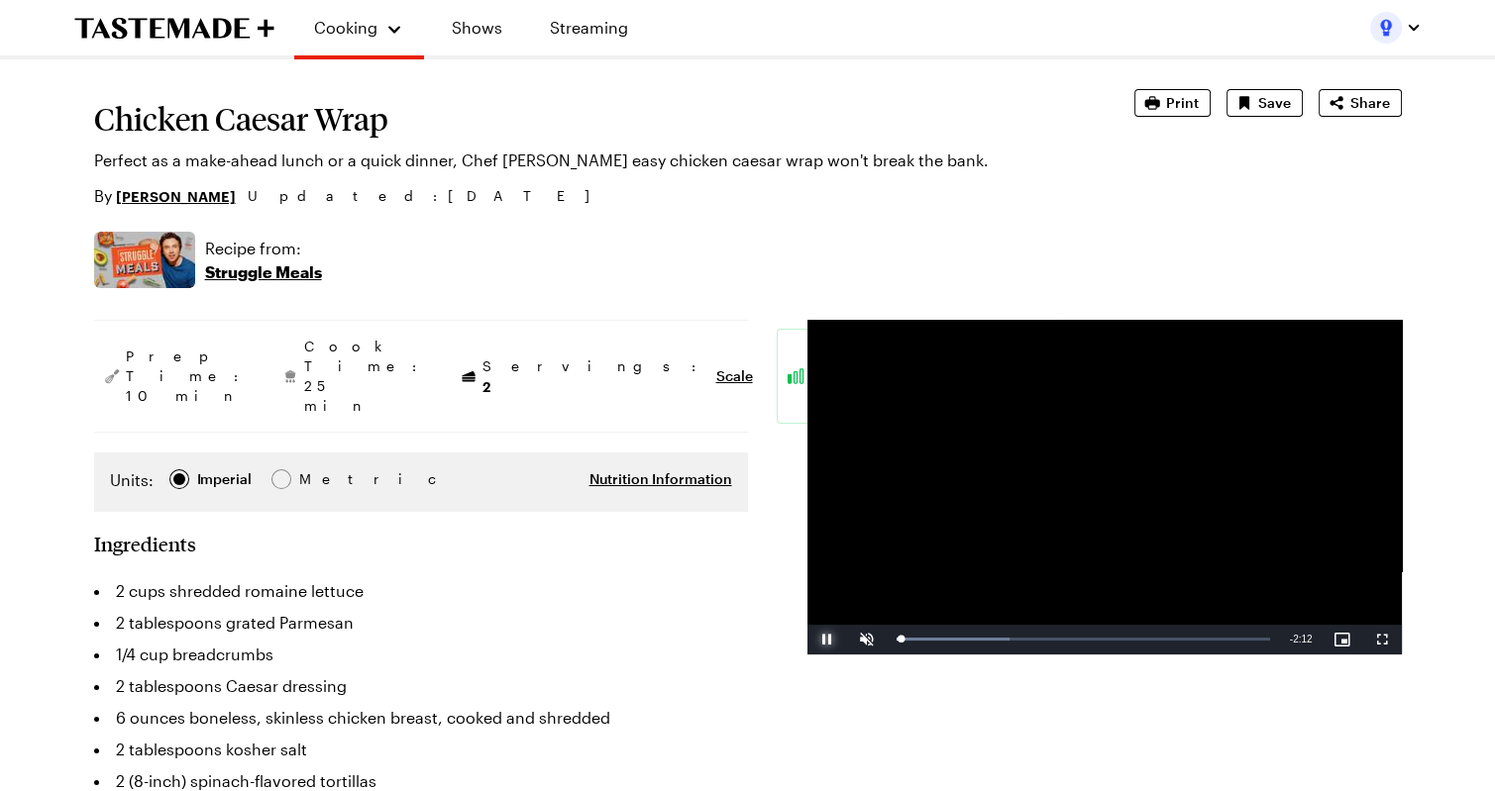
click at [828, 640] on span "Video Player" at bounding box center [827, 640] width 40 height 0
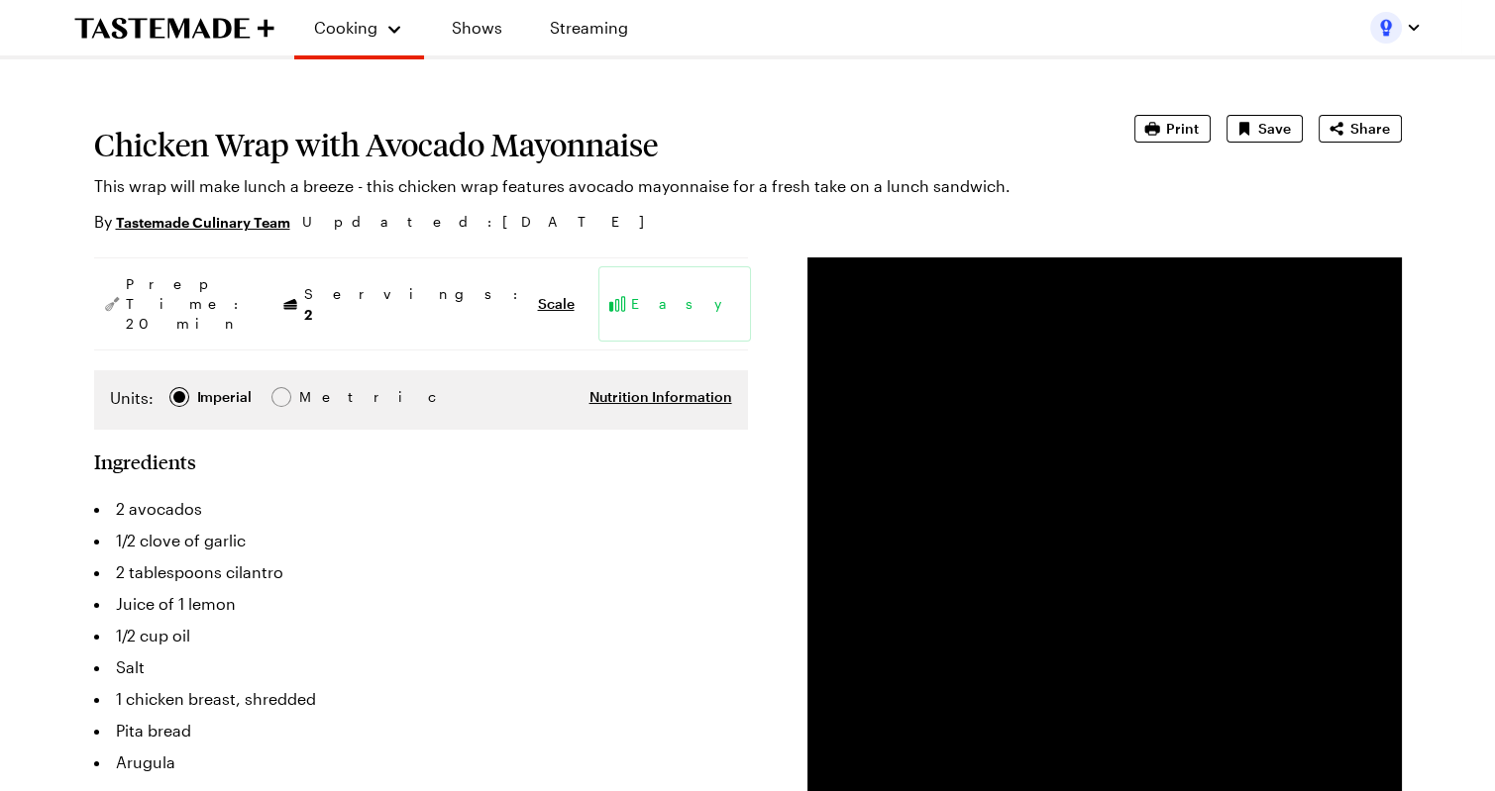
scroll to position [191, 0]
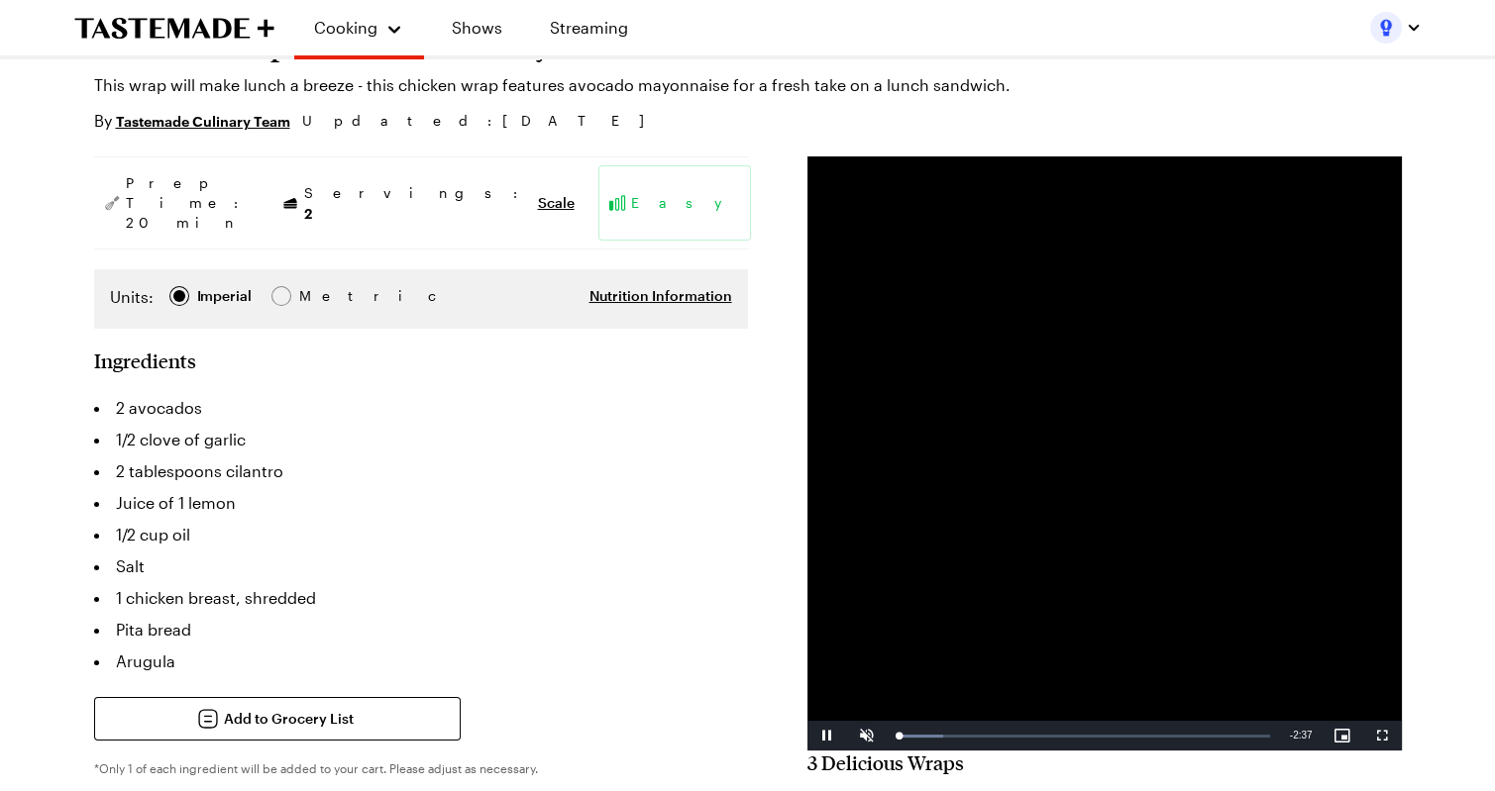
type textarea "x"
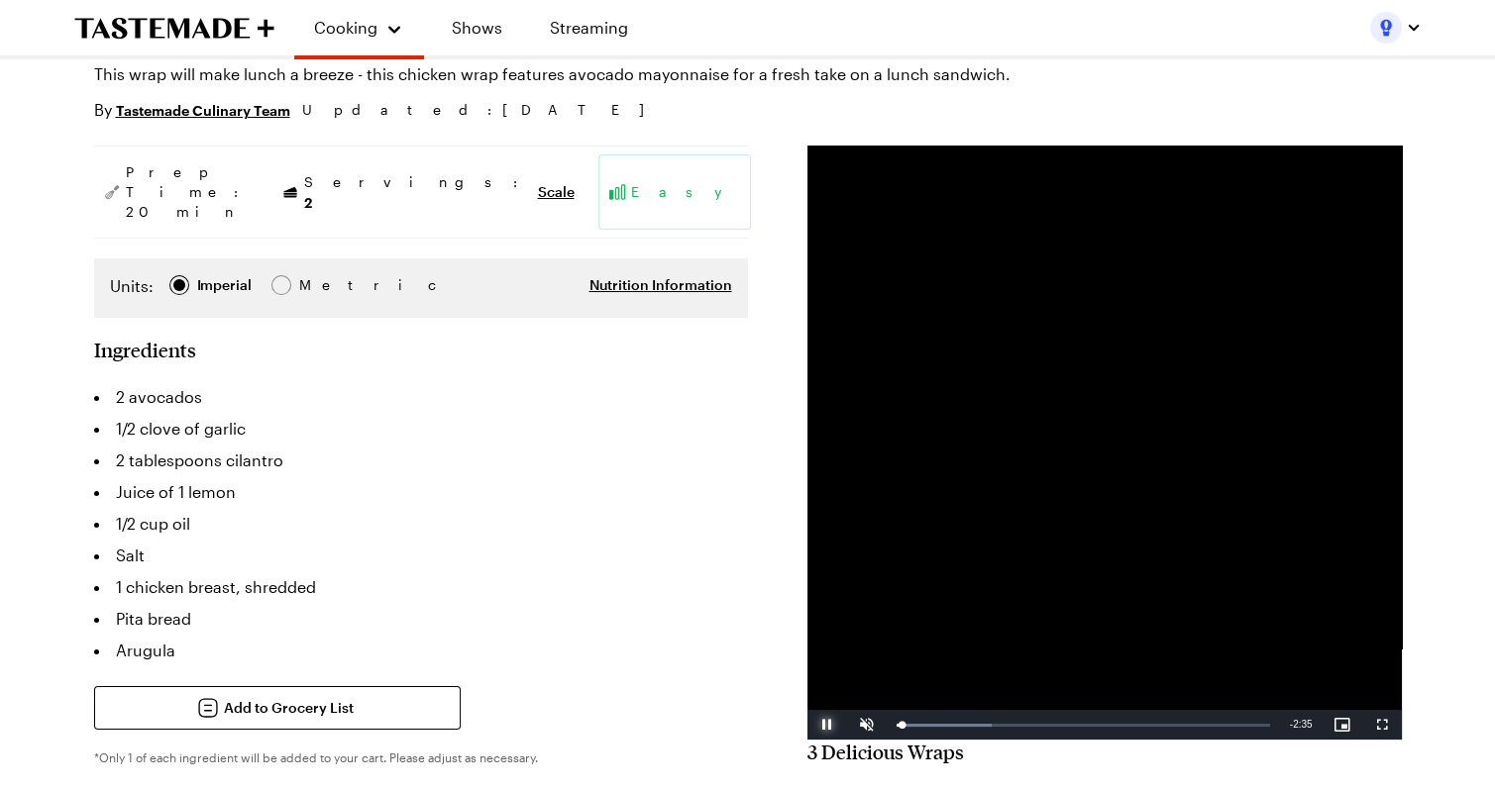
click at [821, 725] on span "Video Player" at bounding box center [827, 725] width 40 height 0
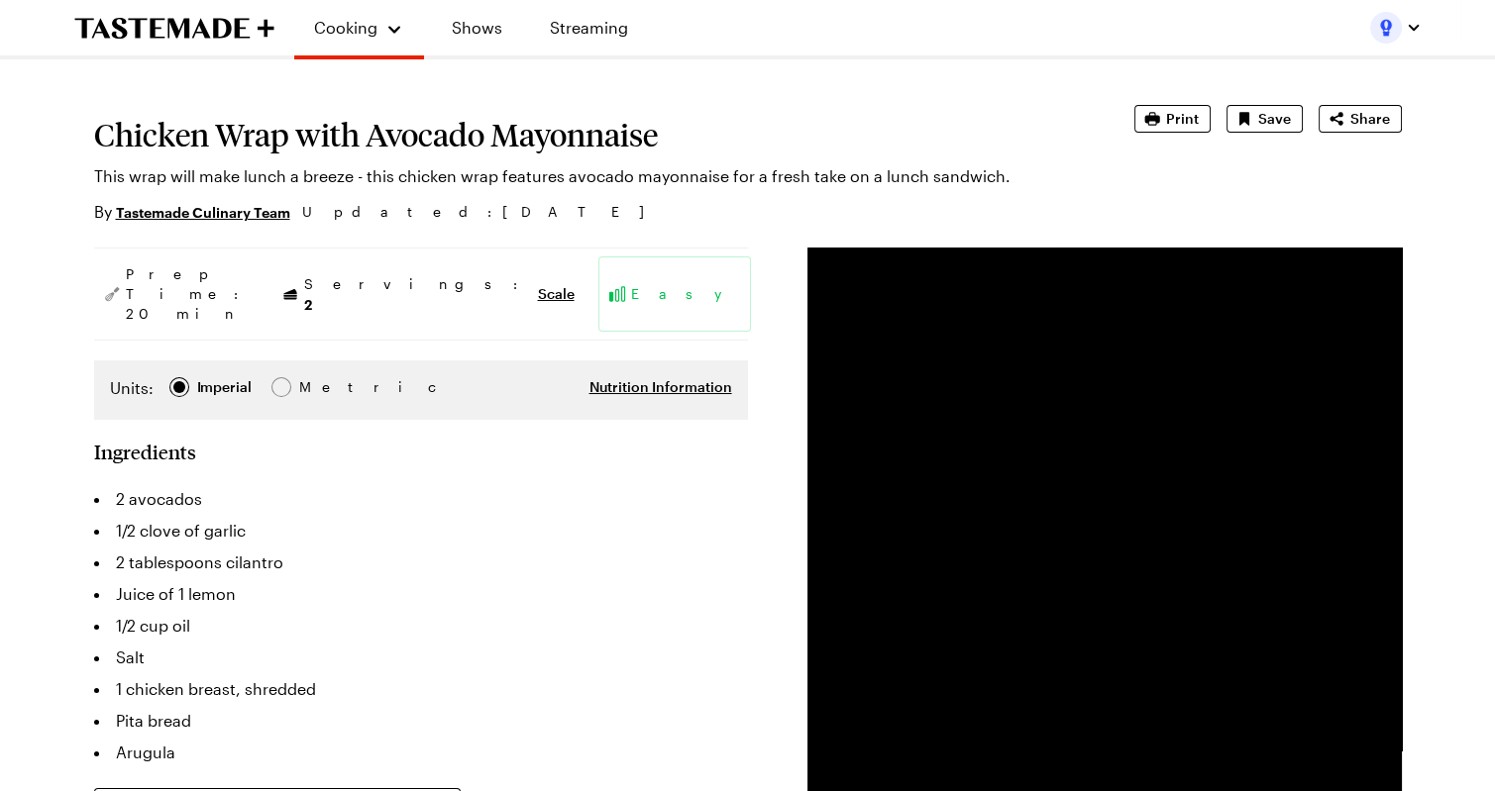
scroll to position [65, 0]
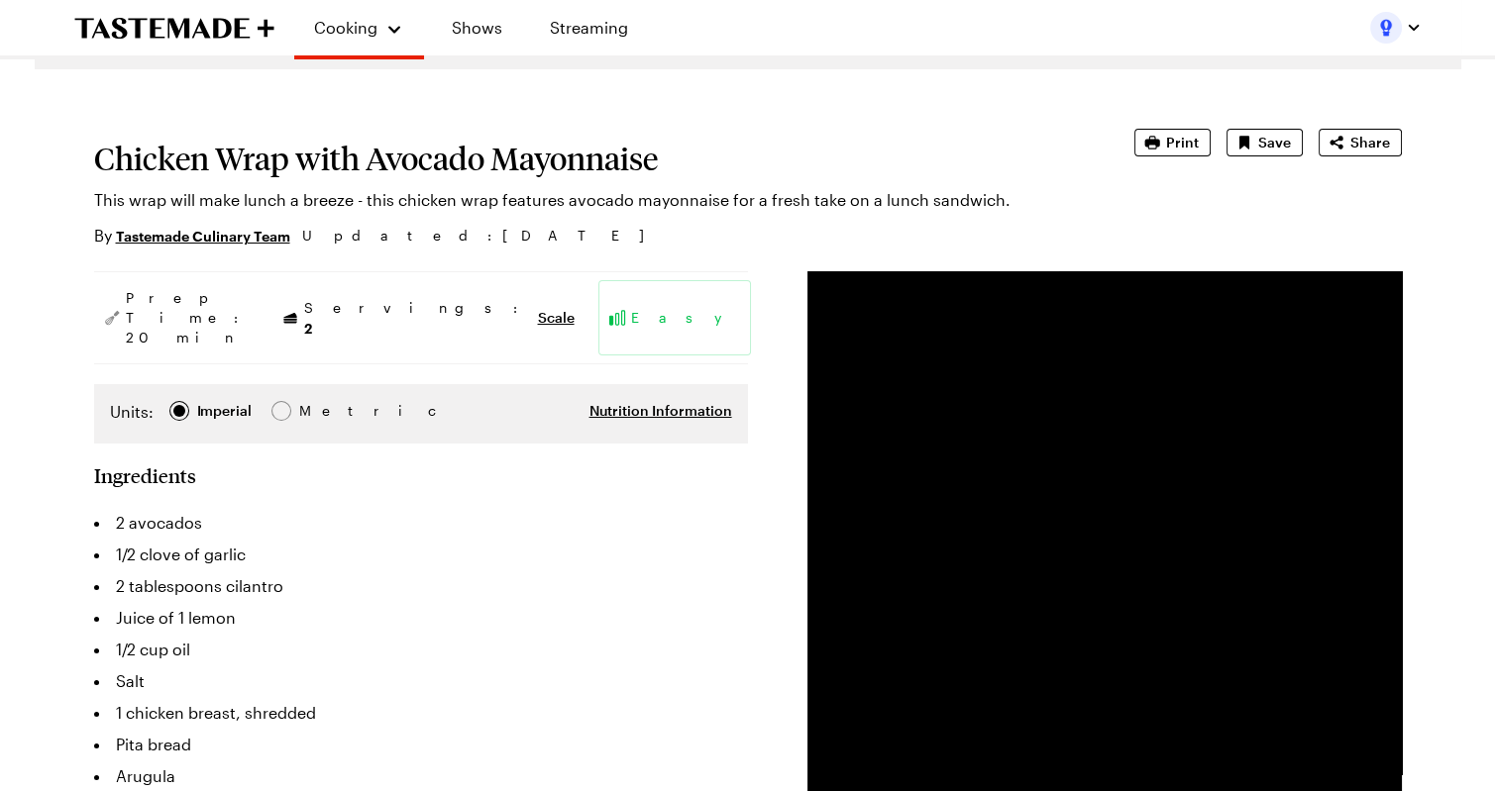
click at [323, 161] on h1 "Chicken Wrap with Avocado Mayonnaise" at bounding box center [586, 159] width 985 height 36
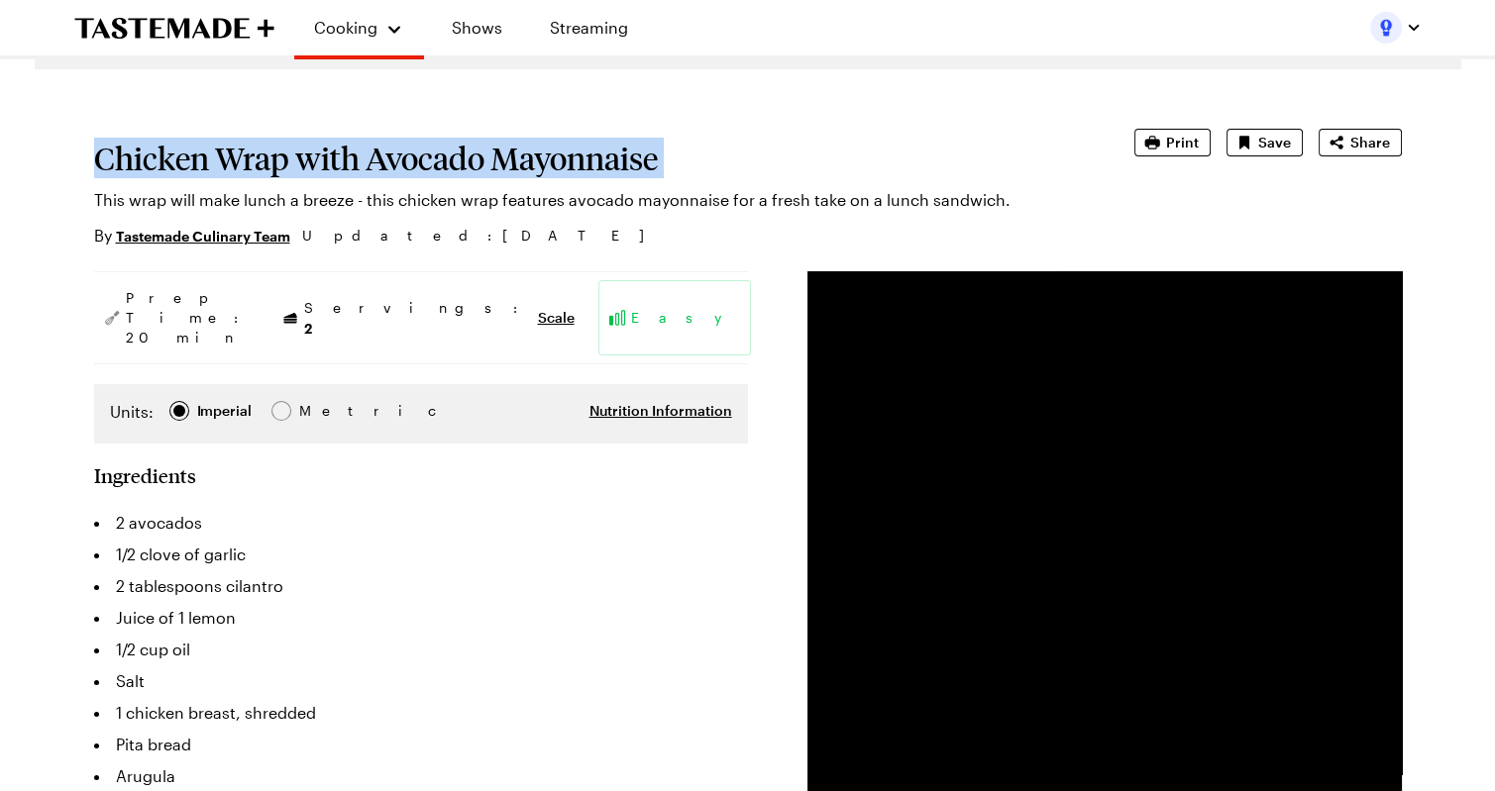
click at [323, 161] on h1 "Chicken Wrap with Avocado Mayonnaise" at bounding box center [586, 159] width 985 height 36
copy h1 "Chicken Wrap with Avocado Mayonnaise"
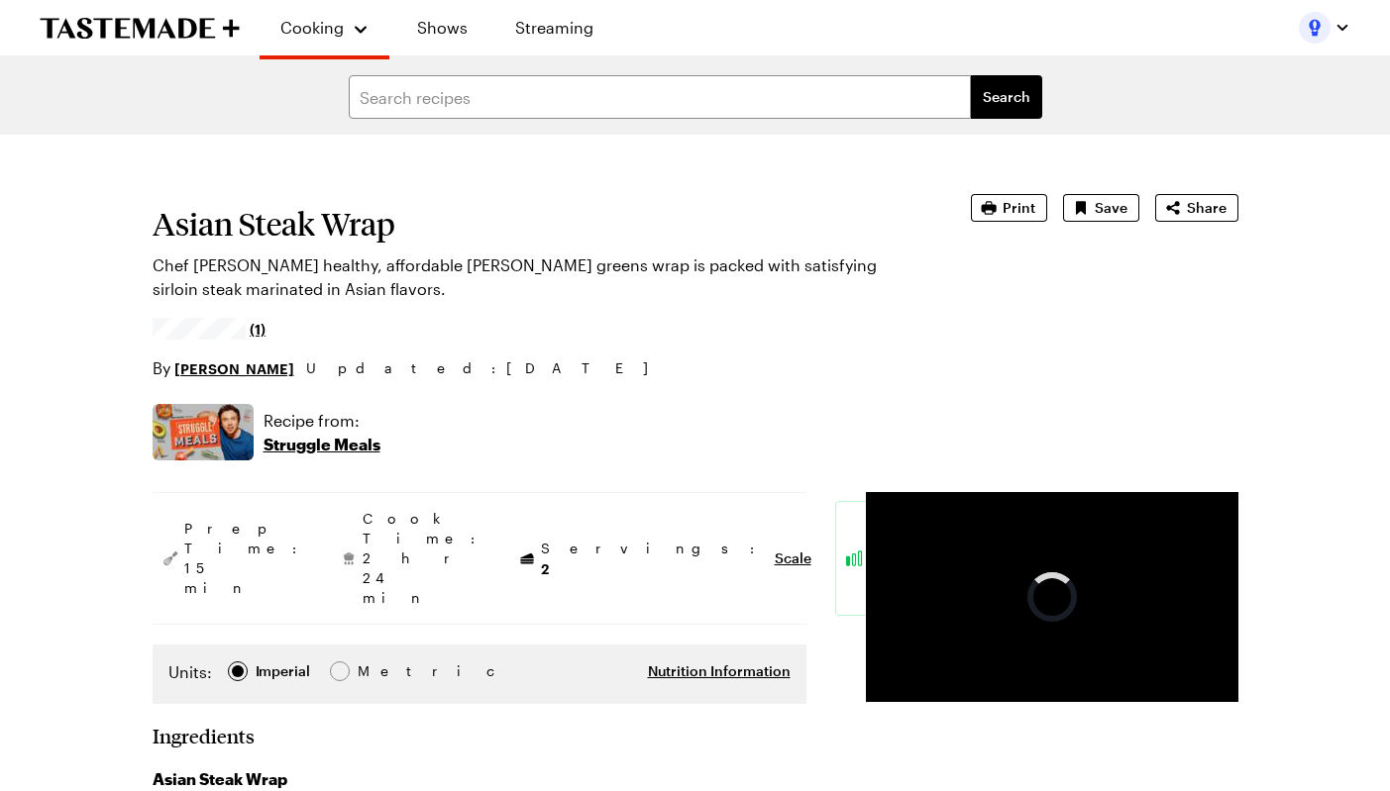
type textarea "x"
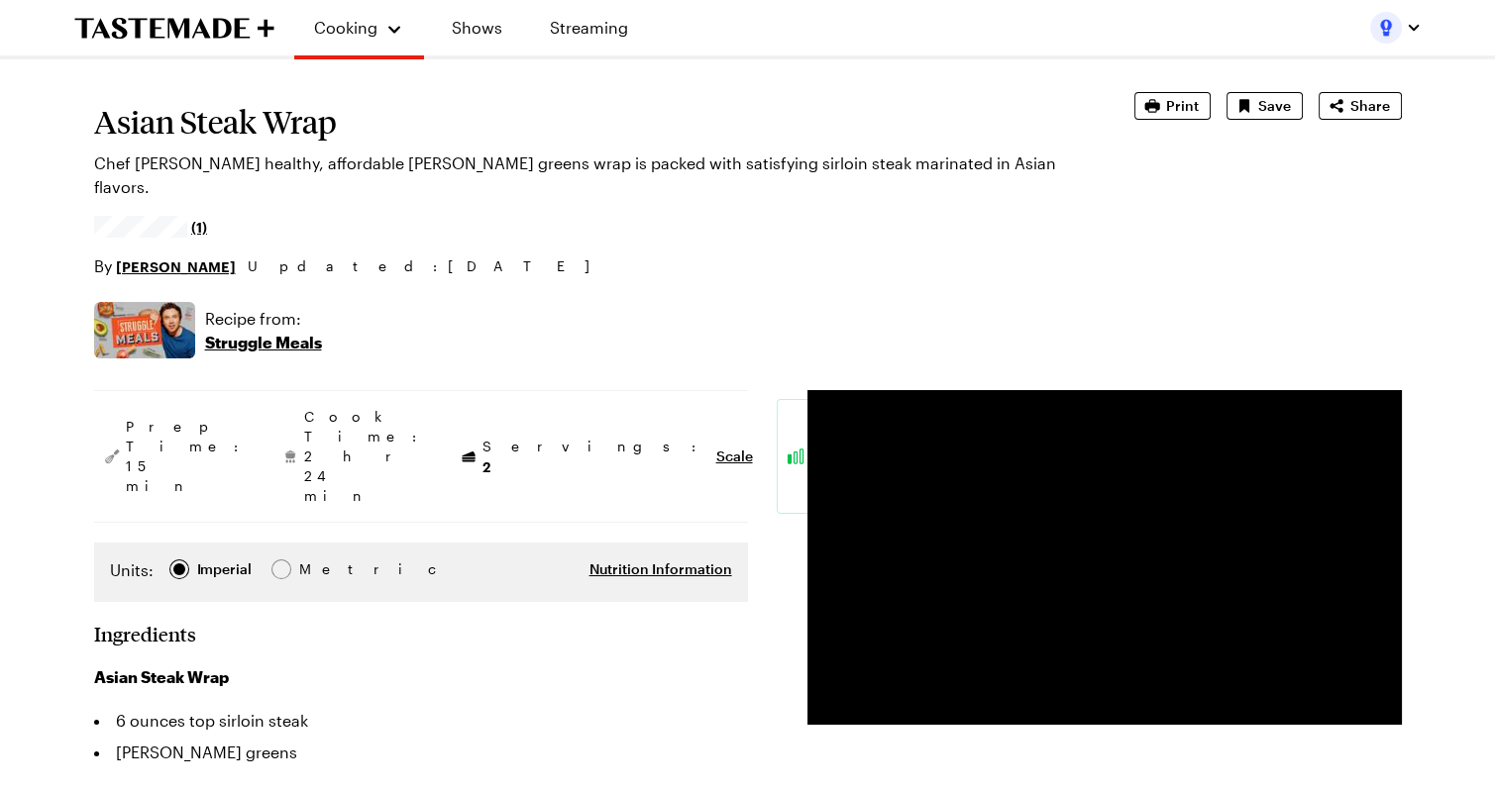
scroll to position [103, 0]
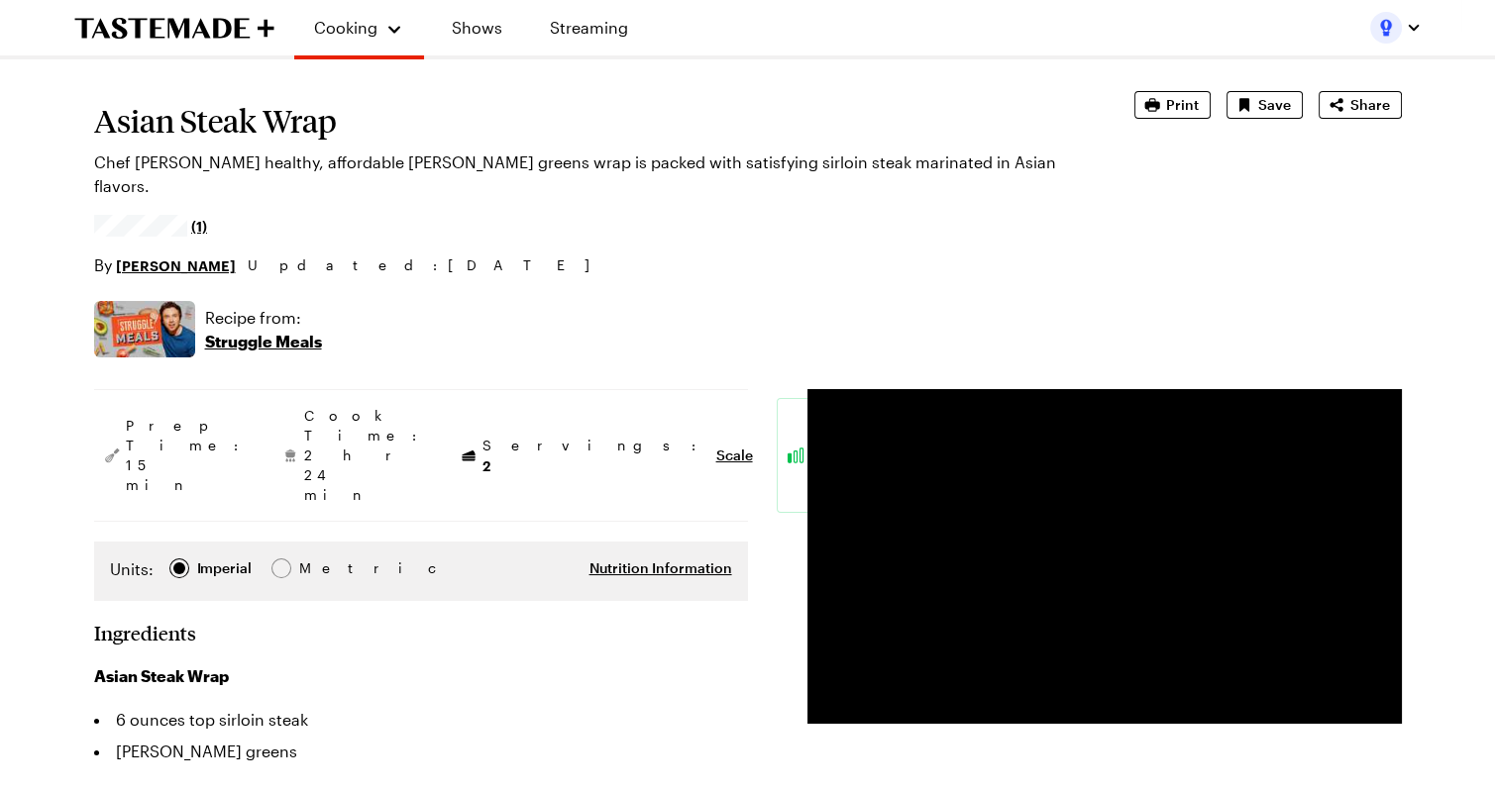
click at [262, 127] on h1 "Asian Steak Wrap" at bounding box center [586, 121] width 985 height 36
click at [262, 126] on h1 "Asian Steak Wrap" at bounding box center [586, 121] width 985 height 36
copy h1 "Asian Steak Wrap"
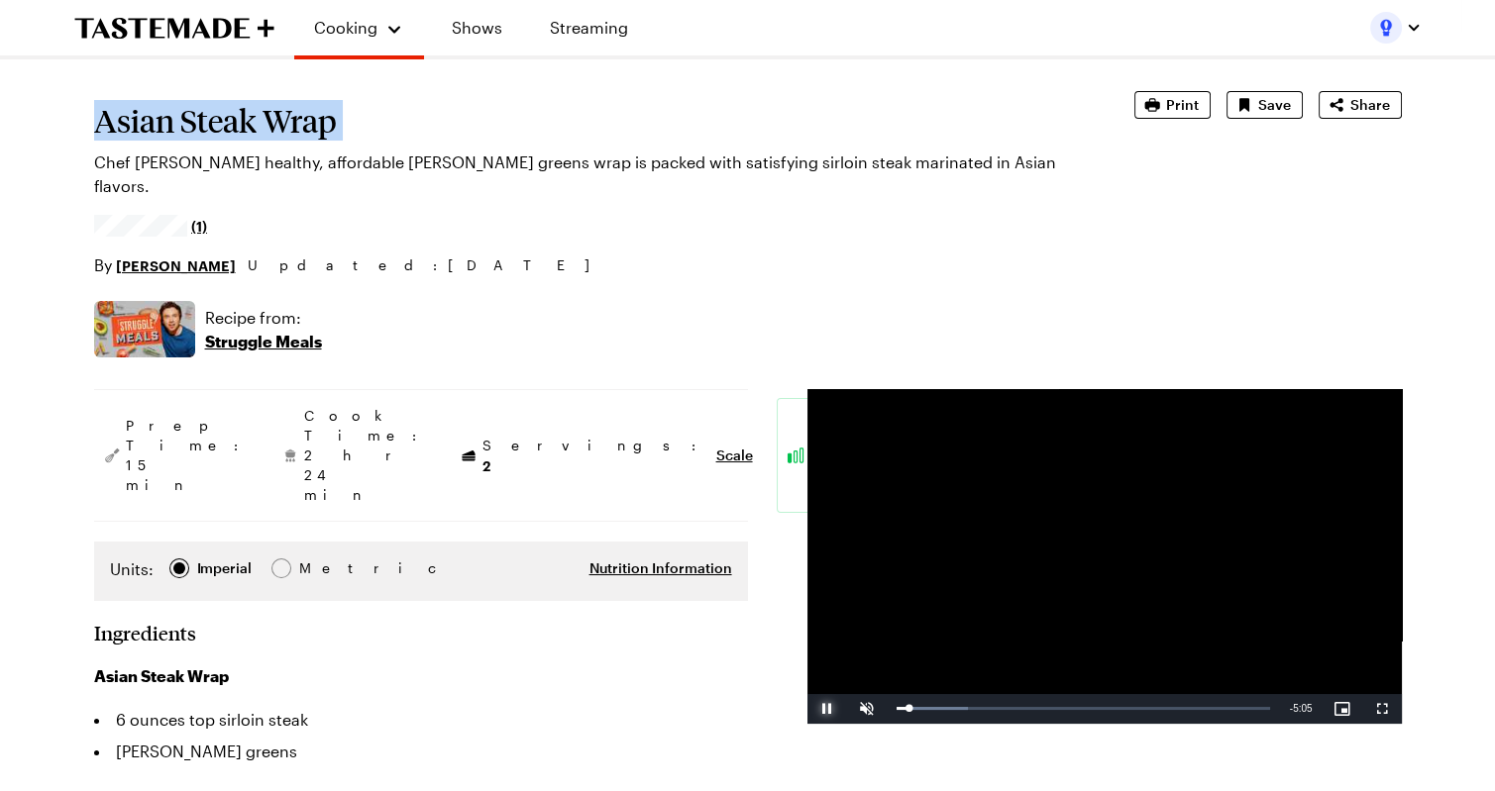
click at [822, 709] on span "Video Player" at bounding box center [827, 709] width 40 height 0
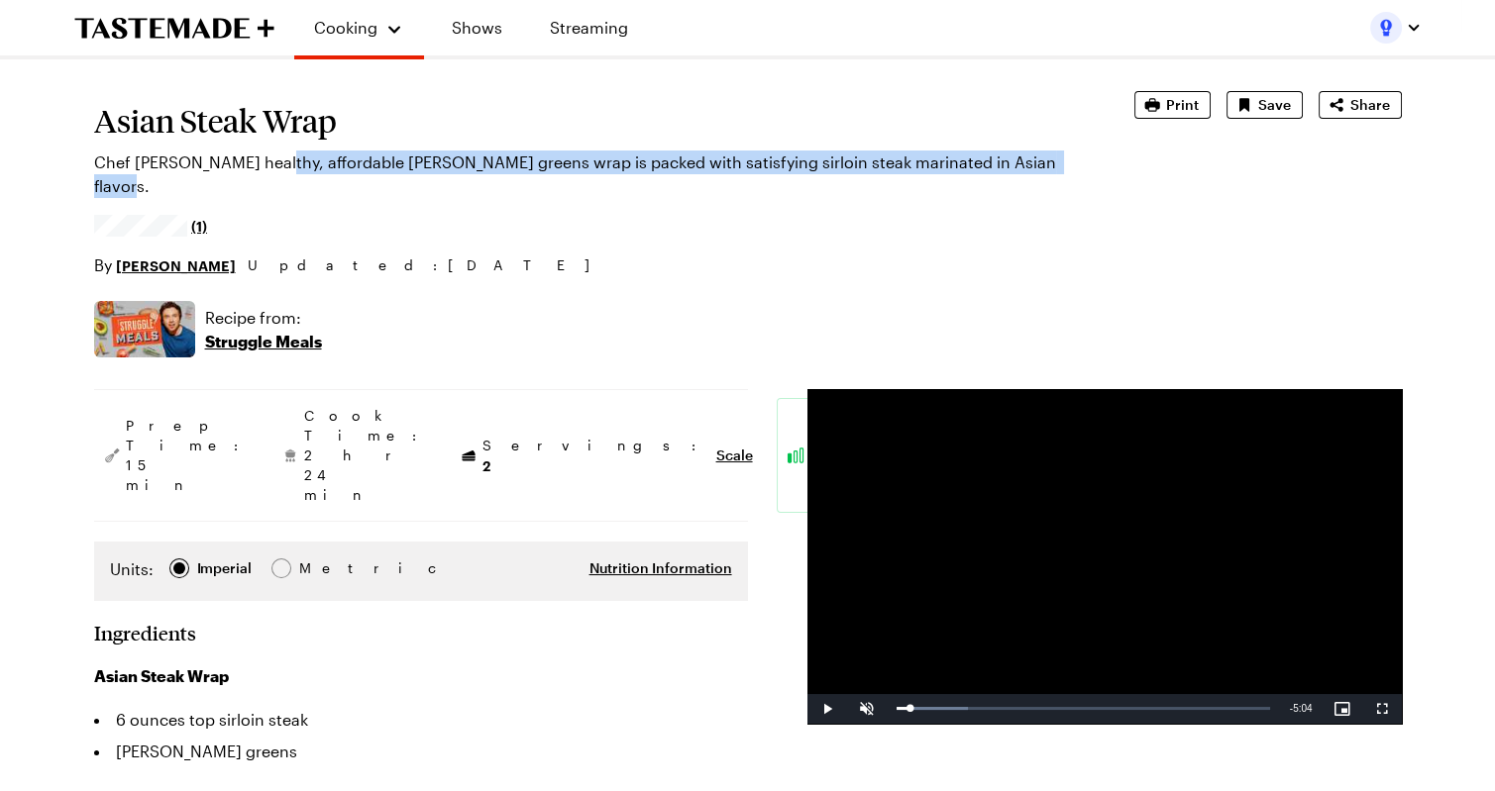
drag, startPoint x: 266, startPoint y: 161, endPoint x: 1042, endPoint y: 168, distance: 775.6
click at [1042, 168] on p "Chef [PERSON_NAME] healthy, affordable [PERSON_NAME] greens wrap is packed with…" at bounding box center [586, 175] width 985 height 48
copy p "healthy, affordable collard greens wrap is packed with satisfying sirloin steak…"
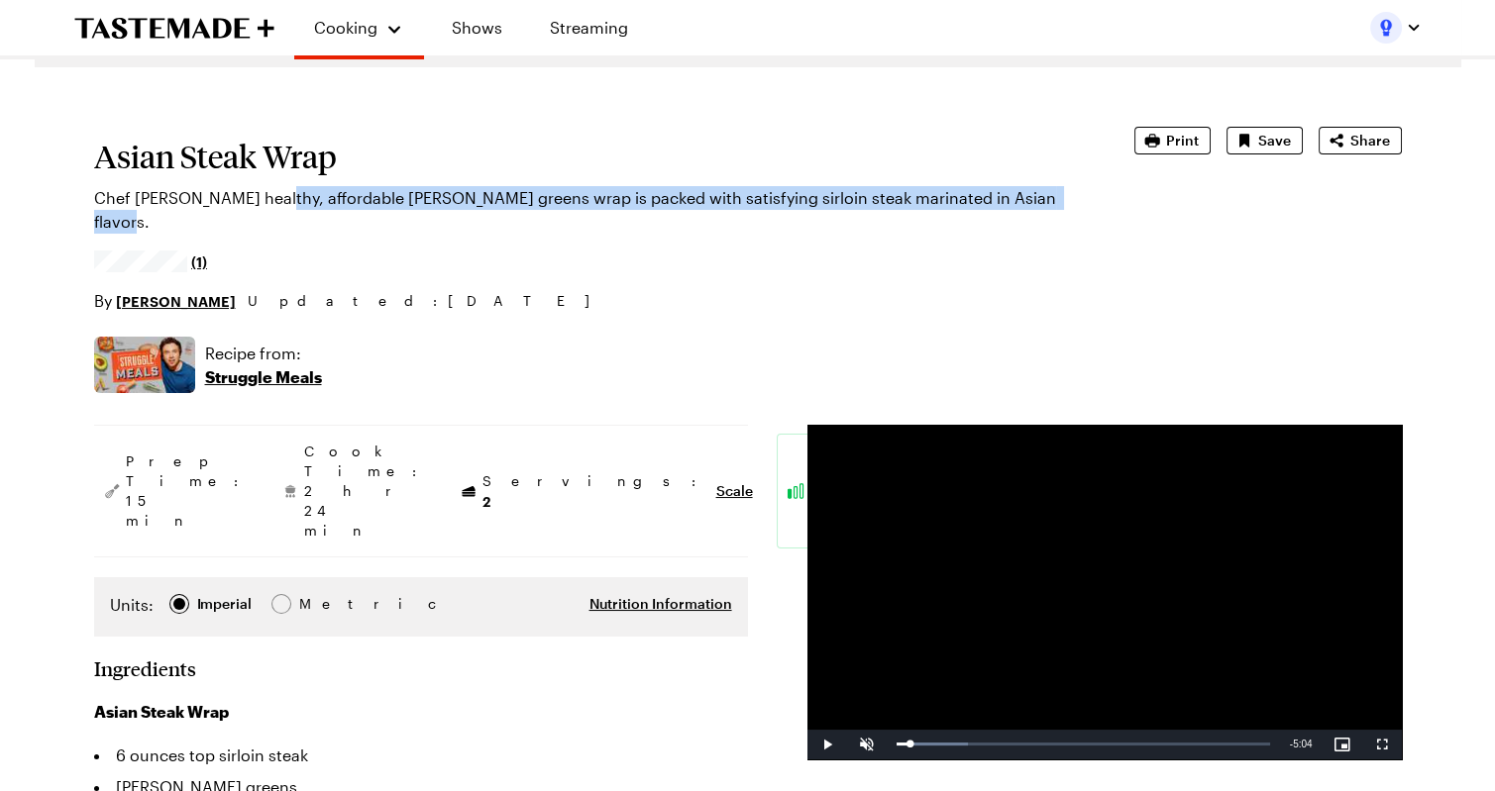
scroll to position [65, 0]
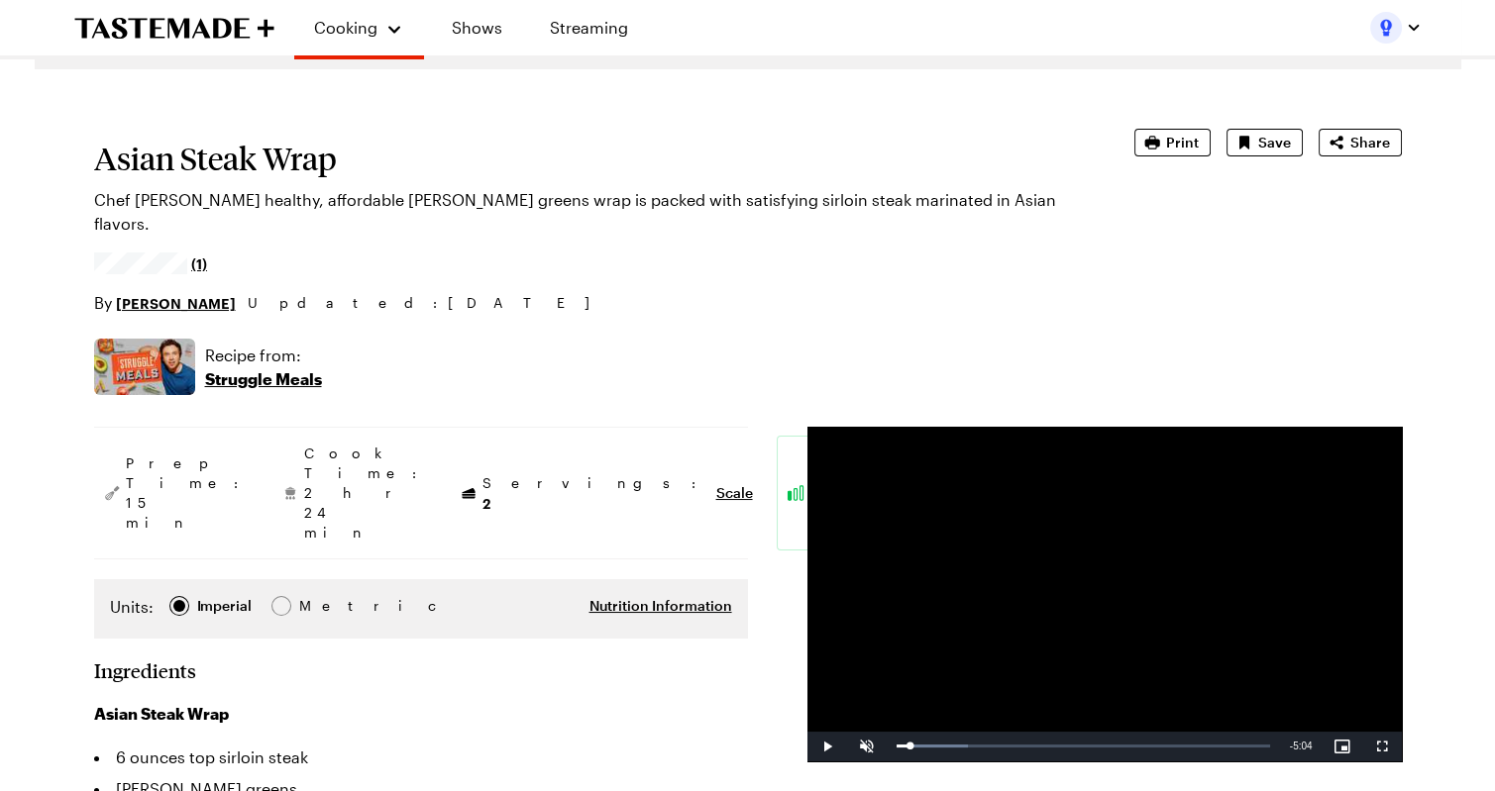
click at [280, 168] on h1 "Asian Steak Wrap" at bounding box center [586, 159] width 985 height 36
click at [279, 167] on h1 "Asian Steak Wrap" at bounding box center [586, 159] width 985 height 36
copy h1 "Asian Steak Wrap"
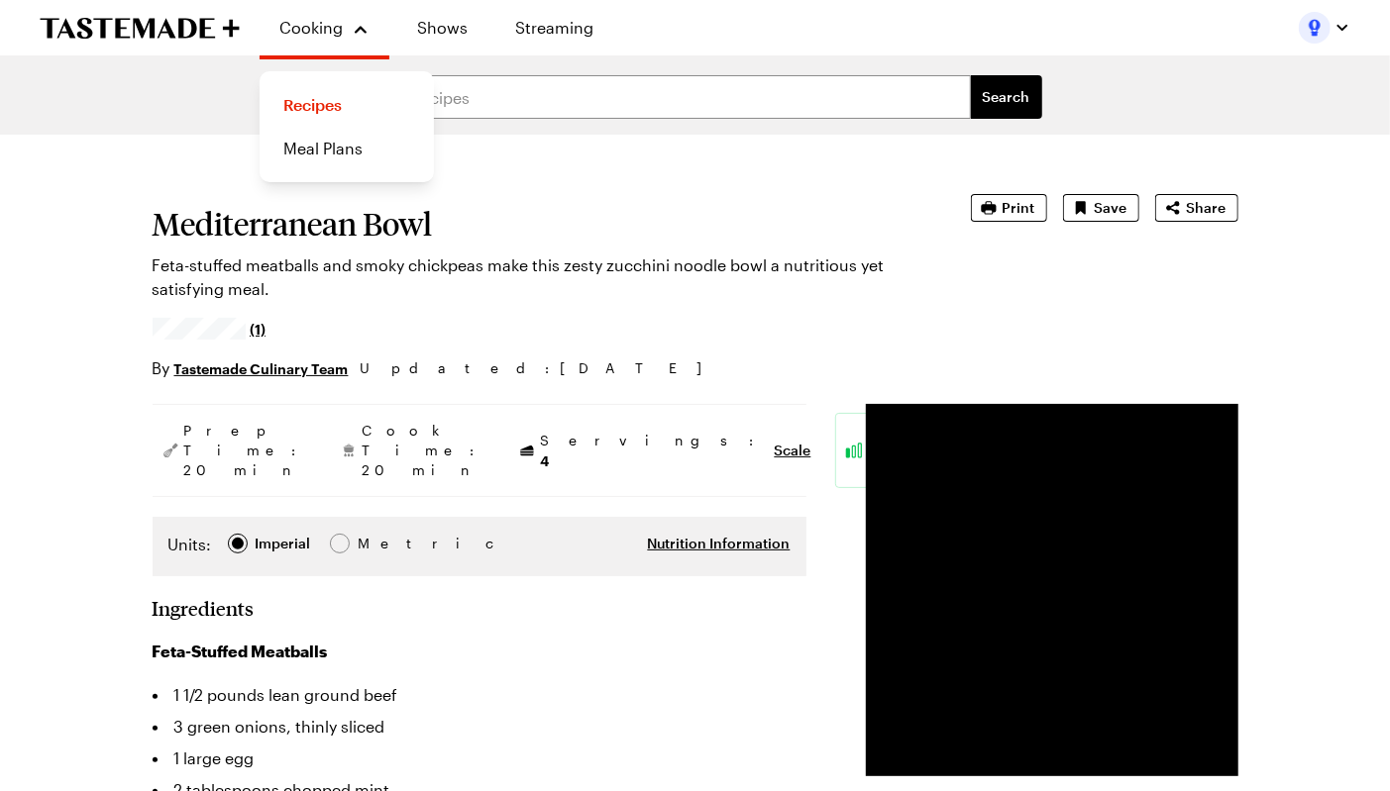
click at [393, 262] on p "Feta-stuffed meatballs and smoky chickpeas make this zesty zucchini noodle bowl…" at bounding box center [534, 278] width 763 height 48
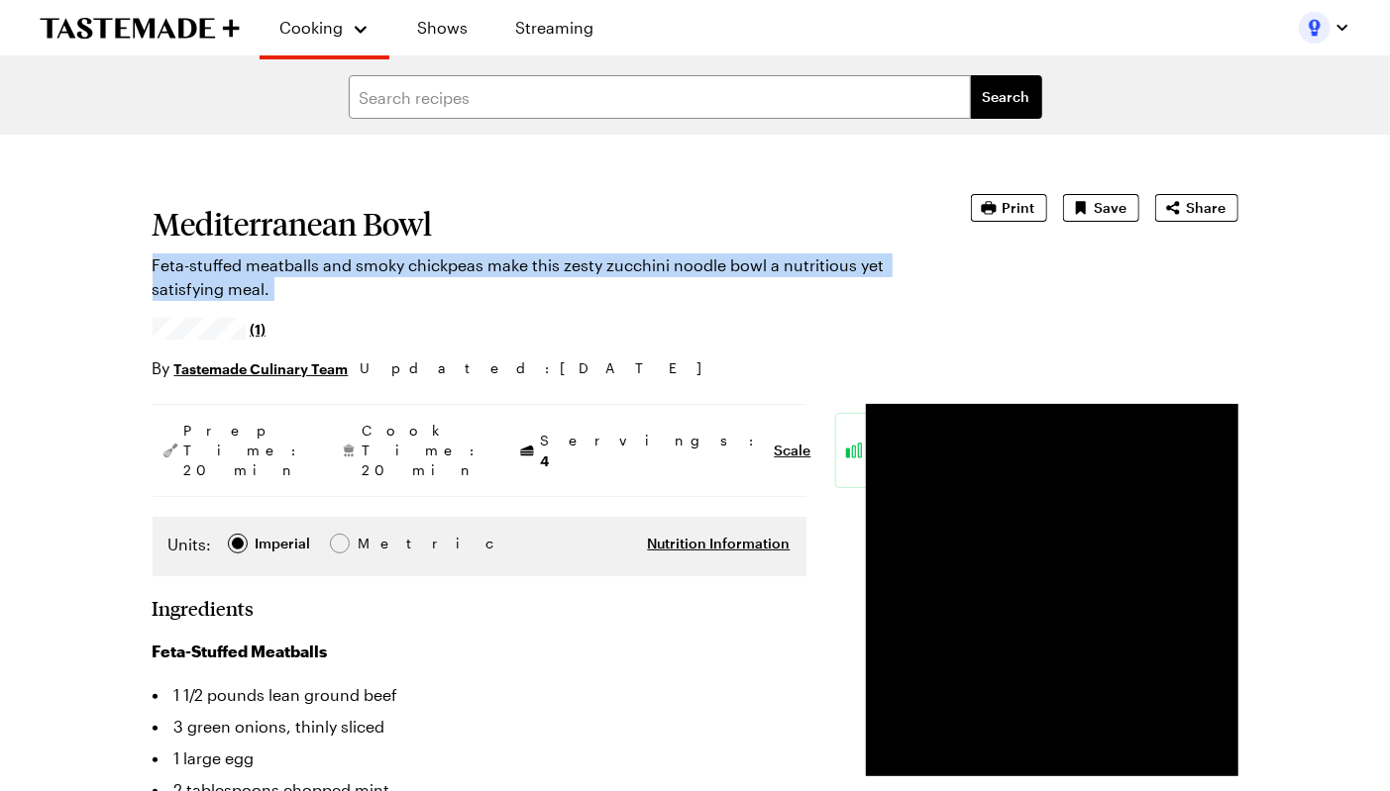
click at [393, 262] on p "Feta-stuffed meatballs and smoky chickpeas make this zesty zucchini noodle bowl…" at bounding box center [534, 278] width 763 height 48
copy section "Feta-stuffed meatballs and smoky chickpeas make this zesty zucchini noodle bowl…"
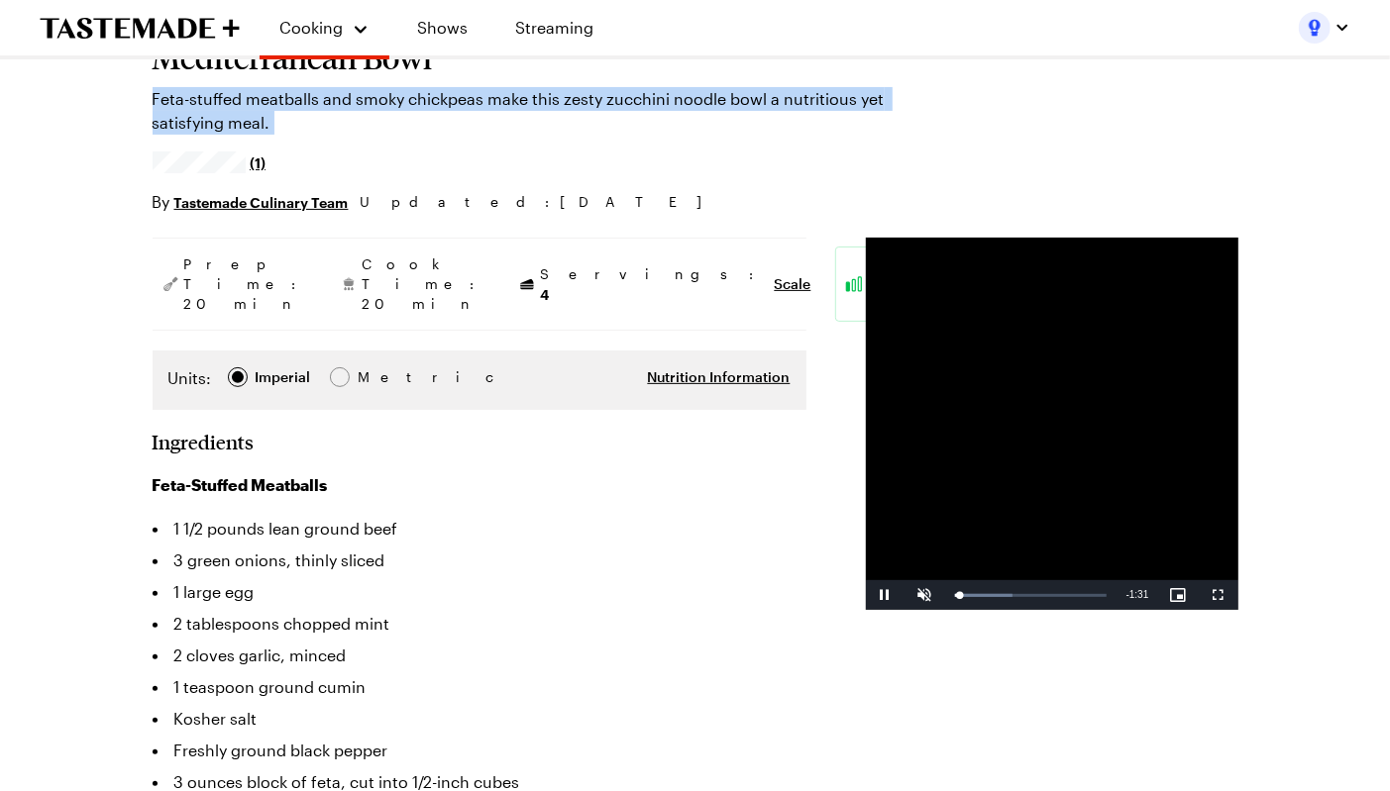
scroll to position [168, 0]
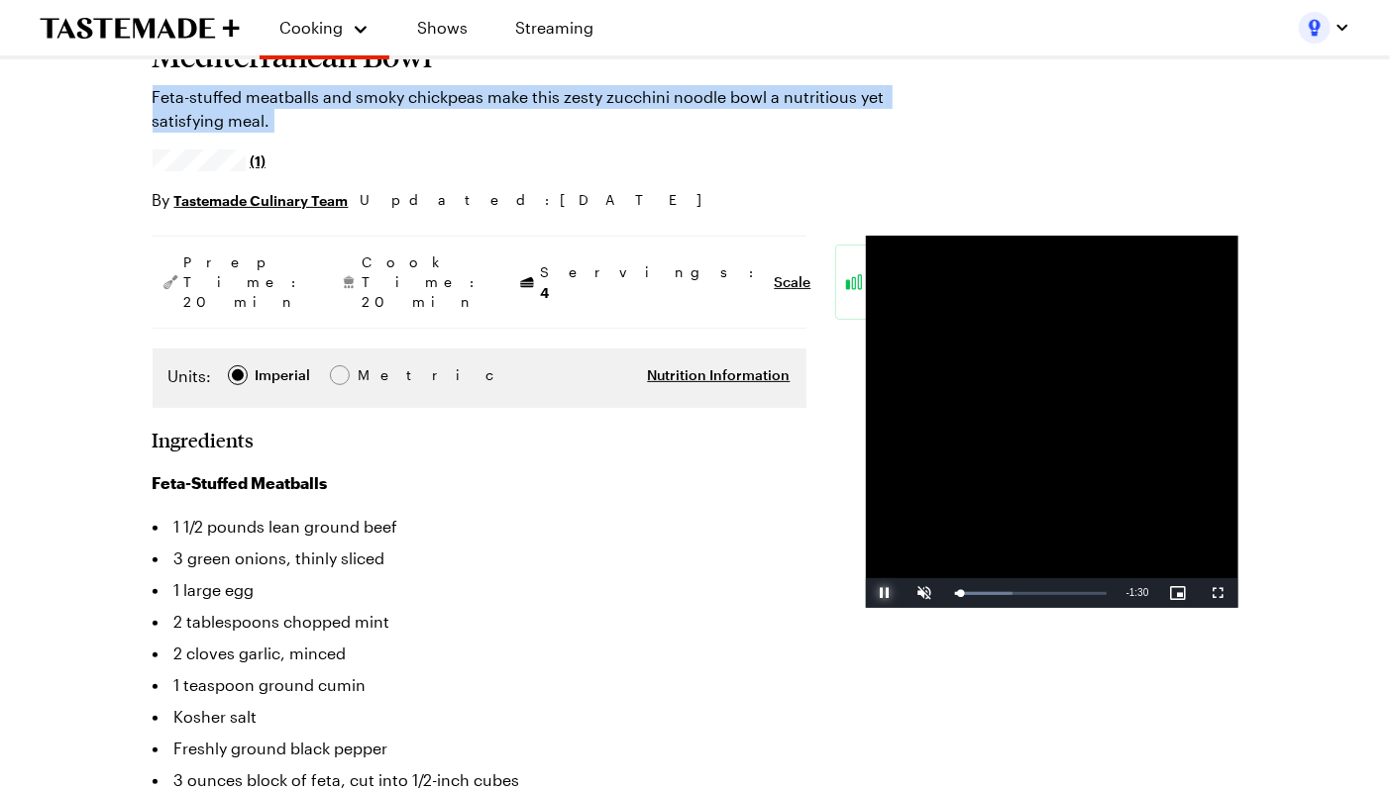
click at [866, 593] on span "Video Player" at bounding box center [886, 593] width 40 height 0
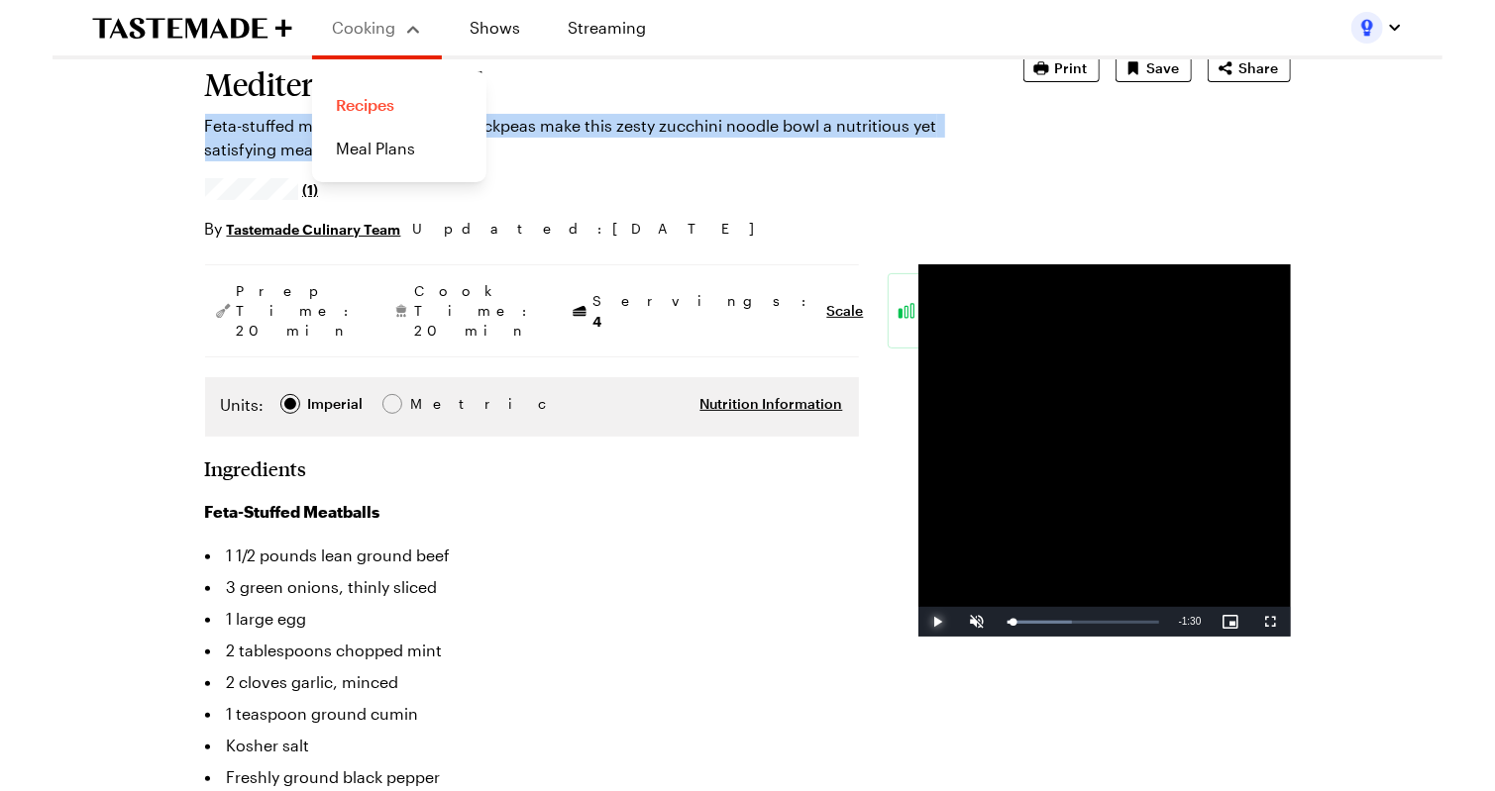
scroll to position [125, 0]
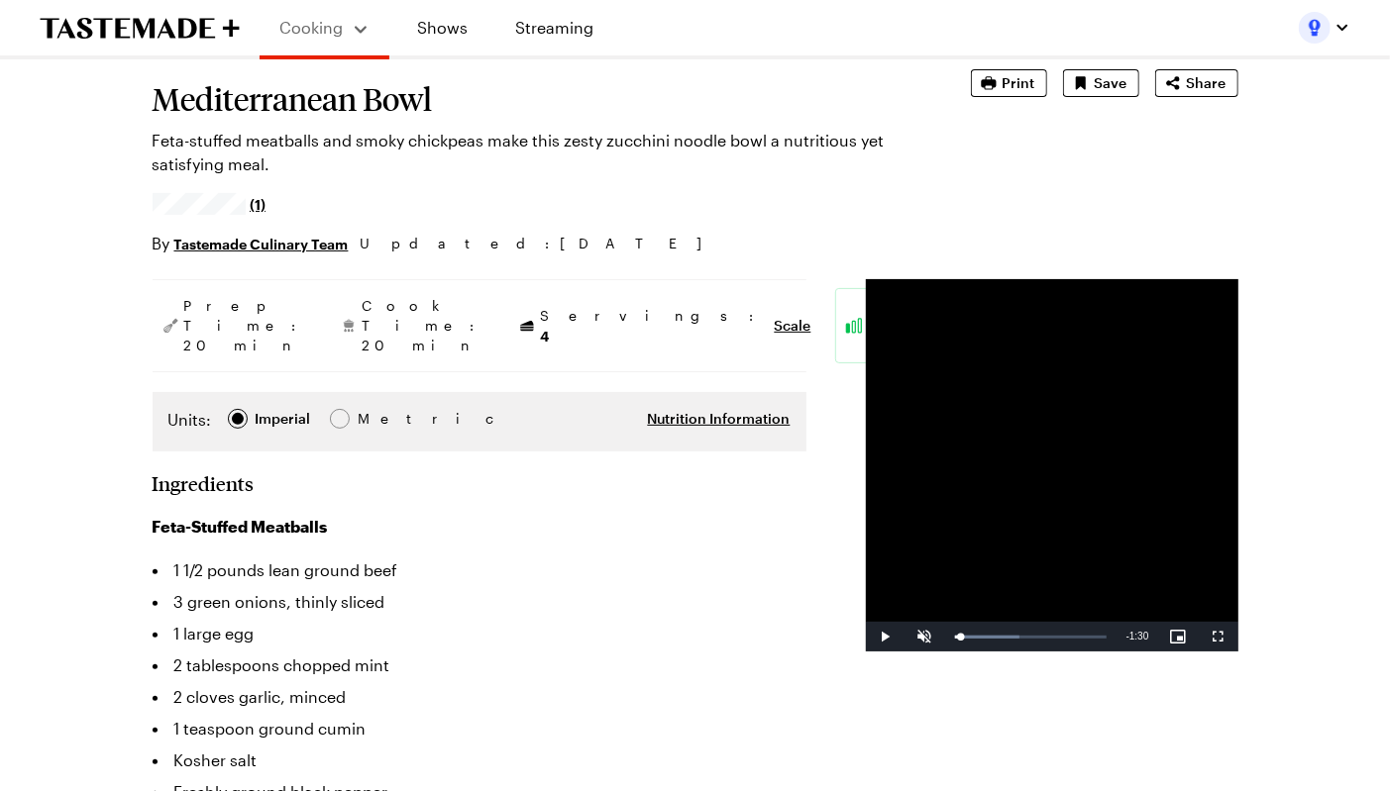
click at [226, 102] on h1 "Mediterranean Bowl" at bounding box center [534, 99] width 763 height 36
click at [265, 101] on h1 "Mediterranean Bowl" at bounding box center [534, 99] width 763 height 36
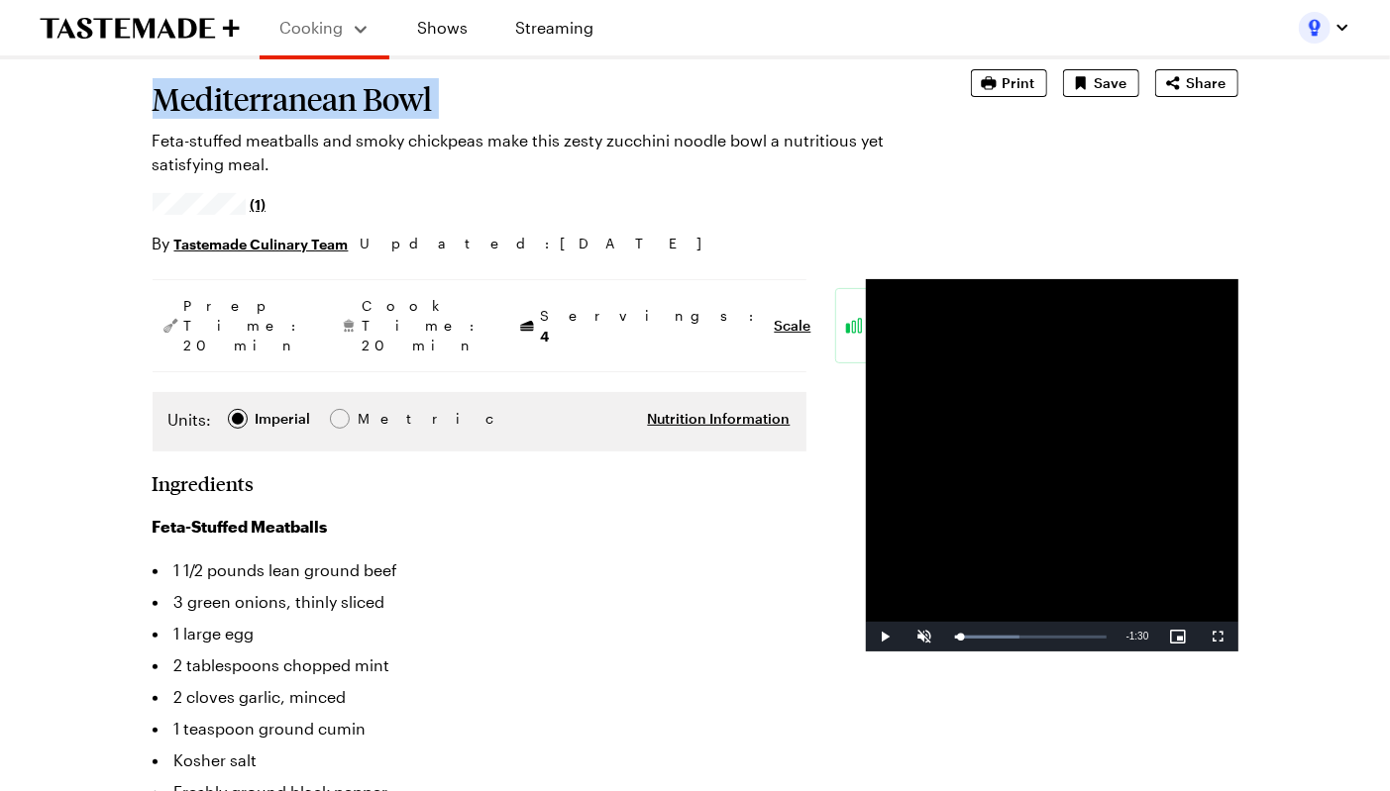
click at [265, 101] on h1 "Mediterranean Bowl" at bounding box center [534, 99] width 763 height 36
copy h1 "Mediterranean Bowl"
type textarea "x"
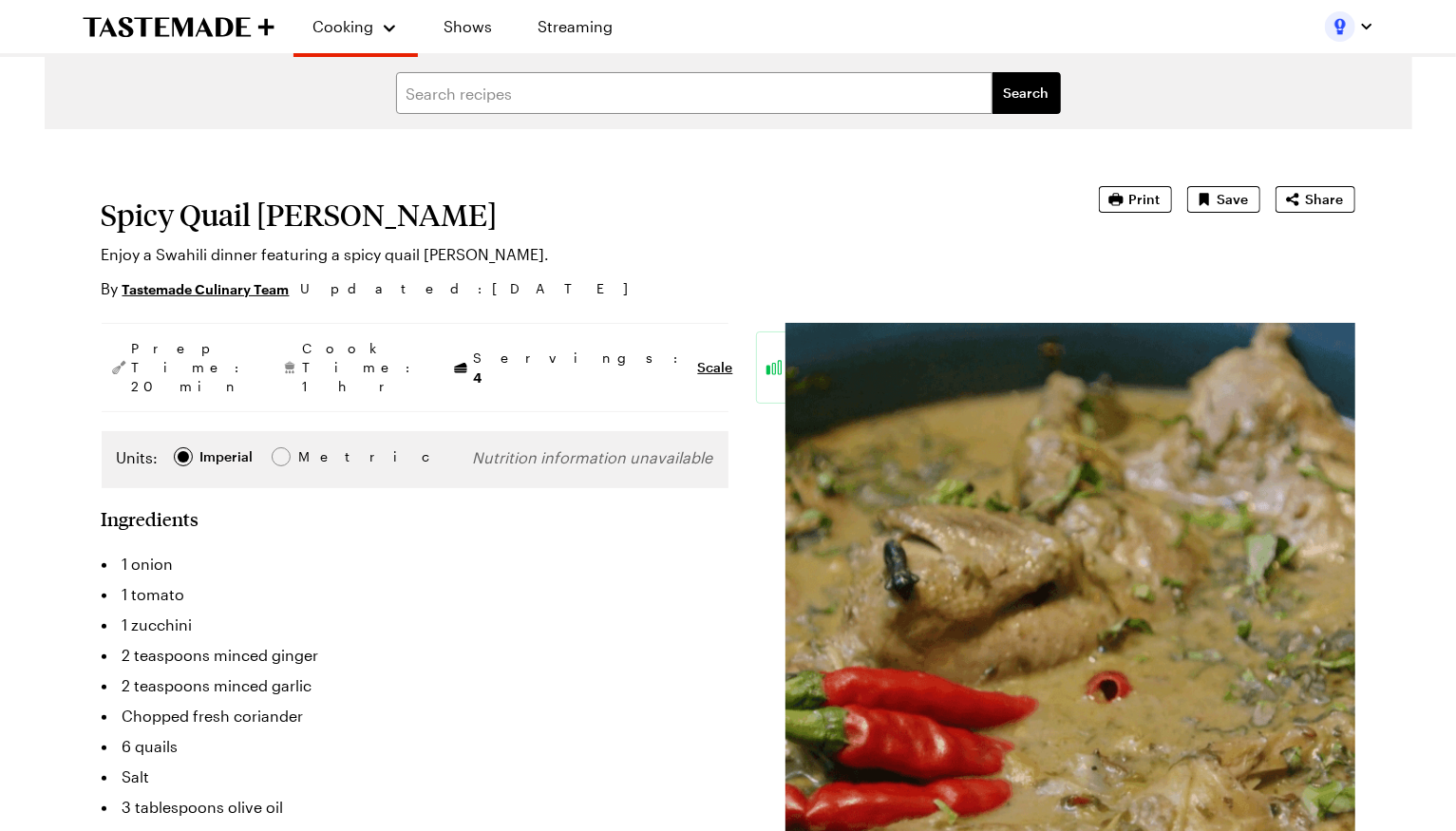
type textarea "x"
